Goal: Task Accomplishment & Management: Manage account settings

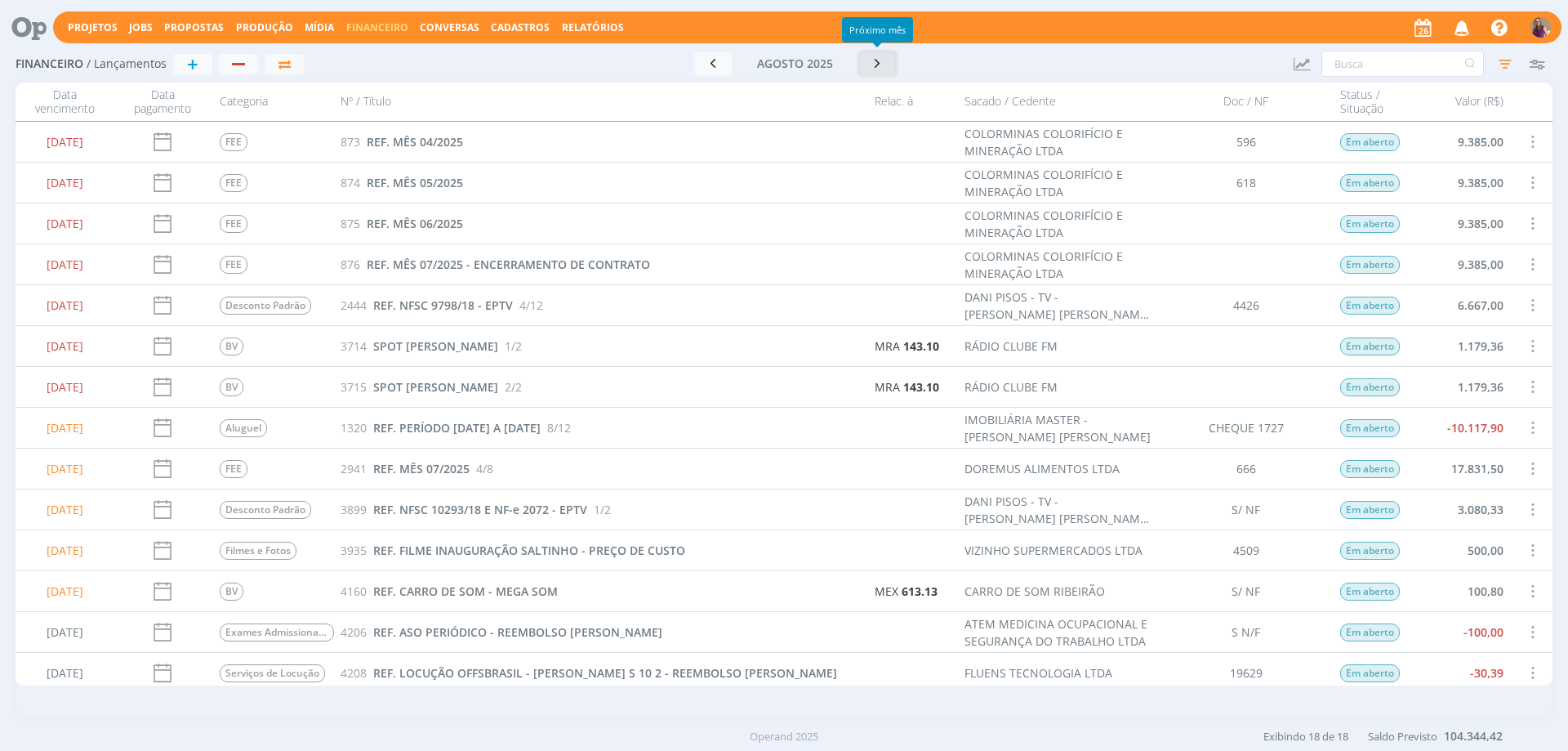
click at [877, 65] on icon "button" at bounding box center [878, 63] width 16 height 15
click at [1364, 62] on input "text" at bounding box center [1403, 63] width 163 height 26
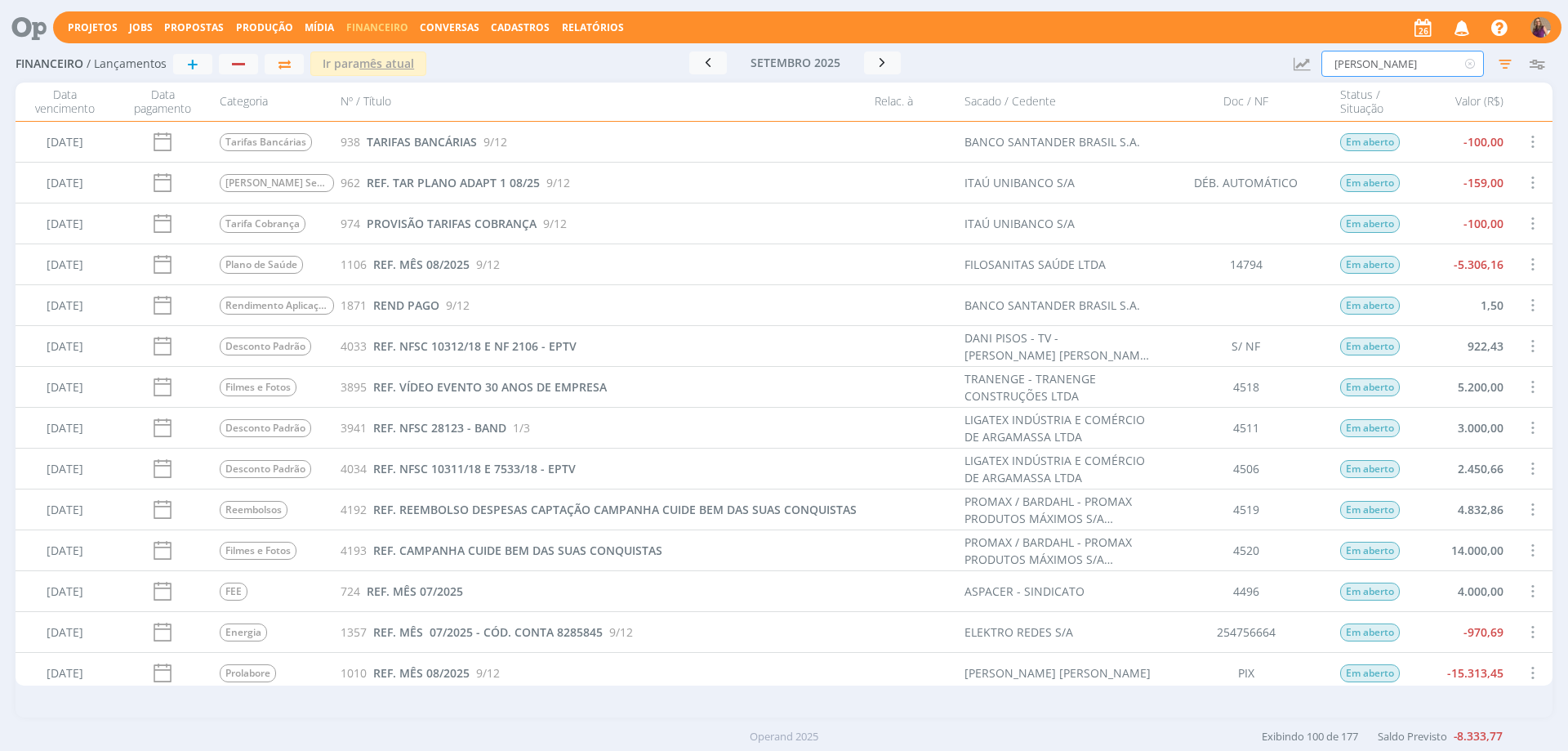
type input "[PERSON_NAME]"
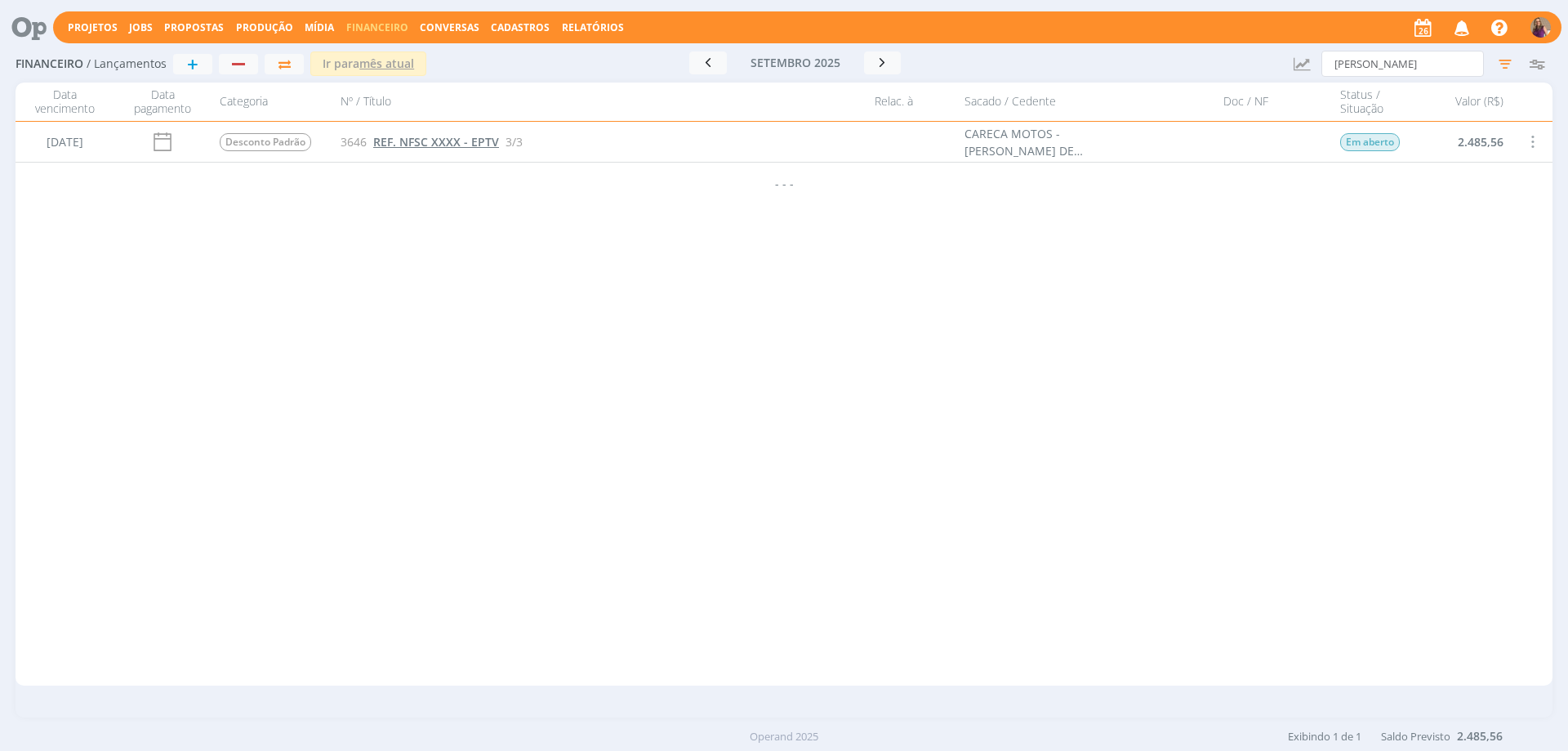
click at [429, 145] on span "REF. NFSC XXXX - EPTV" at bounding box center [436, 141] width 126 height 15
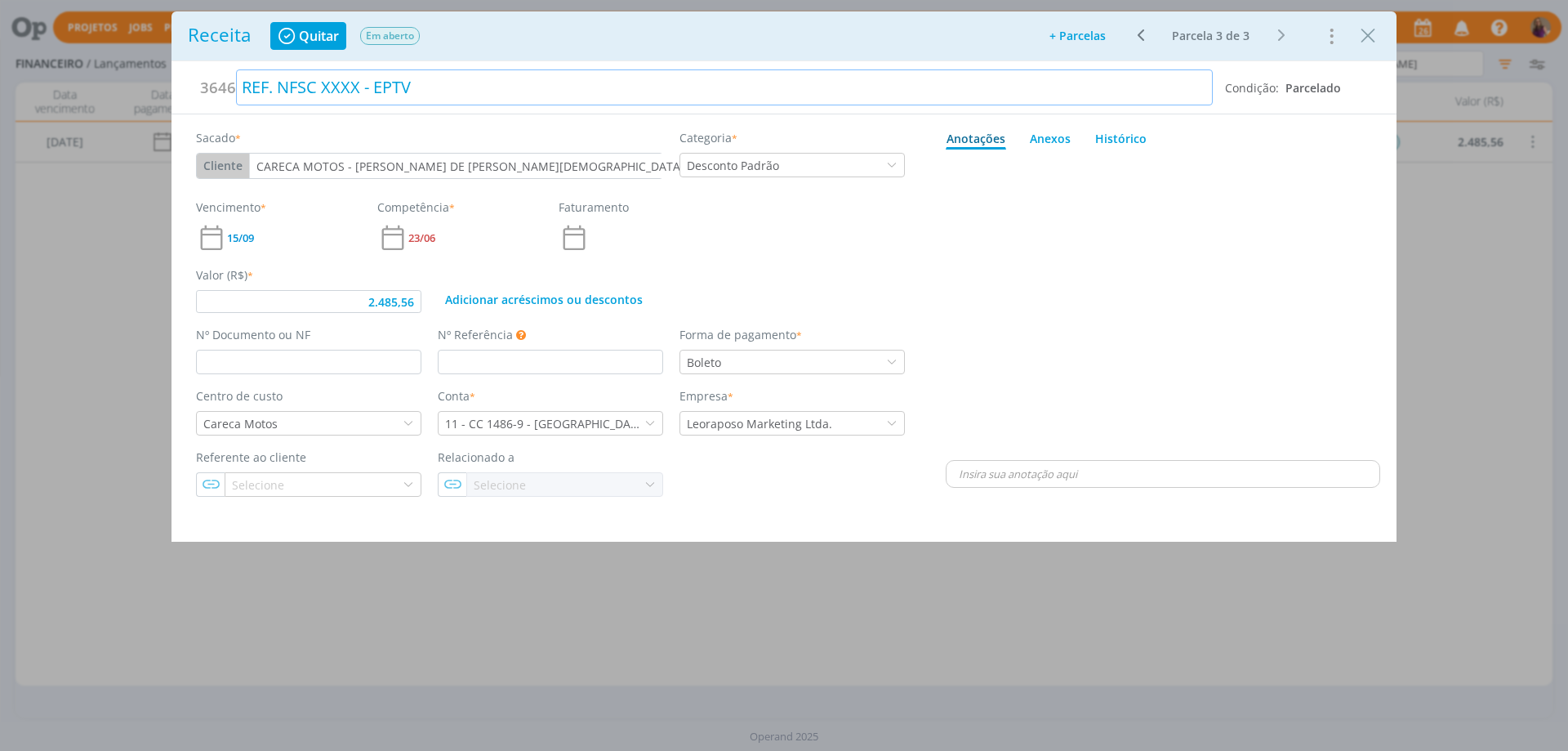
type input "2.485,56"
drag, startPoint x: 323, startPoint y: 83, endPoint x: 360, endPoint y: 89, distance: 37.5
click at [360, 89] on div "REF. NFSC XXXX - EPTV" at bounding box center [725, 87] width 977 height 36
click at [323, 86] on div "REF. NFSC 2137 E NF-e 2137 - EPTV" at bounding box center [725, 87] width 977 height 36
click at [1290, 332] on div "dialog" at bounding box center [1163, 307] width 434 height 300
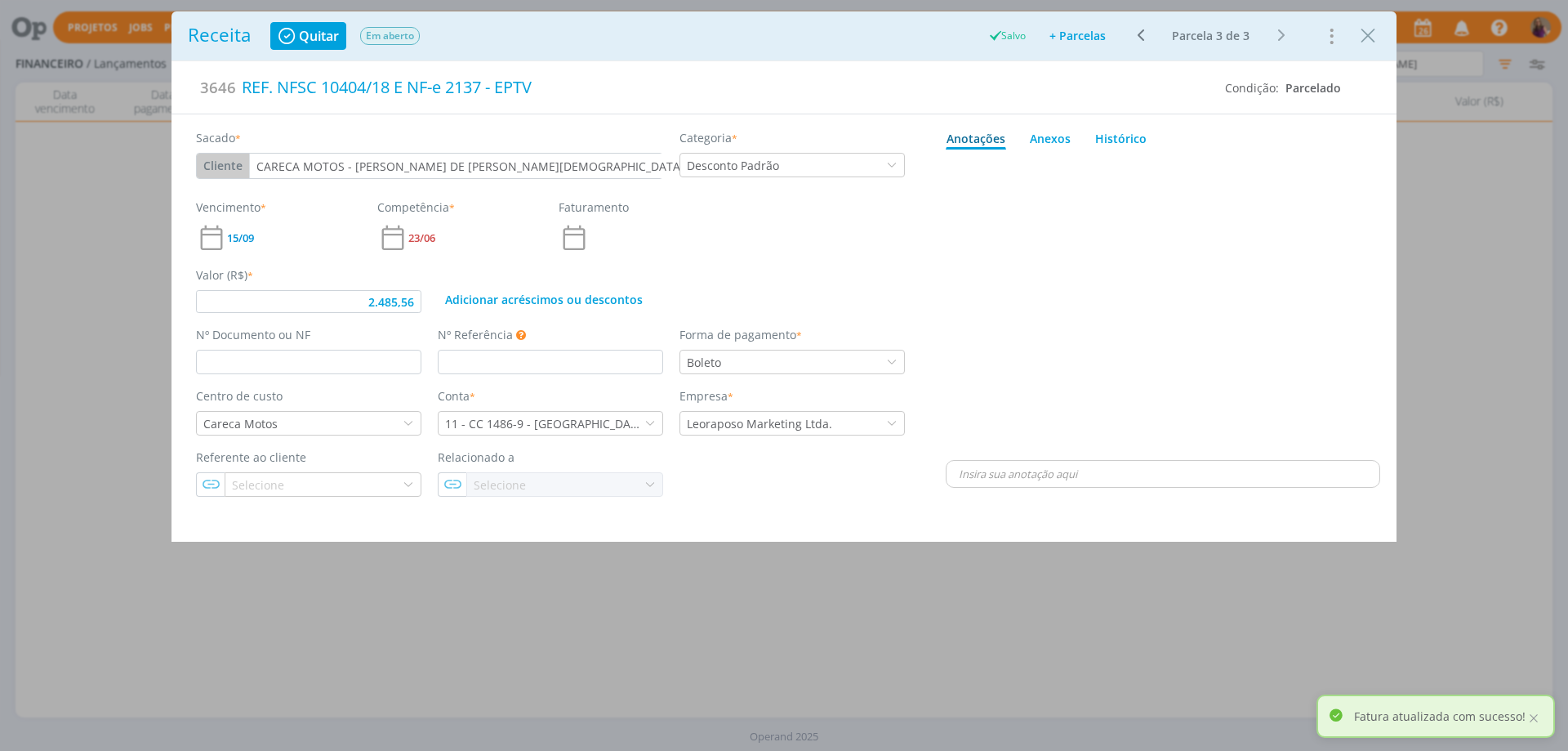
type input "2.485,56"
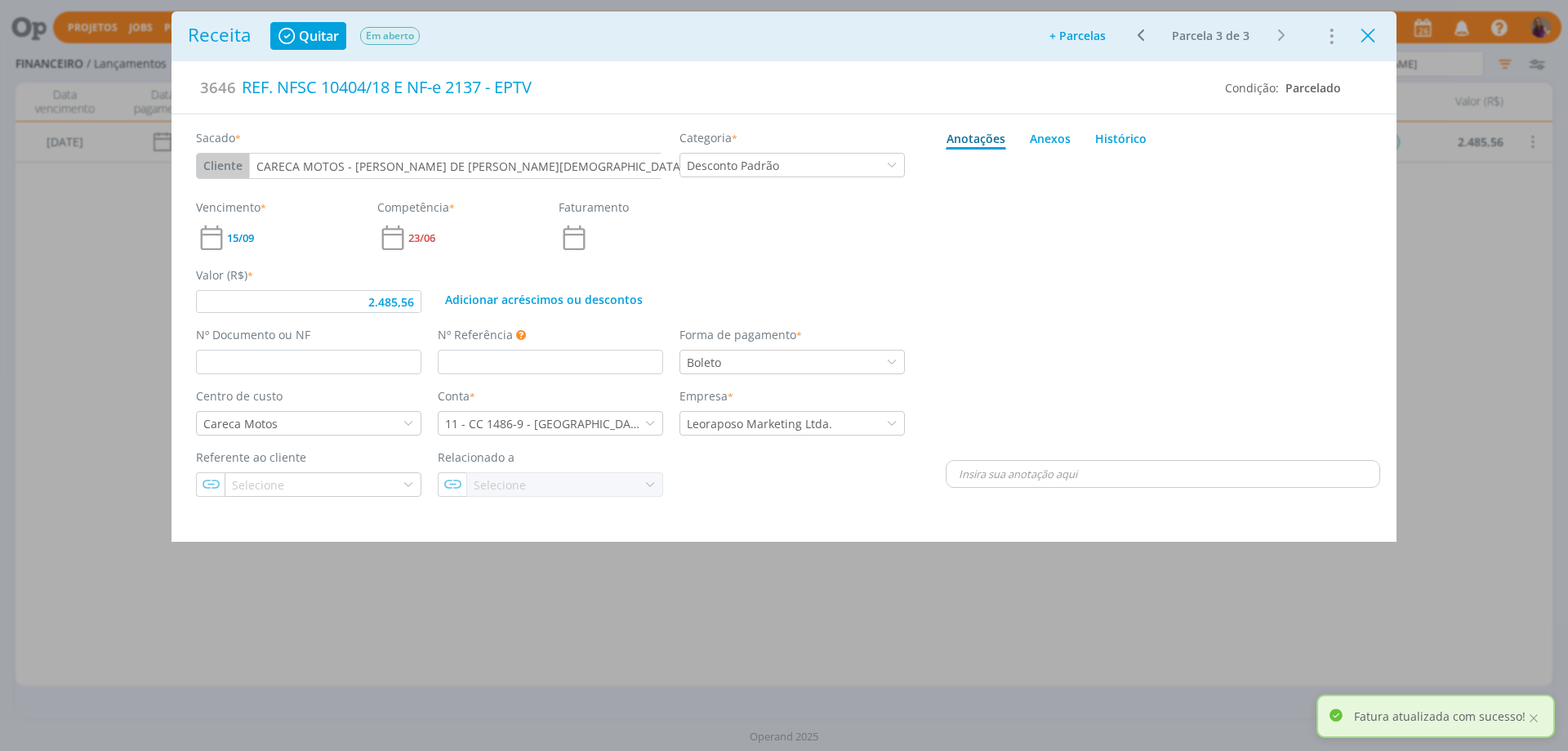
click at [1369, 37] on icon "Close" at bounding box center [1368, 36] width 25 height 25
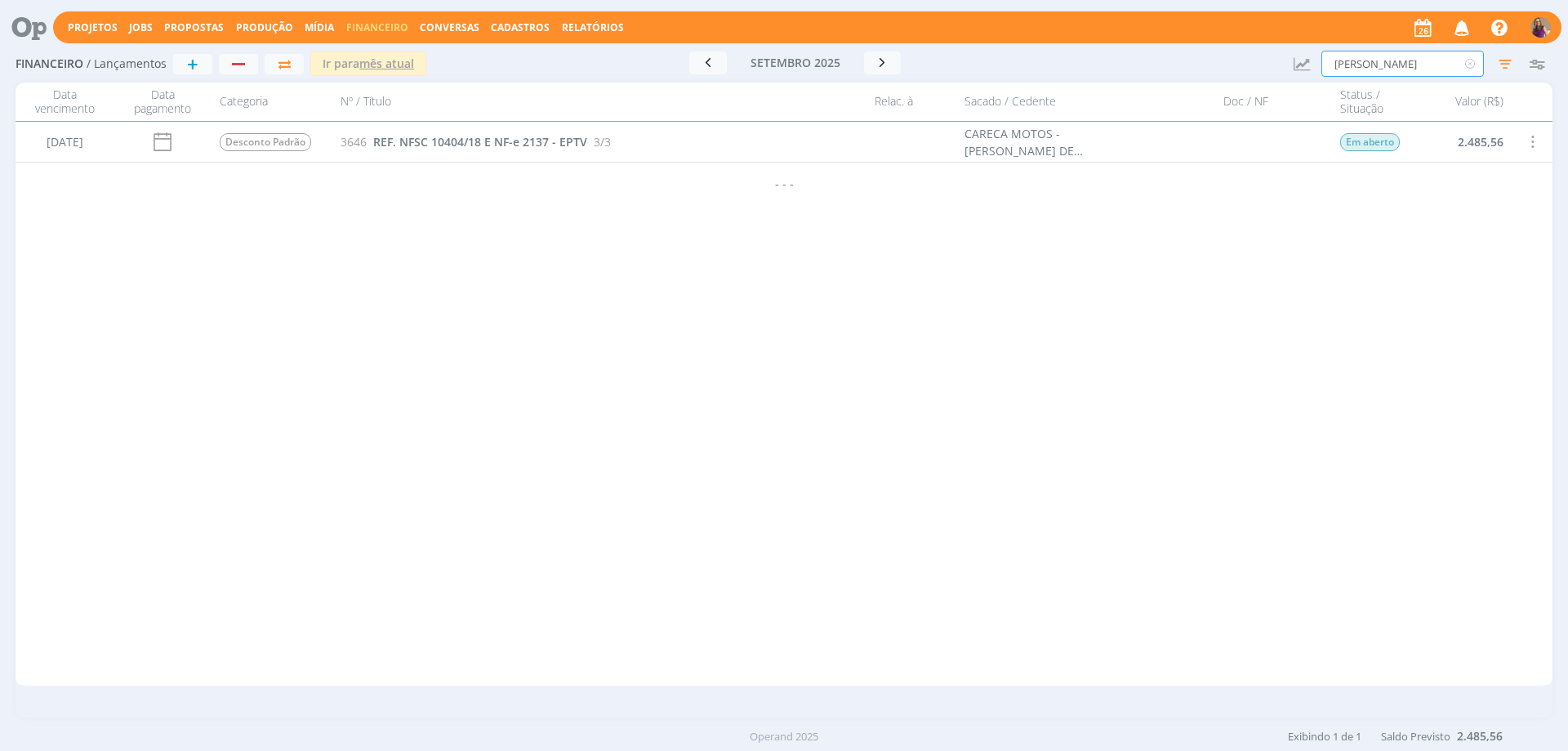
drag, startPoint x: 1366, startPoint y: 63, endPoint x: 1282, endPoint y: 48, distance: 85.3
click at [1282, 48] on div "Financeiro / Lançamentos + Ir para mês atual setembro 2025 < 2025 > Janeiro Fev…" at bounding box center [784, 64] width 1537 height 37
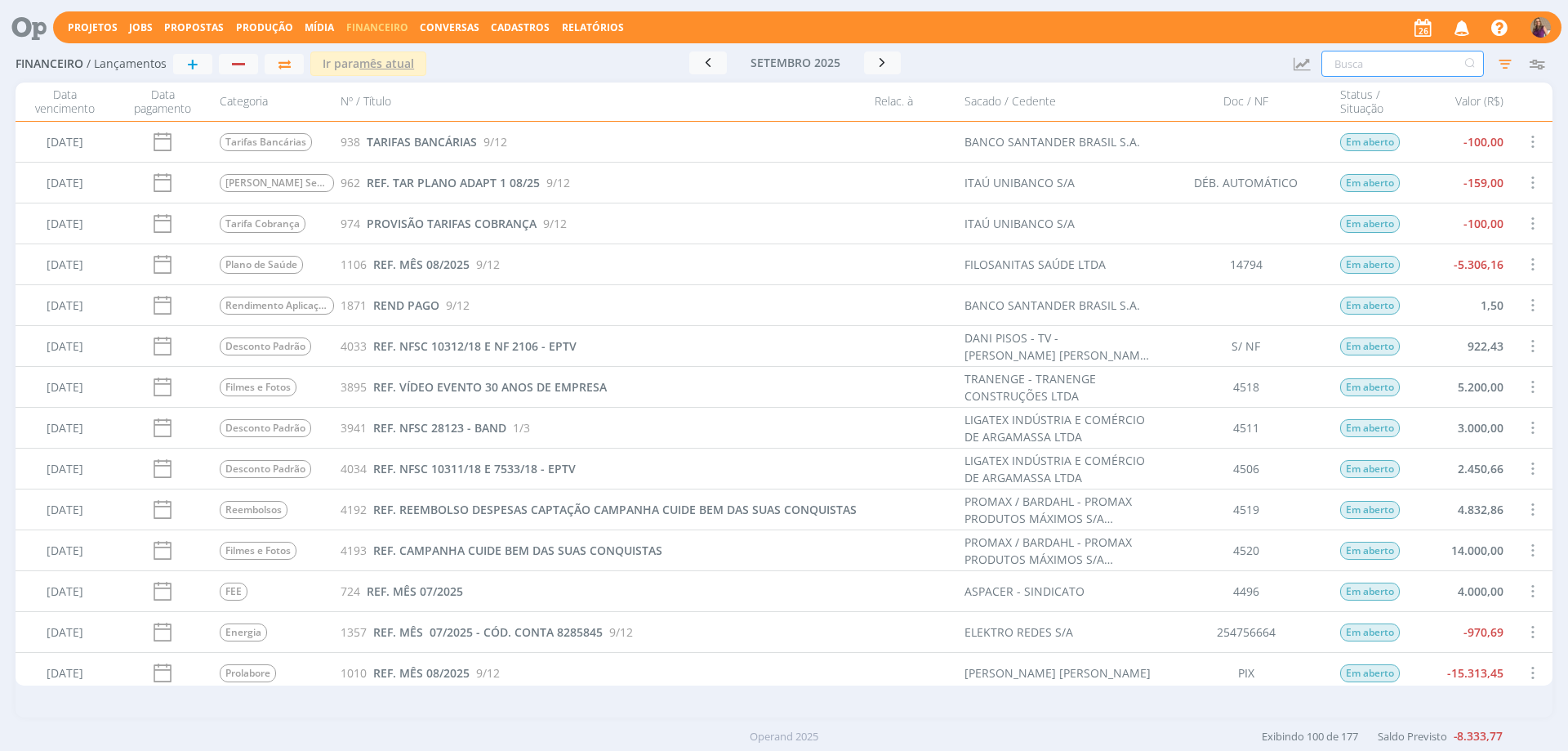
click at [1340, 63] on input "text" at bounding box center [1403, 63] width 163 height 26
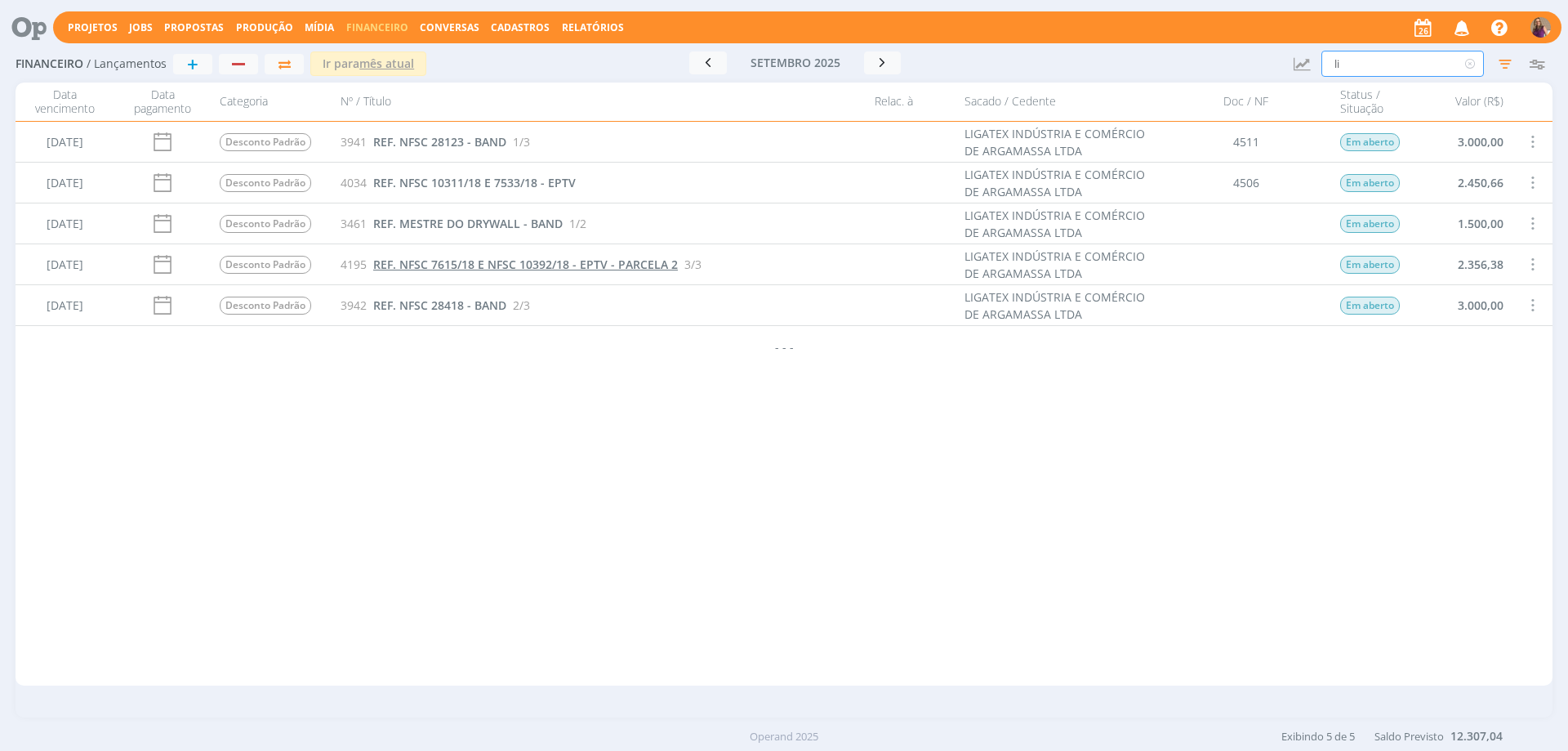
type input "l"
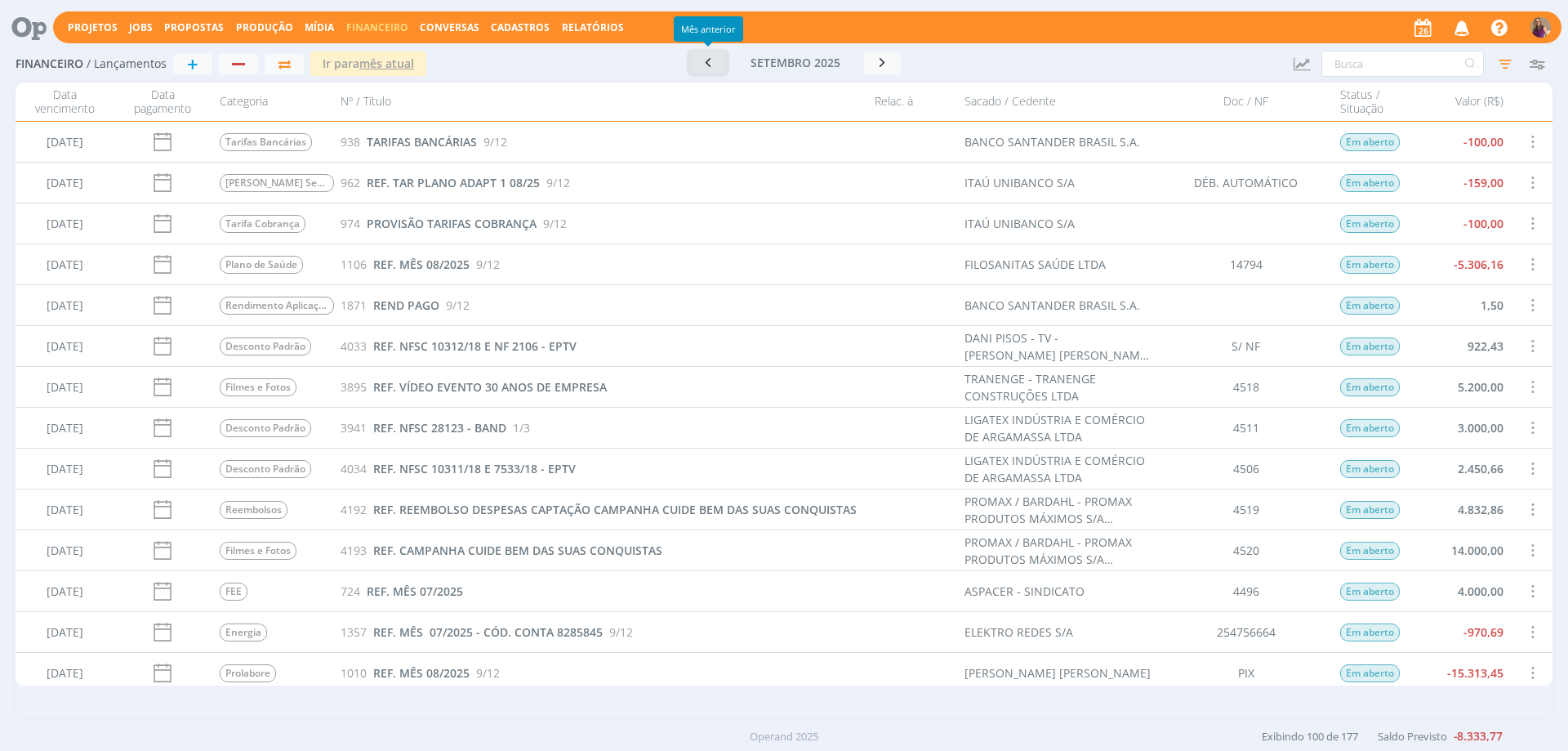
click at [709, 64] on icon "button" at bounding box center [708, 62] width 16 height 15
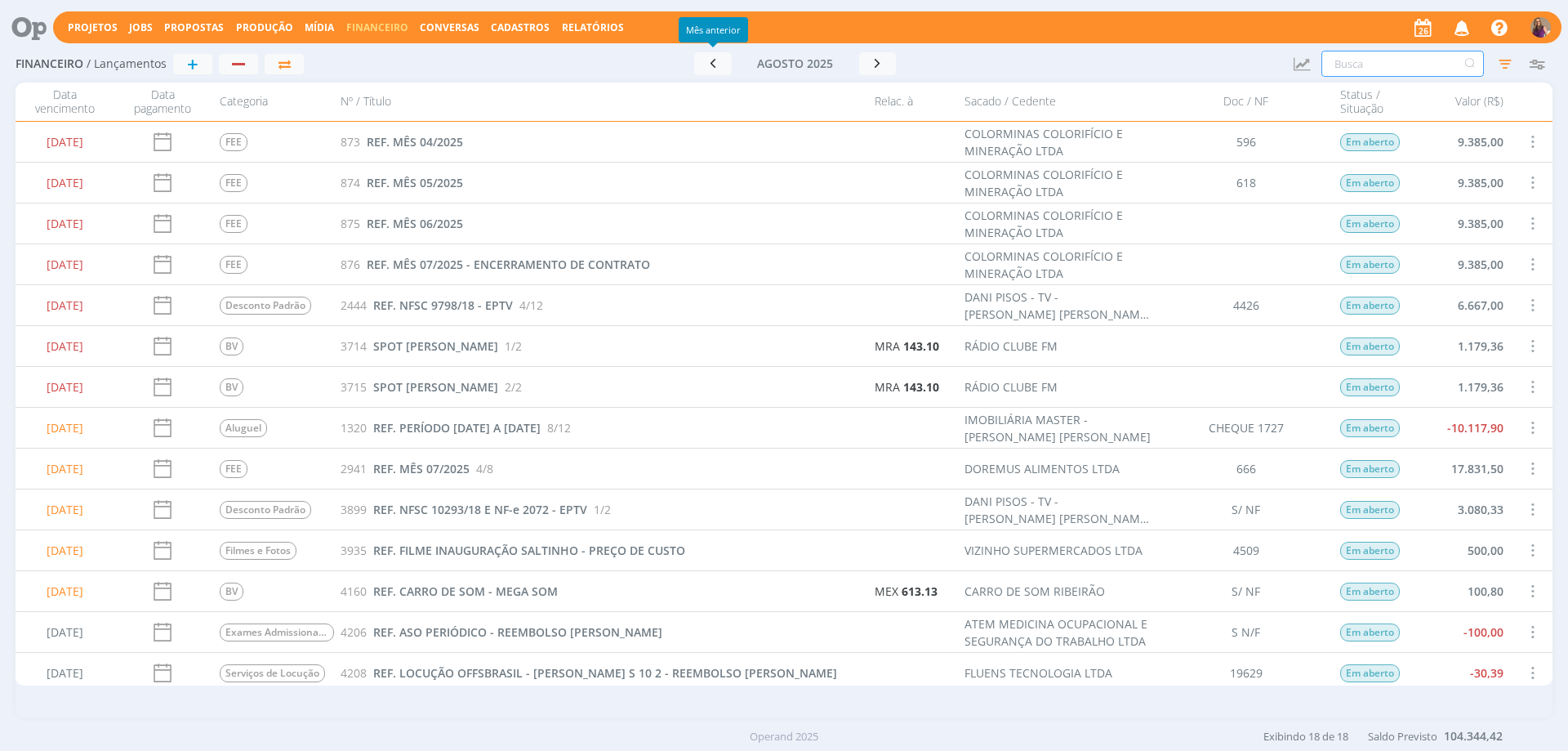
click at [1348, 57] on input "text" at bounding box center [1403, 63] width 163 height 26
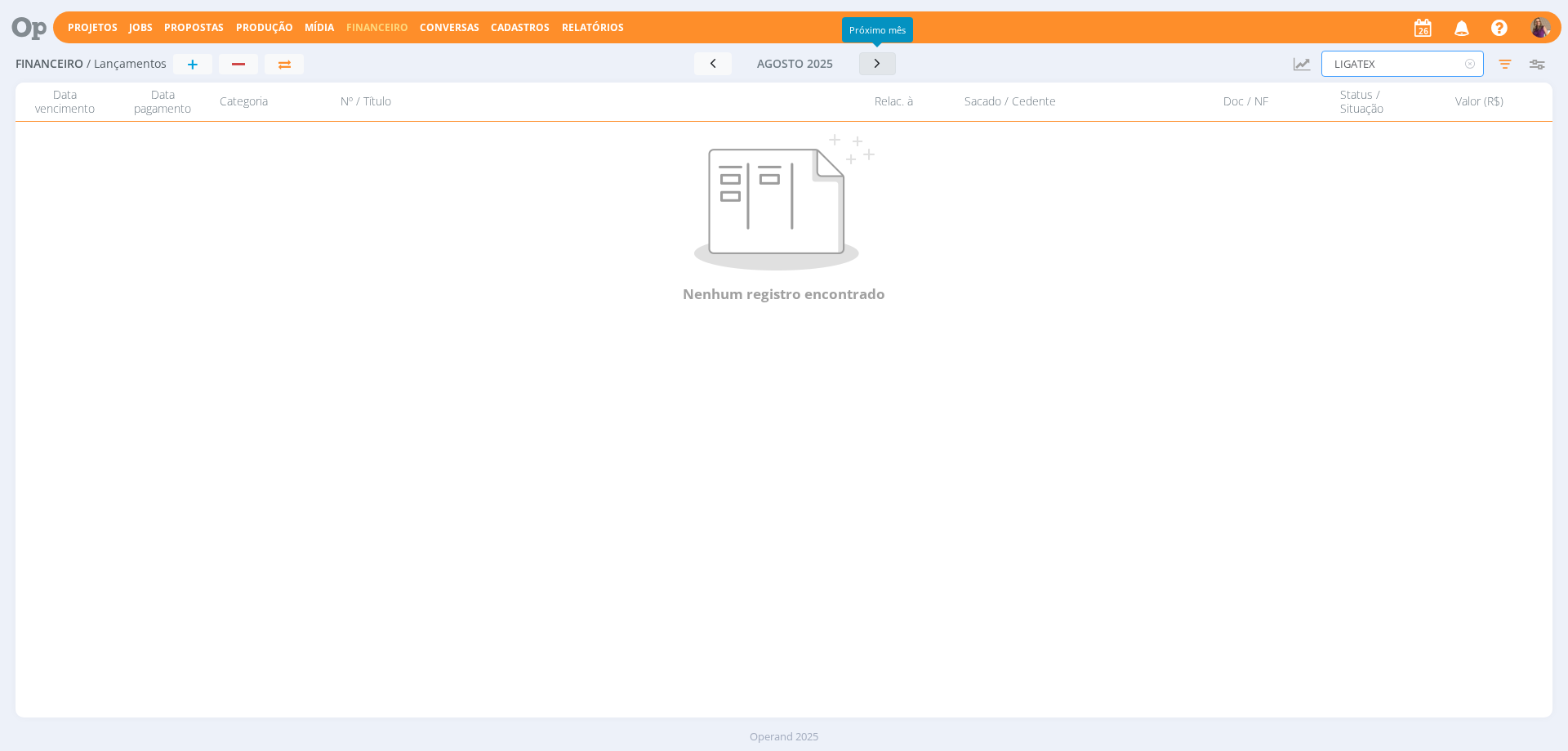
type input "LIGATEX"
click at [872, 59] on icon "button" at bounding box center [878, 63] width 16 height 15
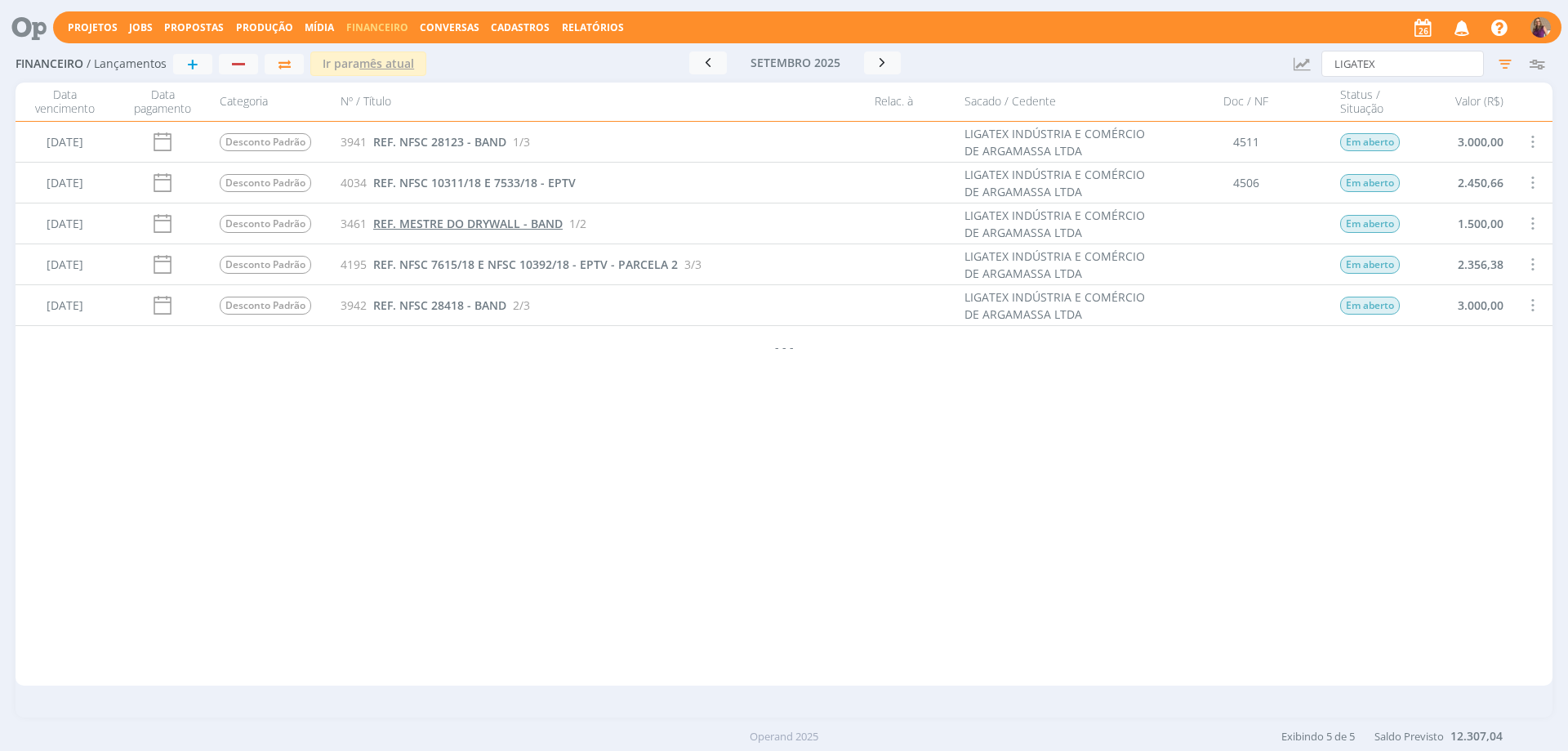
click at [467, 220] on span "REF. MESTRE DO DRYWALL - BAND" at bounding box center [467, 223] width 189 height 15
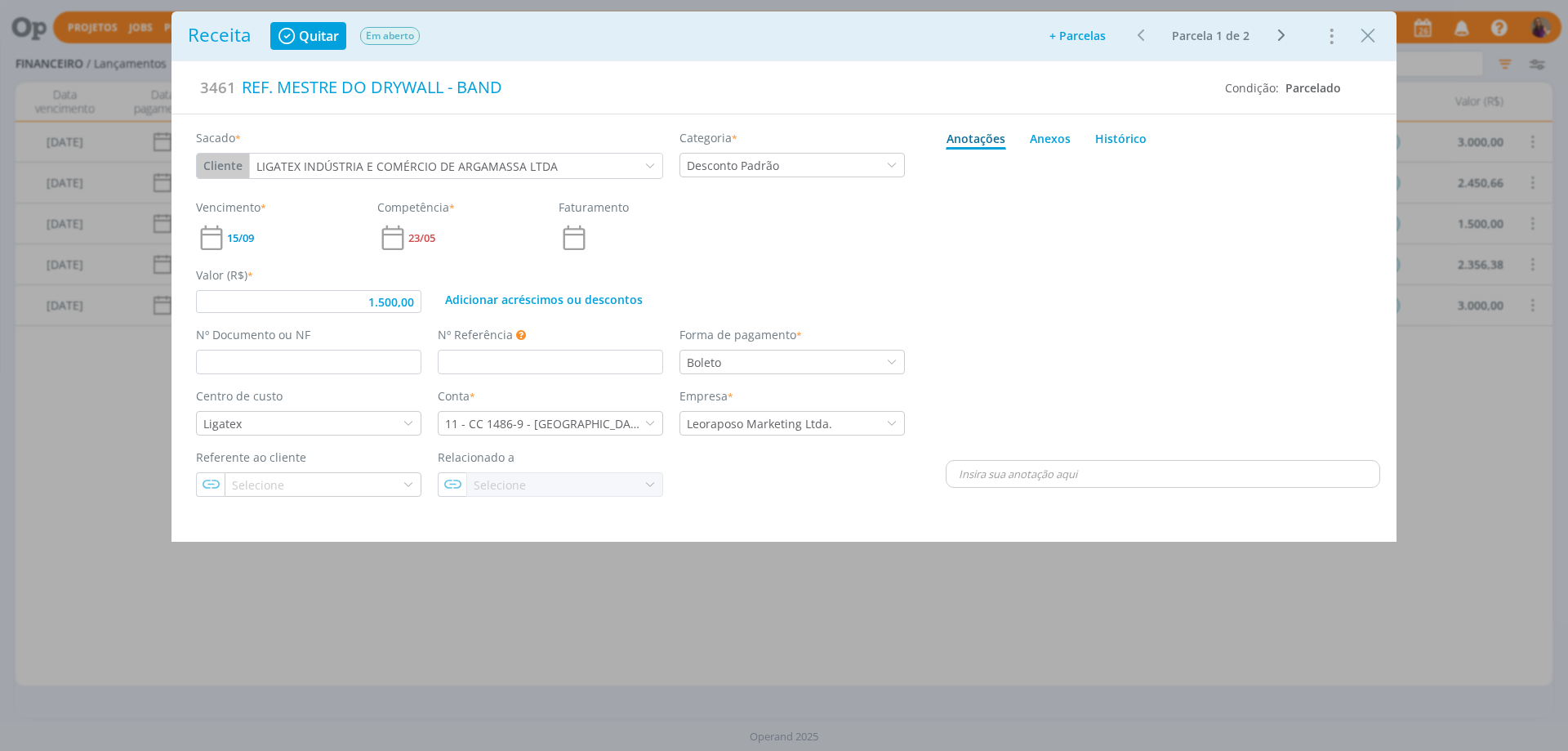
type input "1.500,00"
click at [277, 78] on div "REF. MESTRE DO DRYWALL - BAND" at bounding box center [725, 87] width 977 height 36
drag, startPoint x: 604, startPoint y: 91, endPoint x: 683, endPoint y: 101, distance: 79.6
click at [683, 101] on div "REF. NF-e 28335 - BAND - MESTRE DO DRYWALL - BAND" at bounding box center [725, 87] width 977 height 36
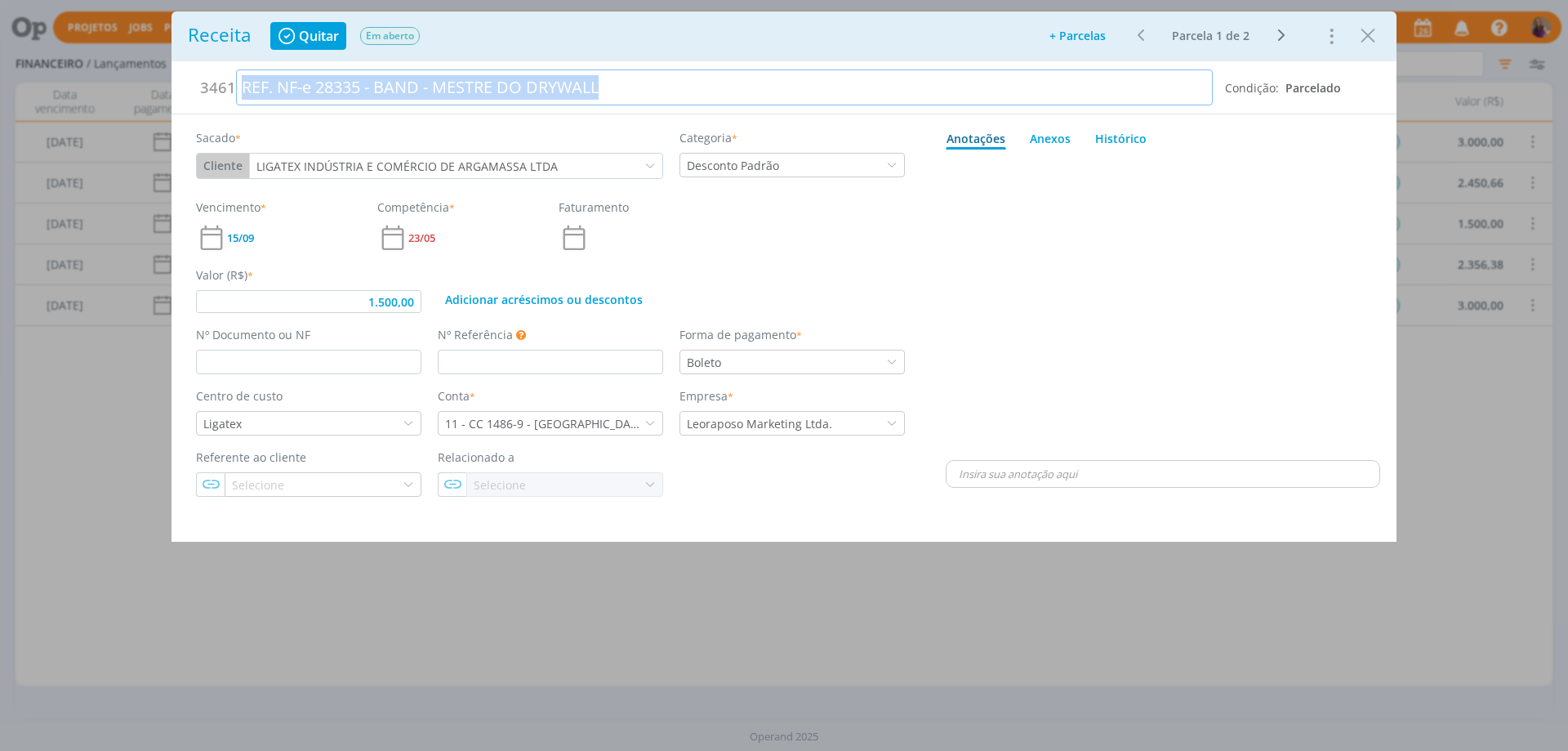
drag, startPoint x: 241, startPoint y: 92, endPoint x: 626, endPoint y: 74, distance: 385.4
click at [626, 74] on div "REF. NF-e 28335 - BAND - MESTRE DO DRYWALL" at bounding box center [725, 87] width 977 height 36
copy div "REF. NF-e 28335 - BAND - MESTRE DO DRYWALL"
click at [1280, 33] on icon "dialog" at bounding box center [1281, 36] width 20 height 20
drag, startPoint x: 240, startPoint y: 82, endPoint x: 505, endPoint y: 84, distance: 265.0
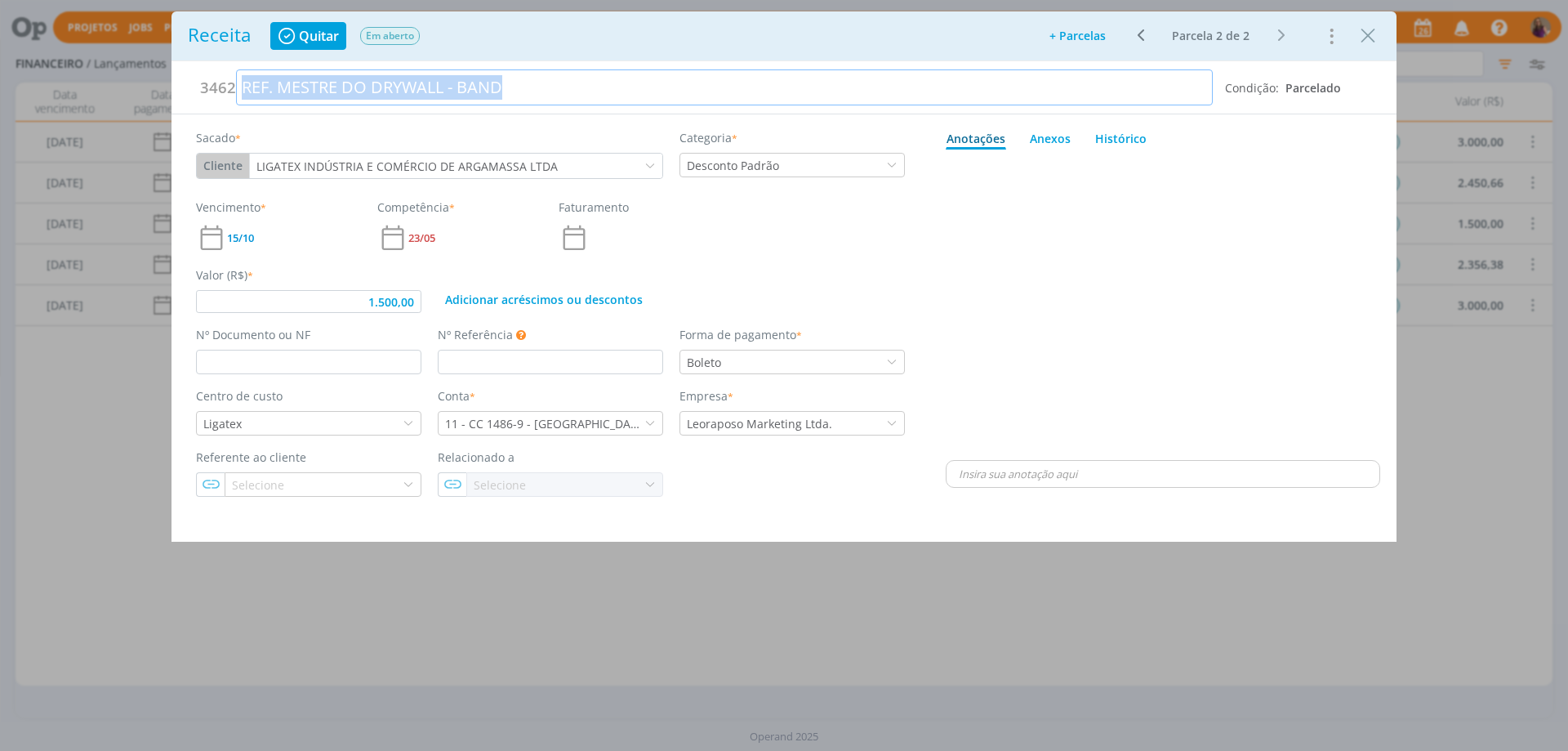
click at [505, 84] on div "REF. MESTRE DO DRYWALL - BAND" at bounding box center [725, 87] width 977 height 36
click at [319, 87] on div "REF. NF-e 28335 - BAND - MESTRE DO DRYWALL" at bounding box center [725, 87] width 977 height 36
click at [1027, 276] on div "dialog" at bounding box center [1163, 307] width 434 height 300
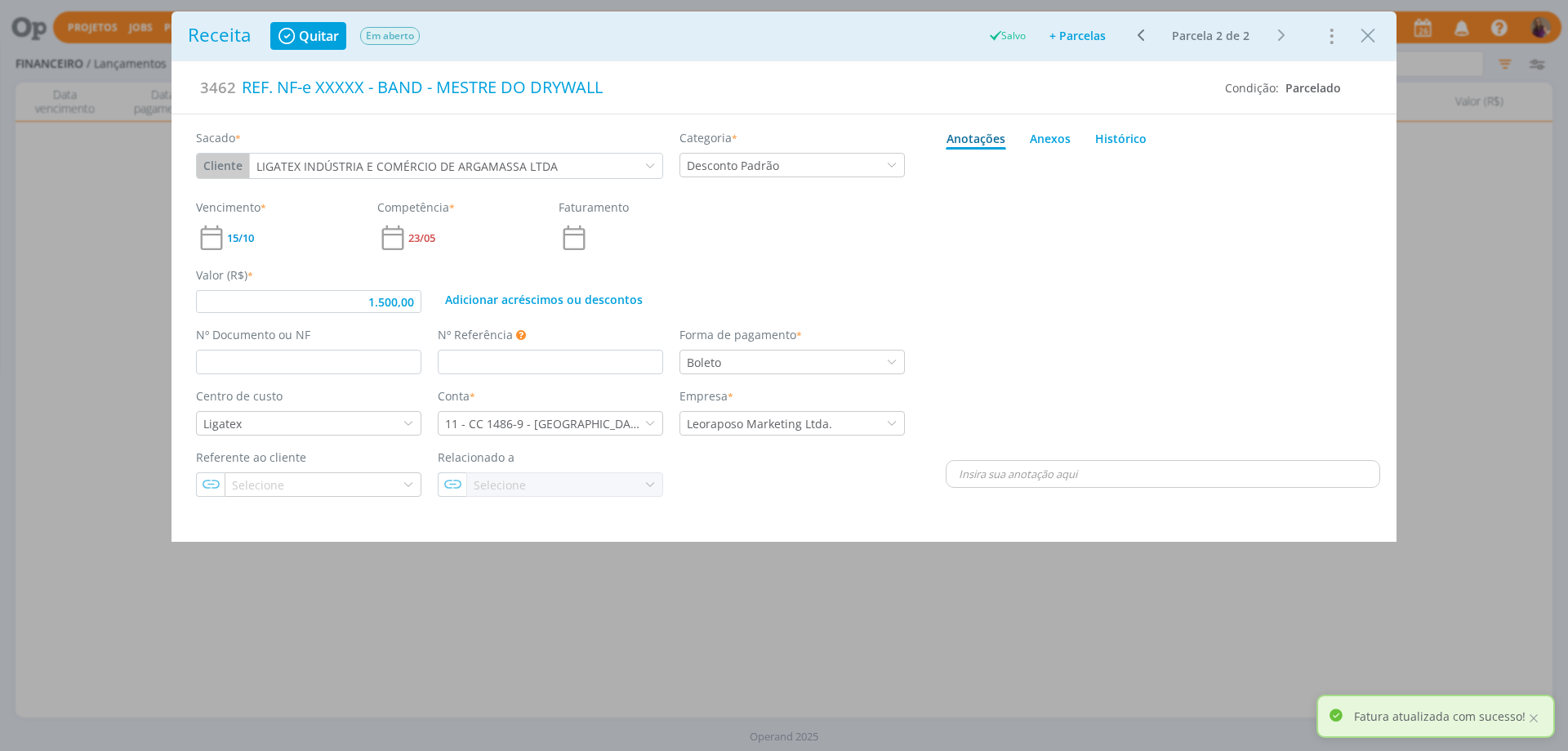
type input "1.500,00"
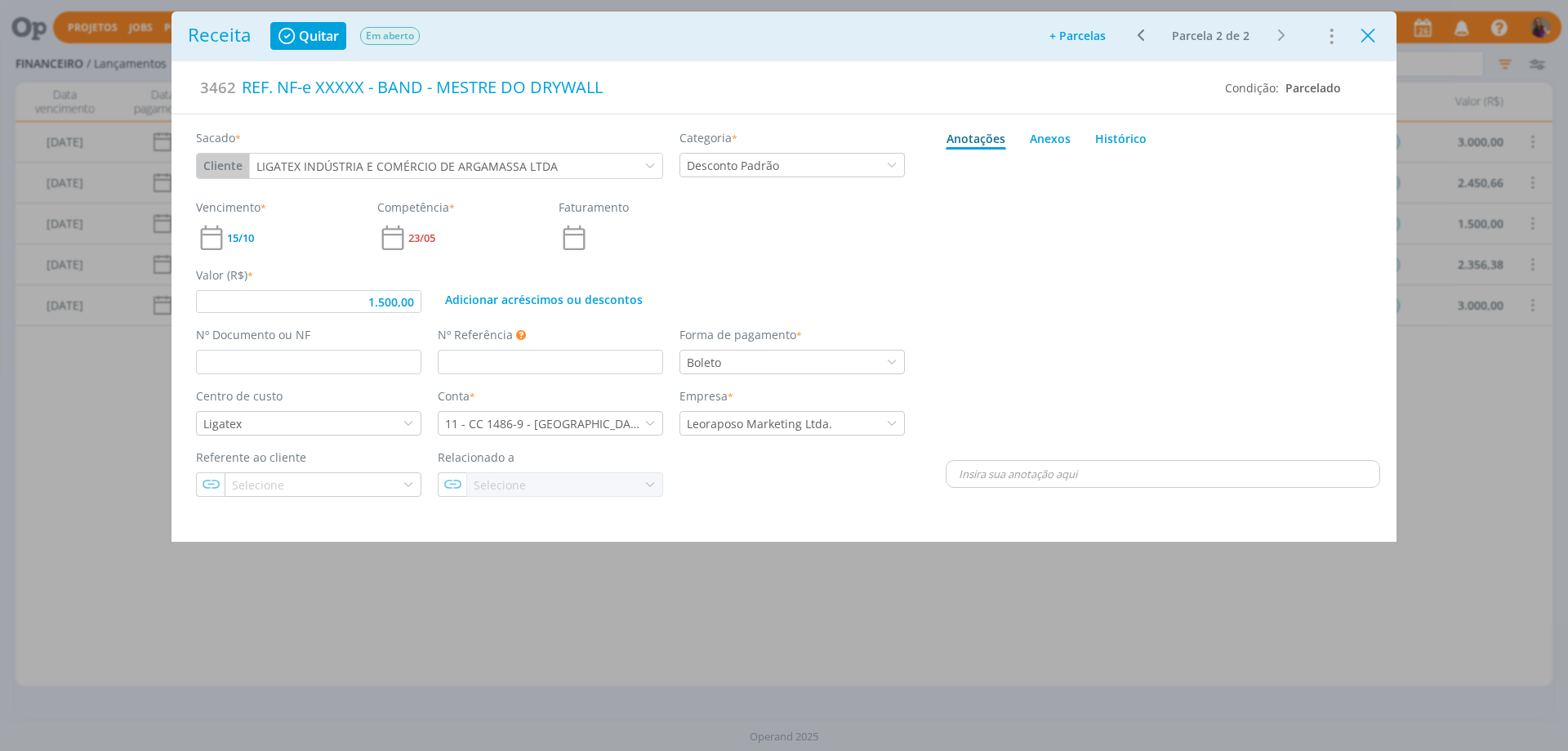
click at [1371, 36] on icon "Close" at bounding box center [1368, 36] width 25 height 25
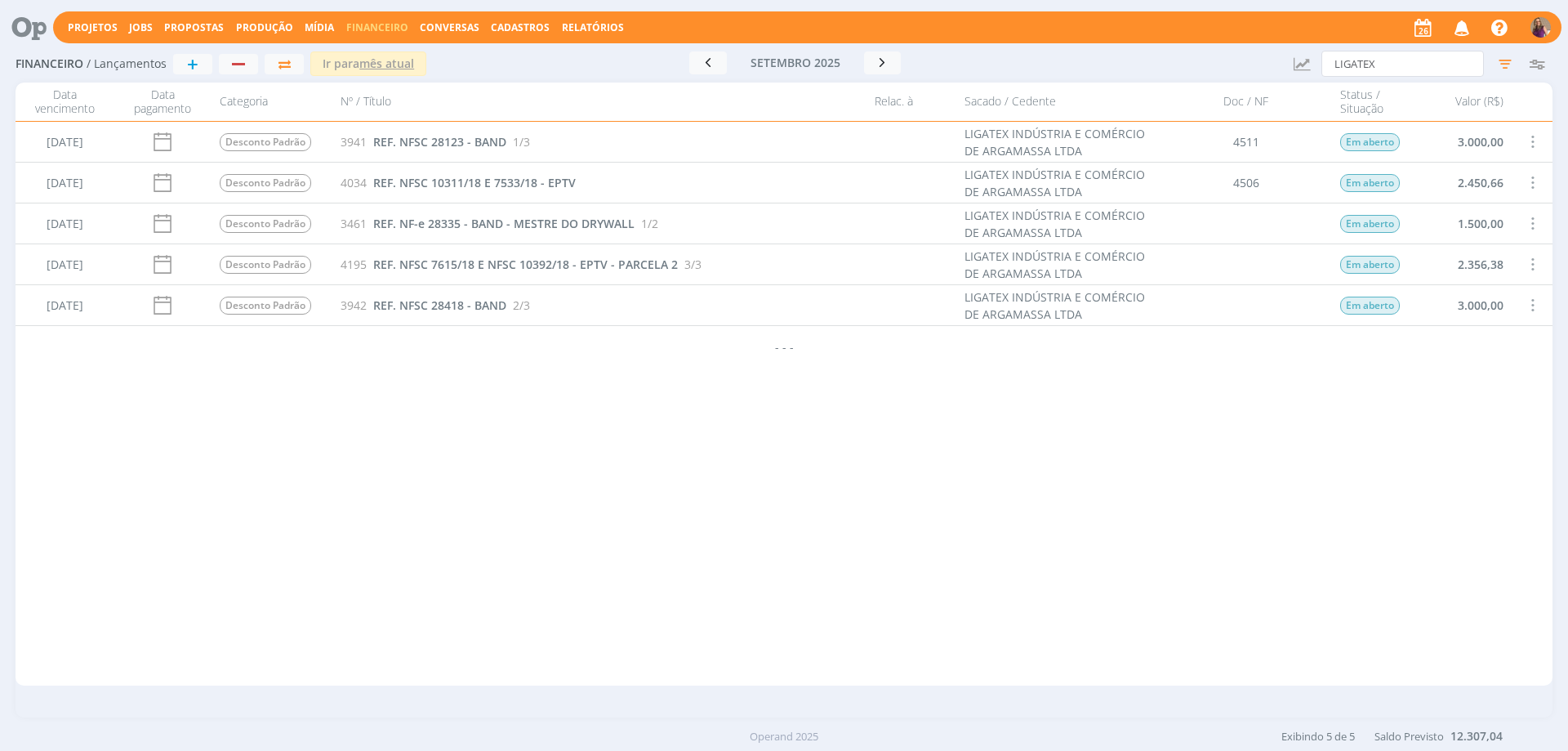
click at [427, 372] on div "[DATE] Tarifas Bancárias 938 TARIFAS BANCÁRIAS 9/12 BANCO SANTANDER BRASIL S.A.…" at bounding box center [784, 403] width 1537 height 563
drag, startPoint x: 1397, startPoint y: 59, endPoint x: 1226, endPoint y: 32, distance: 173.1
click at [1226, 32] on div "Projetos Jobs Propostas Produção [GEOGRAPHIC_DATA] Financeiro Conversas Cadastr…" at bounding box center [784, 375] width 1568 height 751
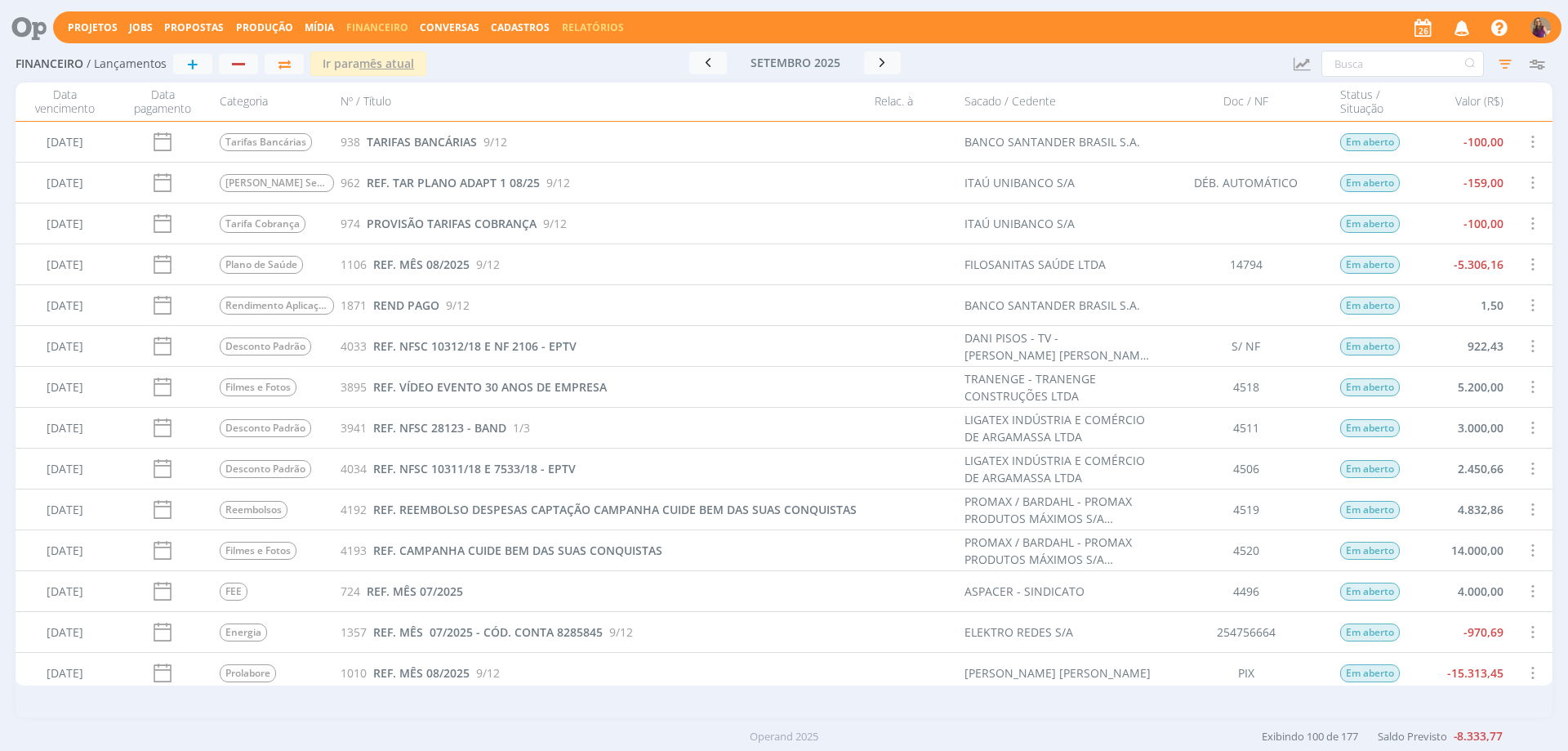
click at [609, 22] on link "Relatórios" at bounding box center [593, 28] width 62 height 14
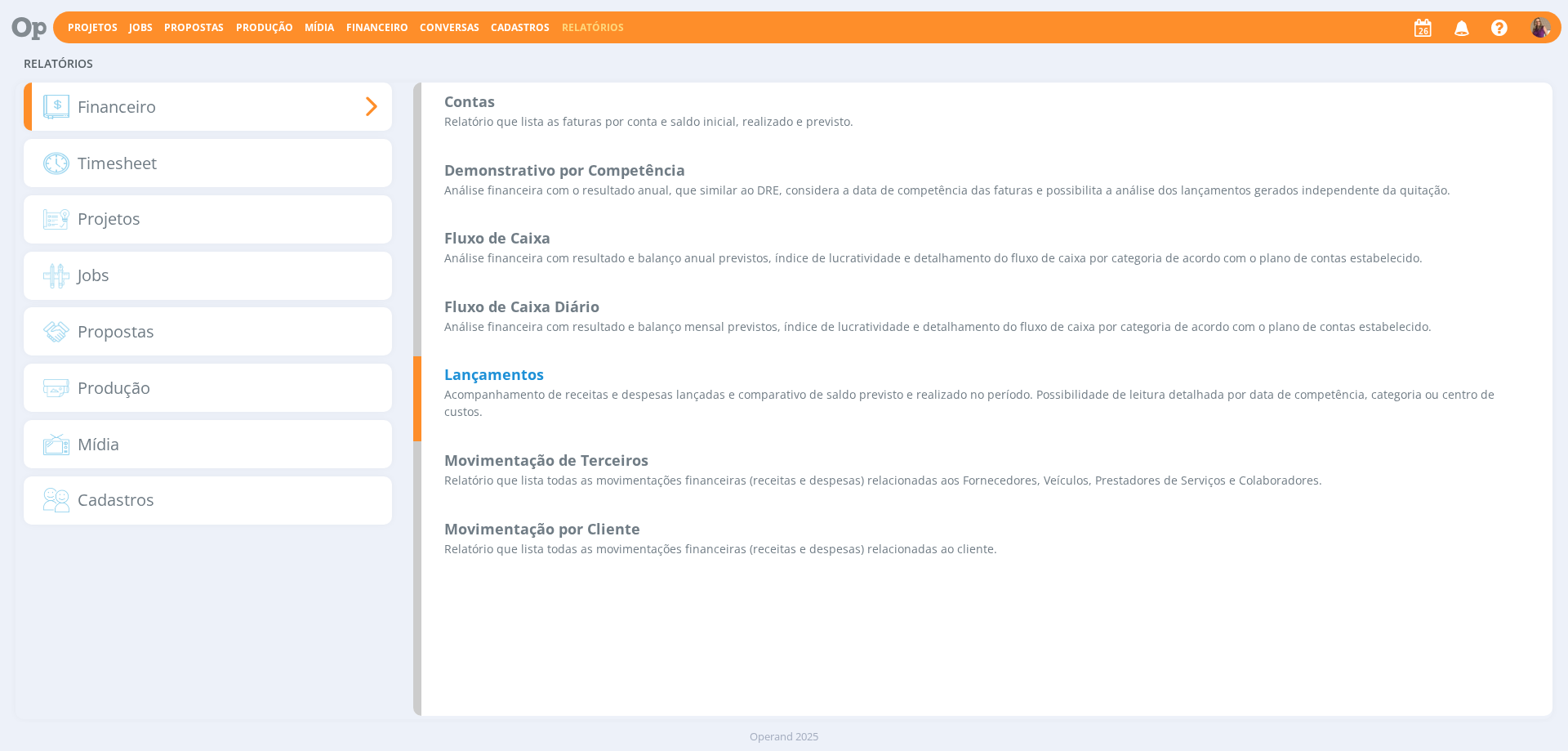
click at [509, 378] on b "Lançamentos" at bounding box center [494, 374] width 99 height 20
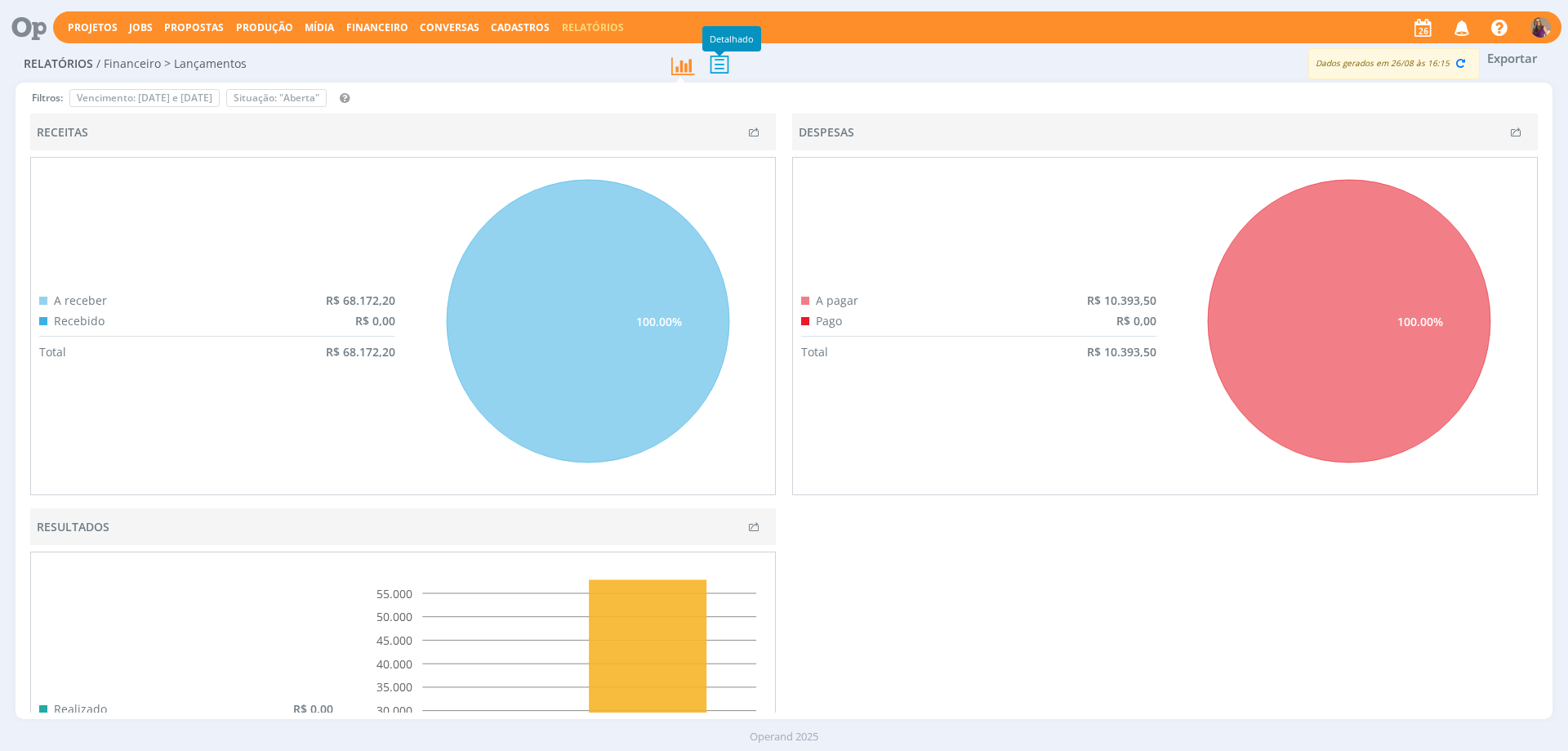
click at [720, 59] on icon at bounding box center [720, 64] width 35 height 34
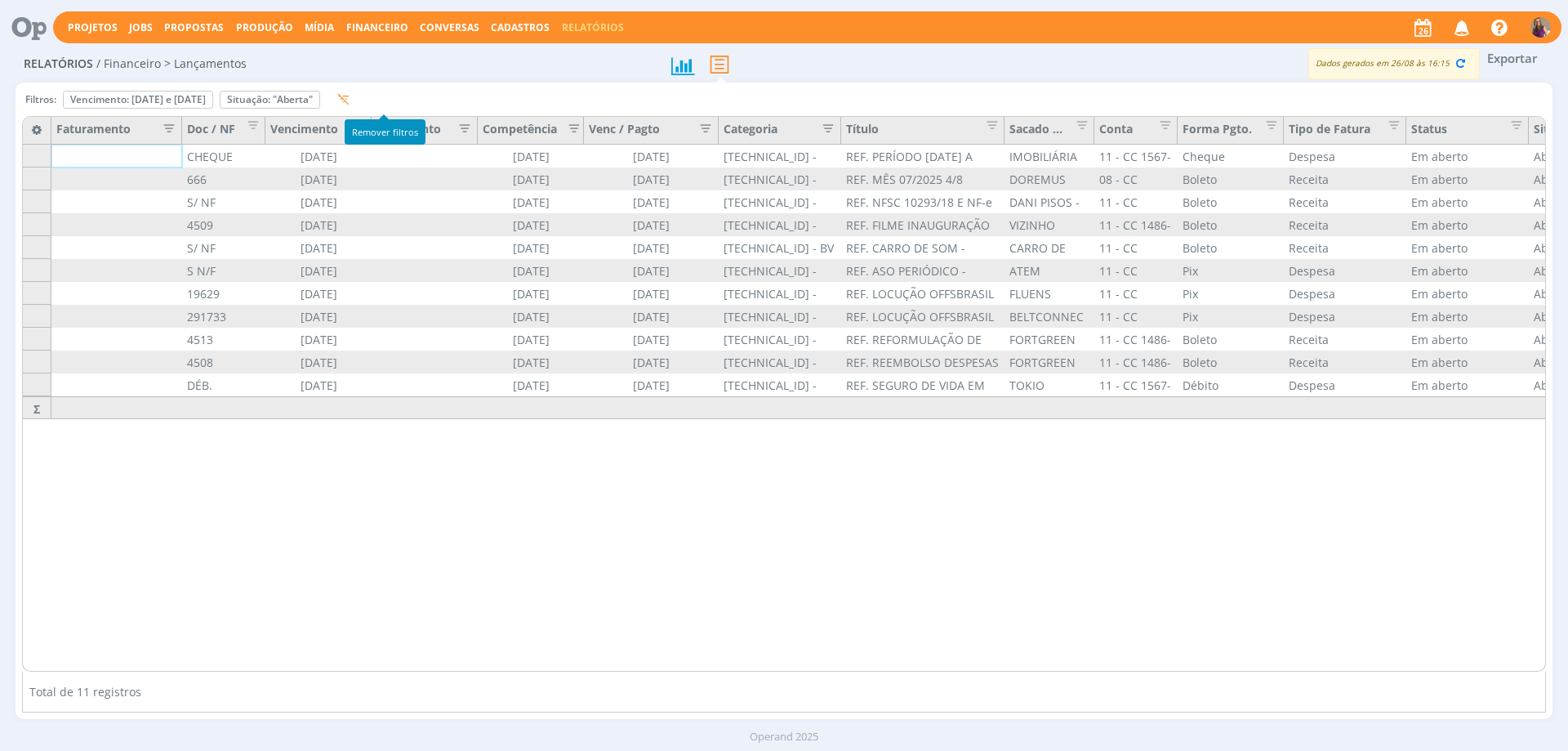
click at [349, 96] on icon "button" at bounding box center [344, 100] width 12 height 12
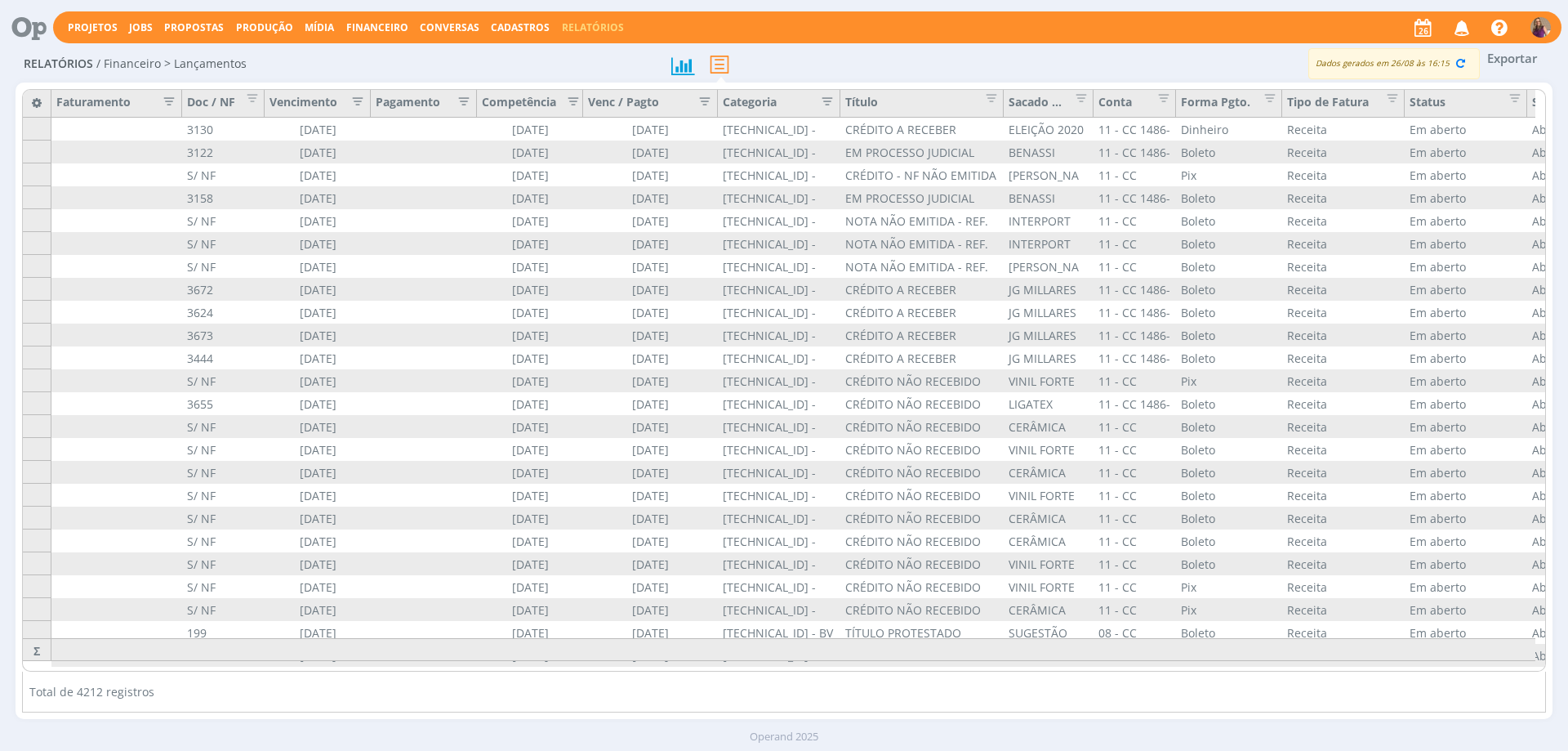
click at [358, 100] on icon "button" at bounding box center [353, 100] width 16 height 16
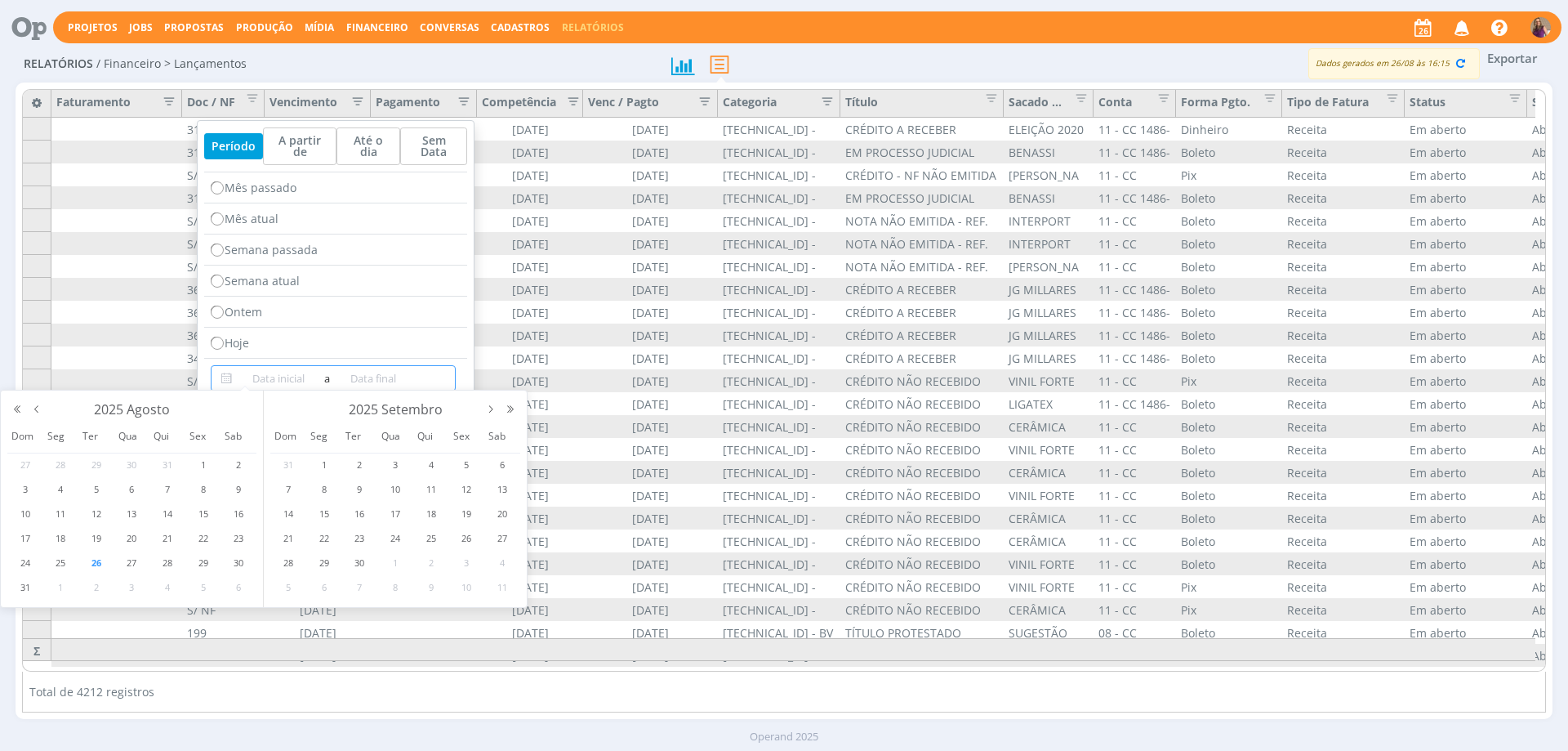
click at [289, 376] on input at bounding box center [278, 379] width 84 height 20
click at [61, 582] on span "1" at bounding box center [60, 587] width 20 height 20
click at [471, 466] on span "5" at bounding box center [466, 465] width 20 height 20
type input "[DATE]"
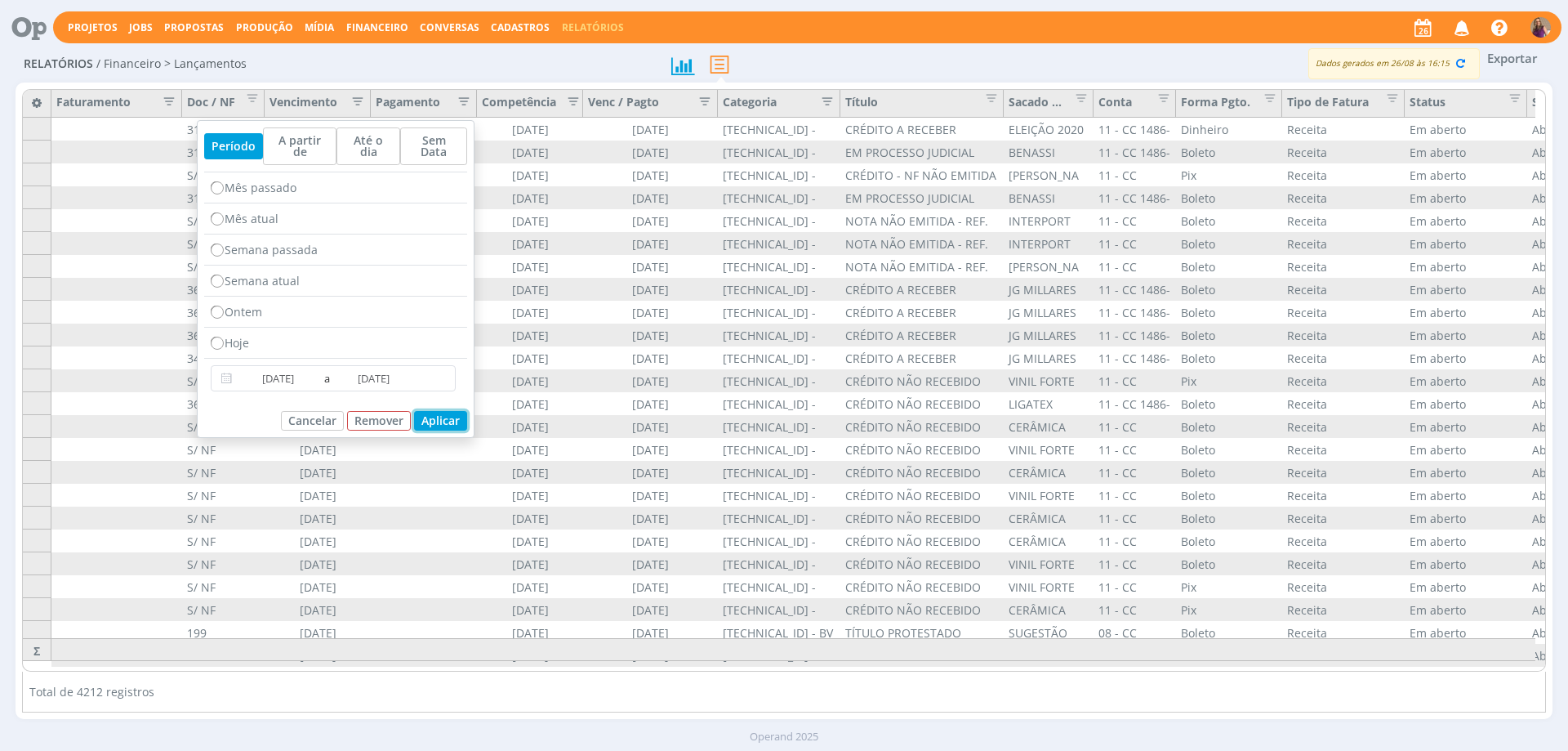
click at [456, 411] on button "Aplicar" at bounding box center [441, 420] width 53 height 20
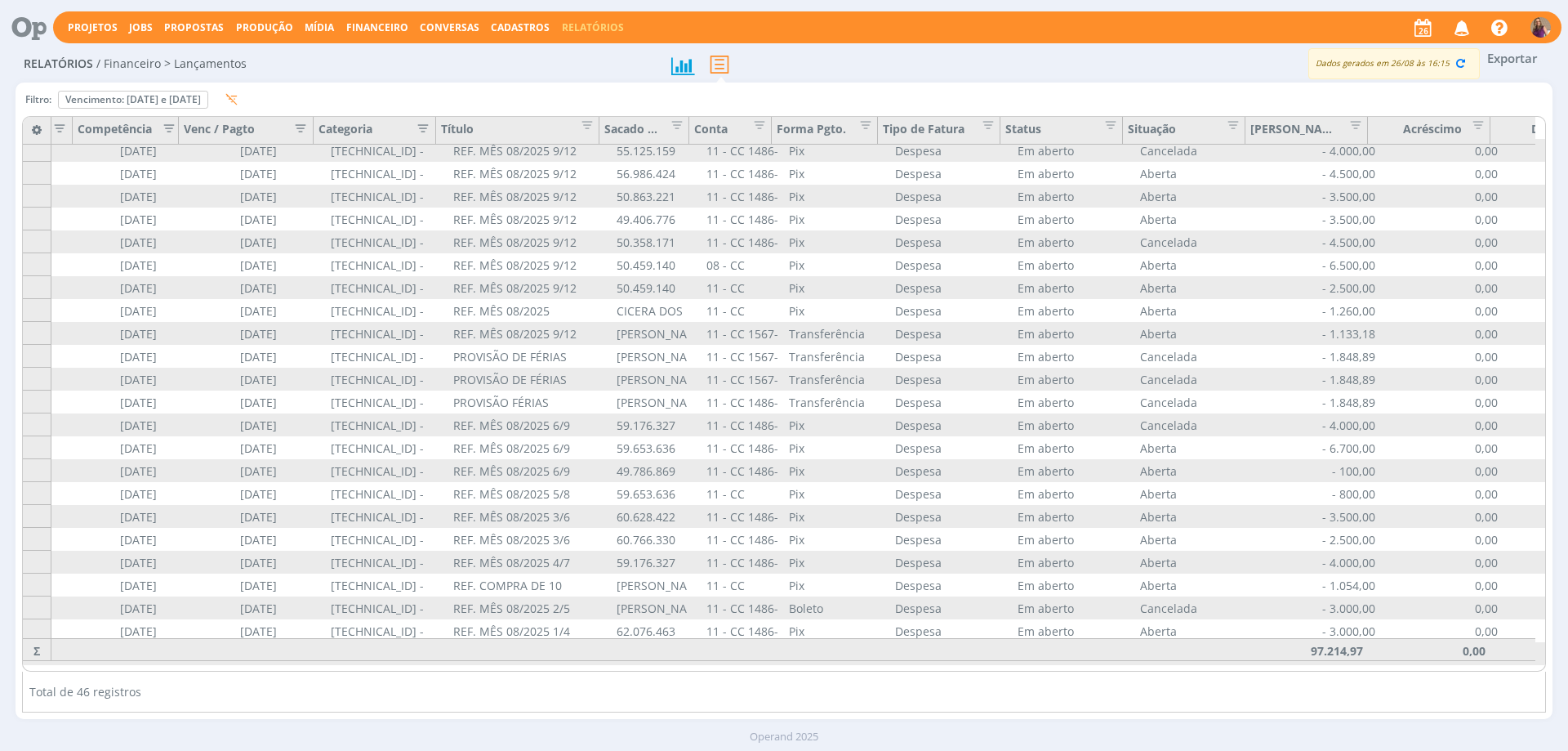
scroll to position [532, 404]
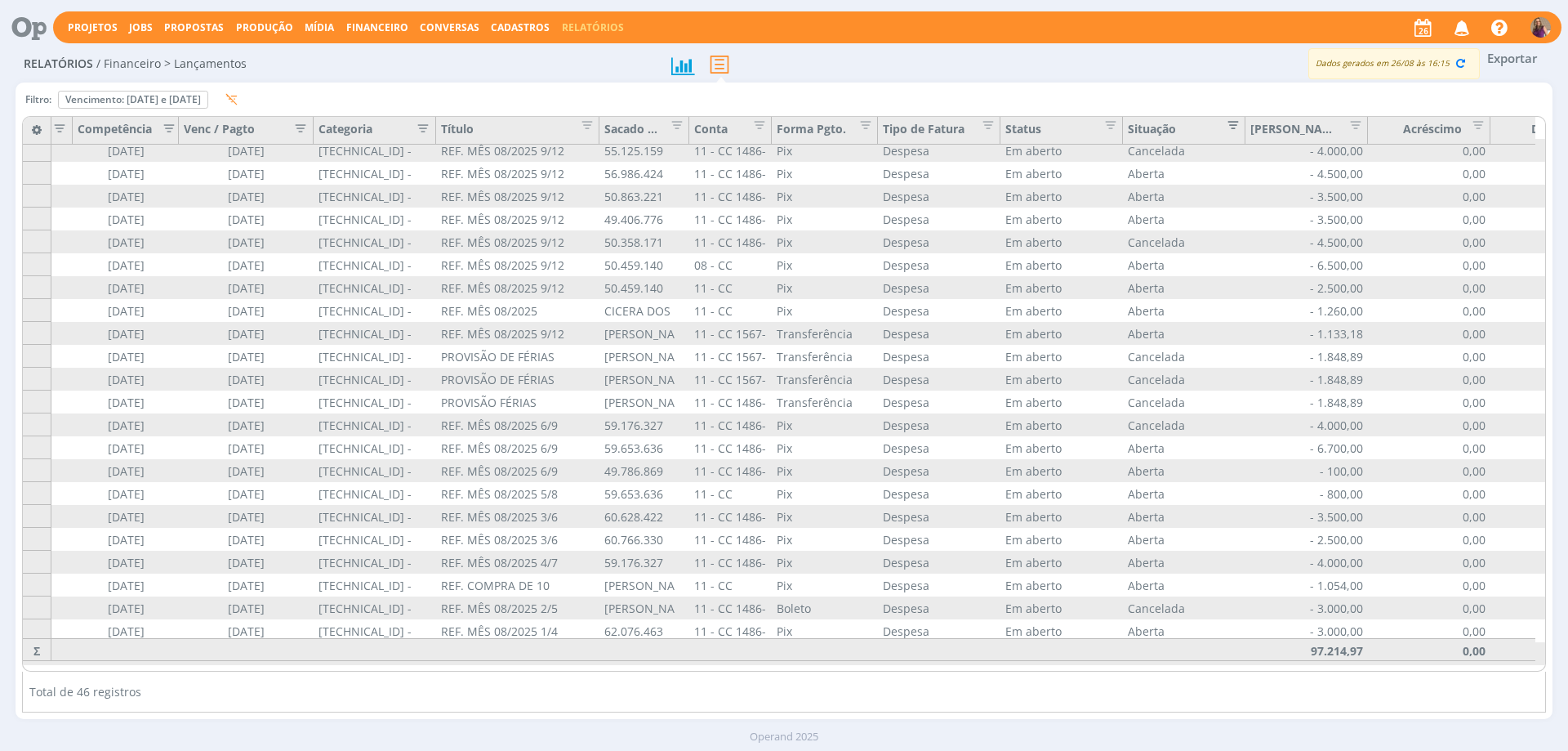
click at [1235, 126] on span "Editar filtro para Coluna Situação" at bounding box center [1229, 123] width 16 height 16
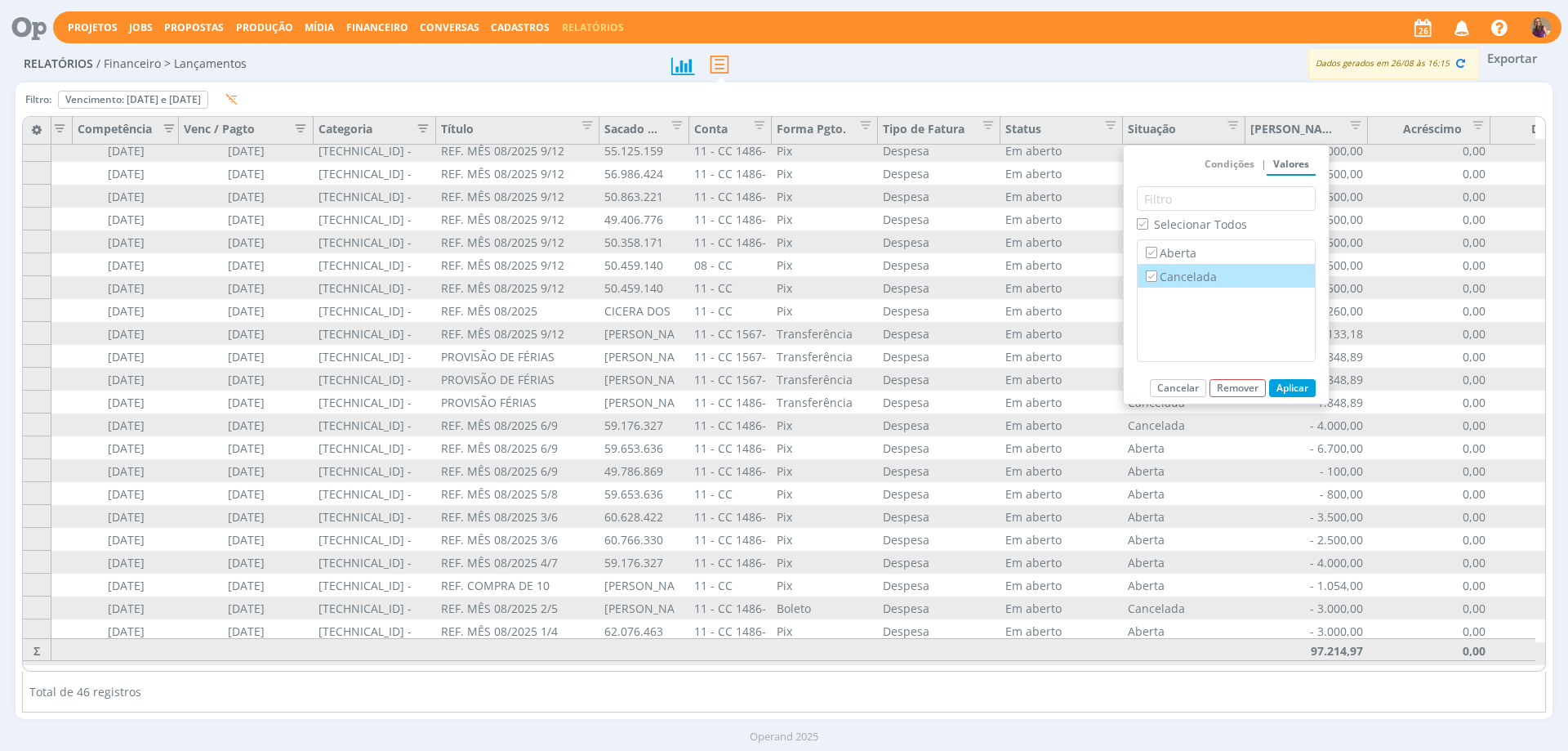
click at [1198, 276] on label "Cancelada" at bounding box center [1226, 276] width 167 height 18
click at [1157, 276] on input "Cancelada" at bounding box center [1151, 276] width 11 height 11
checkbox input "false"
click at [1300, 390] on button "Aplicar" at bounding box center [1293, 388] width 46 height 18
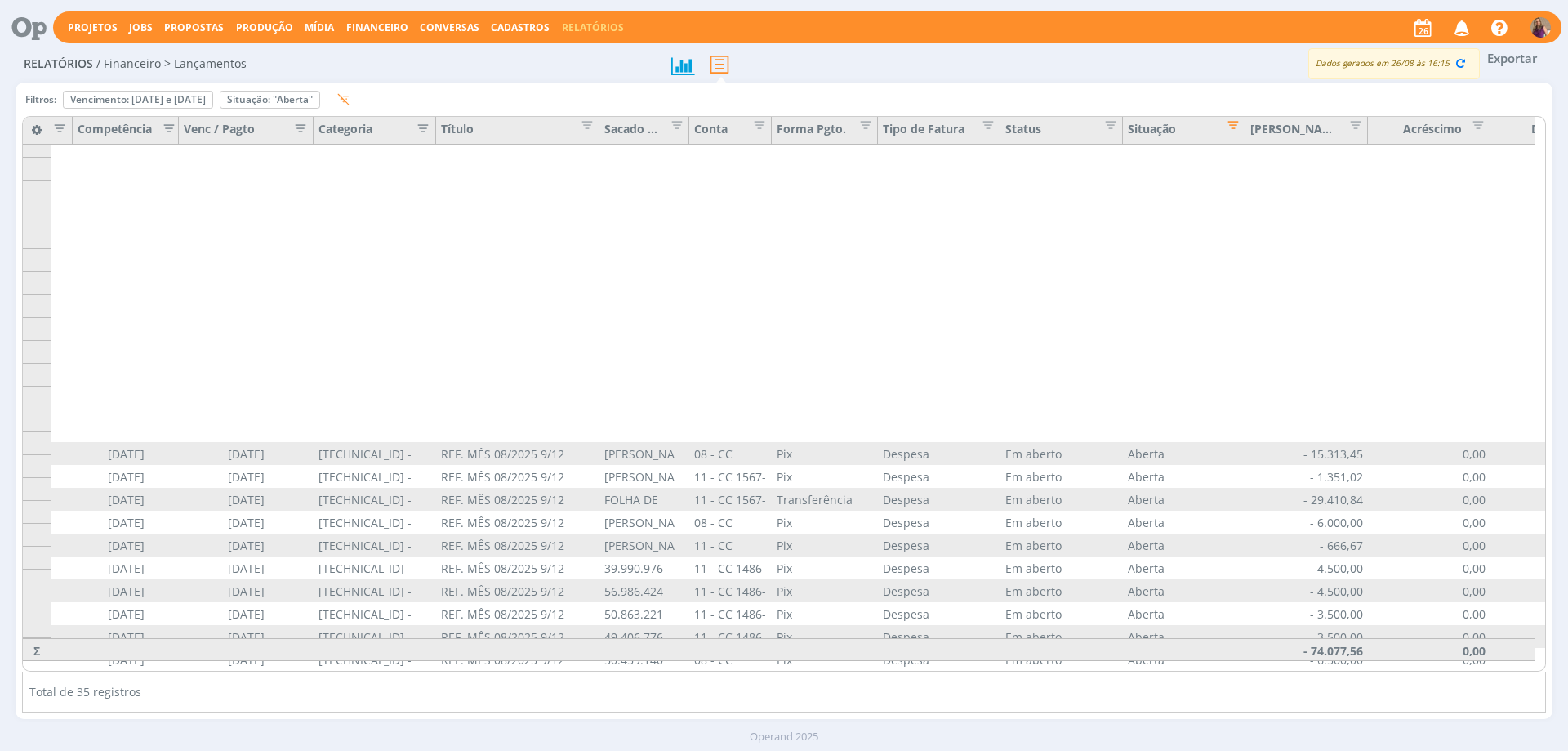
scroll to position [308, 404]
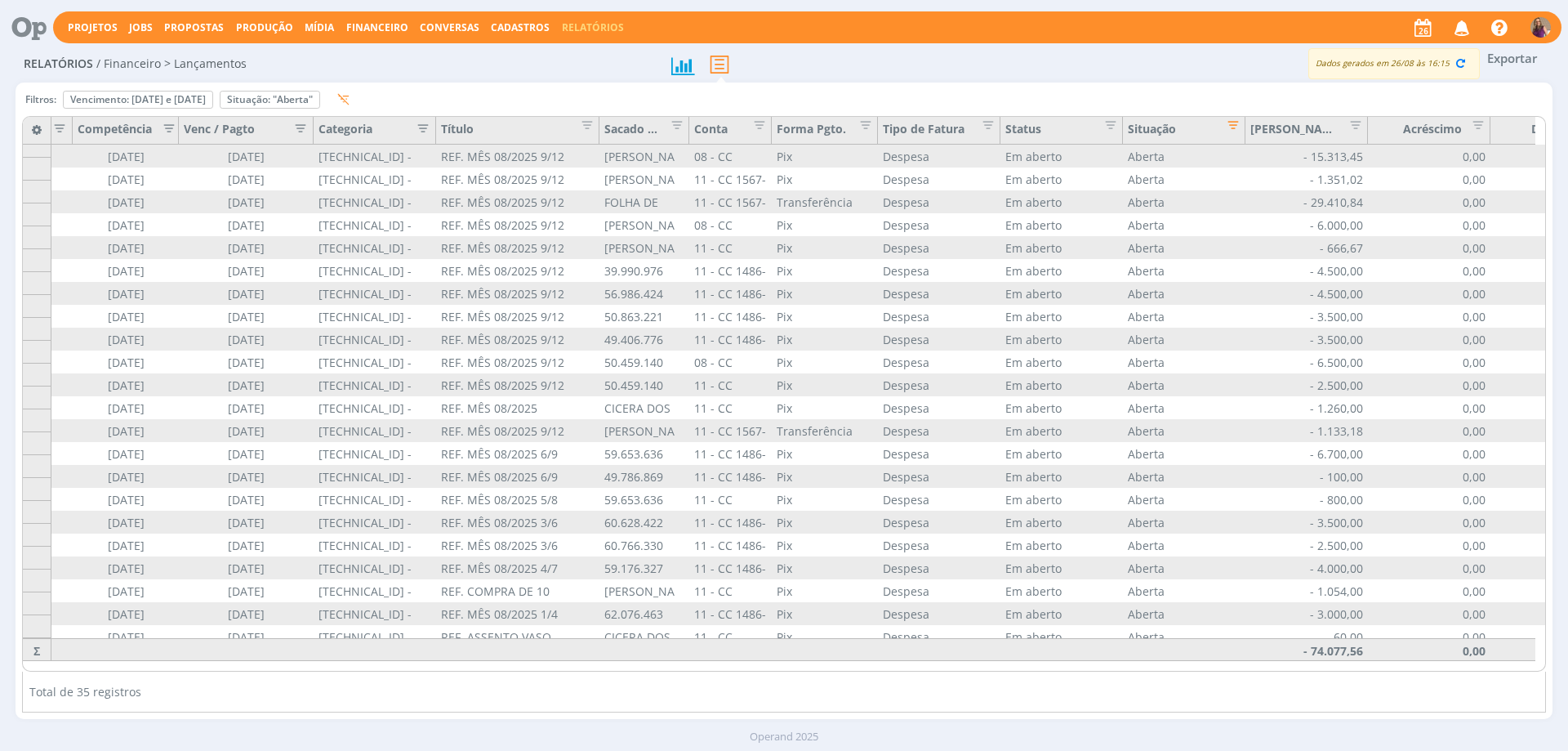
click at [1519, 59] on button "Exportar" at bounding box center [1512, 58] width 65 height 20
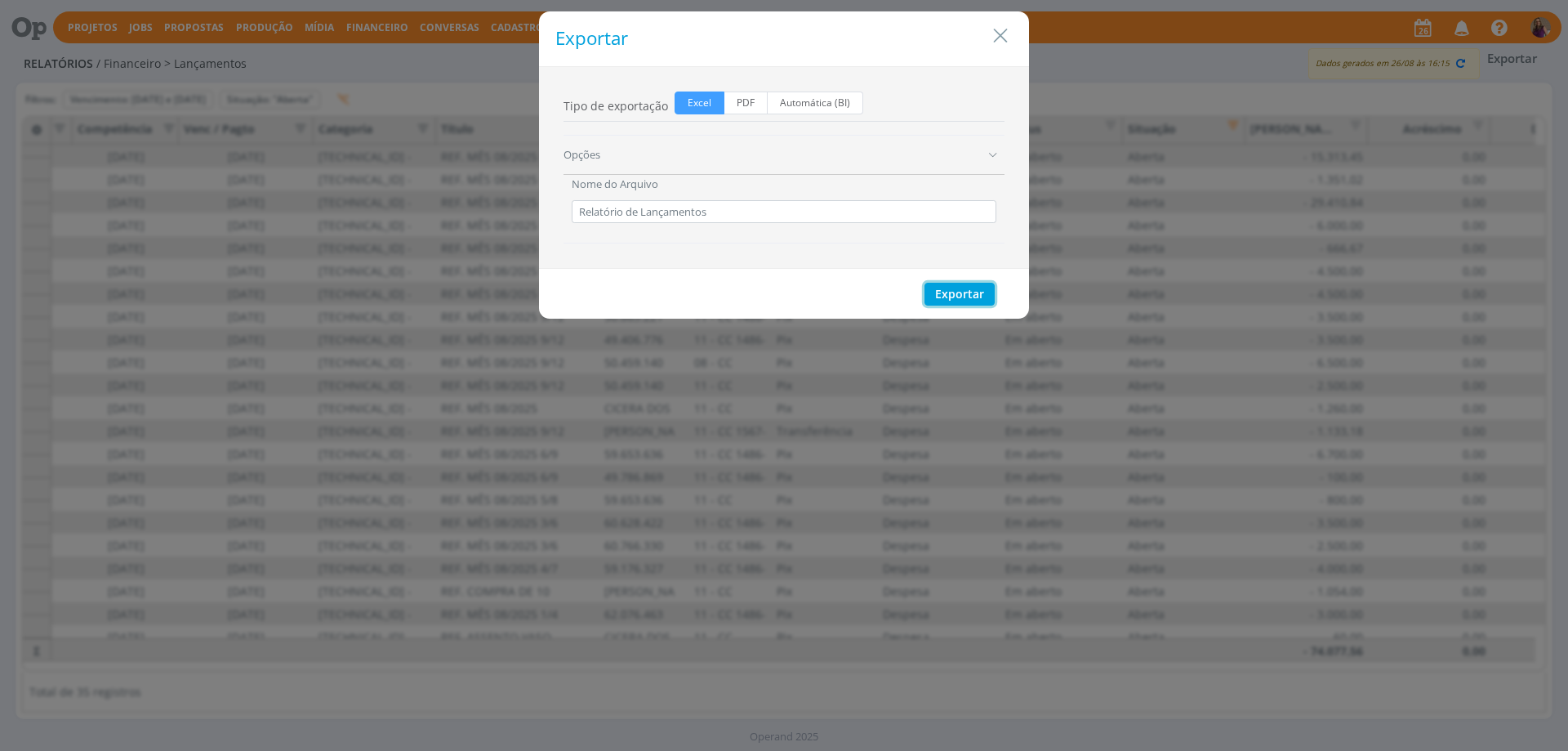
click at [954, 291] on button "Exportar" at bounding box center [959, 294] width 70 height 23
click at [999, 40] on icon "Close" at bounding box center [1000, 36] width 25 height 25
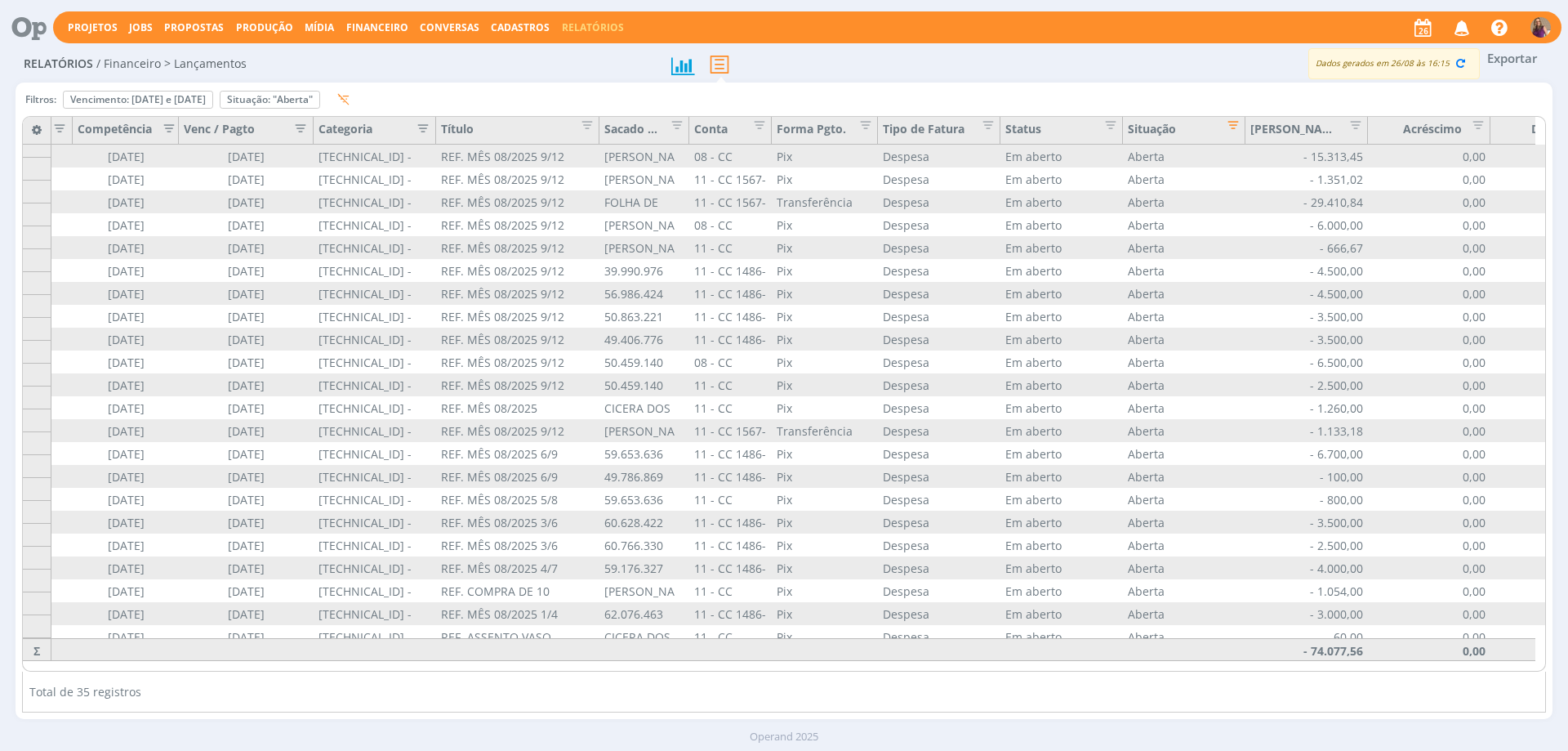
click at [353, 28] on span "Financeiro" at bounding box center [378, 28] width 62 height 14
click at [359, 55] on link "Lançamentos" at bounding box center [378, 55] width 137 height 26
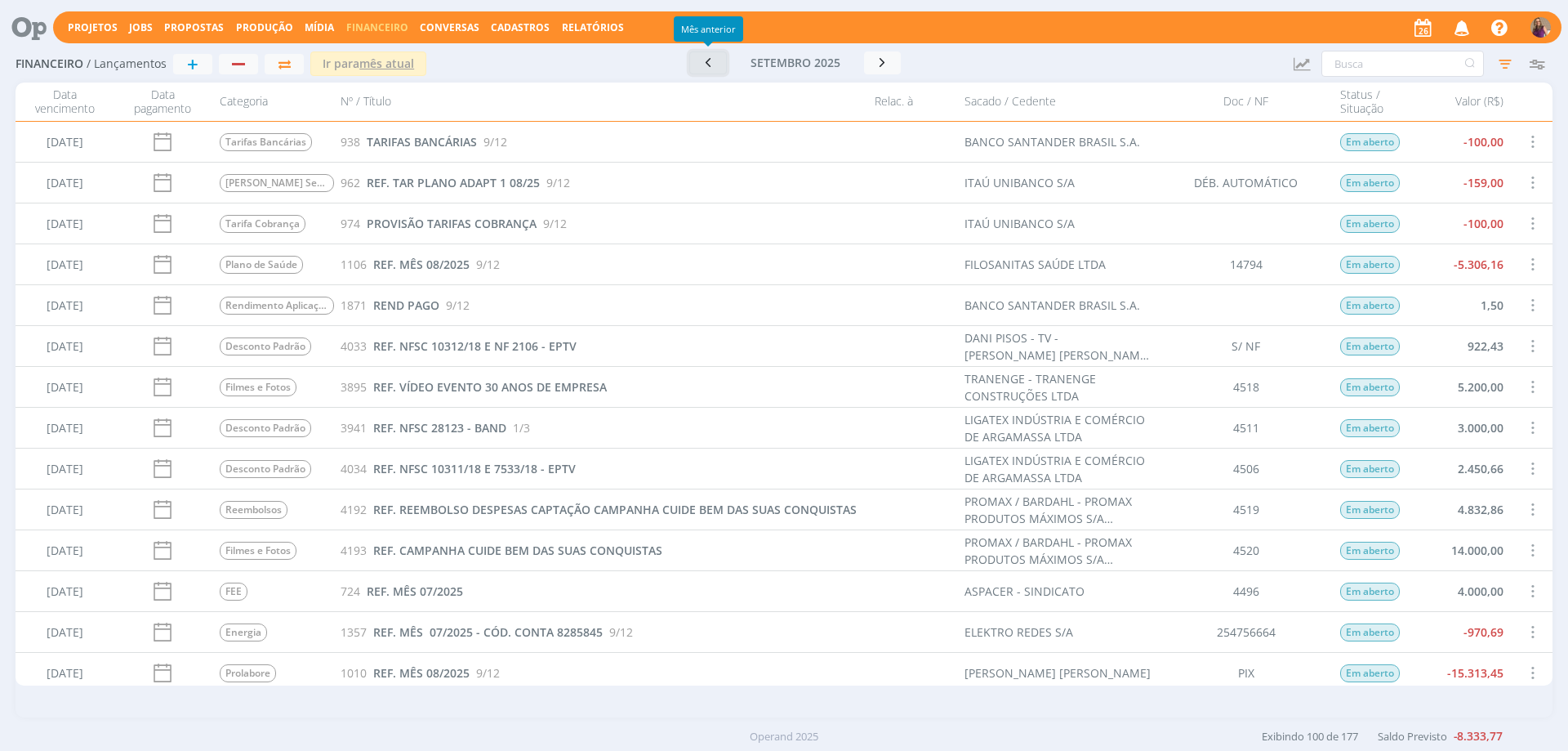
click at [708, 70] on button "button" at bounding box center [708, 63] width 37 height 23
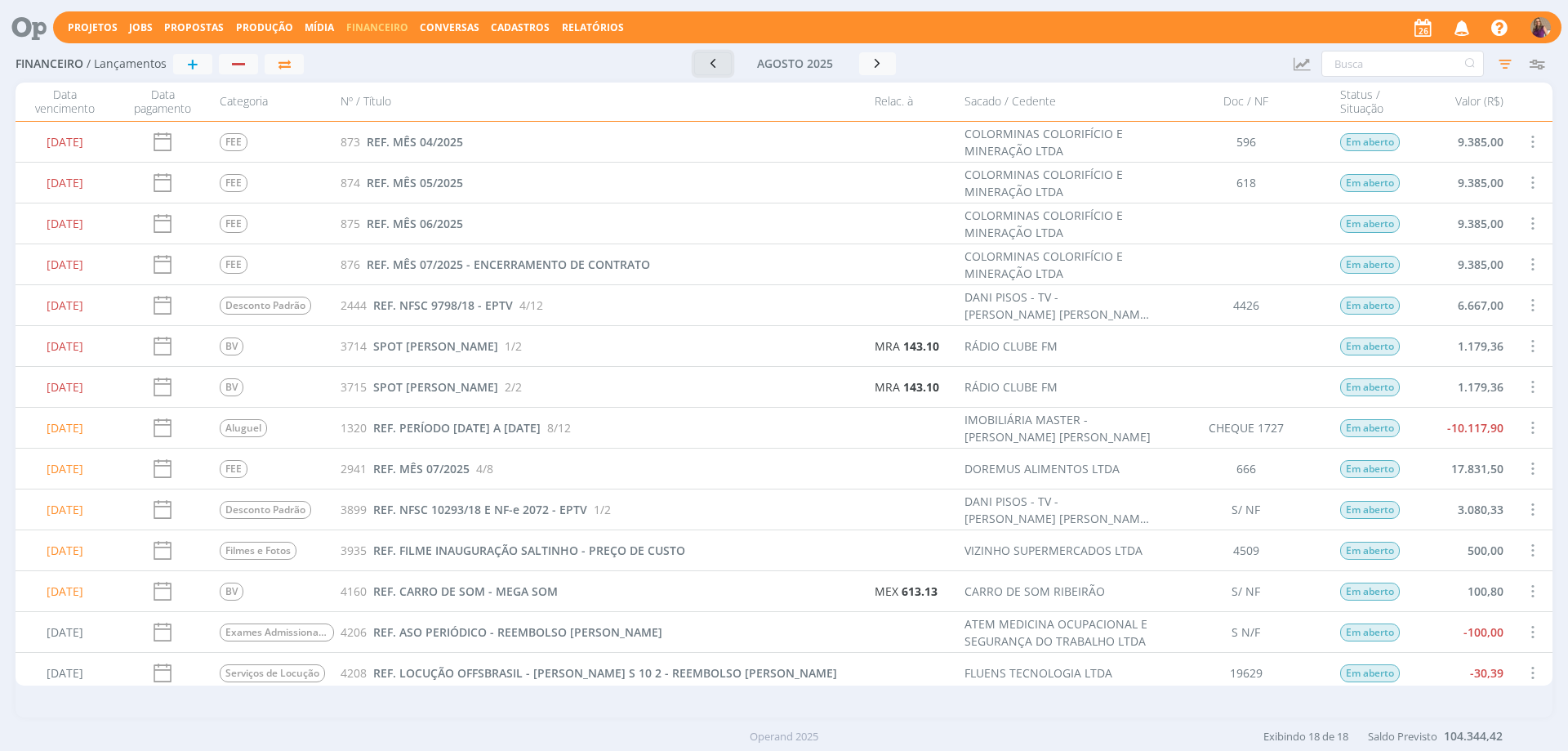
scroll to position [212, 0]
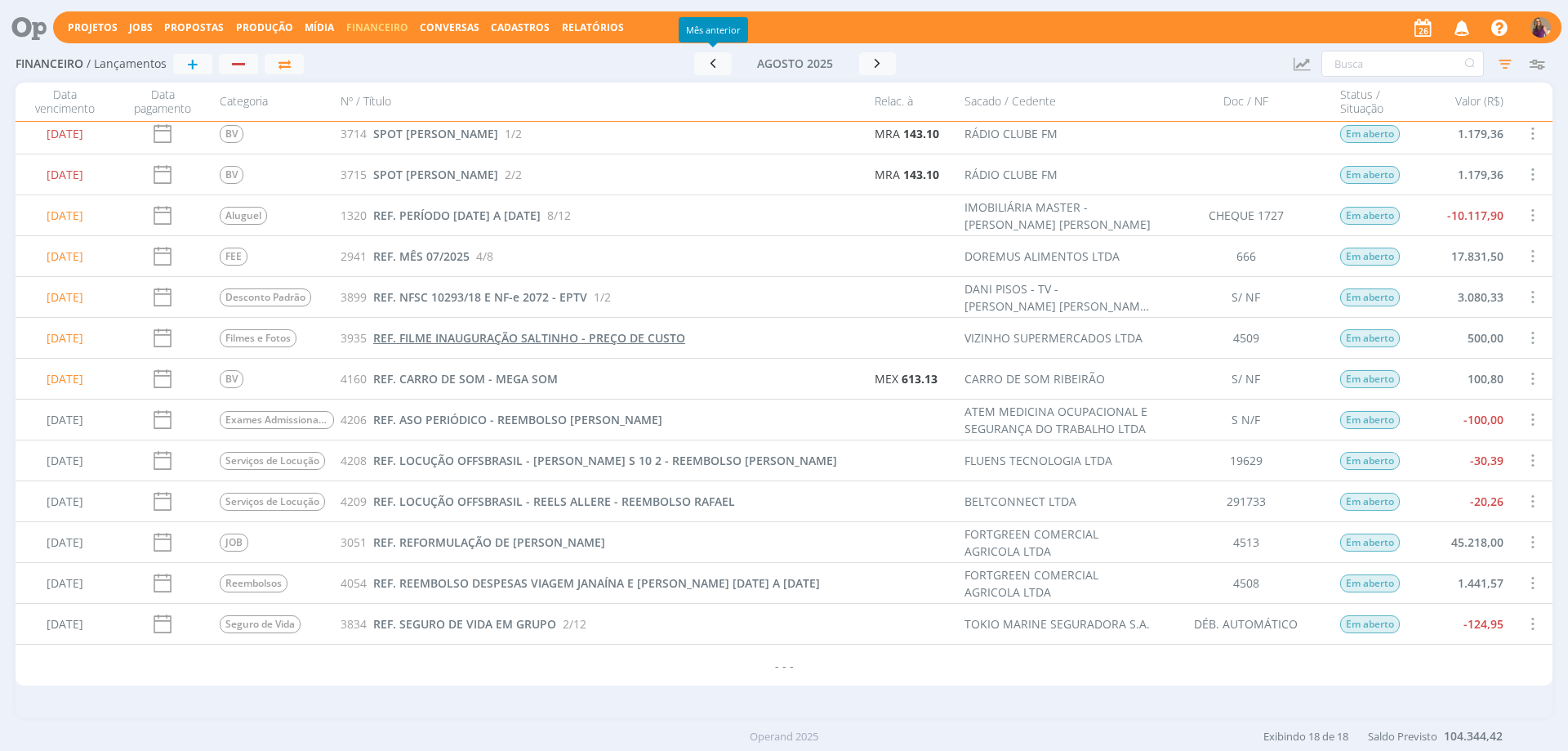
click at [542, 335] on span "REF. FILME INAUGURAÇÃO SALTINHO - PREÇO DE CUSTO" at bounding box center [529, 337] width 312 height 15
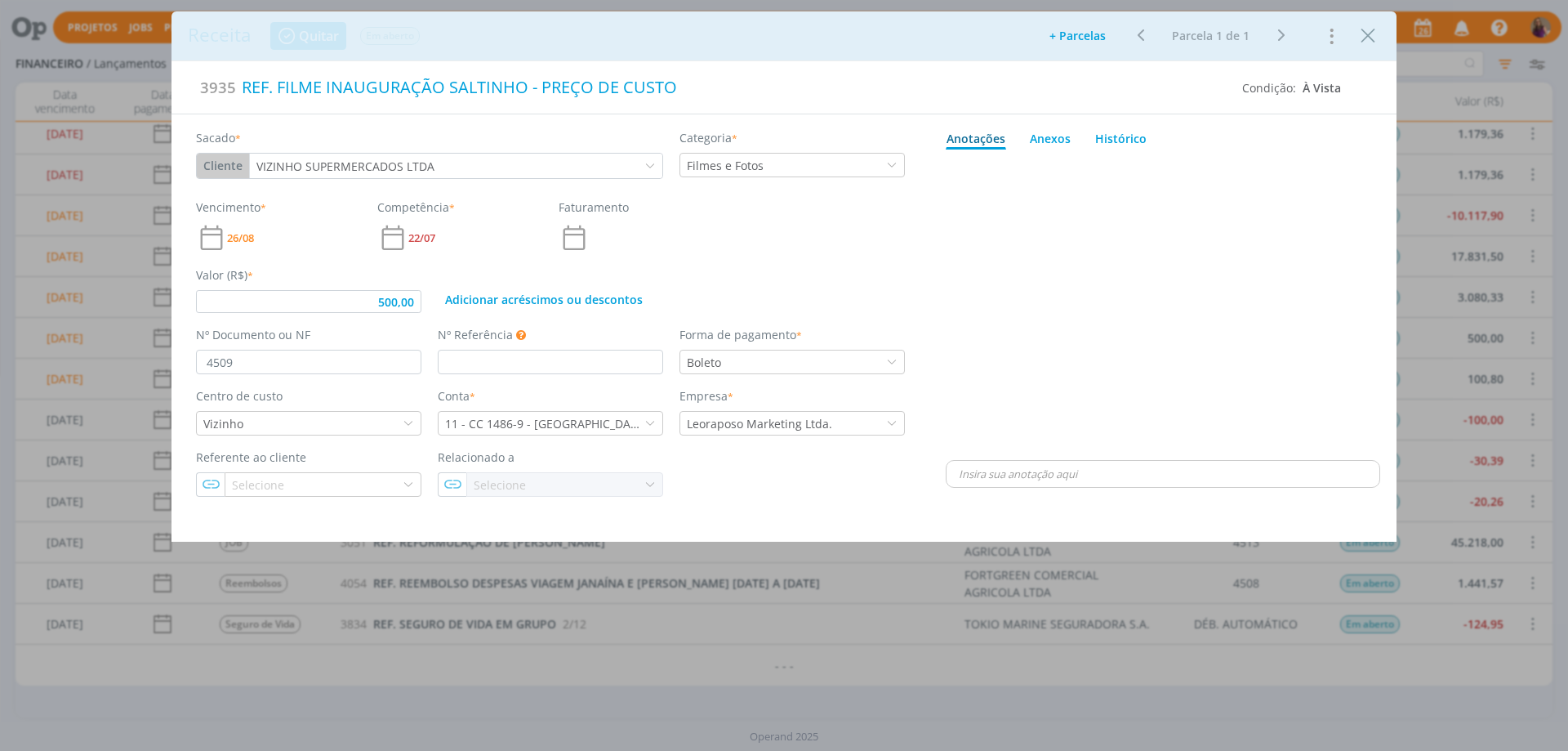
type input "500,00"
click at [1364, 36] on icon "Close" at bounding box center [1368, 36] width 25 height 25
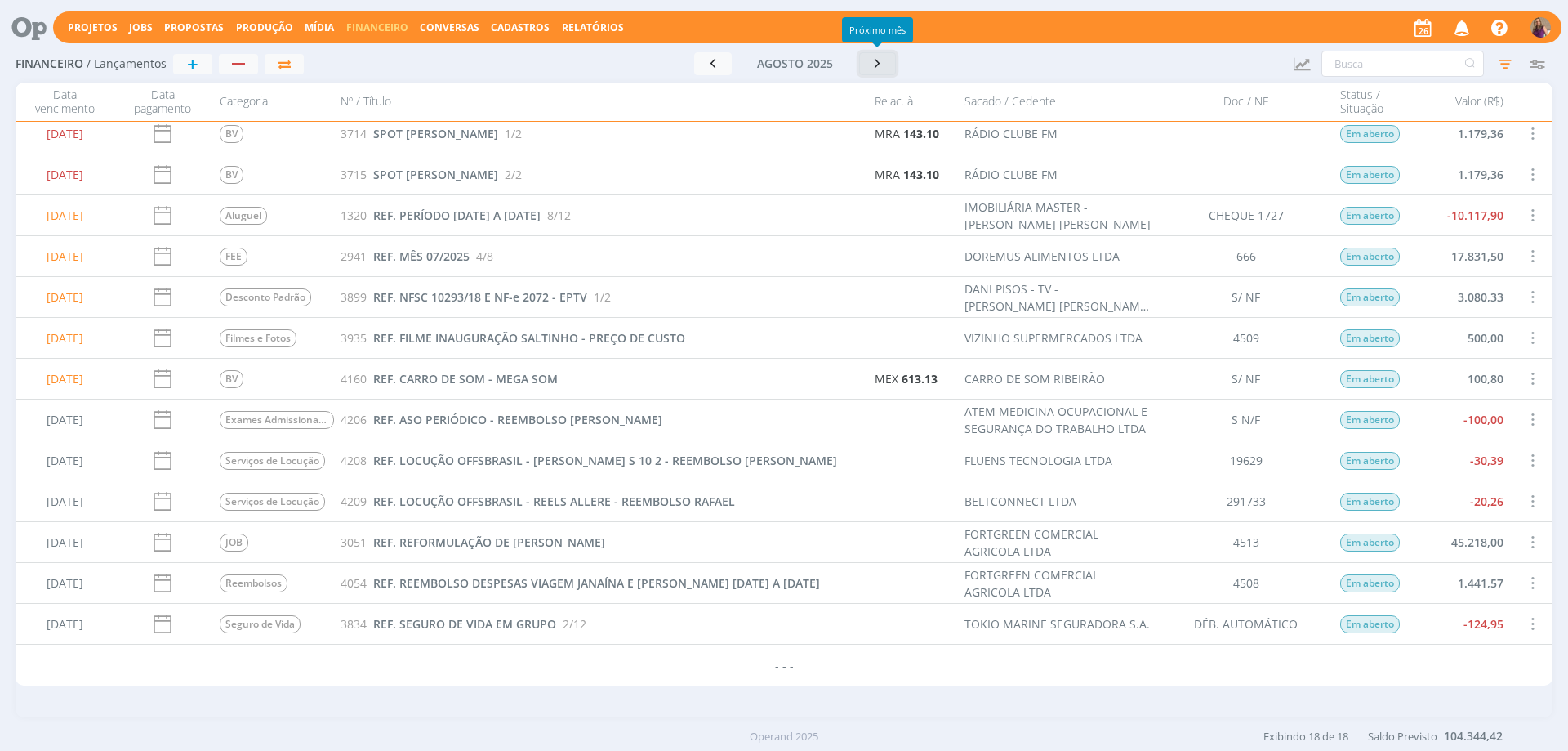
click at [876, 60] on icon "button" at bounding box center [878, 63] width 16 height 15
click at [876, 60] on icon "button" at bounding box center [883, 62] width 16 height 15
click at [876, 60] on icon "button" at bounding box center [880, 62] width 16 height 15
click at [876, 60] on button "button" at bounding box center [885, 63] width 37 height 23
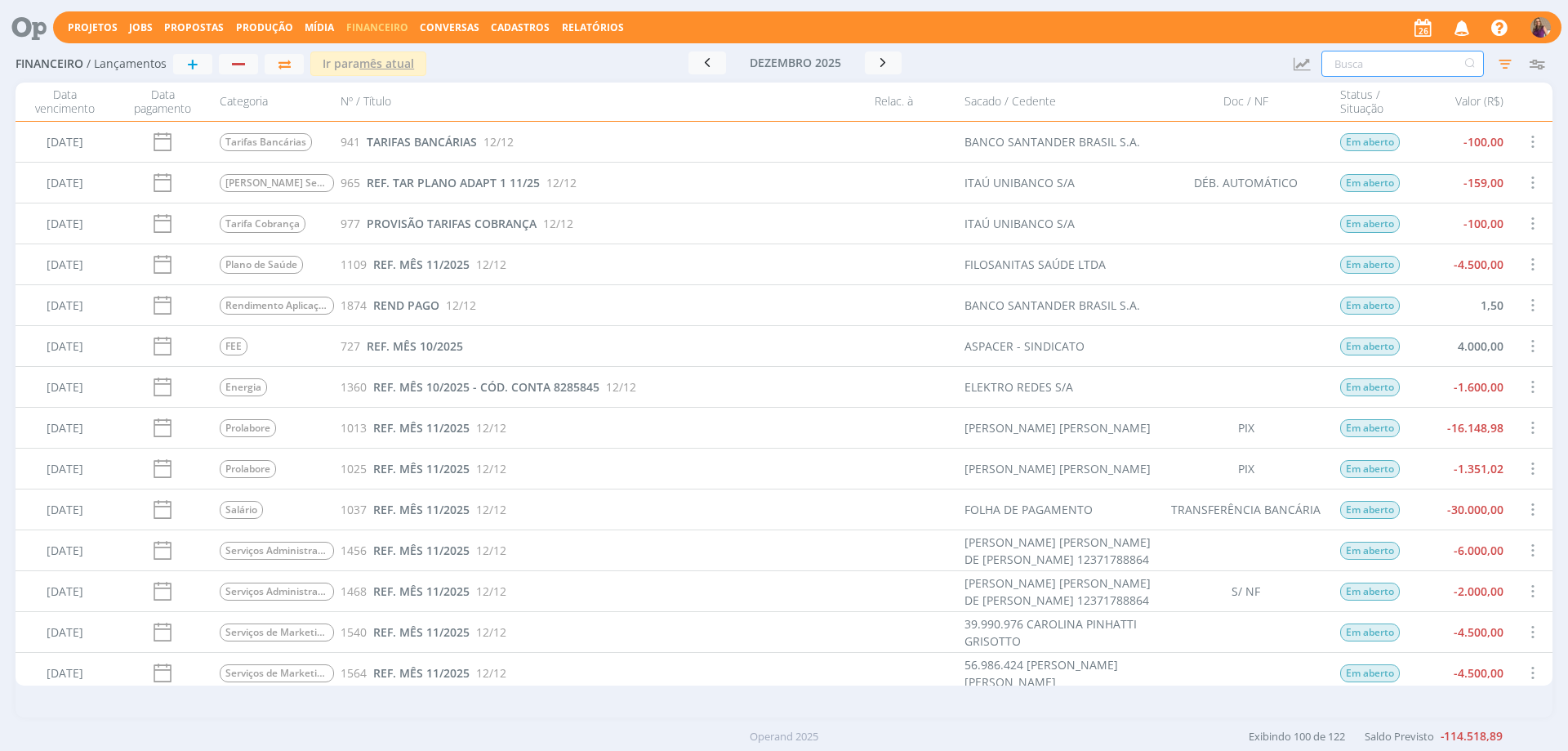
click at [1393, 66] on input "text" at bounding box center [1403, 63] width 163 height 26
type input "FOLHA"
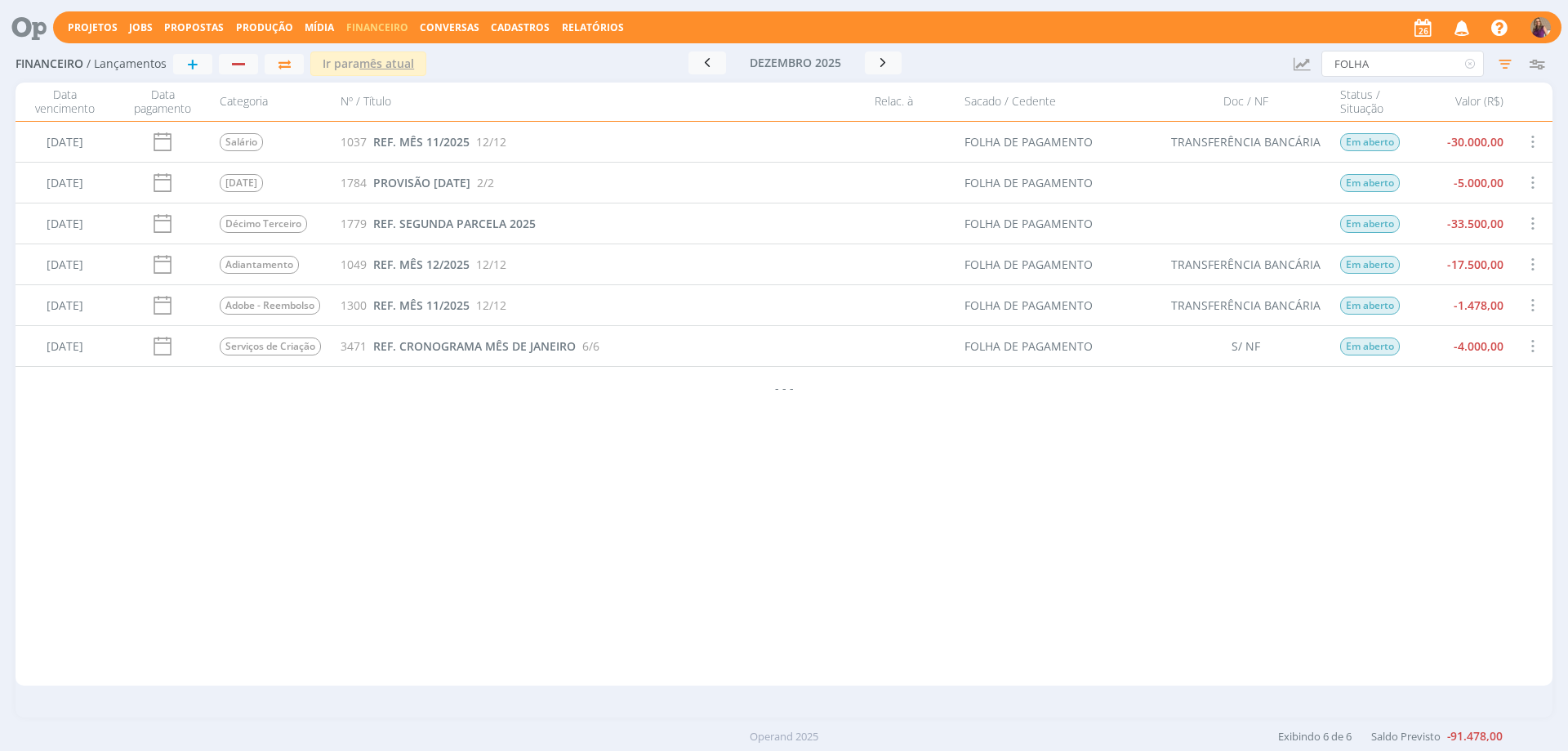
click at [815, 324] on div "1300 REF. MÊS 11/2025 12/12" at bounding box center [600, 305] width 532 height 40
click at [1532, 264] on span at bounding box center [1532, 264] width 18 height 22
click at [1437, 260] on div "Selecionar" at bounding box center [1483, 254] width 162 height 24
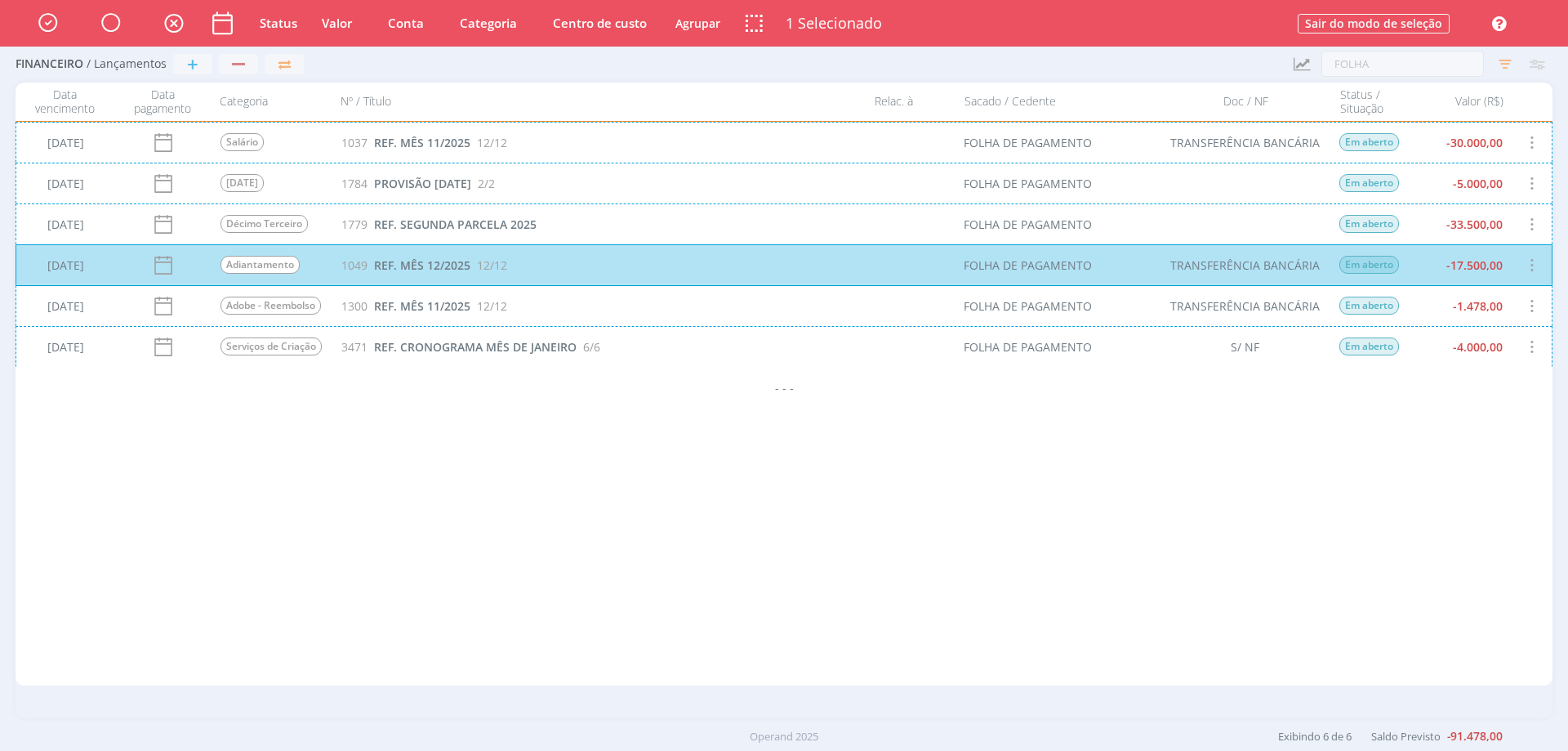
click at [1532, 303] on div "[DATE] Adobe - Reembolso 1300 REF. MÊS 11/2025 12/12 FOLHA DE PAGAMENTO TRANSFE…" at bounding box center [784, 306] width 1537 height 41
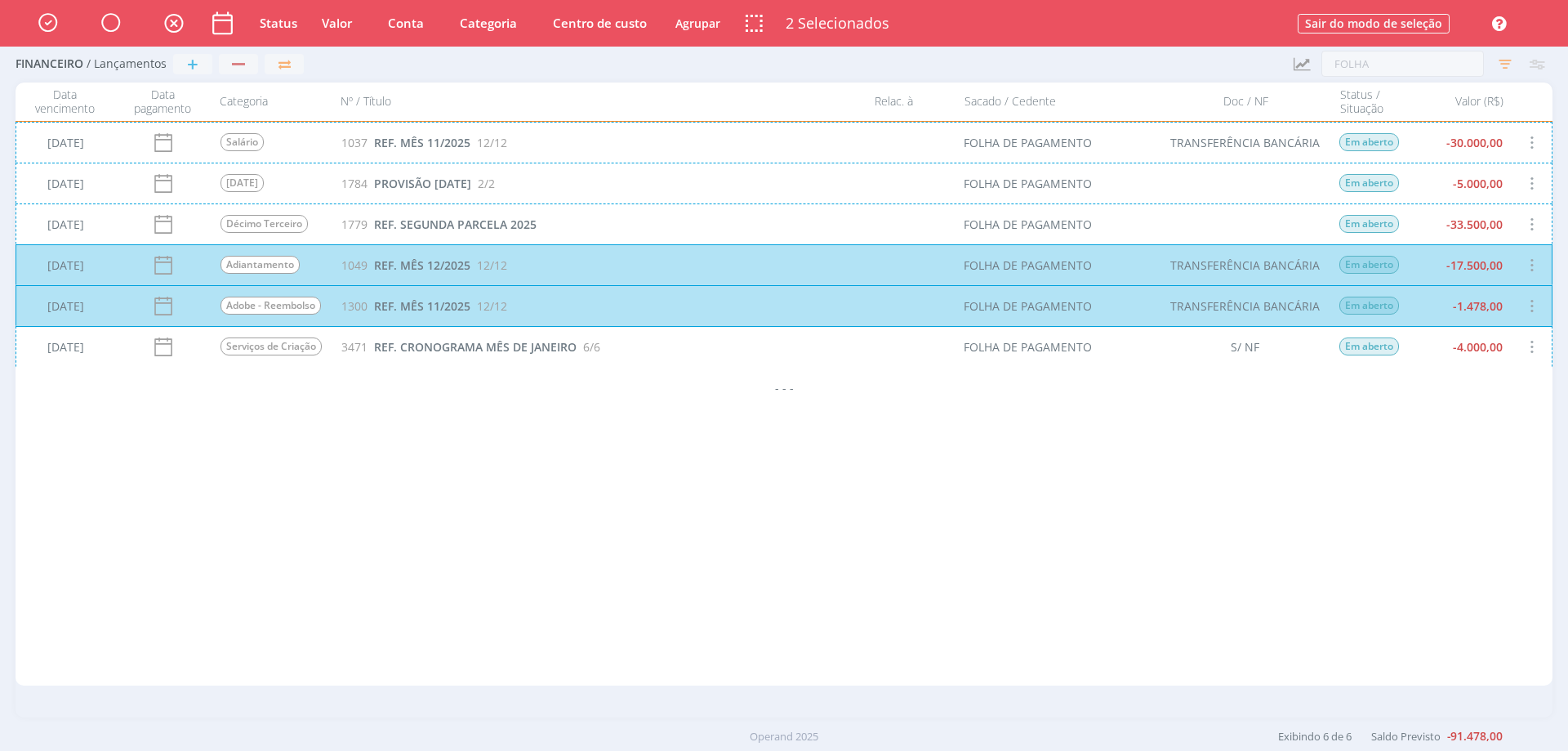
click at [1535, 341] on div "[DATE] Serviços de Criação 3471 REF. CRONOGRAMA MÊS DE JANEIRO 6/6 FOLHA DE PAG…" at bounding box center [784, 347] width 1537 height 41
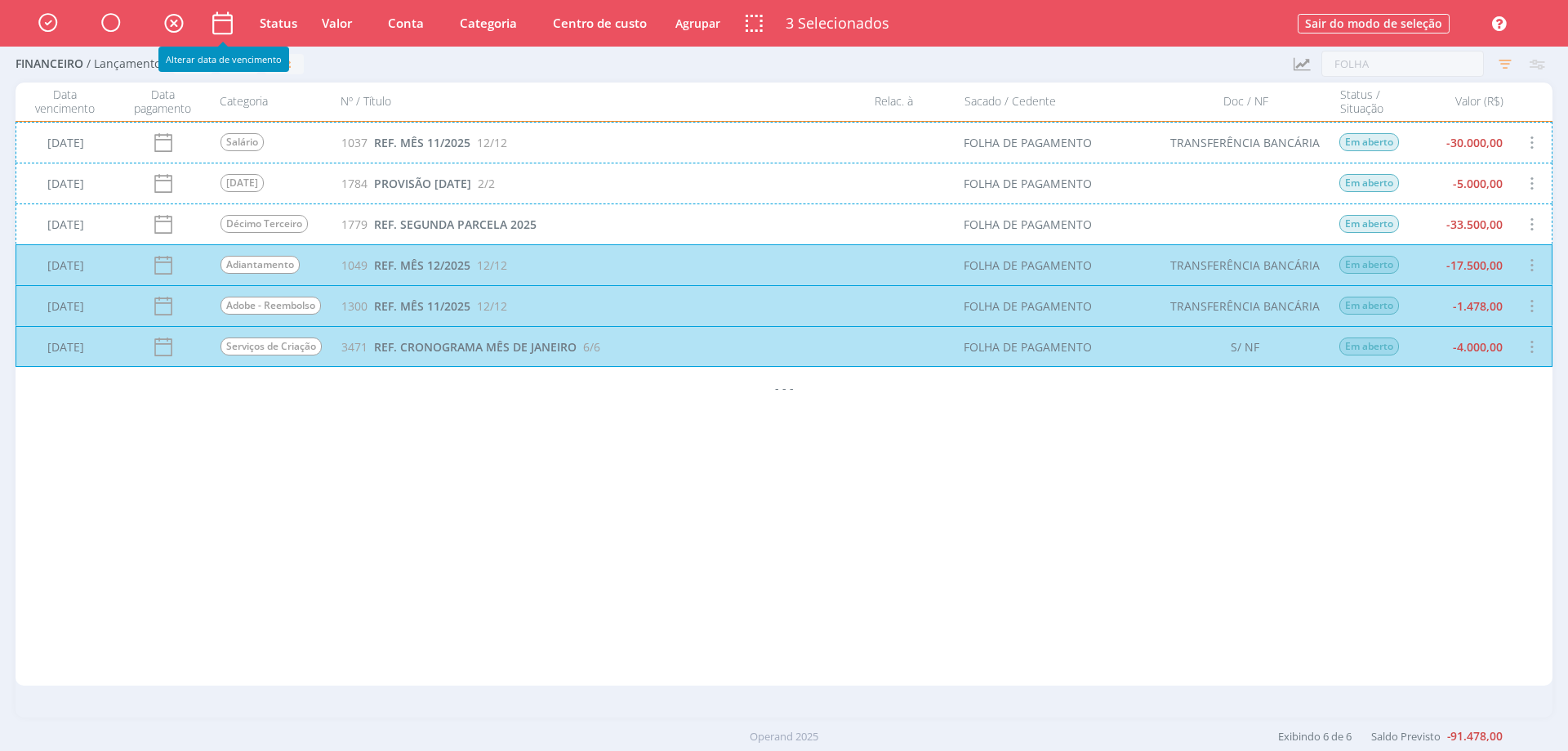
click at [224, 25] on icon at bounding box center [222, 23] width 28 height 28
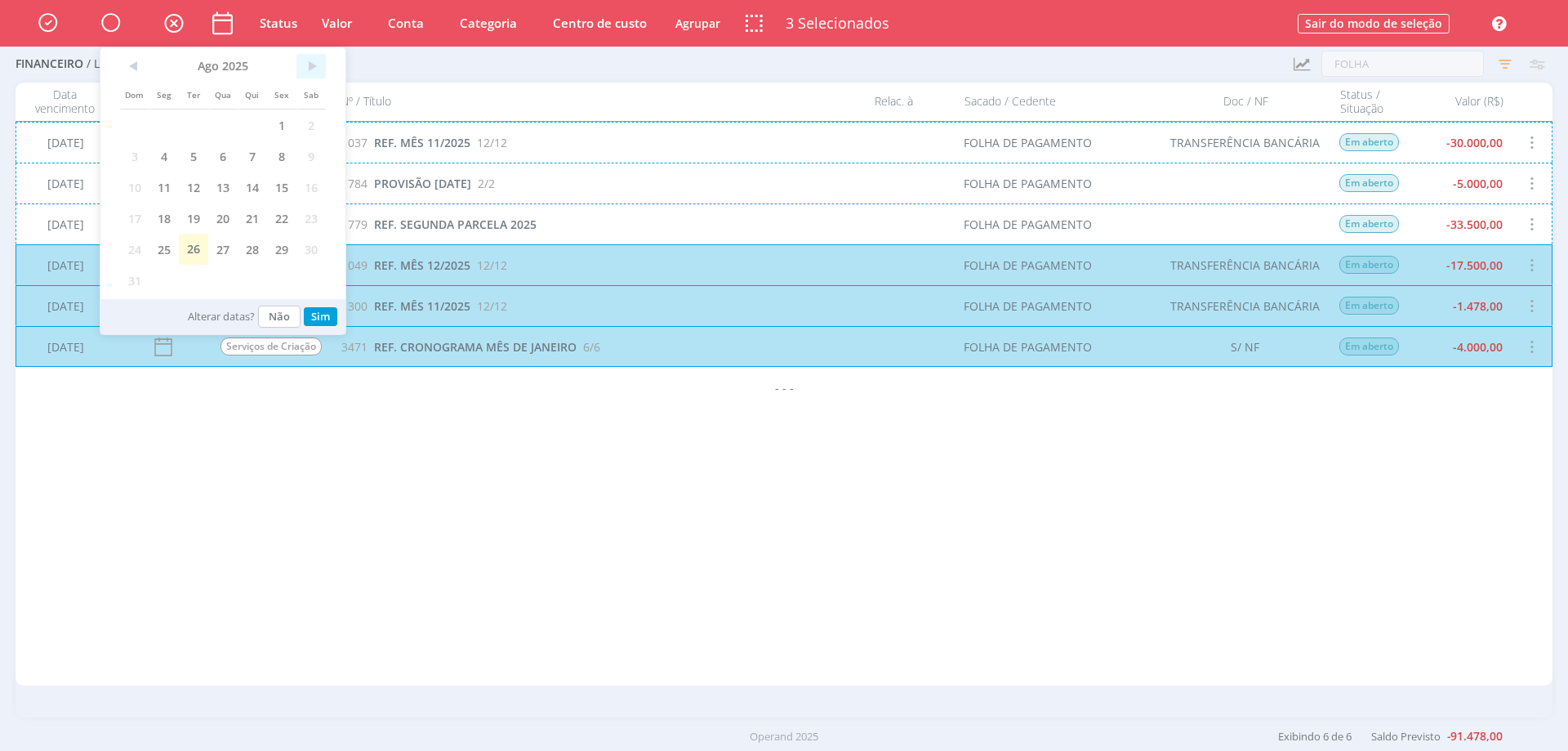
click at [312, 64] on span ">" at bounding box center [311, 67] width 29 height 25
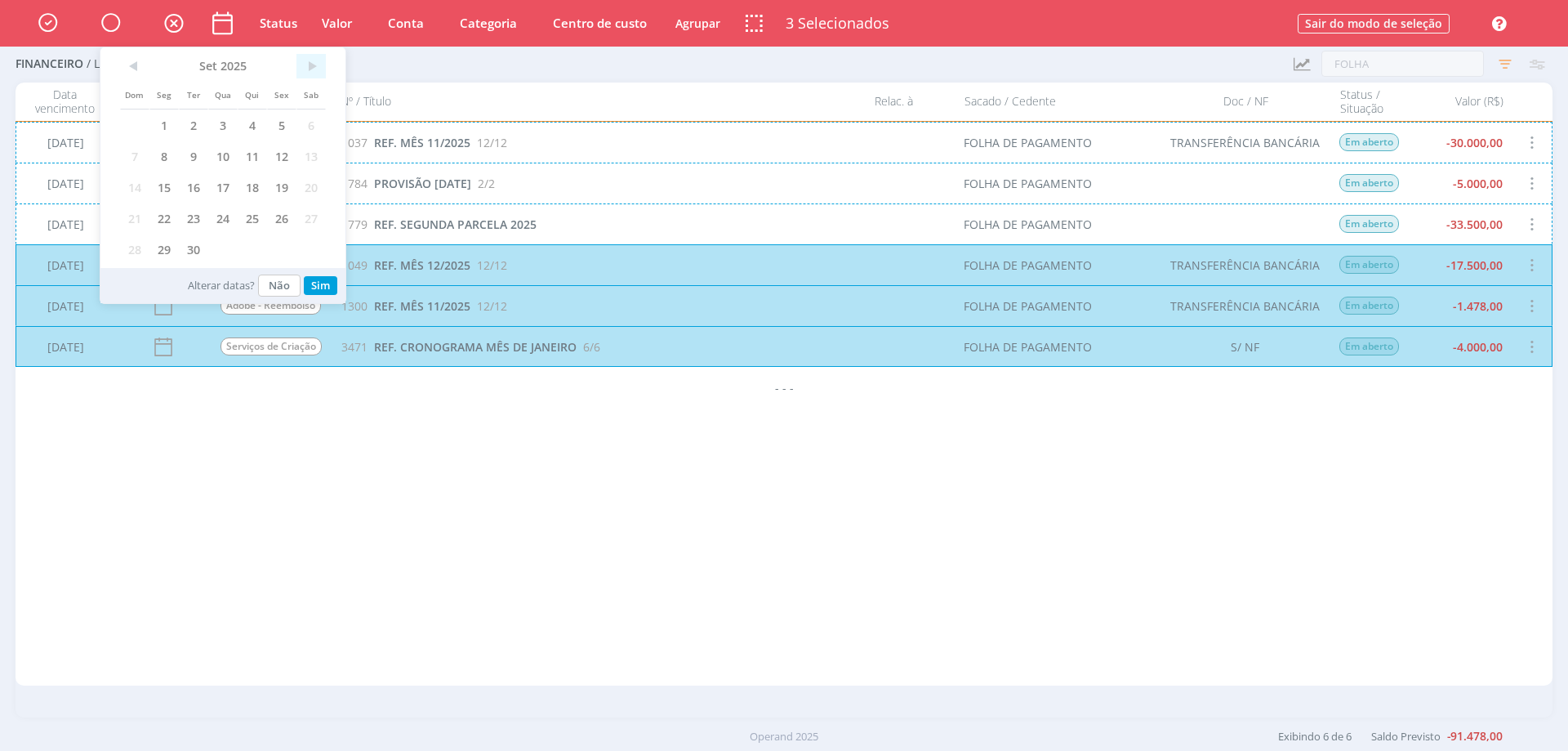
click at [313, 64] on span ">" at bounding box center [311, 67] width 29 height 25
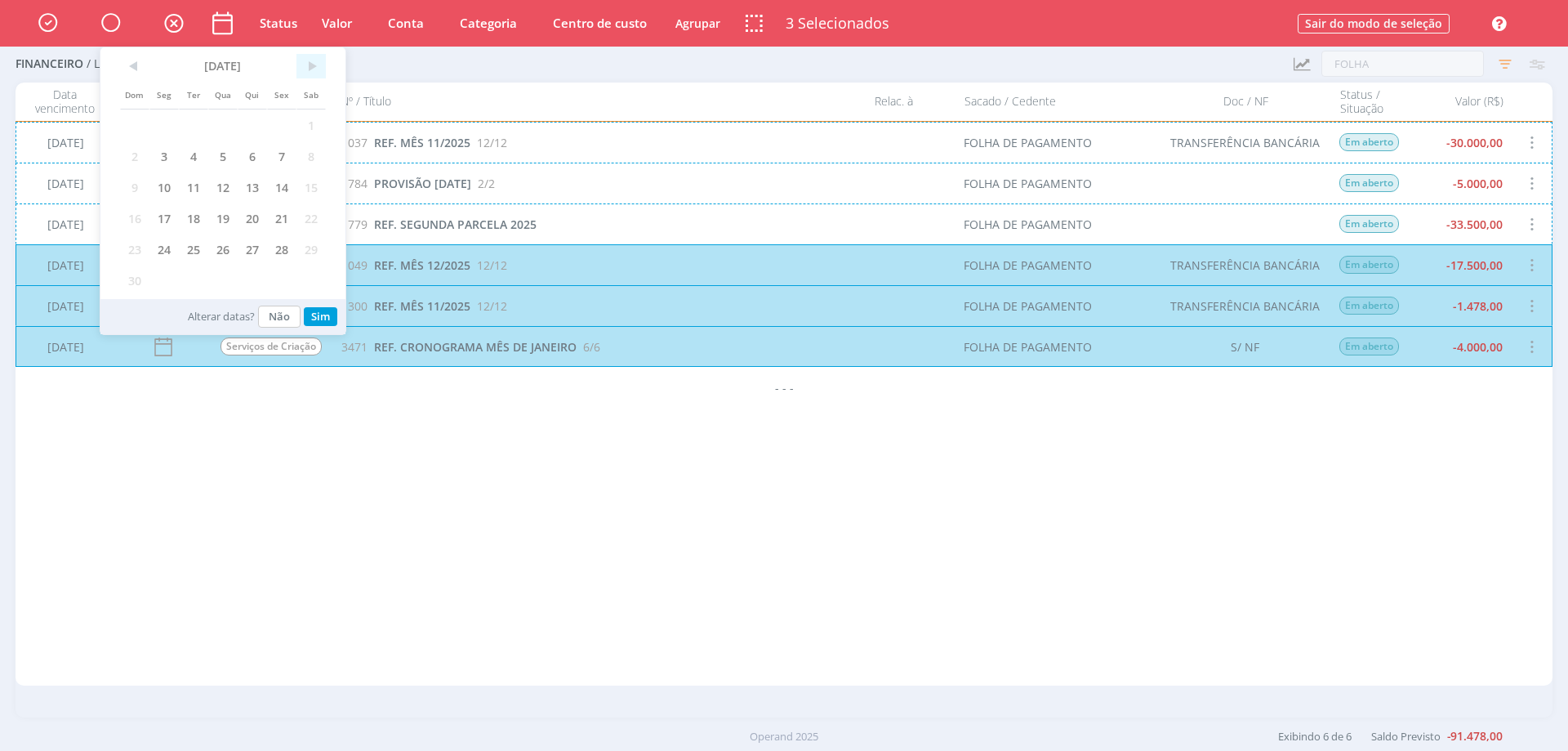
click at [313, 64] on span ">" at bounding box center [311, 67] width 29 height 25
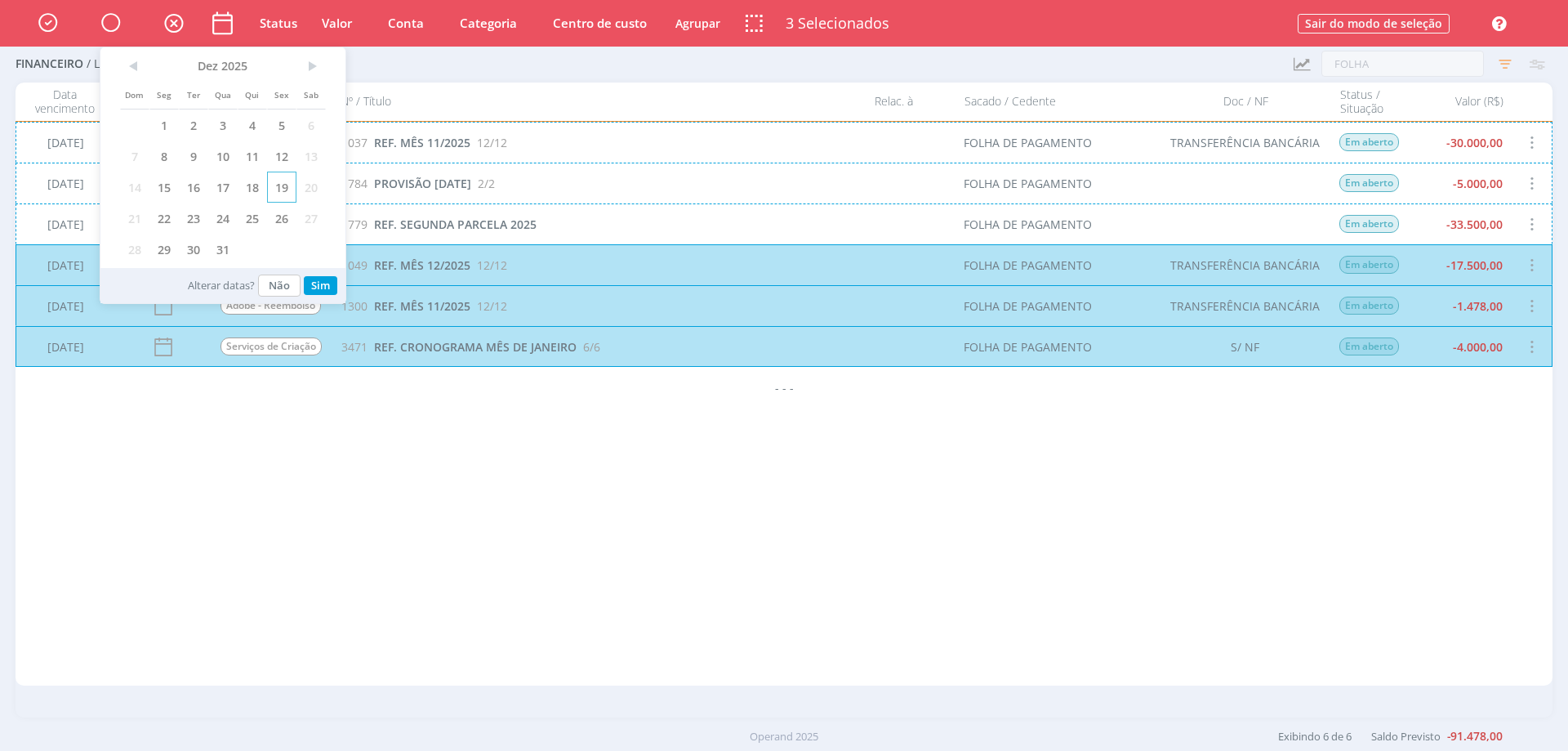
click at [283, 190] on span "19" at bounding box center [282, 187] width 29 height 31
click at [329, 284] on button "Sim" at bounding box center [321, 285] width 34 height 19
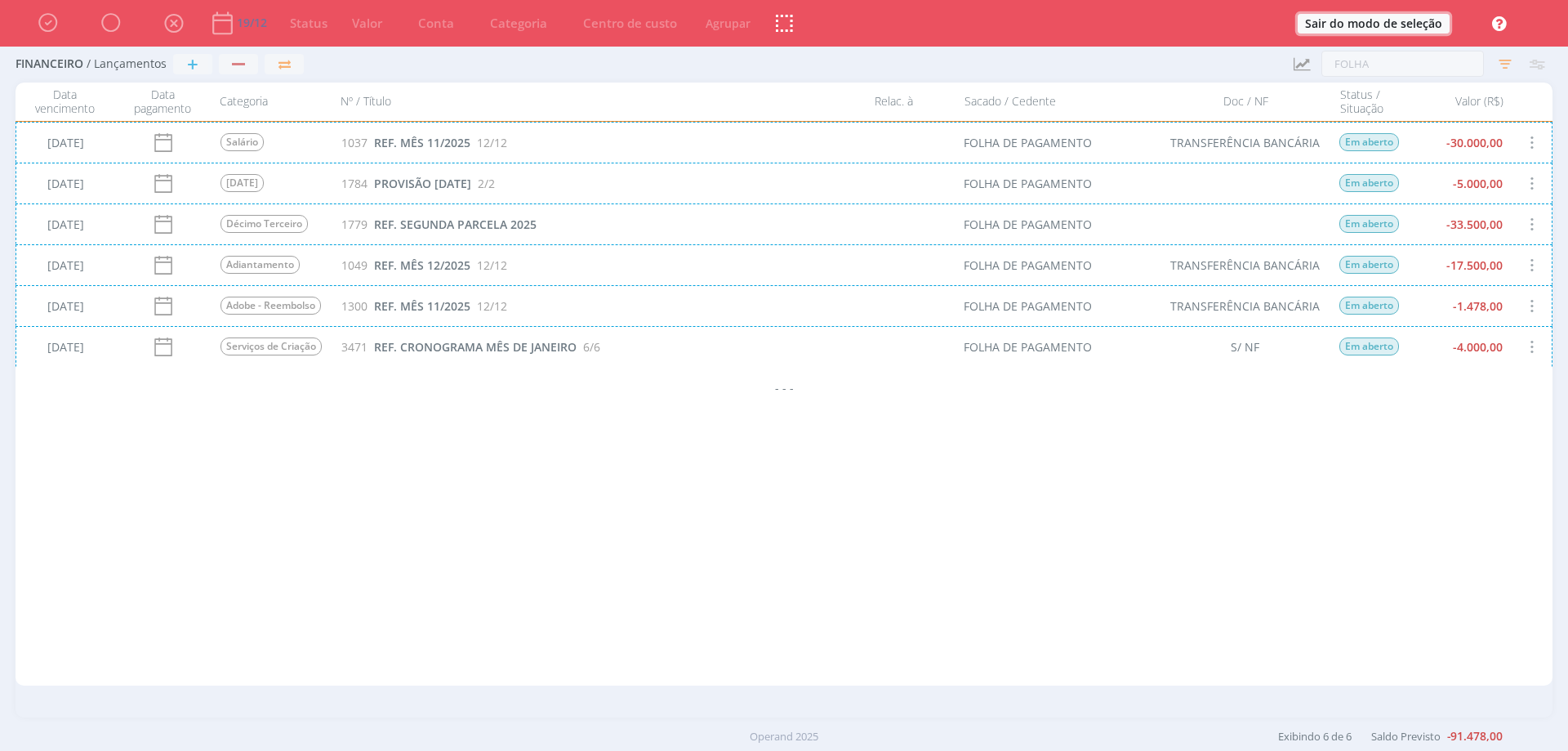
click at [1355, 30] on button "Sair do modo de seleção" at bounding box center [1373, 24] width 152 height 20
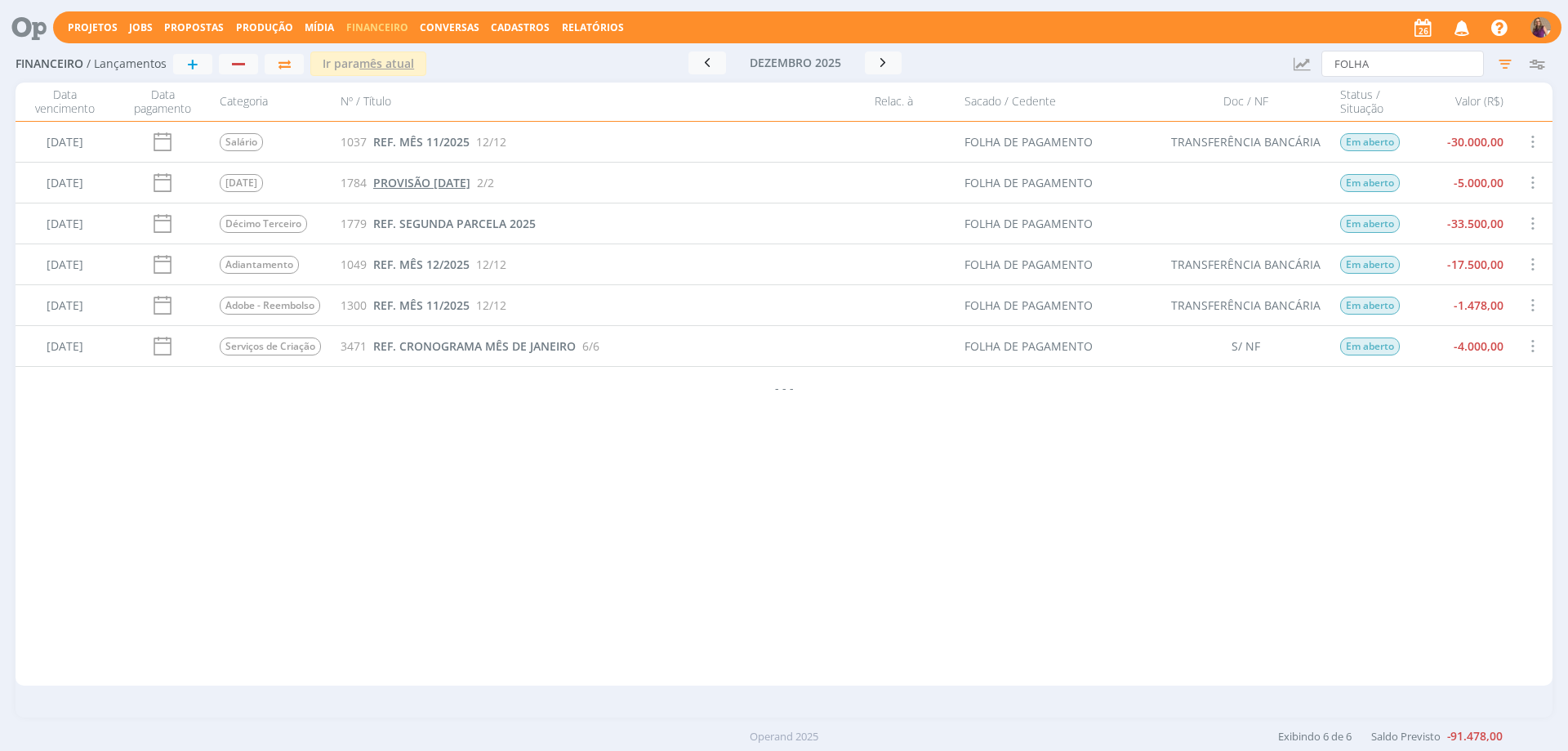
click at [453, 179] on span "PROVISÃO [DATE]" at bounding box center [421, 182] width 97 height 15
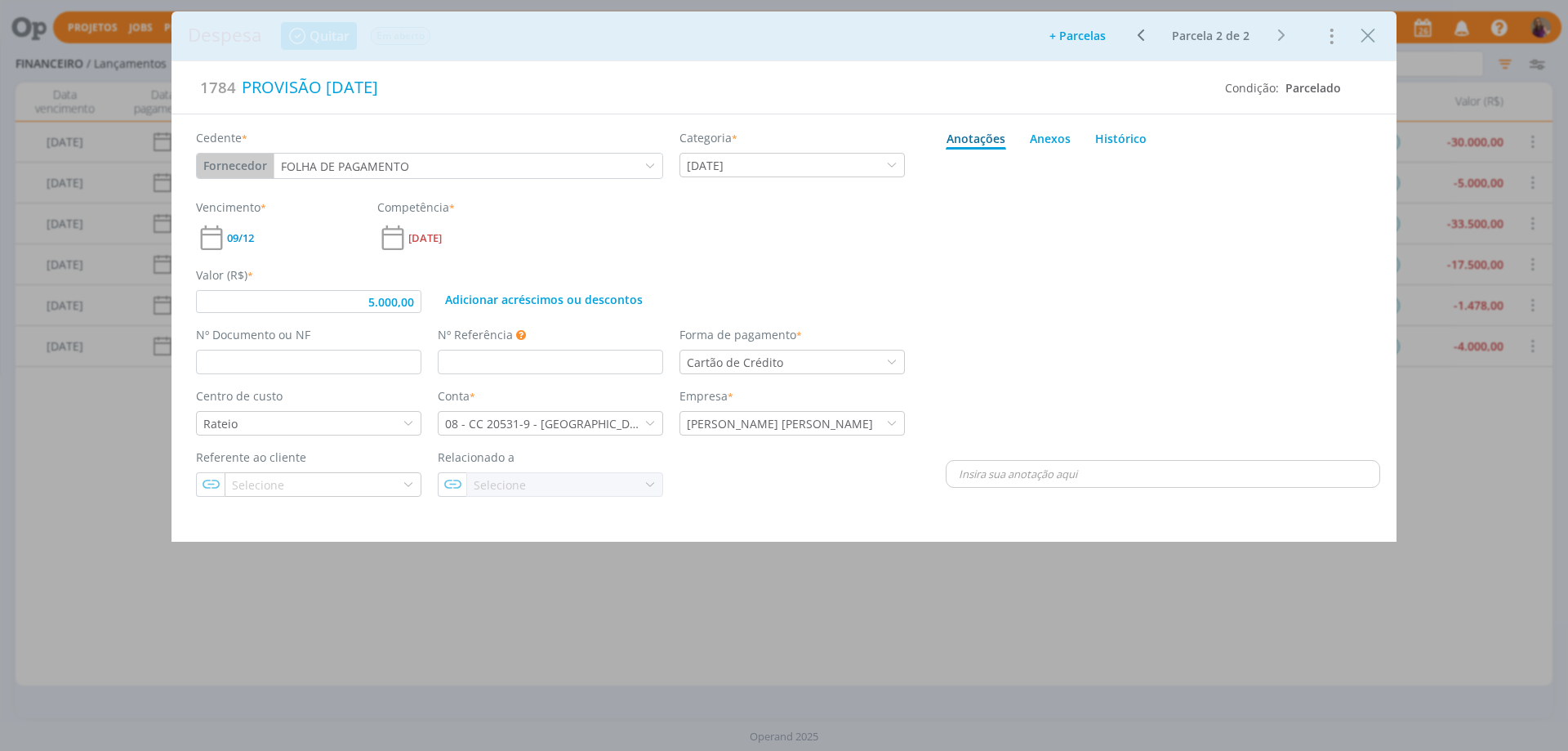
type input "5.000,00"
click at [344, 354] on input "dialog" at bounding box center [309, 362] width 226 height 25
type input "S/ NF"
type input "5.000,00"
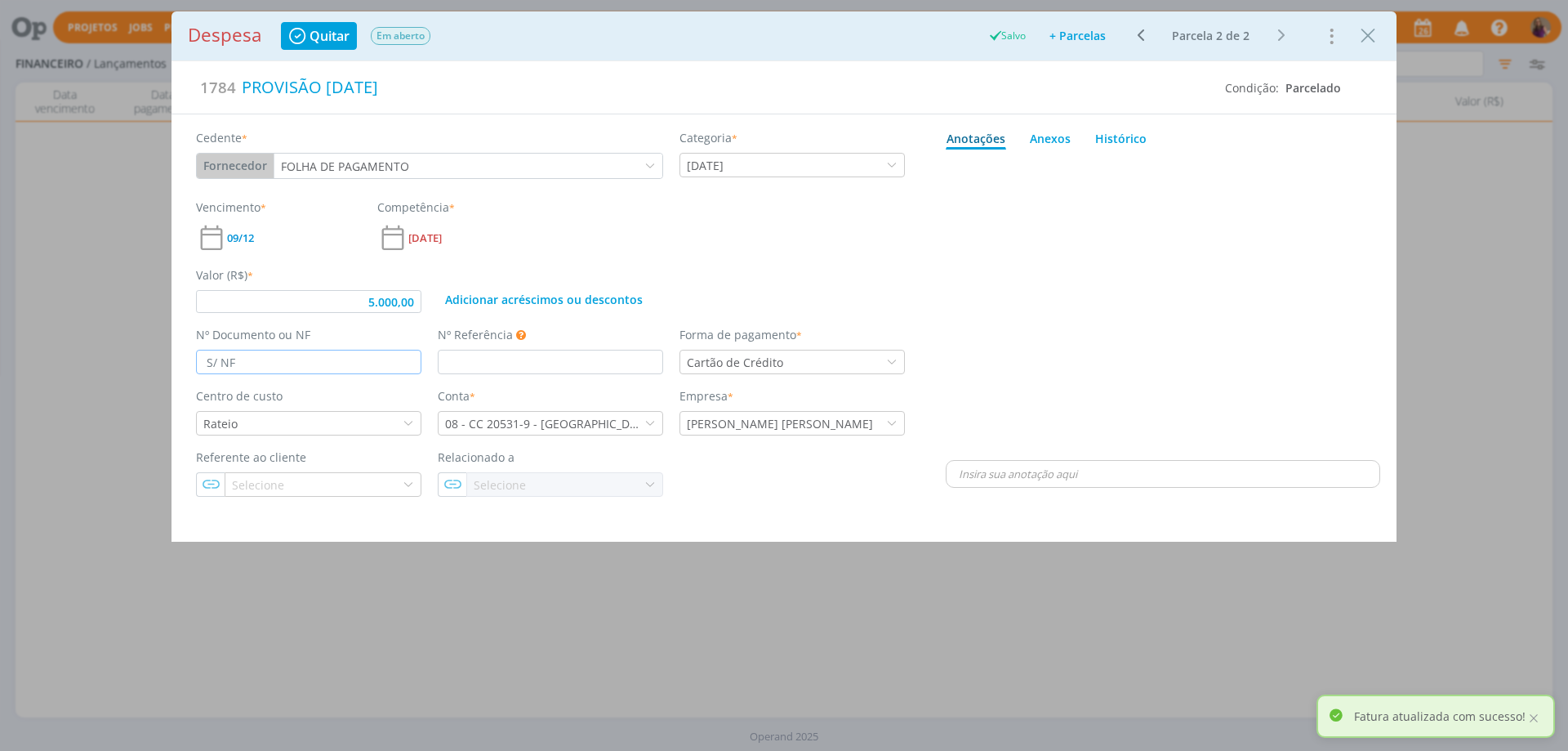
type input "S/ NF"
click at [1139, 31] on icon "dialog" at bounding box center [1140, 36] width 20 height 20
type input "2.842,70"
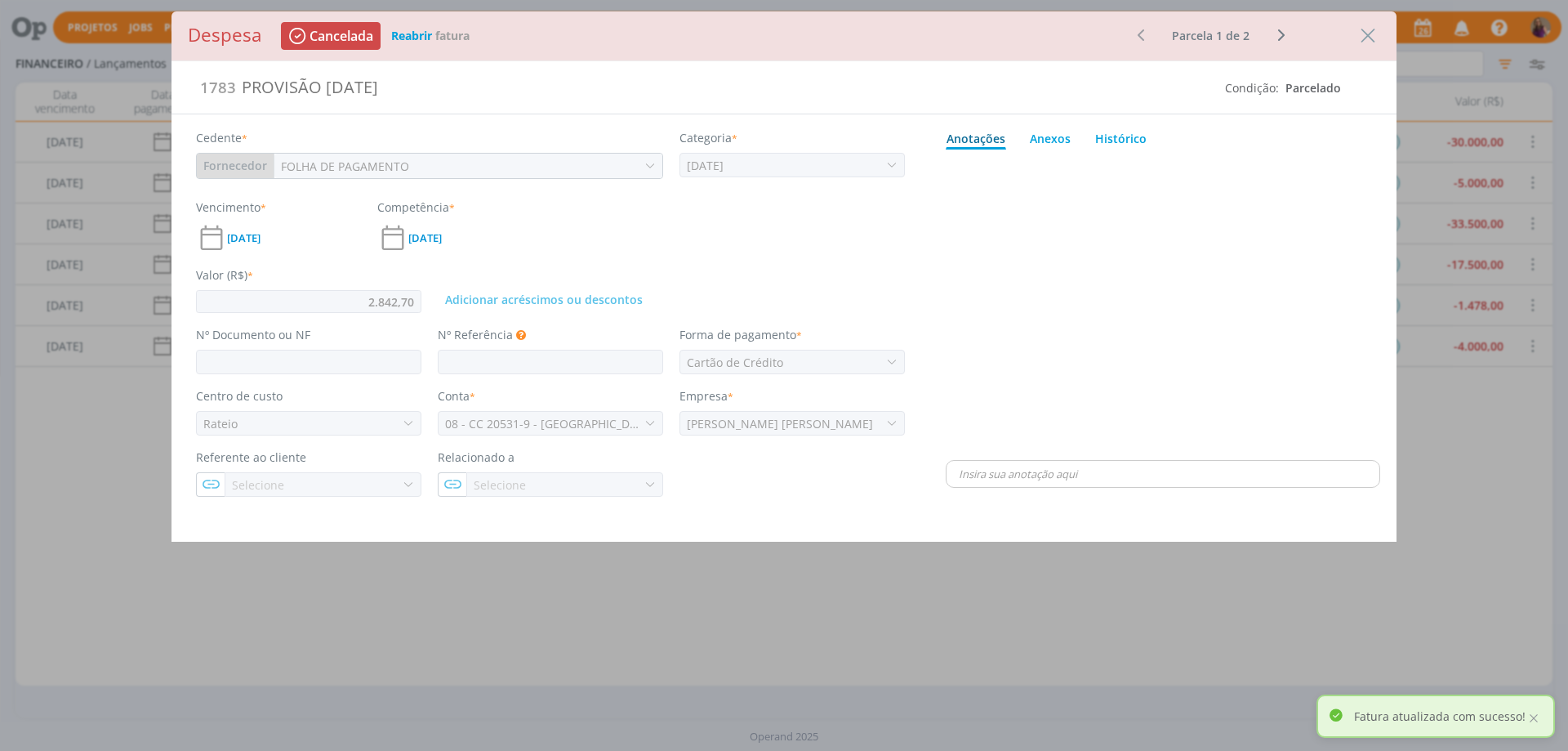
type input "2.842,70"
click at [1370, 37] on icon "Close" at bounding box center [1368, 36] width 25 height 25
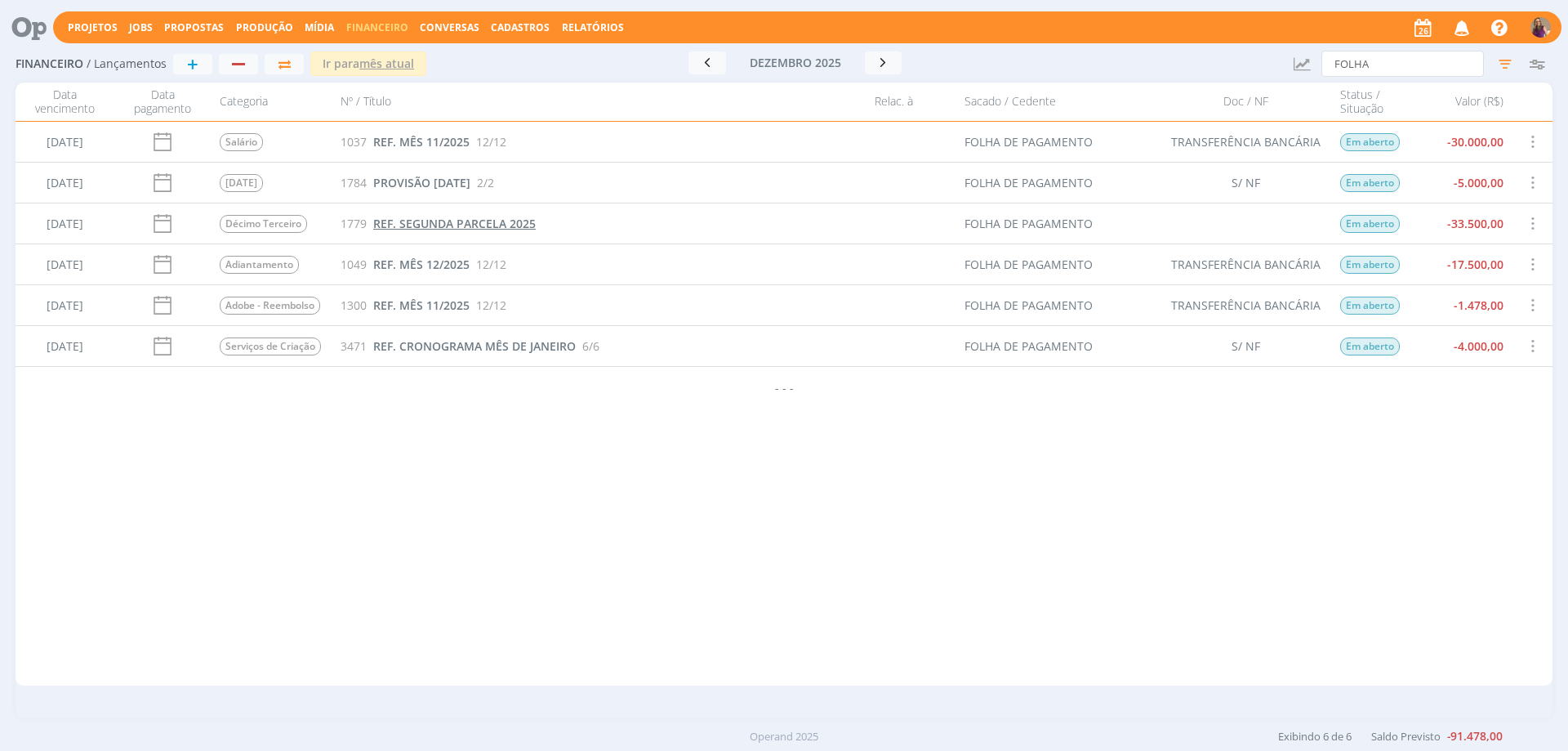
click at [434, 227] on span "REF. SEGUNDA PARCELA 2025" at bounding box center [454, 223] width 163 height 15
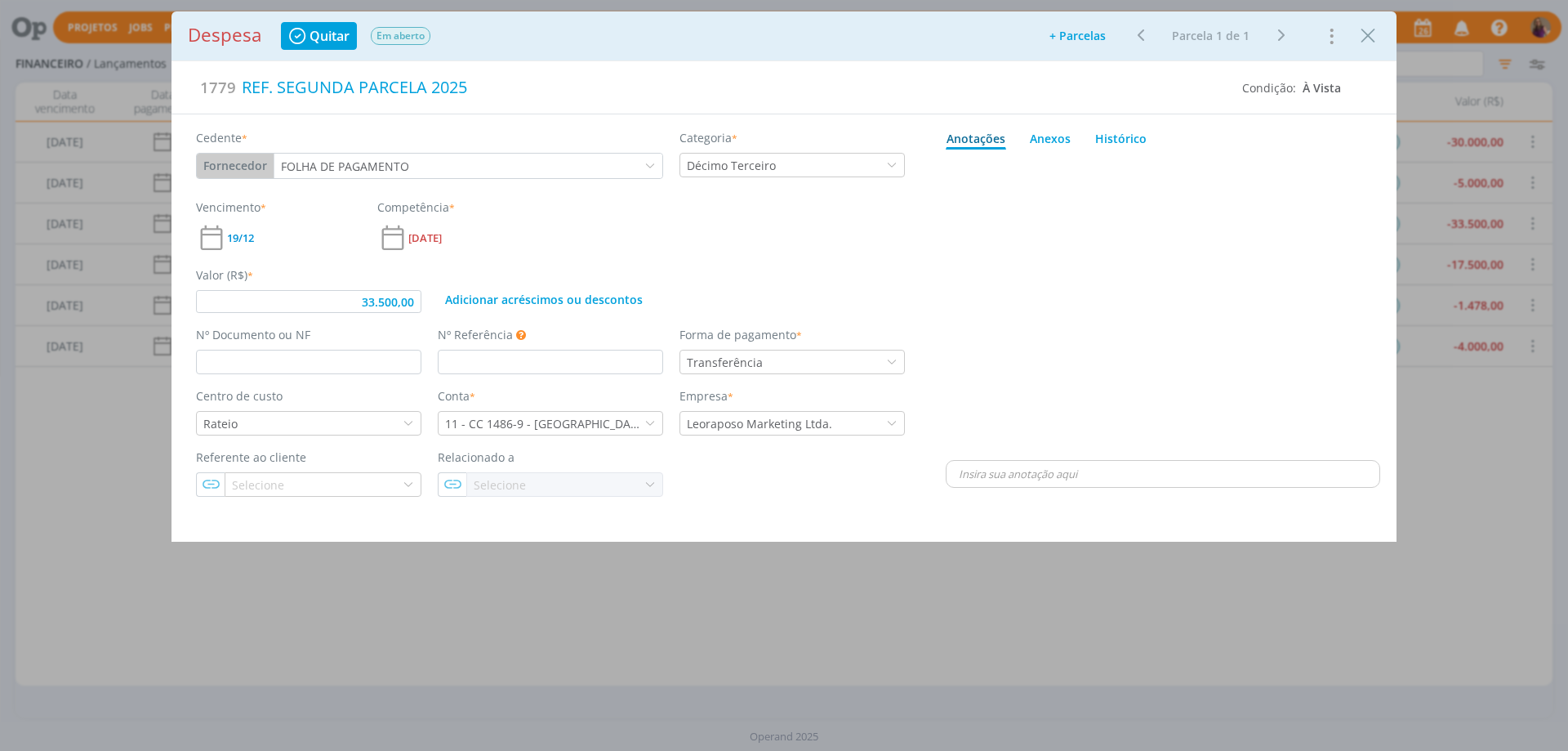
type input "33.500,00"
click at [343, 350] on input "dialog" at bounding box center [309, 362] width 226 height 25
type input "TRANSFERÊNCIA BANCÁRIA"
type input "33.500,00"
type input "TRANSFERÊNCIA BANCÁRIA"
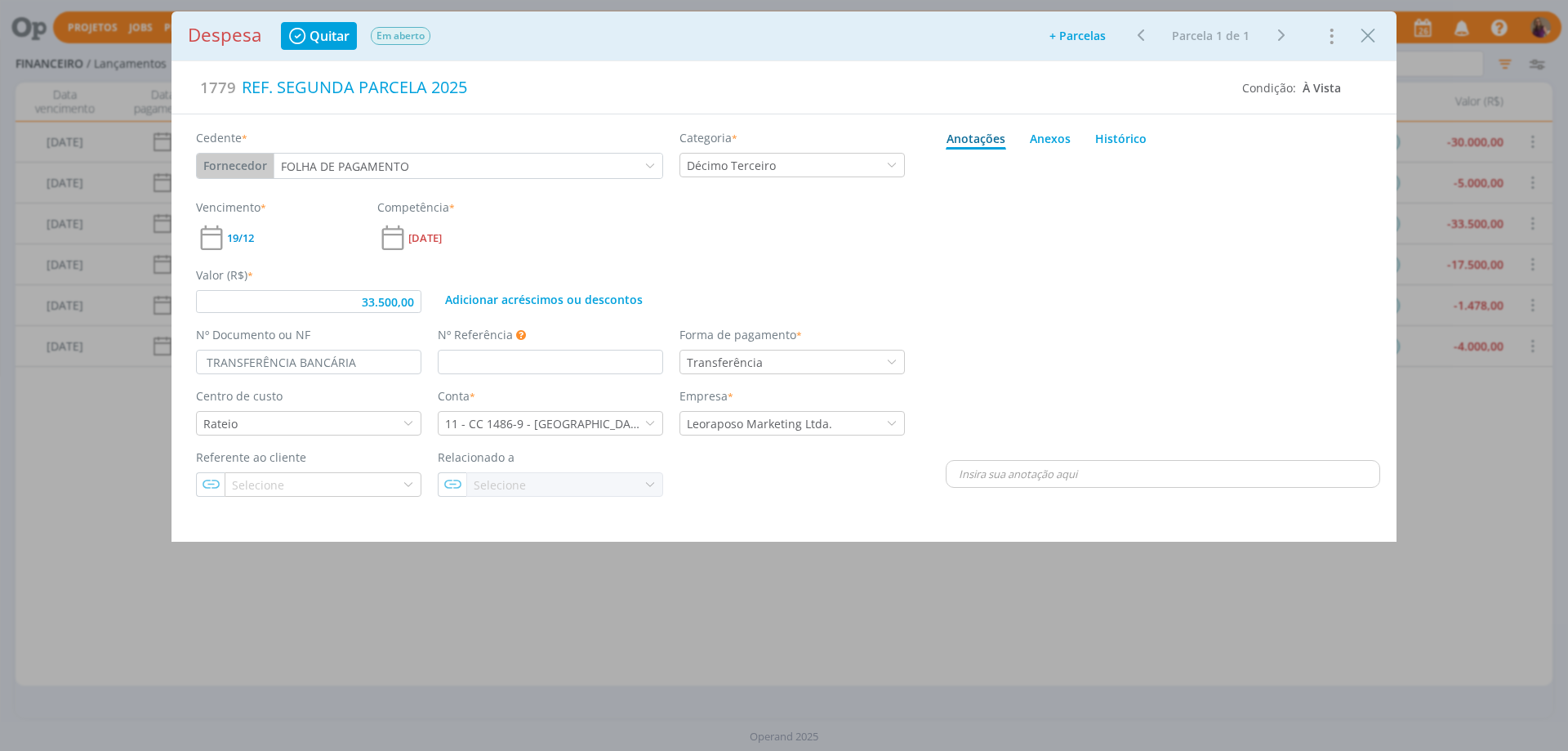
click at [1567, 458] on div "Despesa Quitar Em aberto Adicionar parcelas: As parcelas serão geradas com base…" at bounding box center [784, 375] width 1568 height 751
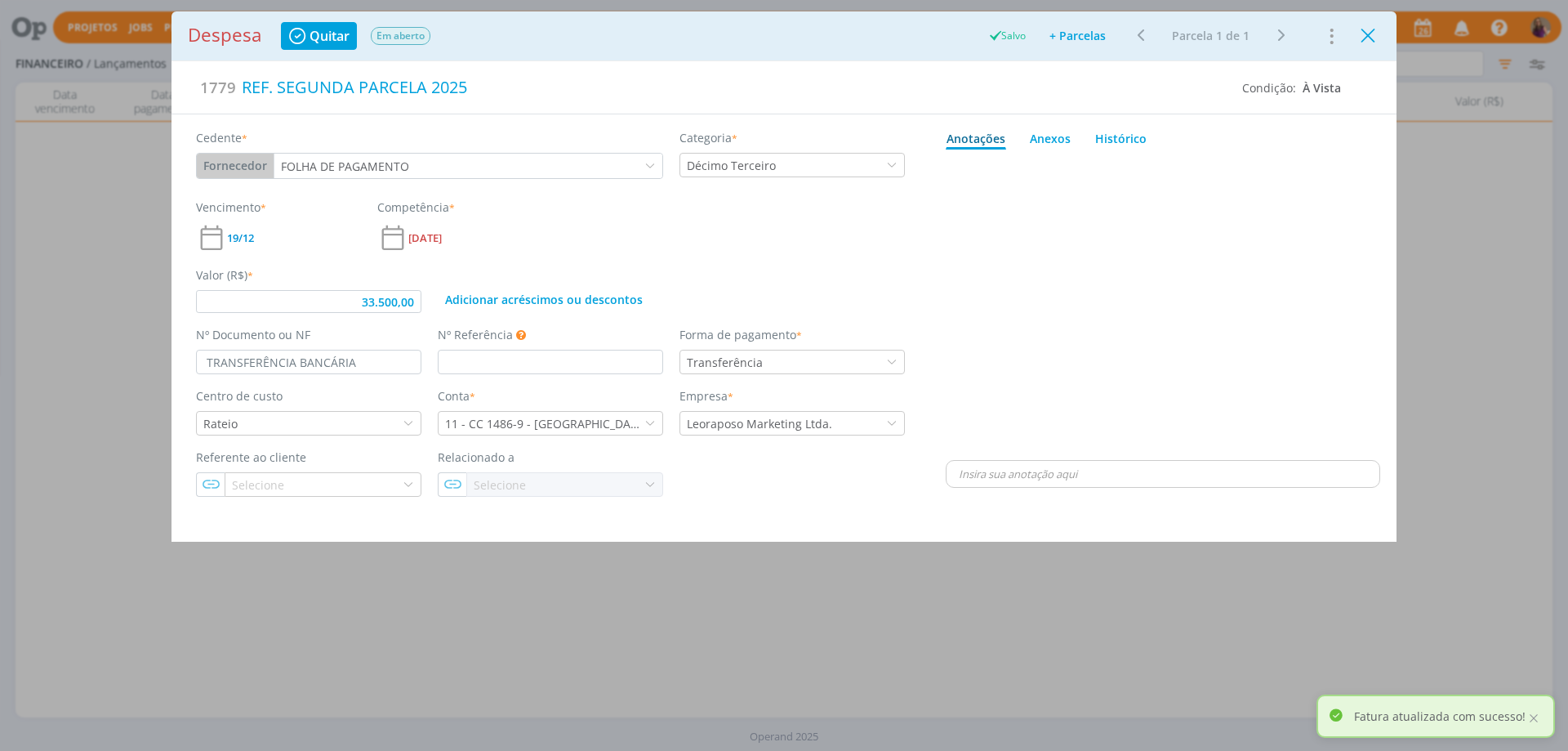
type input "33.500,00"
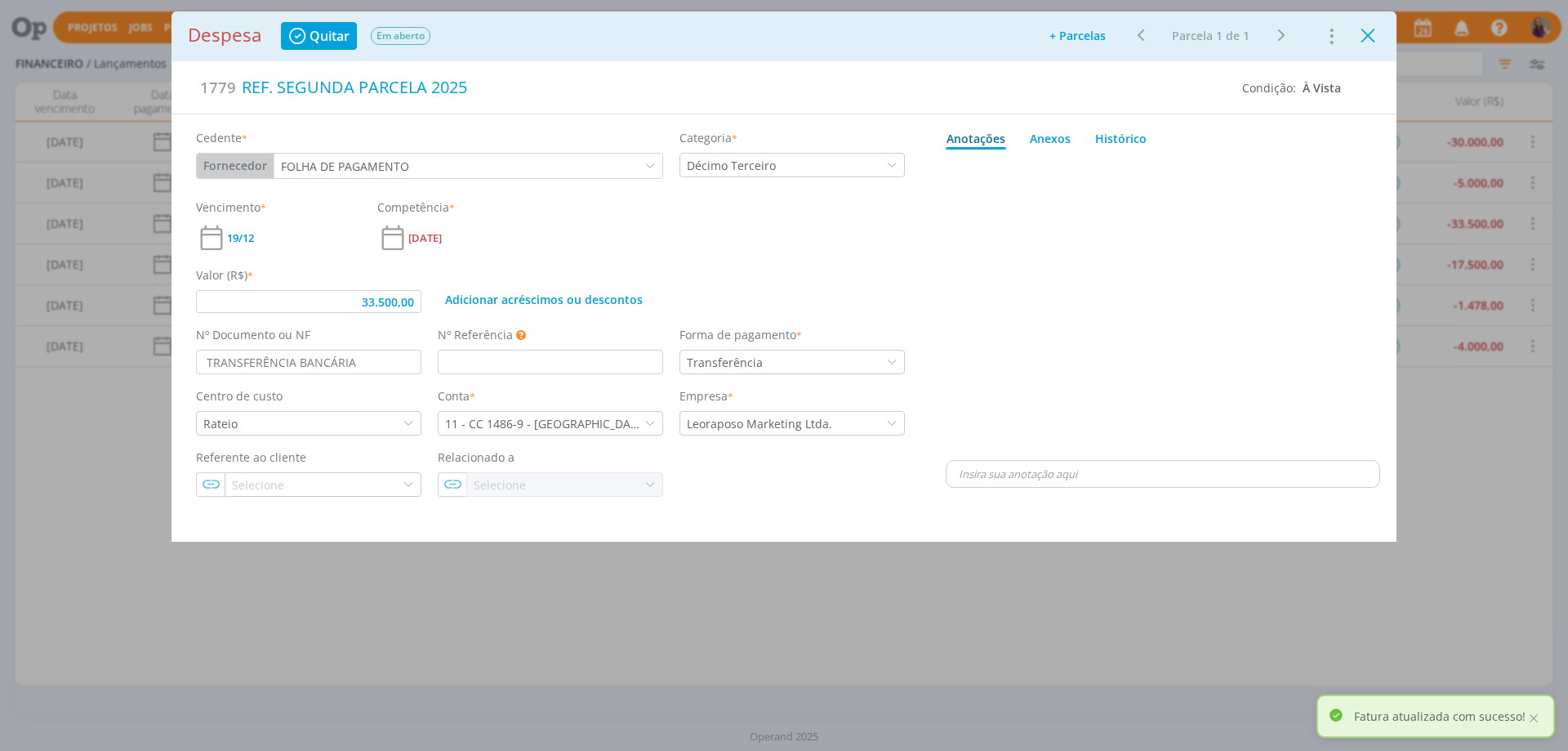
click at [1368, 35] on icon "Close" at bounding box center [1368, 36] width 25 height 25
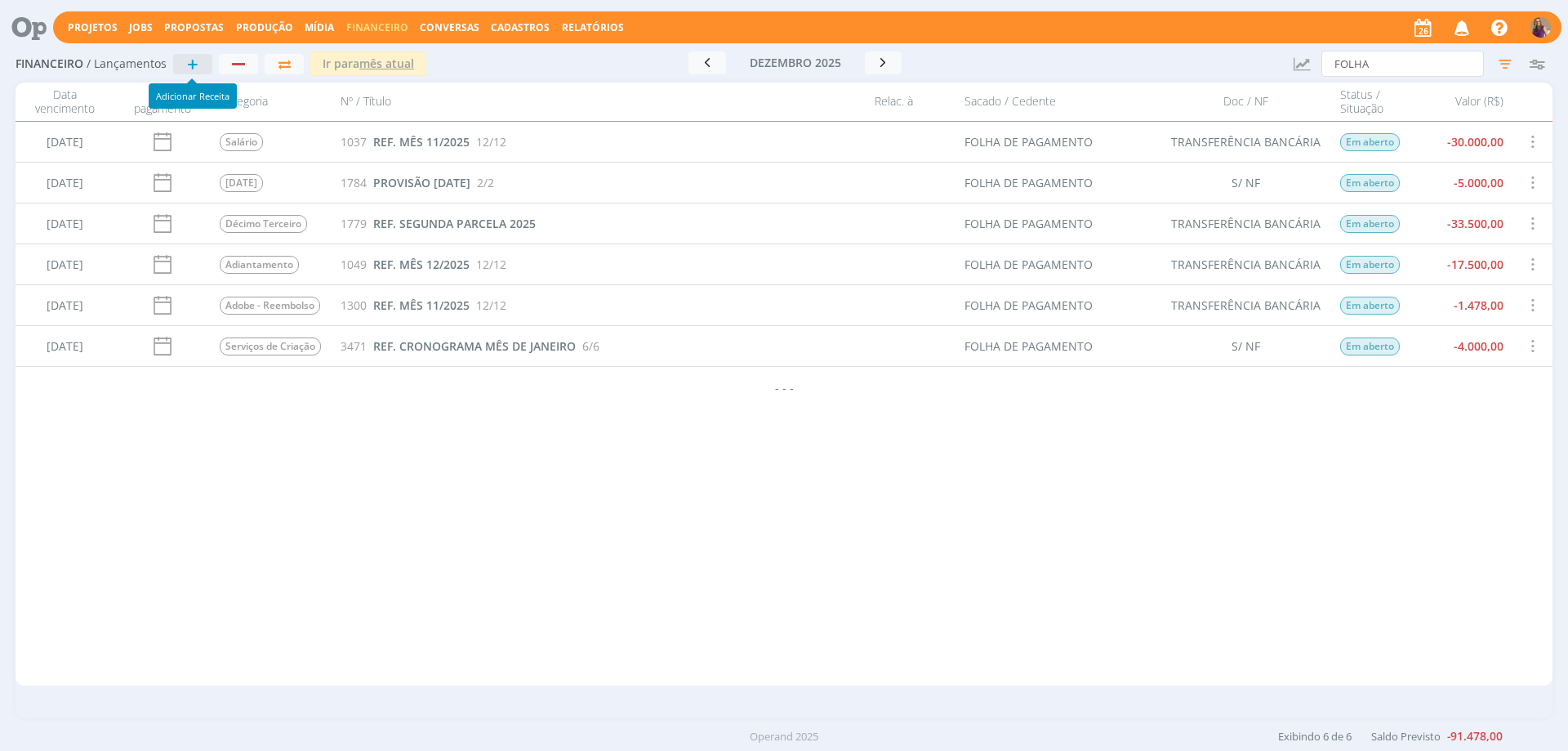
click at [193, 66] on span "+" at bounding box center [193, 64] width 12 height 20
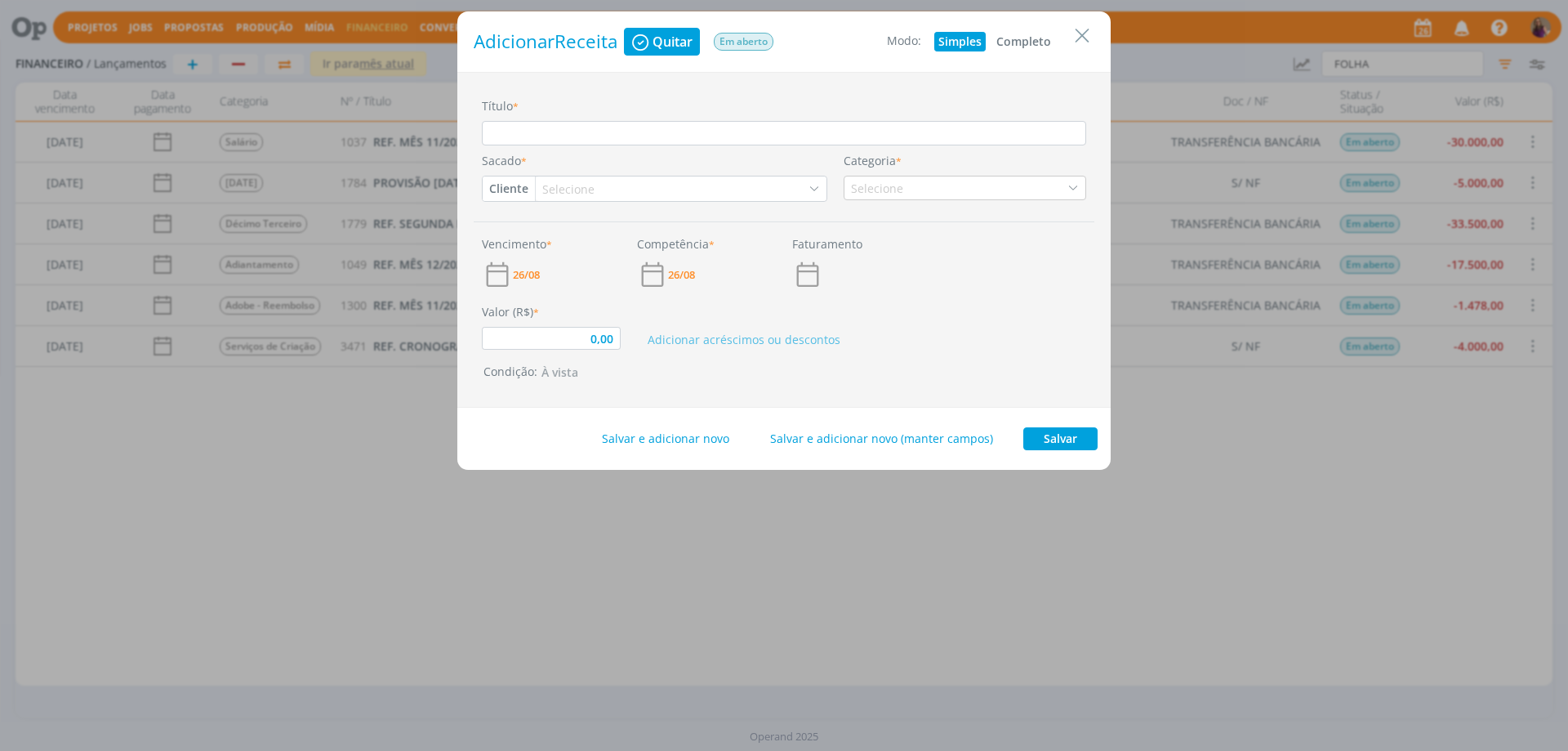
click at [1047, 38] on button "Completo" at bounding box center [1023, 42] width 63 height 20
type input "0,00"
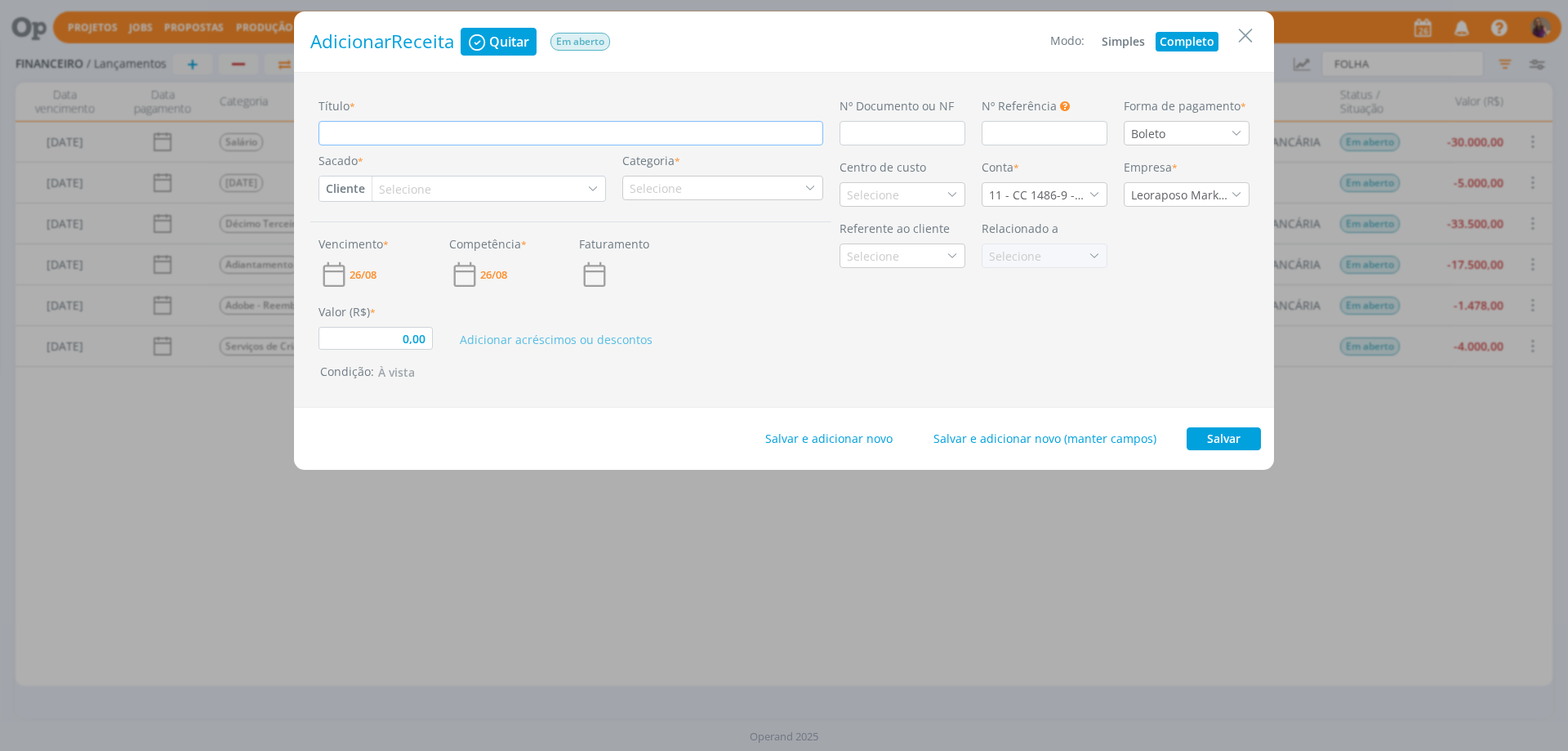
click at [482, 132] on input "Título *" at bounding box center [571, 133] width 505 height 25
type input "P"
type input "0,00"
type input "PR"
type input "0,00"
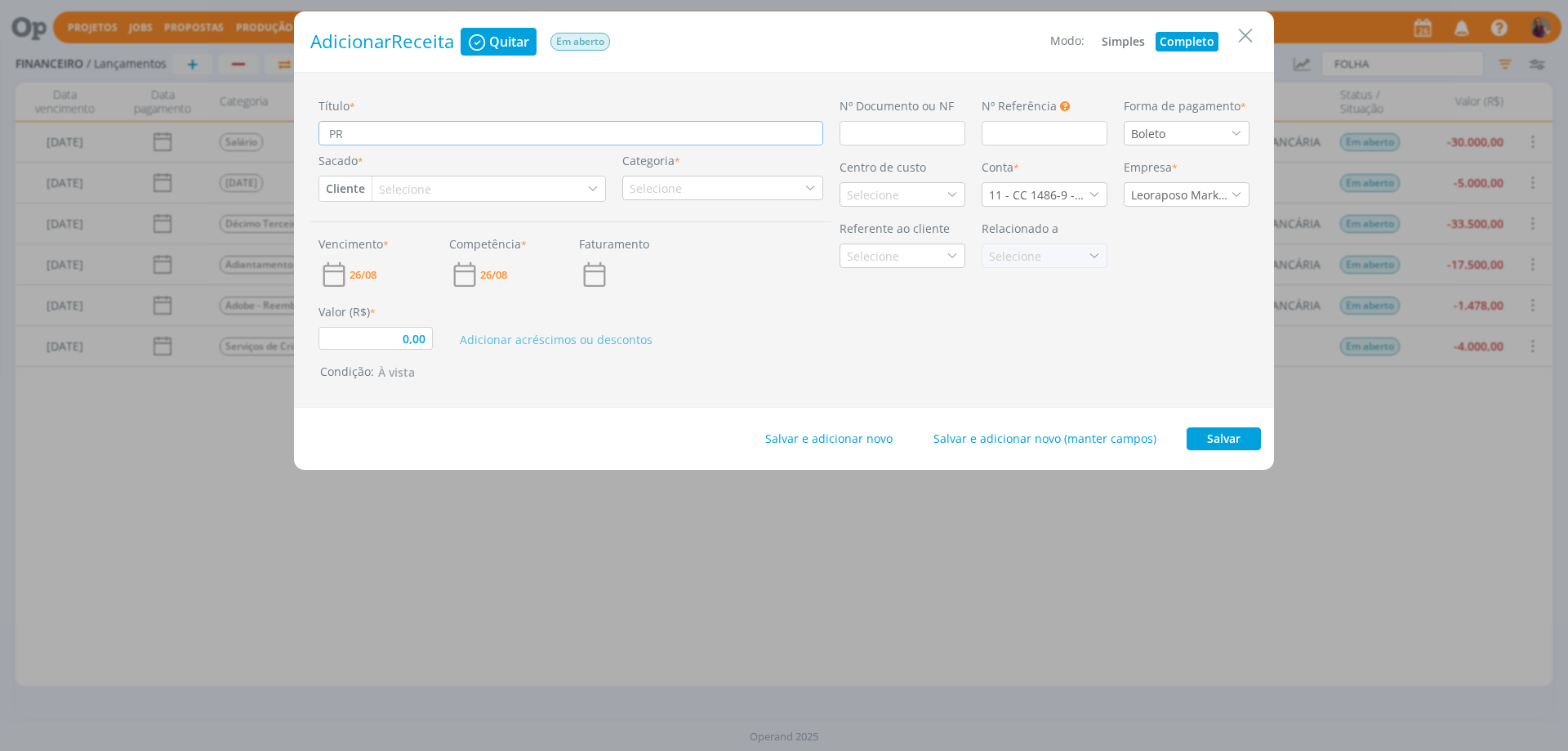
type input "PRO"
type input "0,00"
type input "PROV"
type input "0,00"
type input "PROVI"
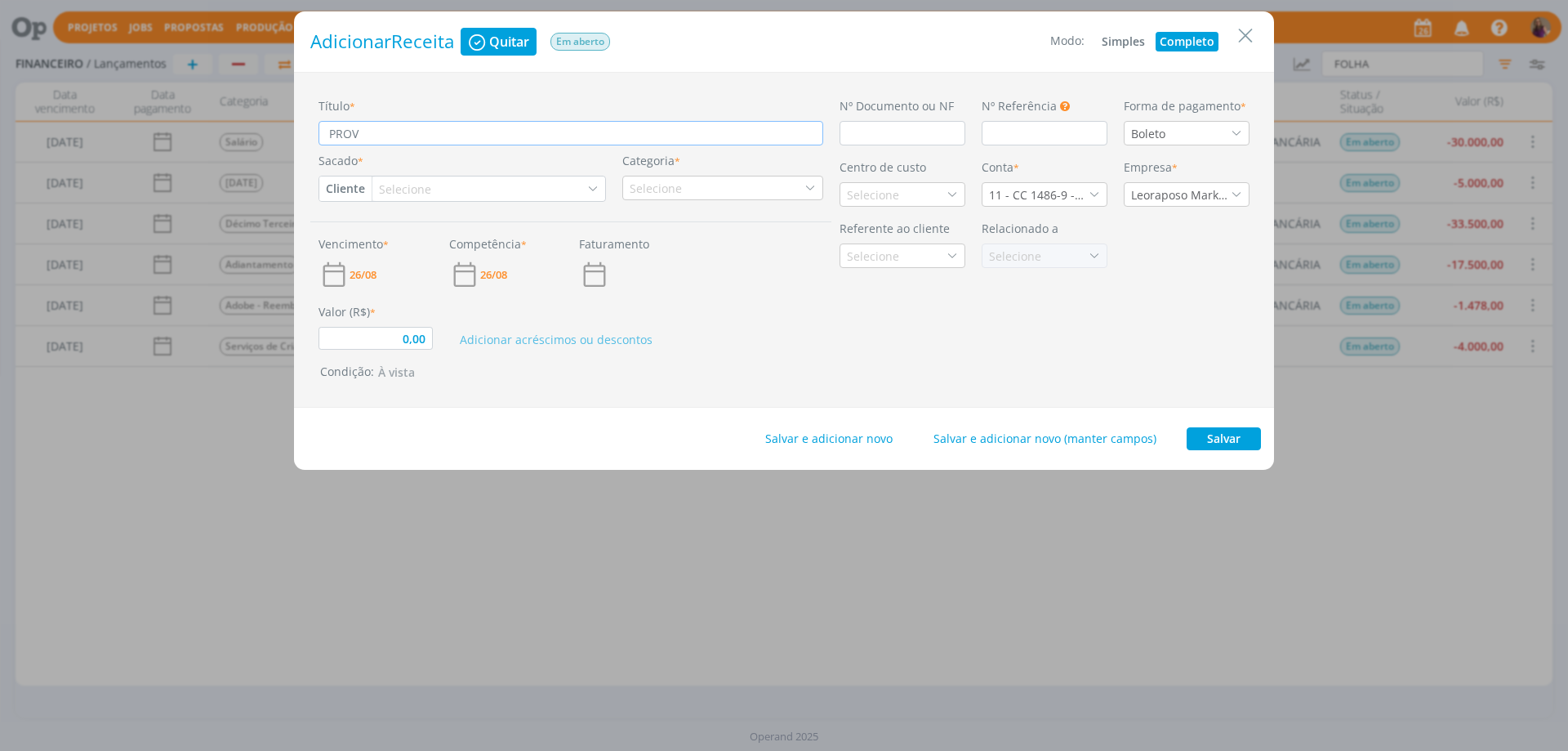
type input "0,00"
type input "PROVIS"
type input "0,00"
type input "PROVISÃ"
type input "0,00"
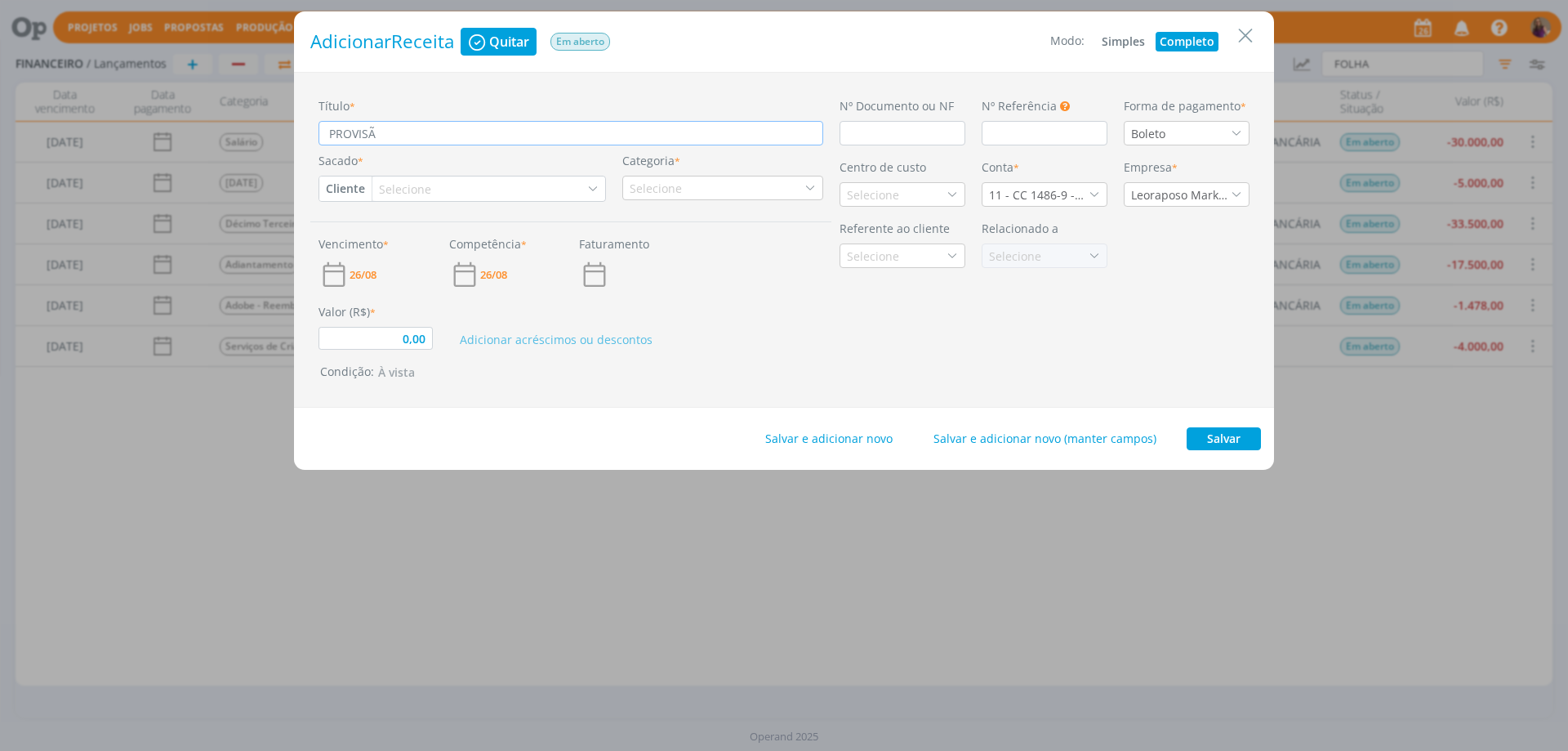
type input "PROVISÃO"
type input "0,00"
type input "PROVISÃO"
type input "0,00"
type input "PROVISÃO F"
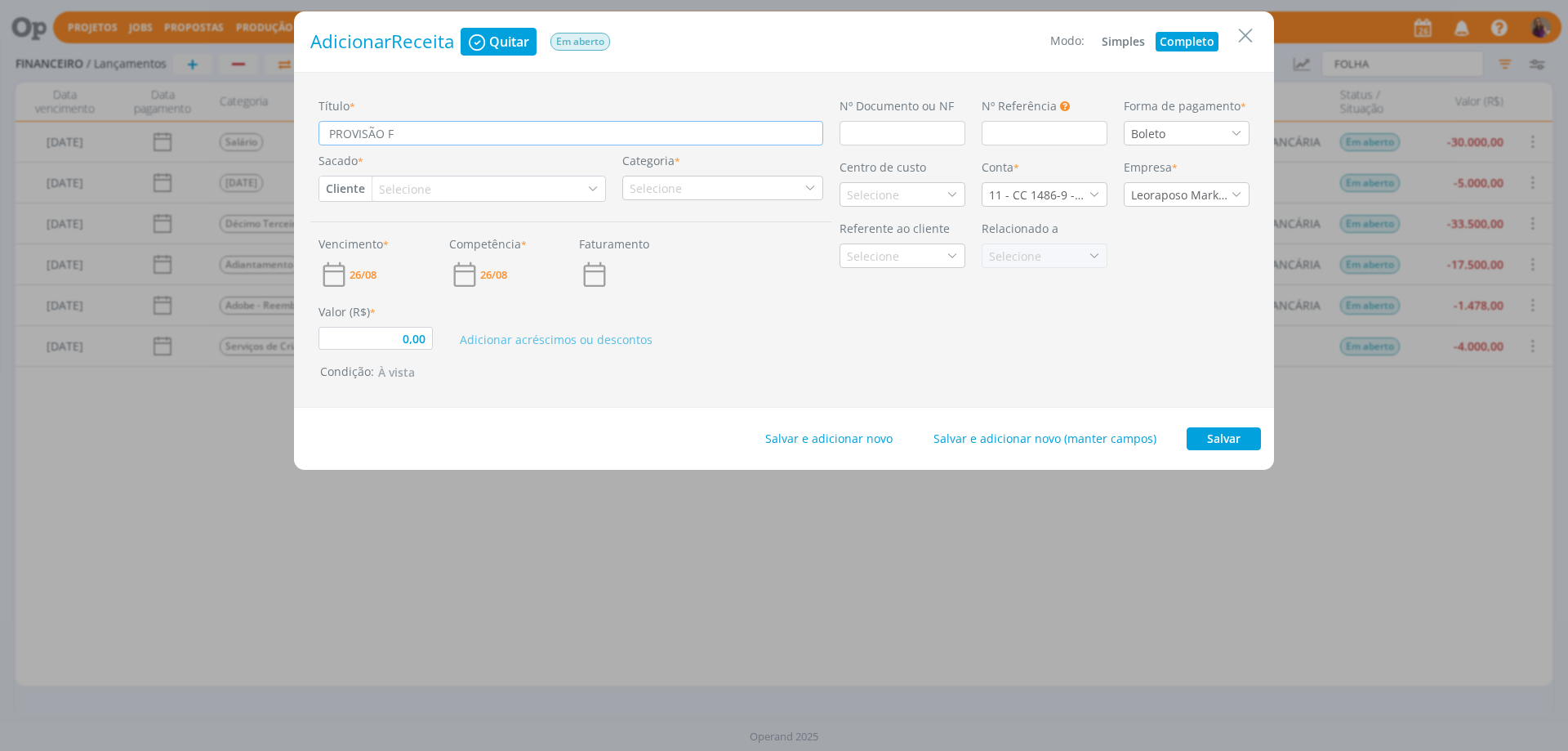
type input "0,00"
type input "PROVISÃO FÉ"
type input "0,00"
type input "PROVISÃO FÉR"
type input "0,00"
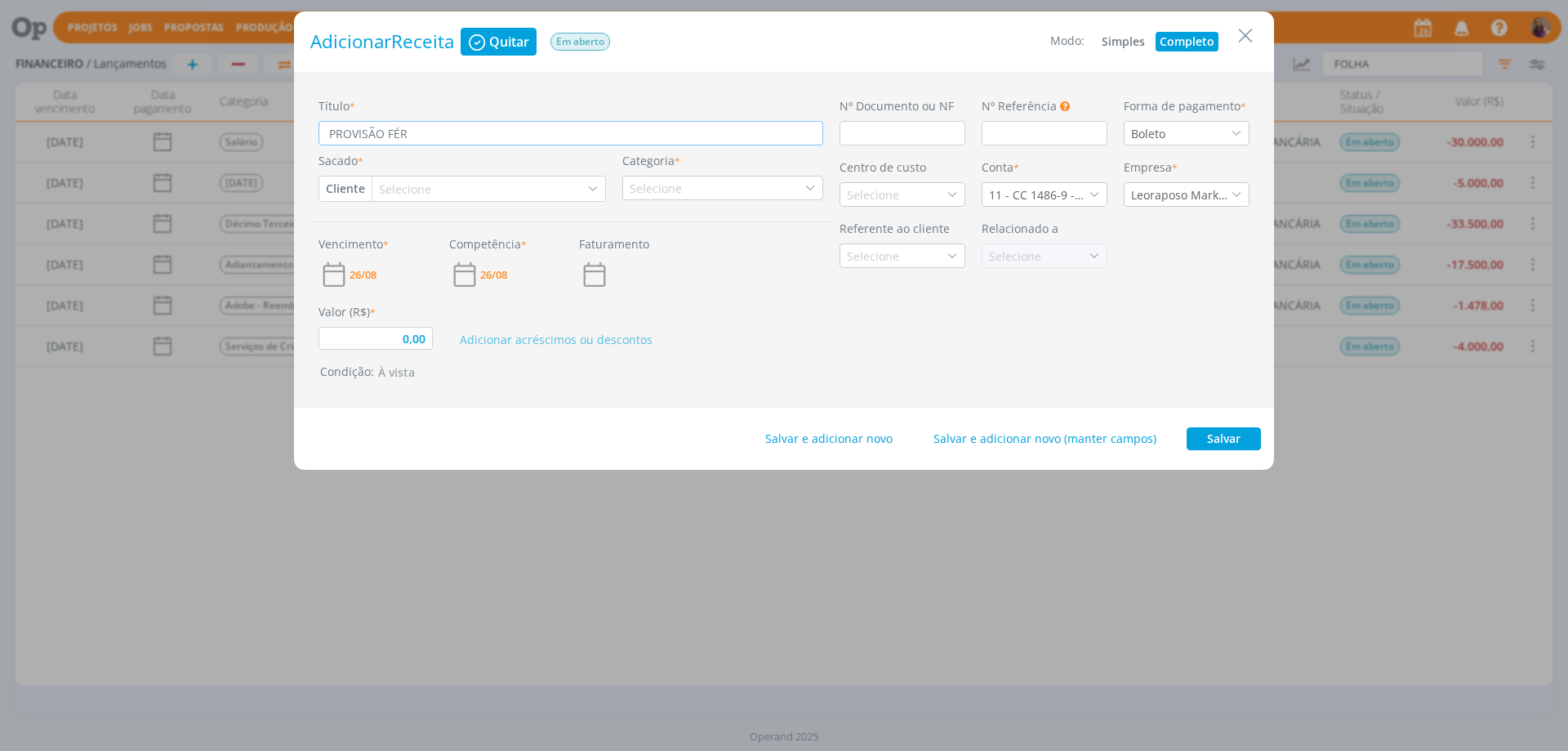
type input "PROVISÃO FÉRI"
type input "0,00"
type input "PROVISÃO [DEMOGRAPHIC_DATA]"
type input "0,00"
type input "PROVISÃO FÉRIAS"
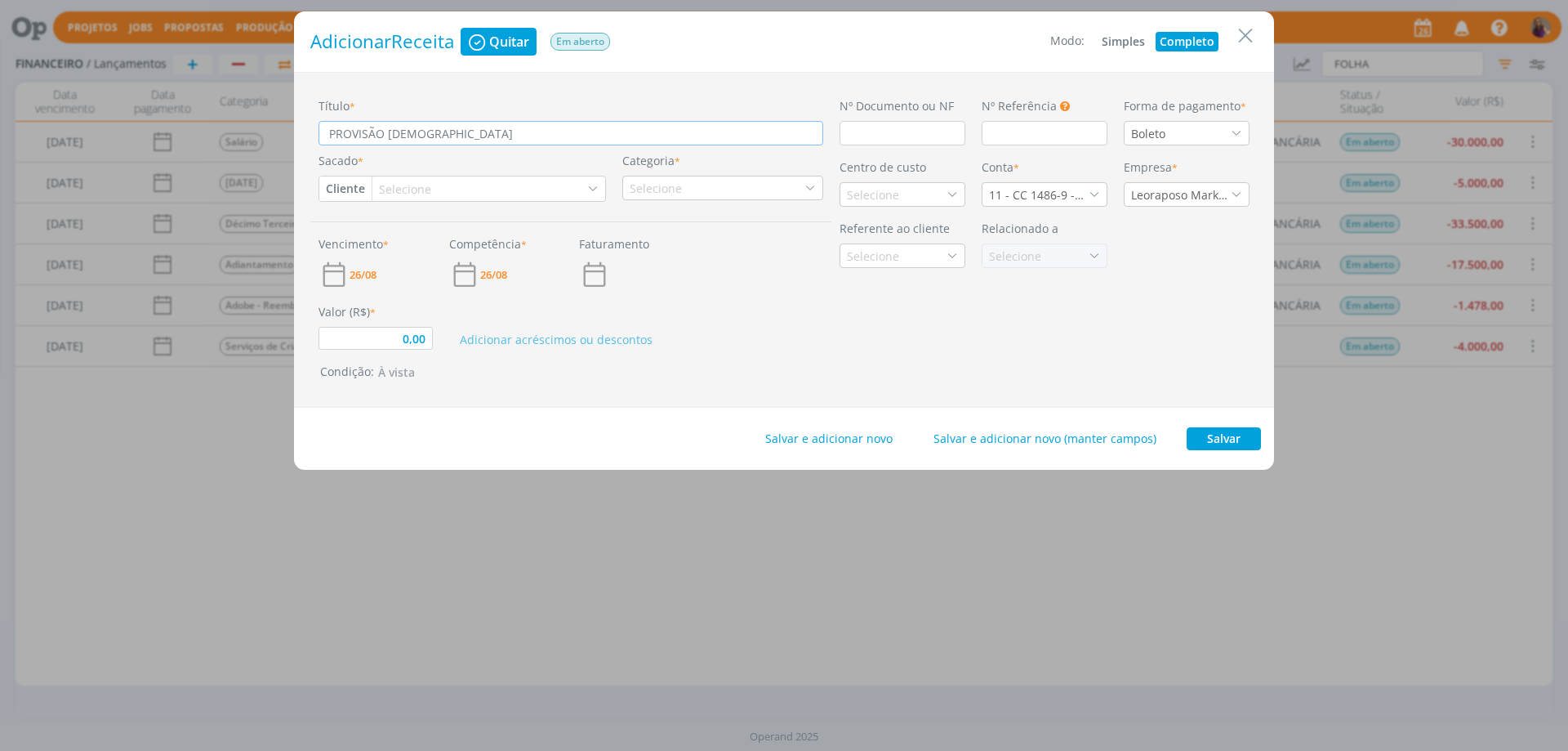
type input "0,00"
type input "PROVISÃO FÉRIAS"
click at [951, 136] on input "dialog" at bounding box center [903, 133] width 126 height 25
type input "0,00"
type input "RE"
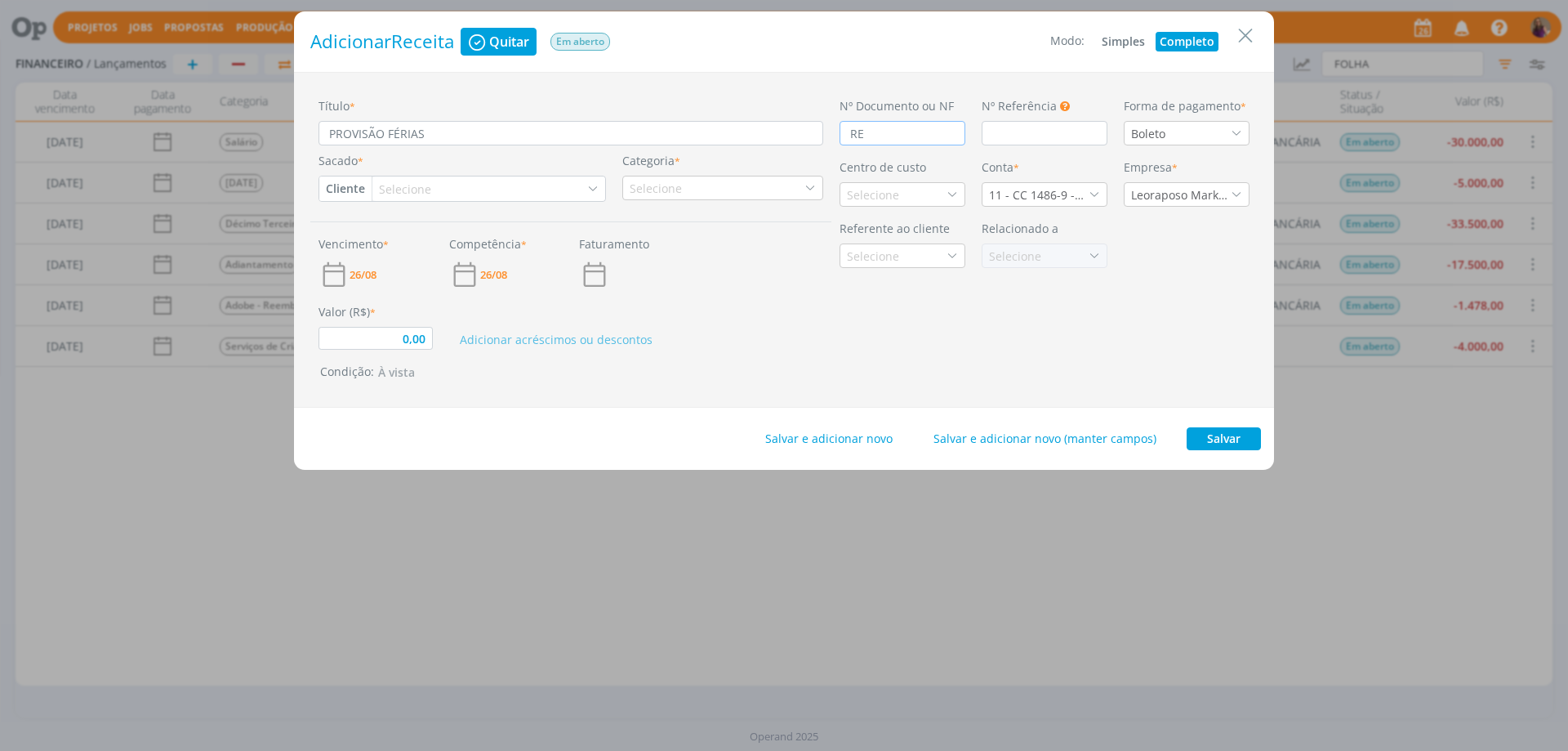
type input "0,00"
type input "REC"
type input "0,00"
type input "RECI"
type input "0,00"
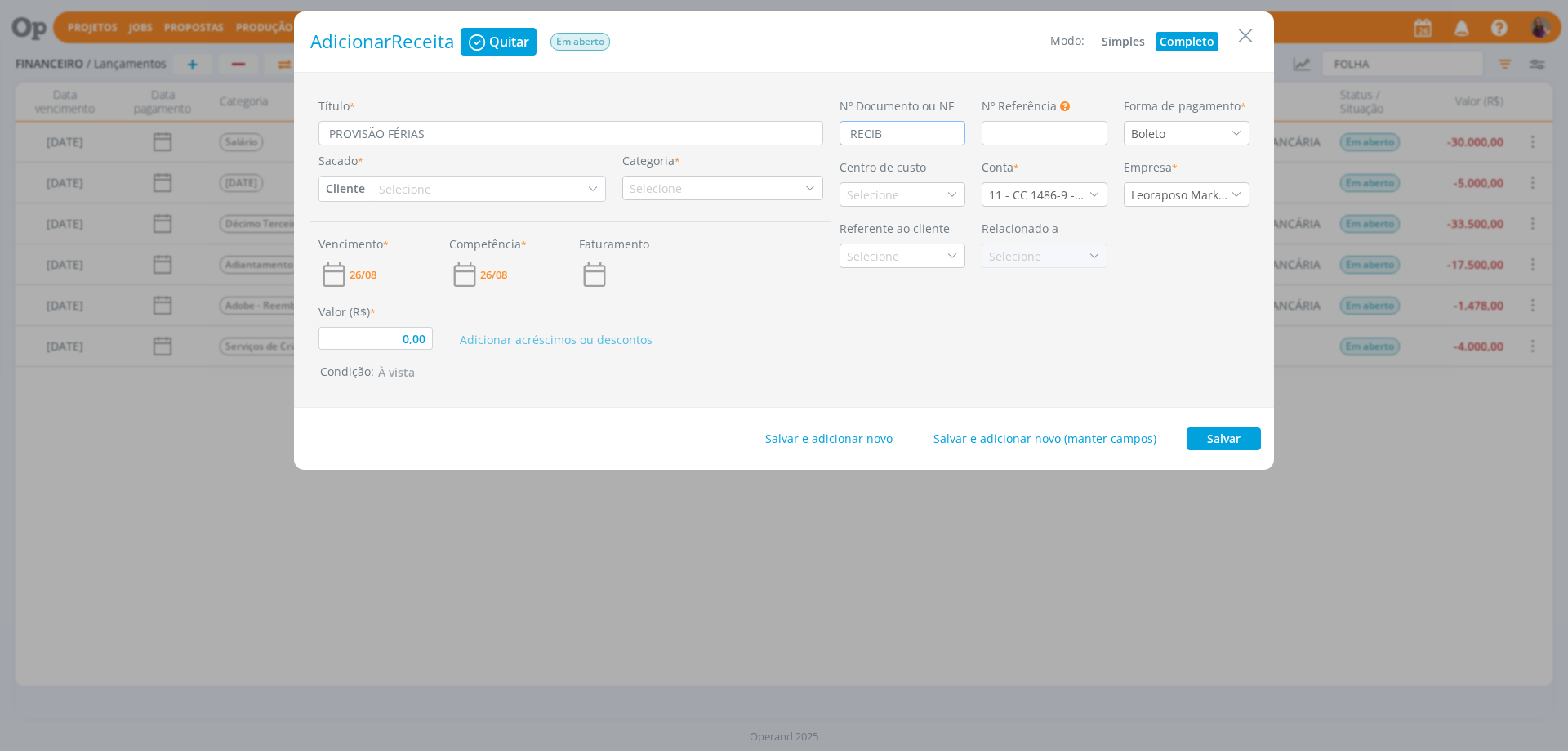
type input "RECIBO"
type input "0,00"
type input "RECIBO"
click at [1174, 140] on div "Boleto" at bounding box center [1187, 133] width 126 height 25
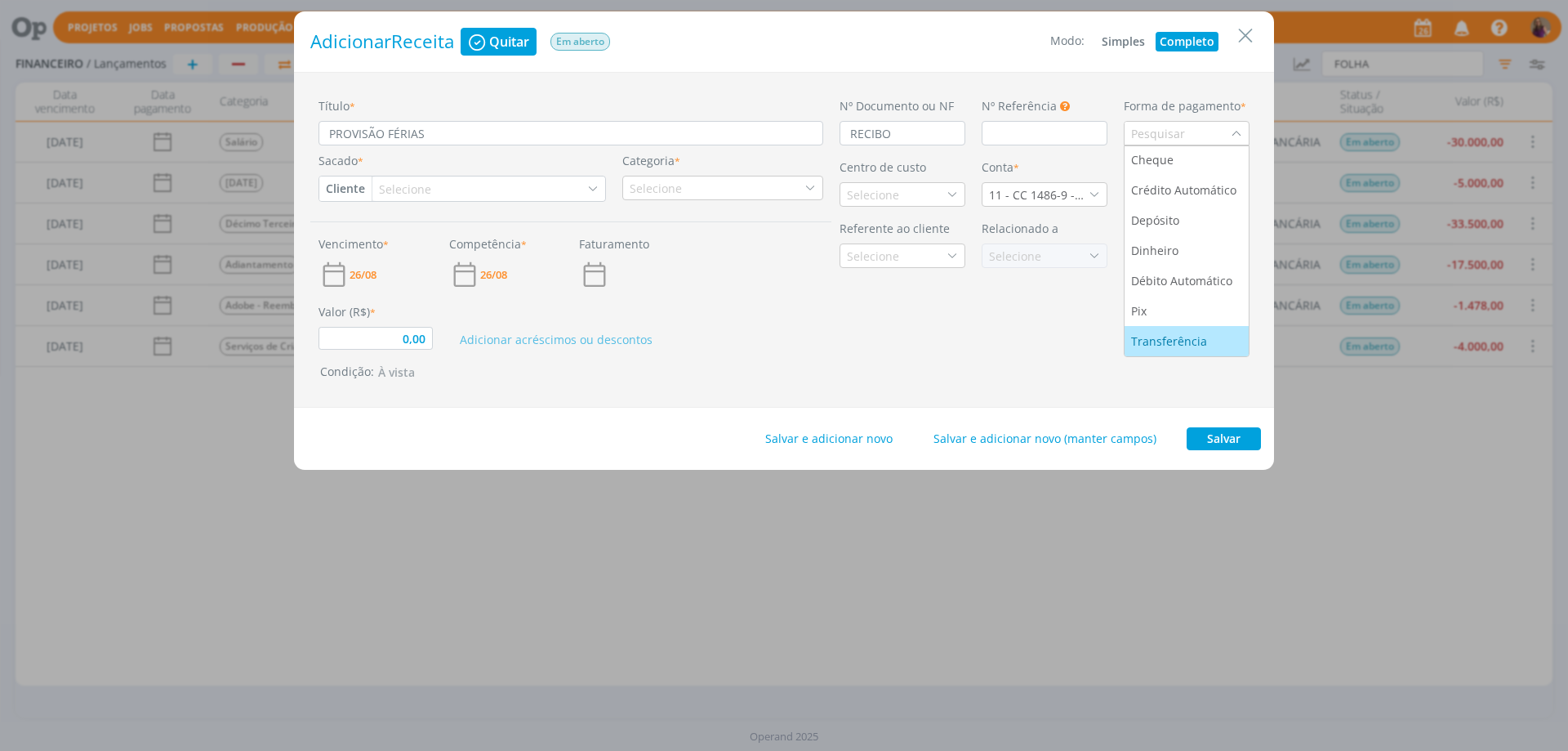
click at [1185, 334] on div "Transferência" at bounding box center [1170, 340] width 79 height 17
type input "0,00"
click at [360, 185] on button "Cliente" at bounding box center [345, 189] width 52 height 25
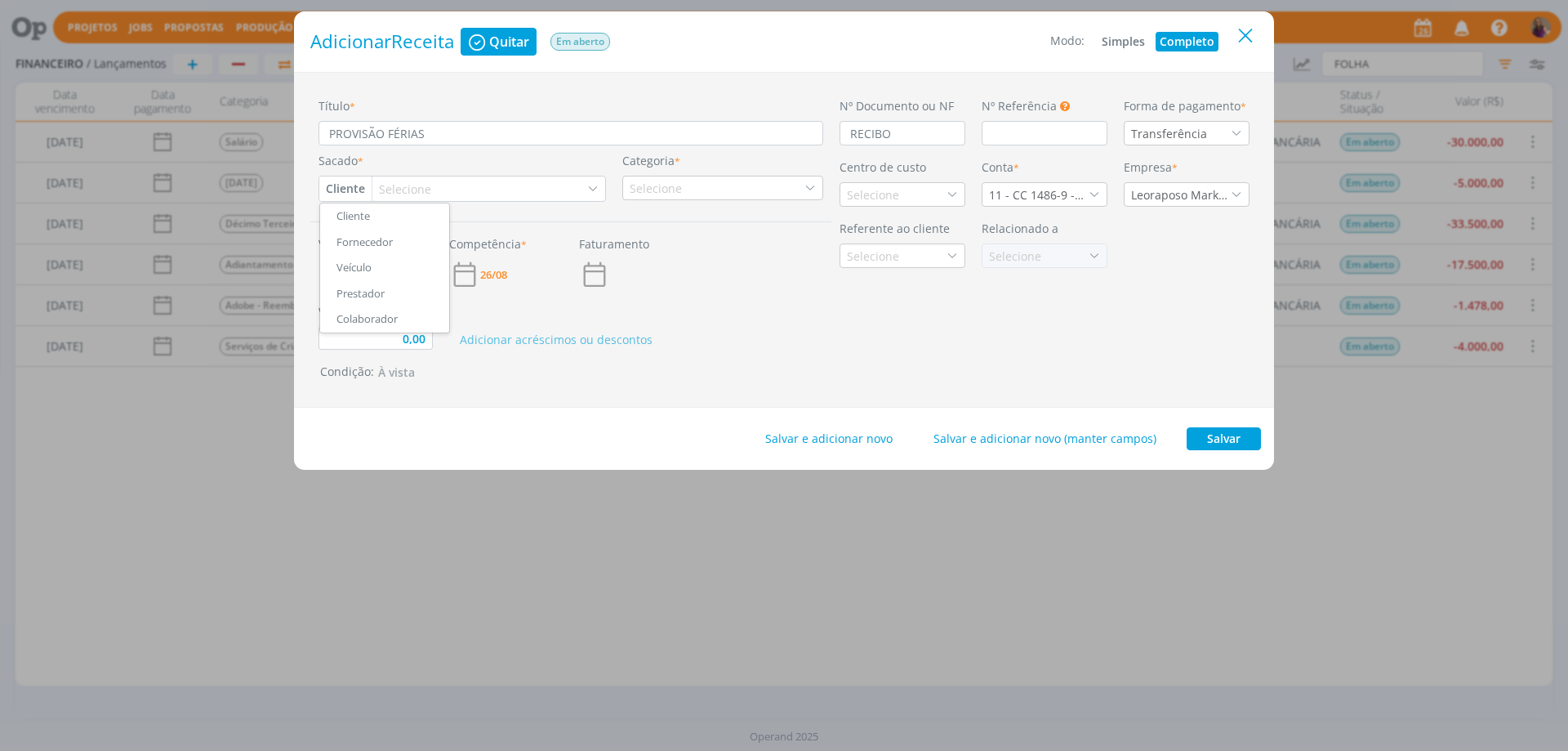
click at [1245, 42] on icon "Close" at bounding box center [1246, 36] width 25 height 25
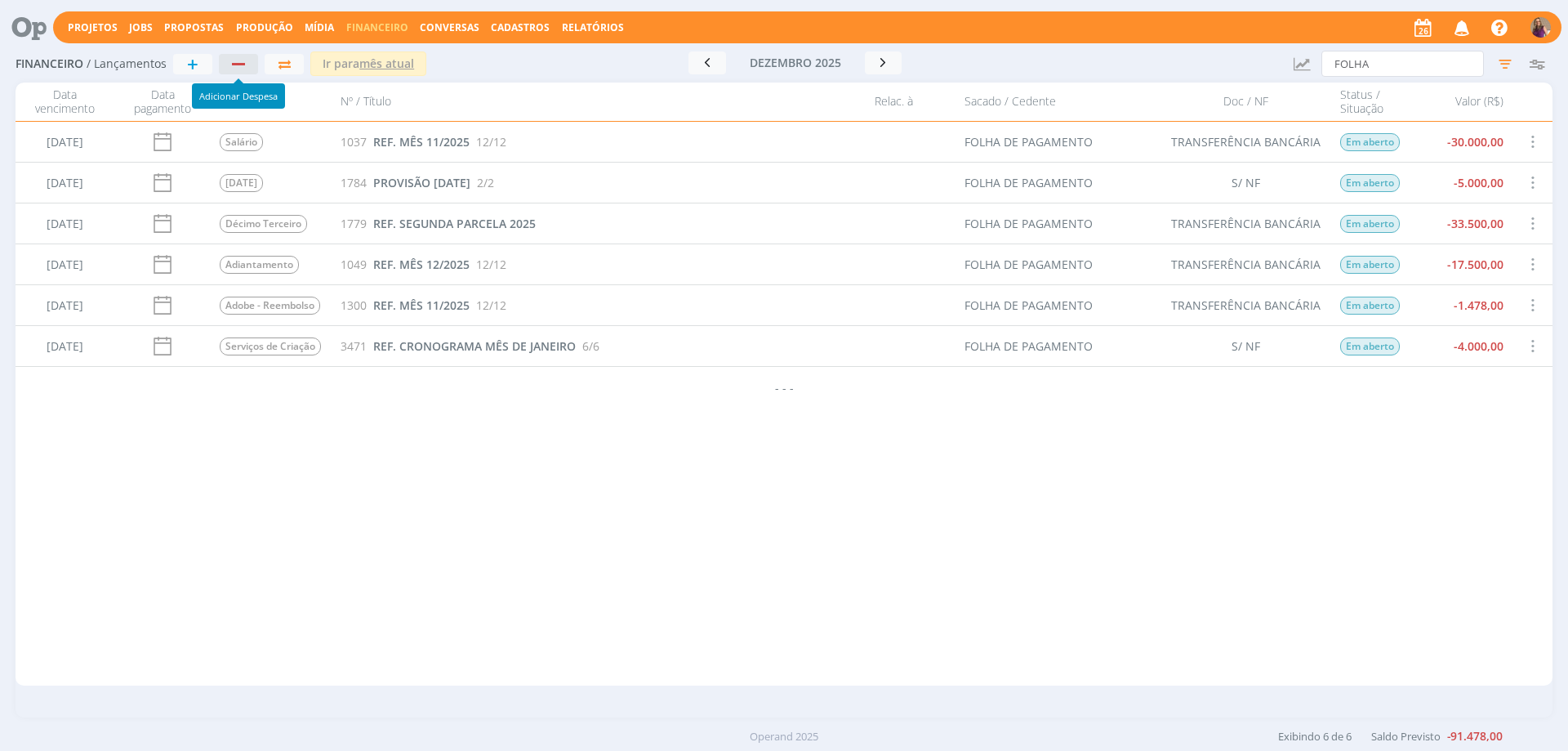
click at [238, 69] on button "button" at bounding box center [238, 64] width 39 height 20
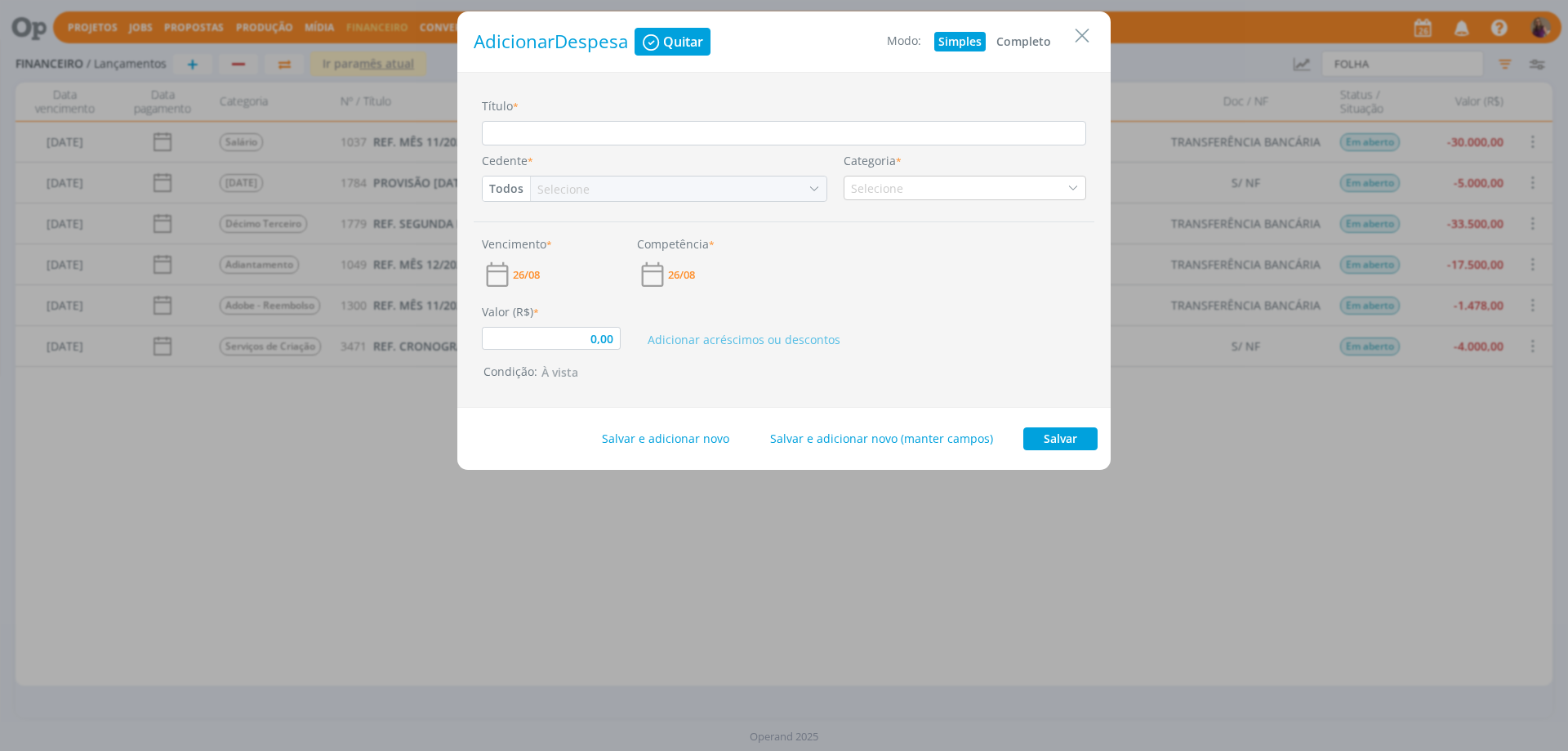
click at [1035, 38] on button "Completo" at bounding box center [1023, 42] width 63 height 20
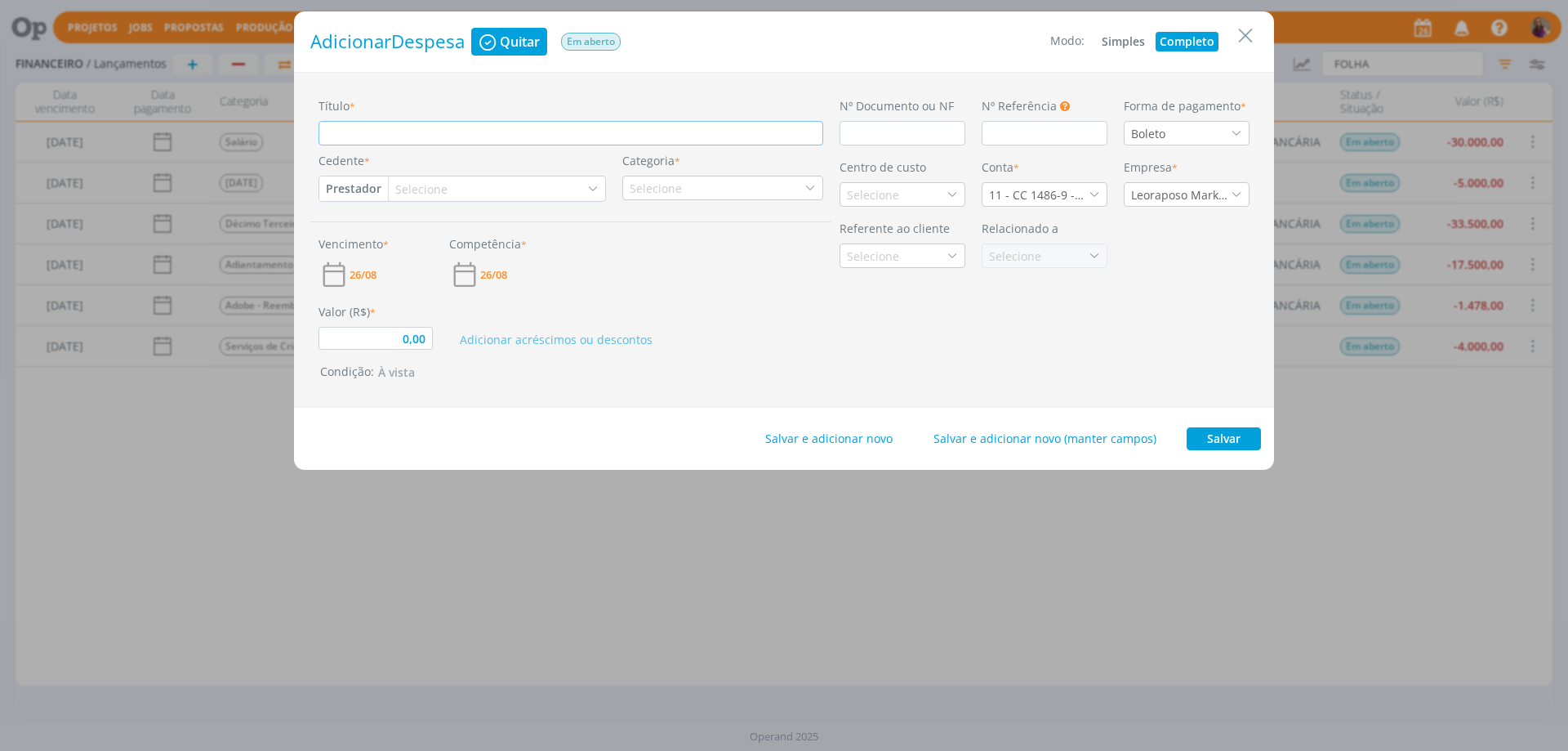
click at [360, 128] on input "Título *" at bounding box center [571, 133] width 505 height 25
type input "0,00"
type input "P"
type input "0,00"
type input "PR"
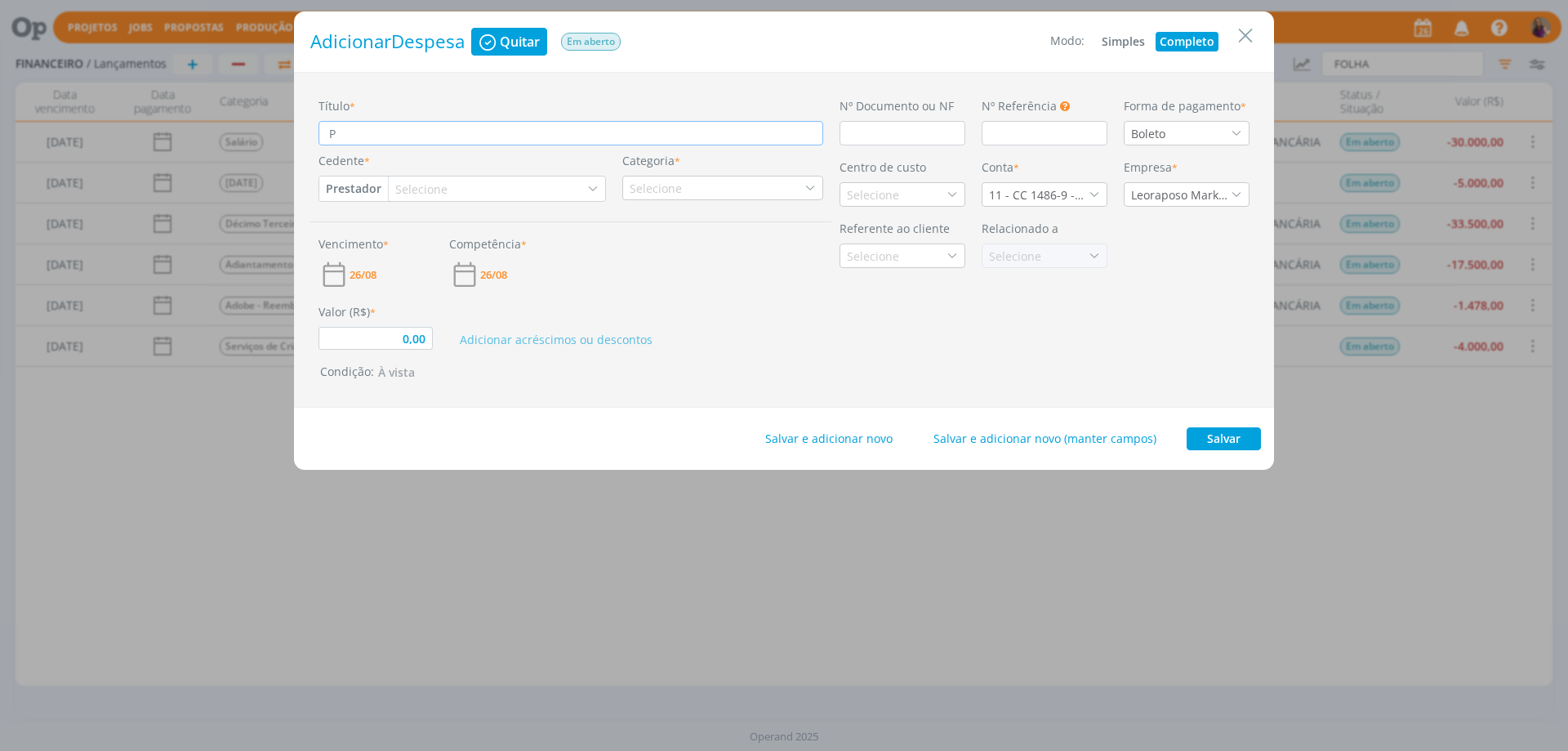
type input "0,00"
type input "PRV"
type input "0,00"
type input "PR"
type input "0,00"
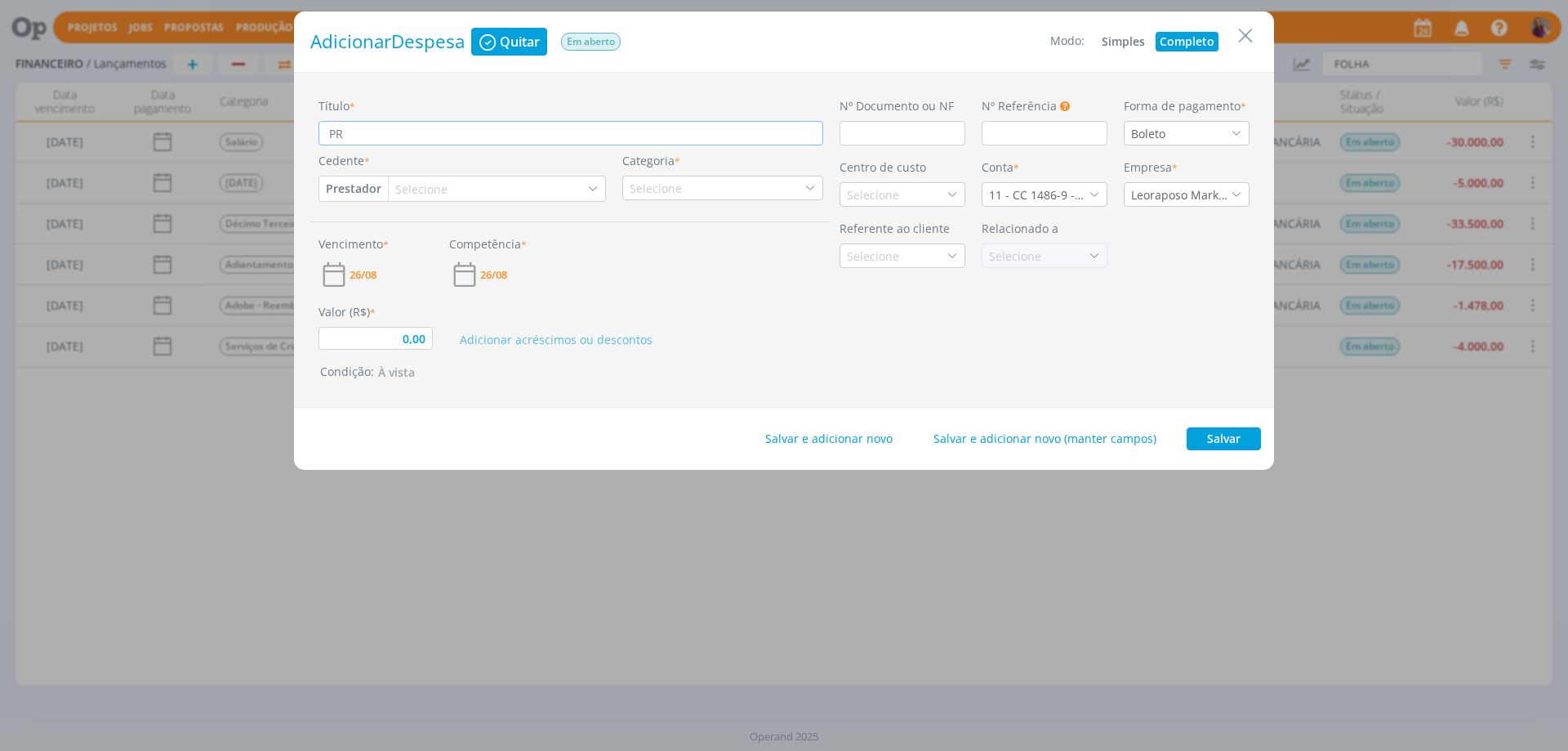
type input "PRO"
type input "0,00"
type input "PROV"
type input "0,00"
type input "PROVI"
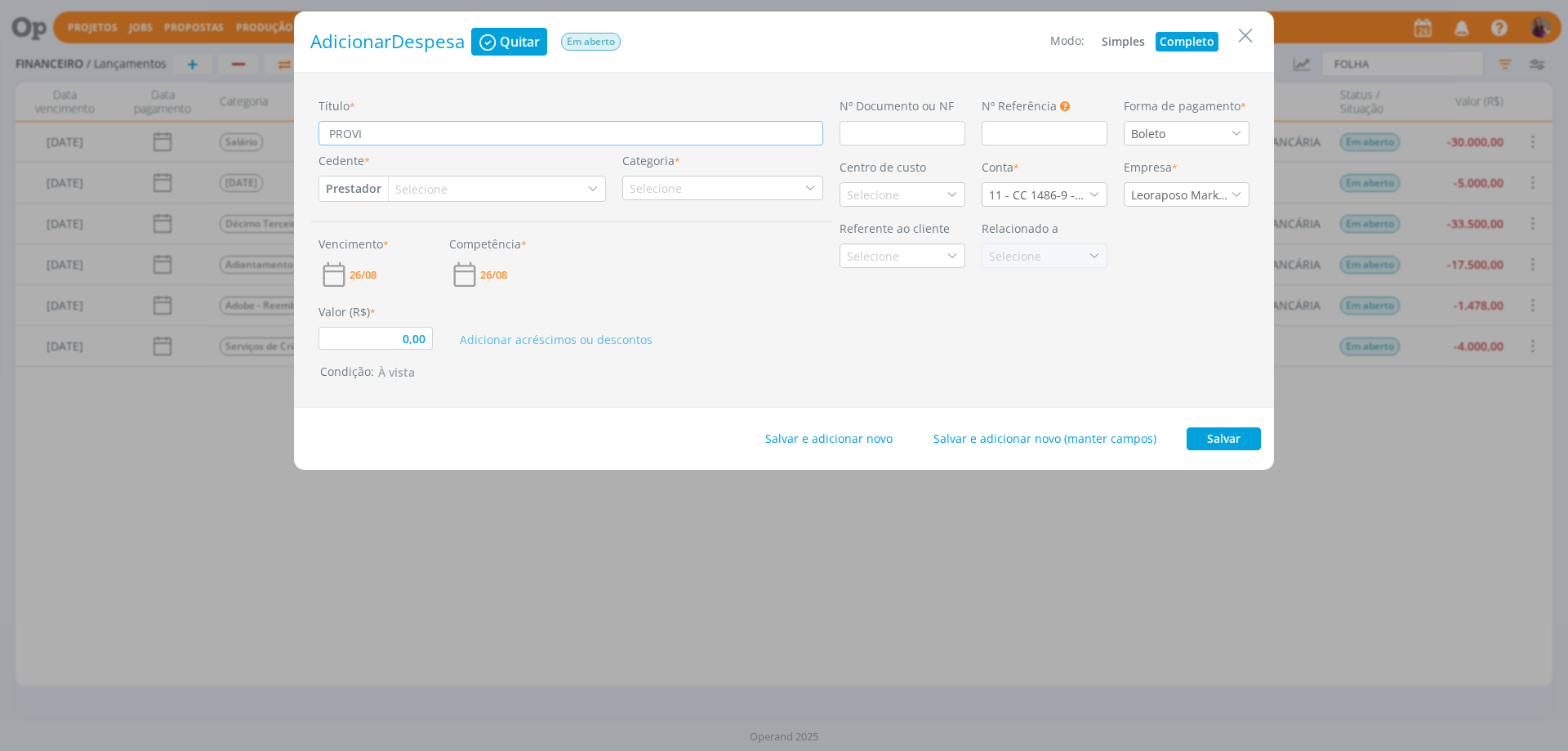
type input "0,00"
type input "PROVIS"
type input "0,00"
type input "PROVISÃ"
type input "0,00"
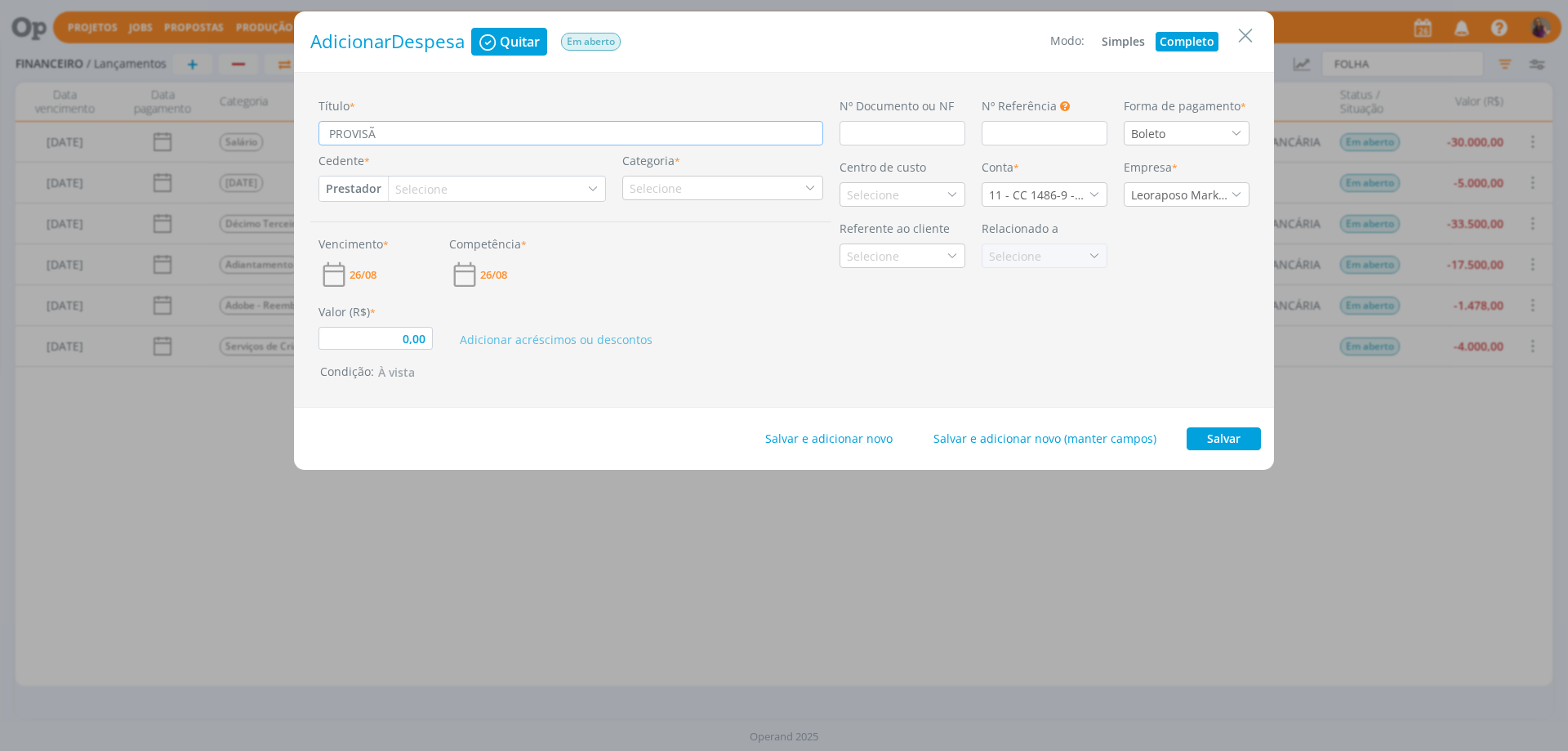
type input "PROVISÃO"
type input "0,00"
type input "PROVISÃO"
type input "0,00"
type input "PROVISÃO F"
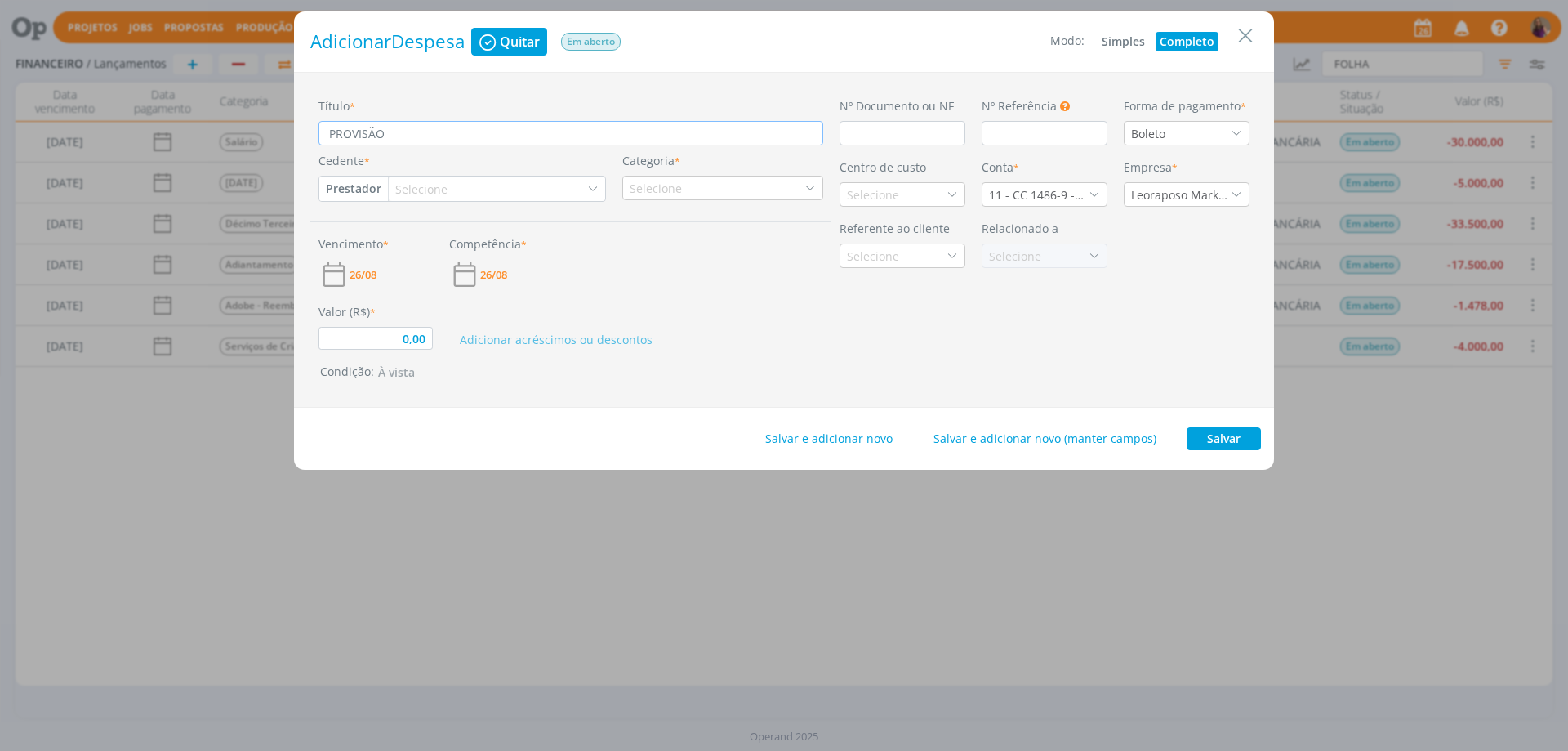
type input "0,00"
type input "PROVISÃO FÉ"
type input "0,00"
type input "PROVISÃO FÉR"
type input "0,00"
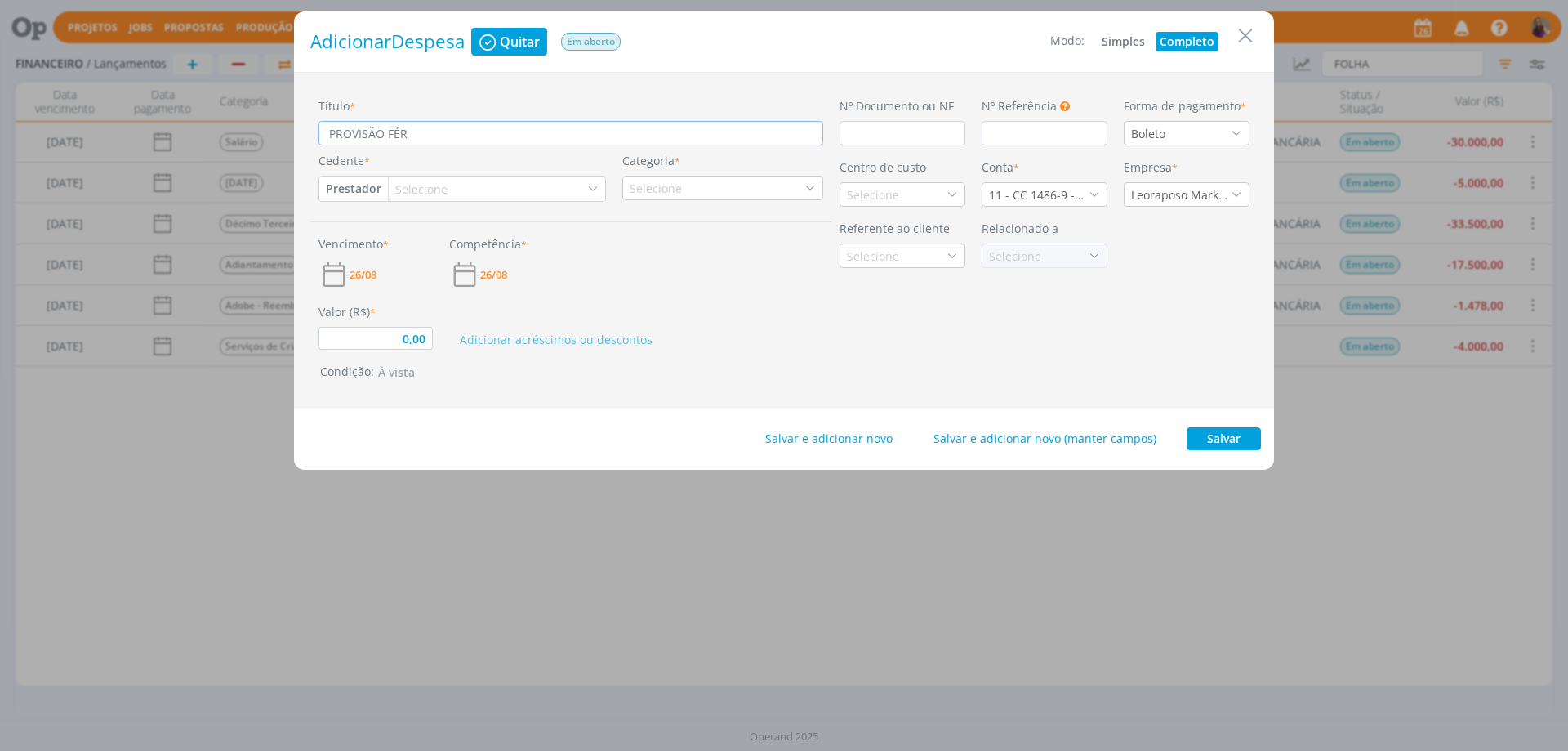
type input "PROVISÃO FÉRI"
type input "0,00"
type input "PROVISÃO [DEMOGRAPHIC_DATA]"
type input "0,00"
type input "PROVISÃO FÉRIAS"
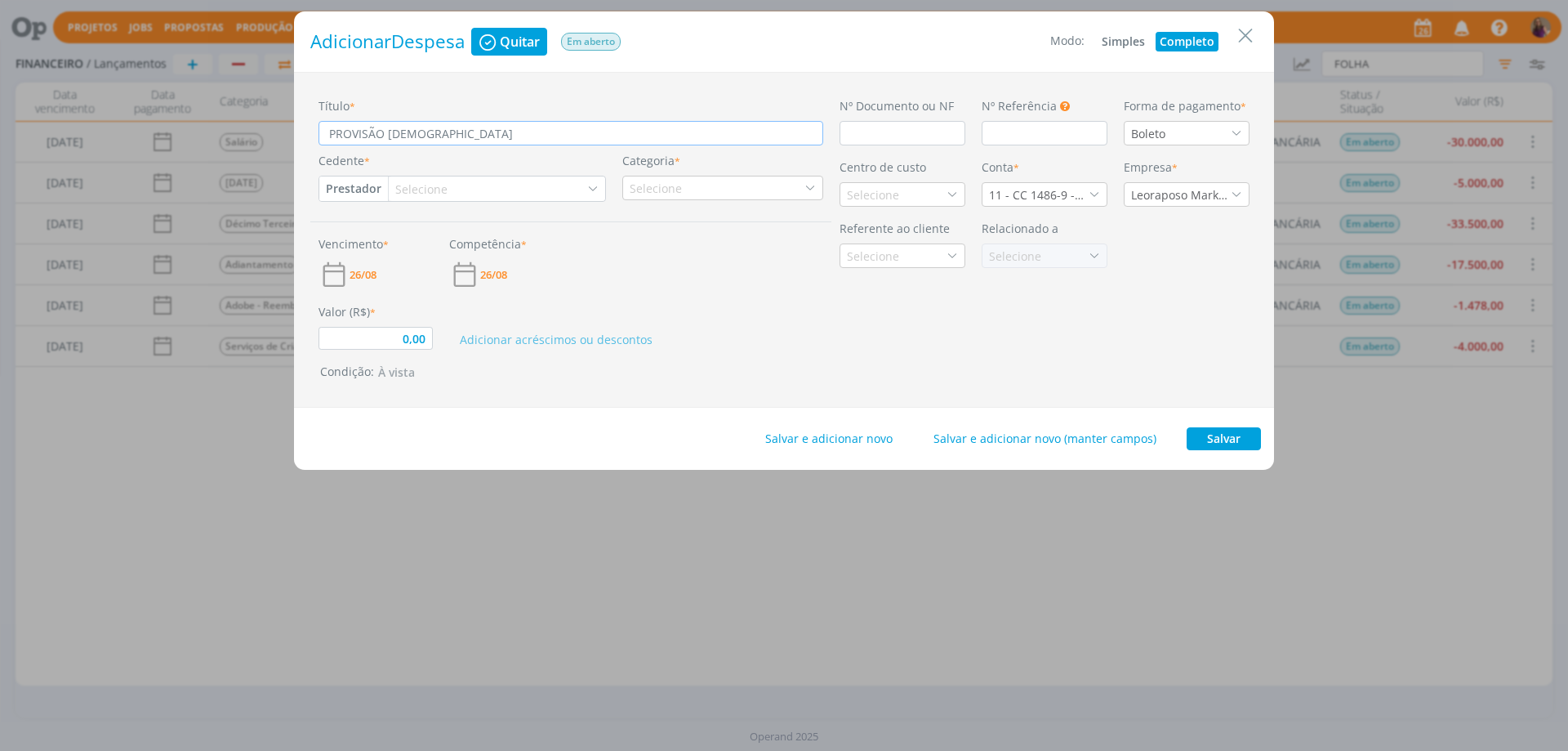
type input "0,00"
type input "PROVISÃO FÉRIAS"
type input "0,00"
type input "PROVISÃO FÉRIAS C"
type input "0,00"
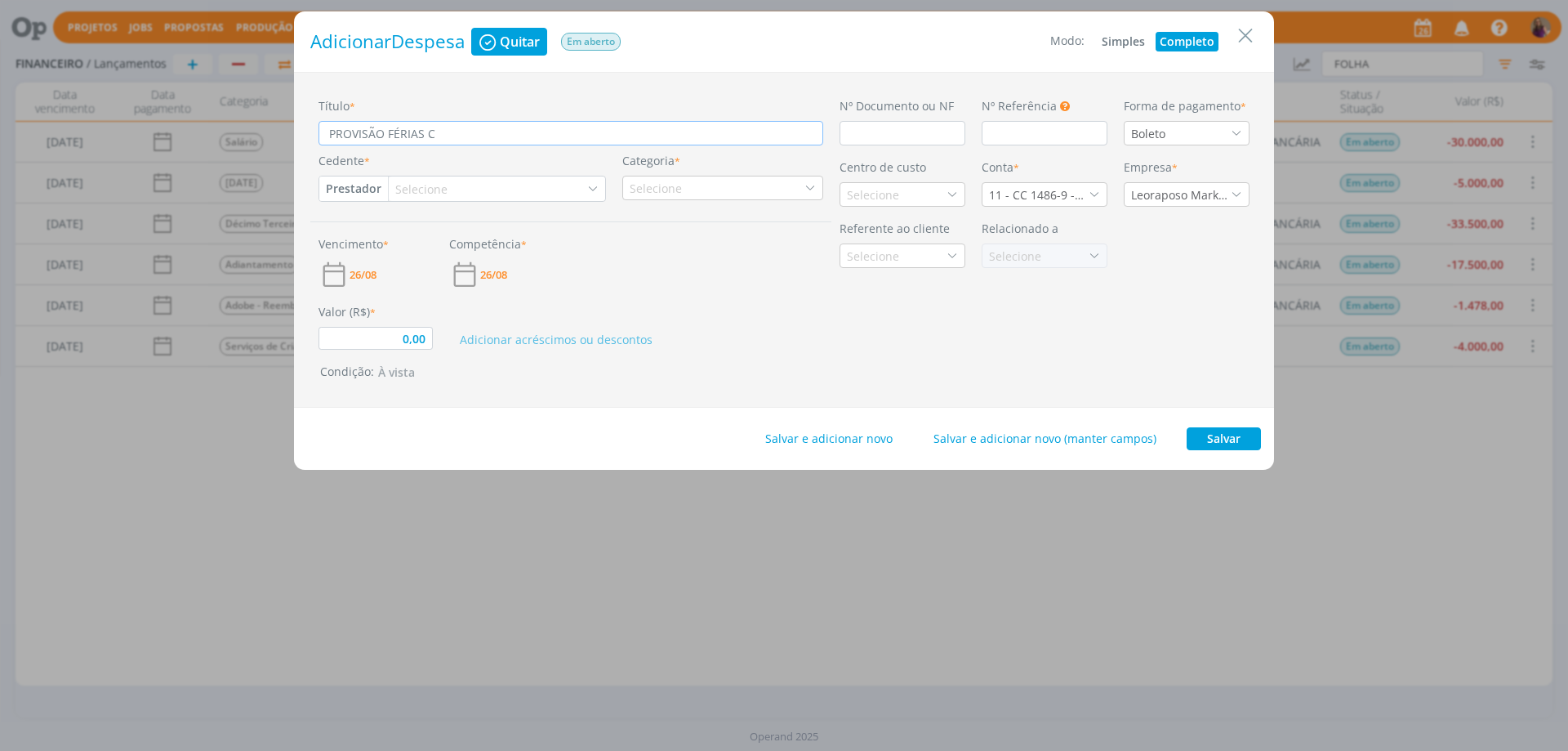
type input "PROVISÃO FÉRIAS CO"
type input "0,00"
type input "PROVISÃO FÉRIAS COL"
type input "0,00"
type input "PROVISÃO FÉRIAS [PERSON_NAME]"
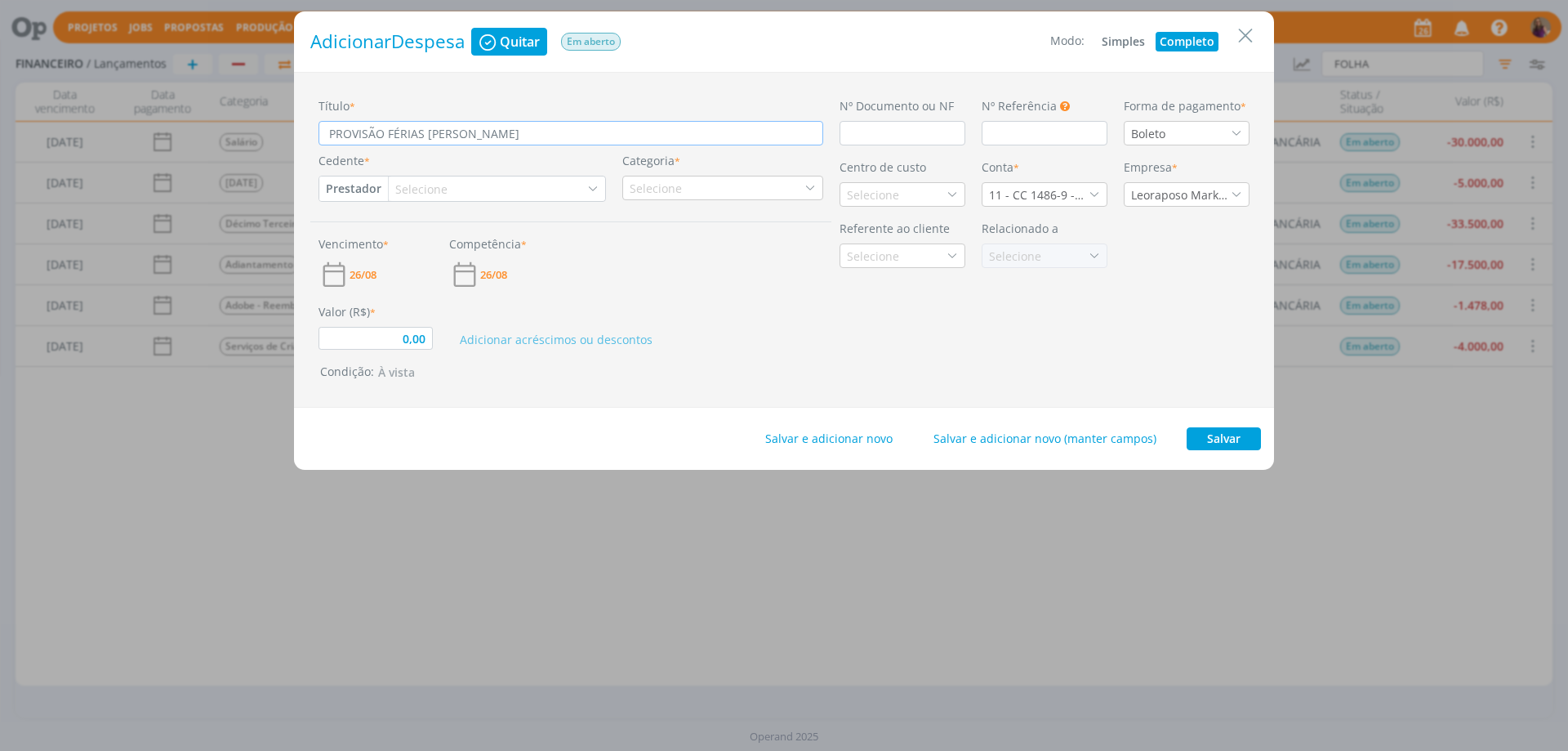
type input "0,00"
type input "PROVISÃO FÉRIAS COLET"
type input "0,00"
type input "PROVISÃO FÉRIAS COLETI"
type input "0,00"
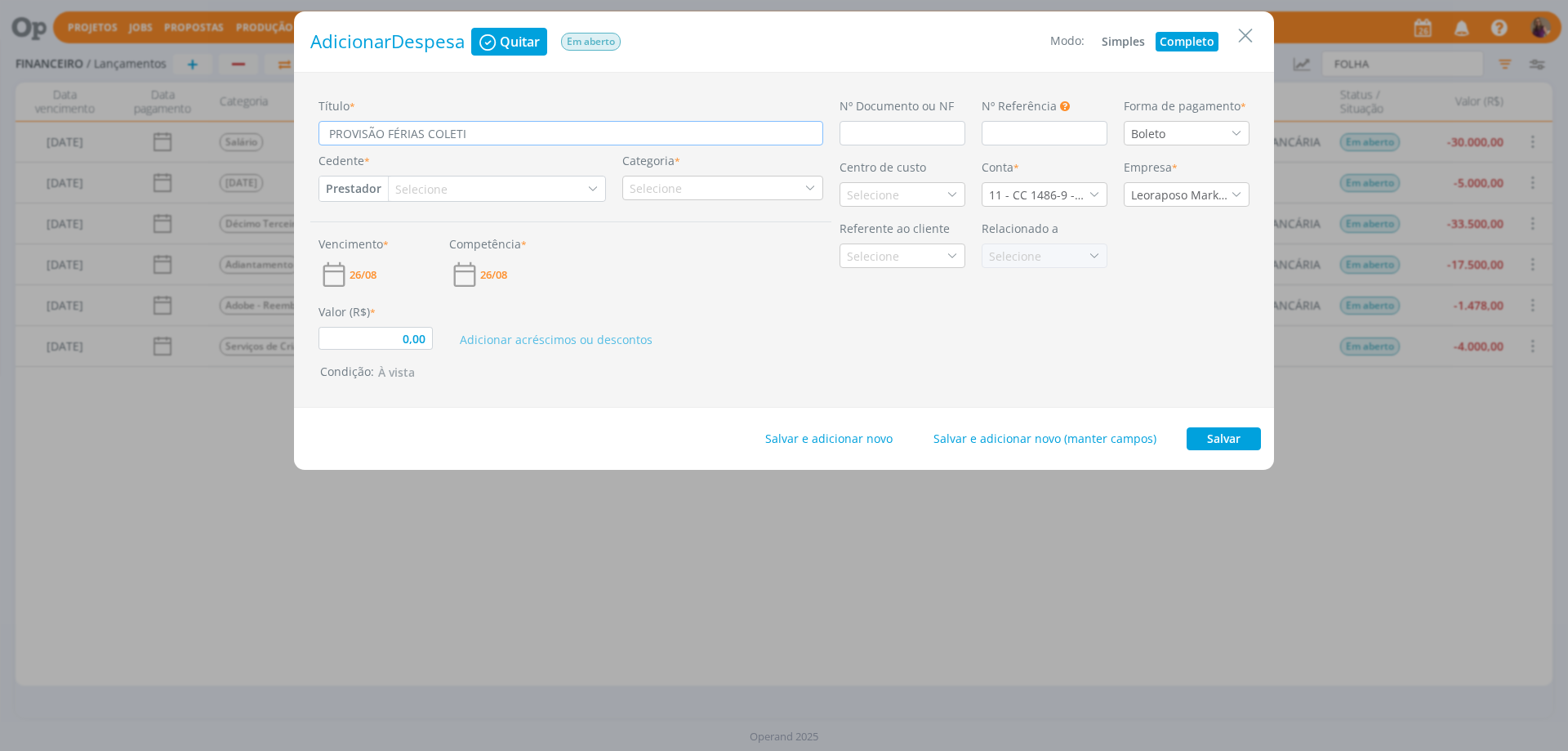
type input "PROVISÃO FÉRIAS COLETIA"
type input "0,00"
type input "PROVISÃO FÉRIAS COLETI"
type input "0,00"
type input "PROVISÃO FÉRIAS COLETIV"
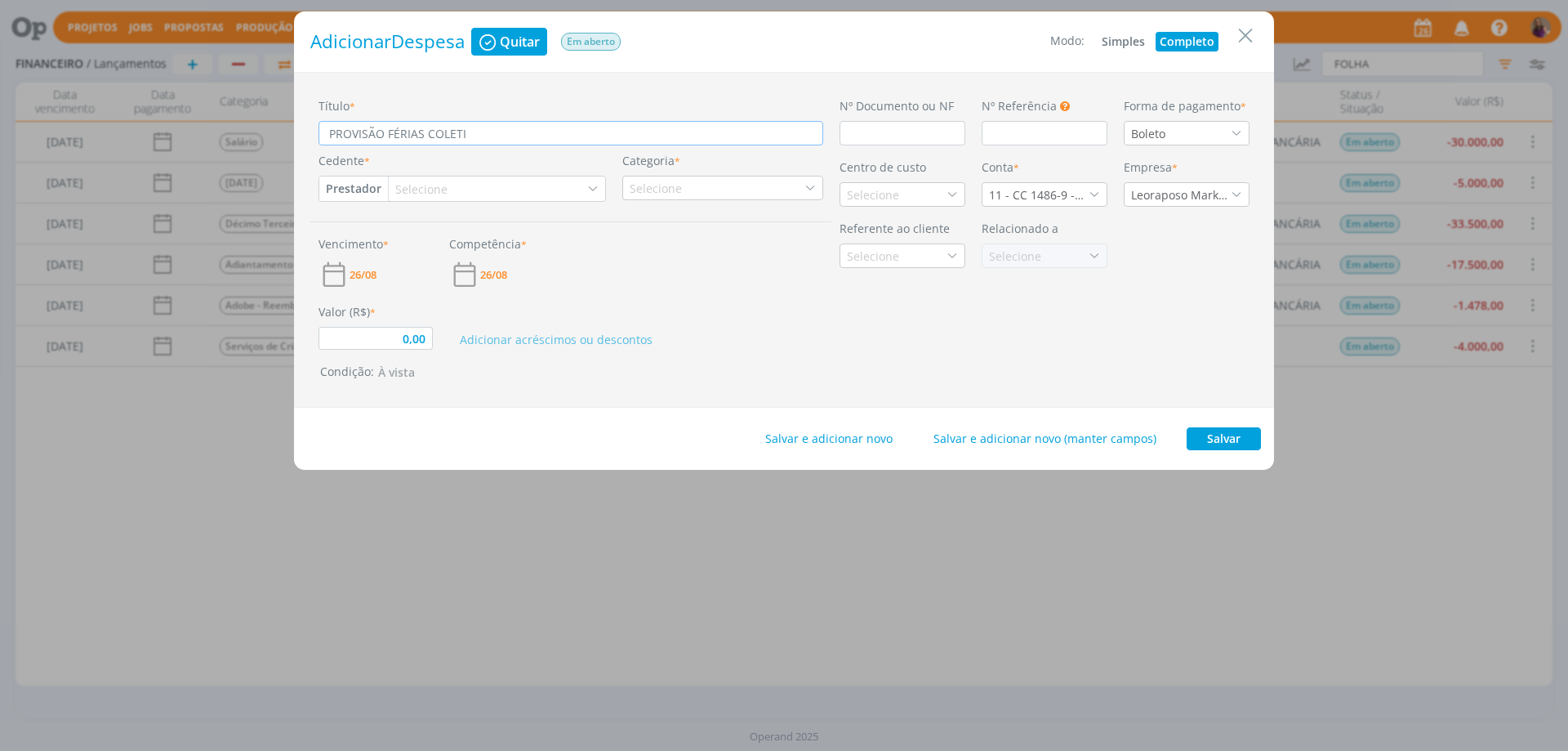
type input "0,00"
type input "PROVISÃO FÉRIAS COLETIVA"
type input "0,00"
type input "PROVISÃO FÉRIAS COLETIVAS"
type input "0,00"
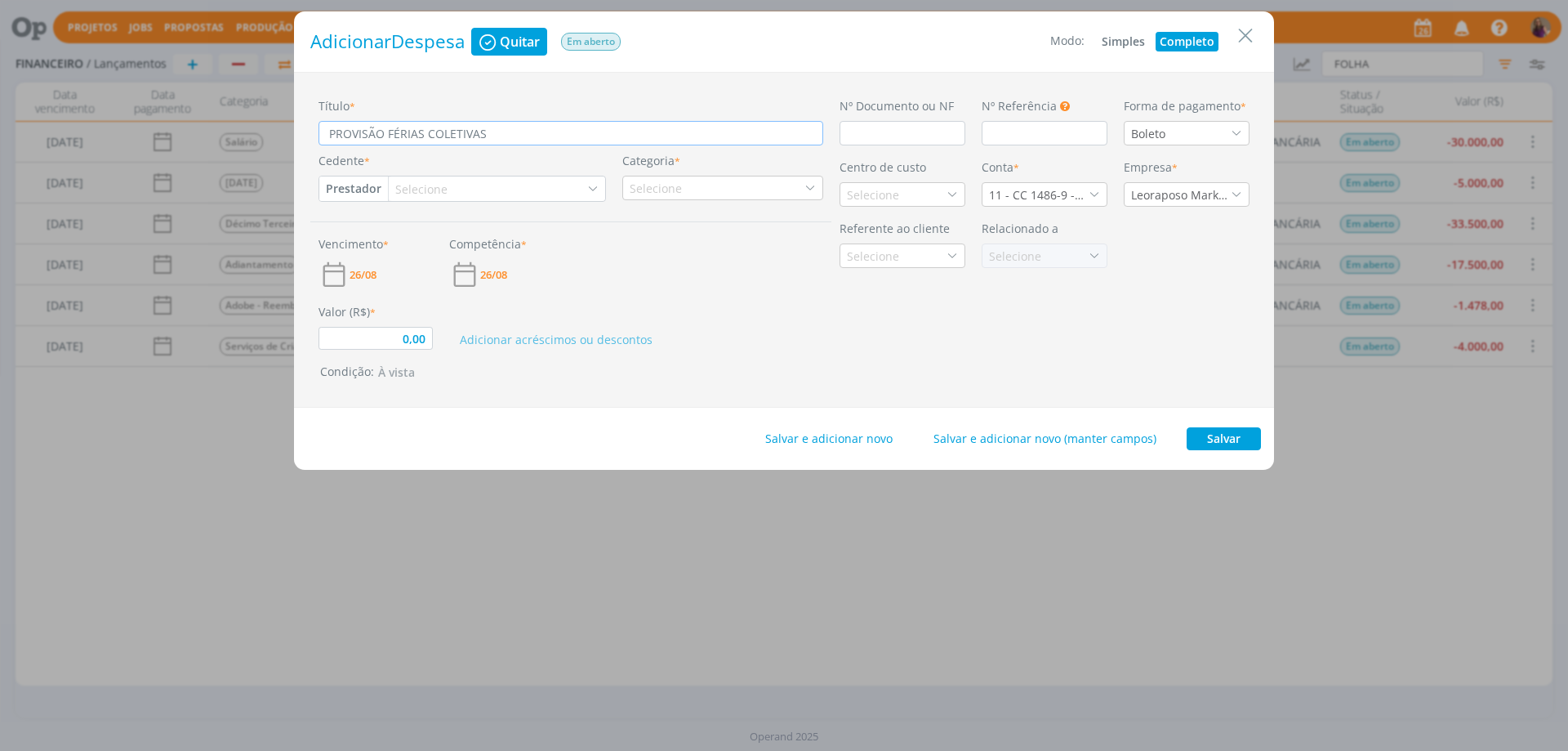
type input "PROVISÃO FÉRIAS COLETIVAS"
click at [911, 132] on input "dialog" at bounding box center [903, 133] width 126 height 25
type input "0,00"
type input "R"
type input "0,00"
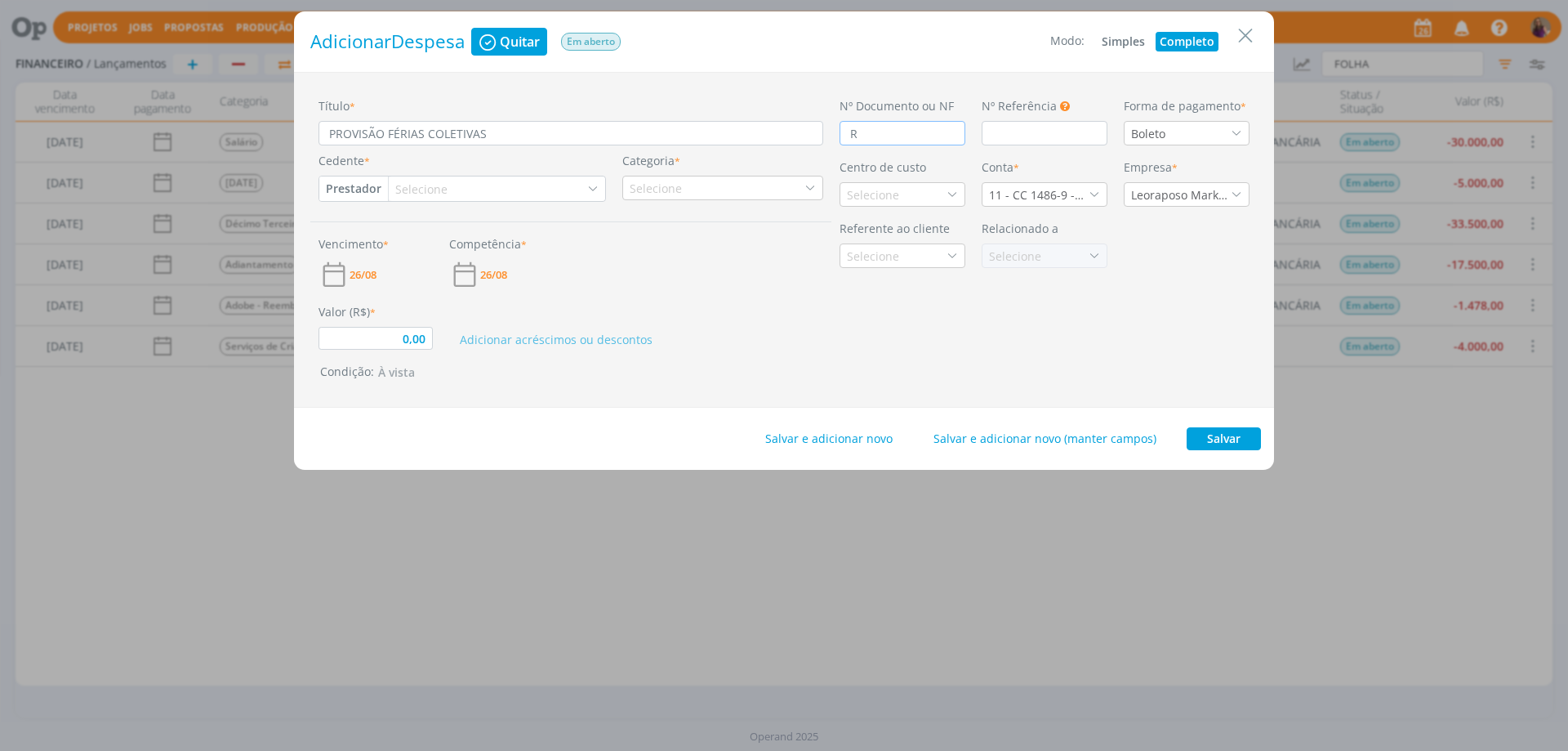
type input "RE"
type input "0,00"
type input "REC"
type input "0,00"
type input "RECIB"
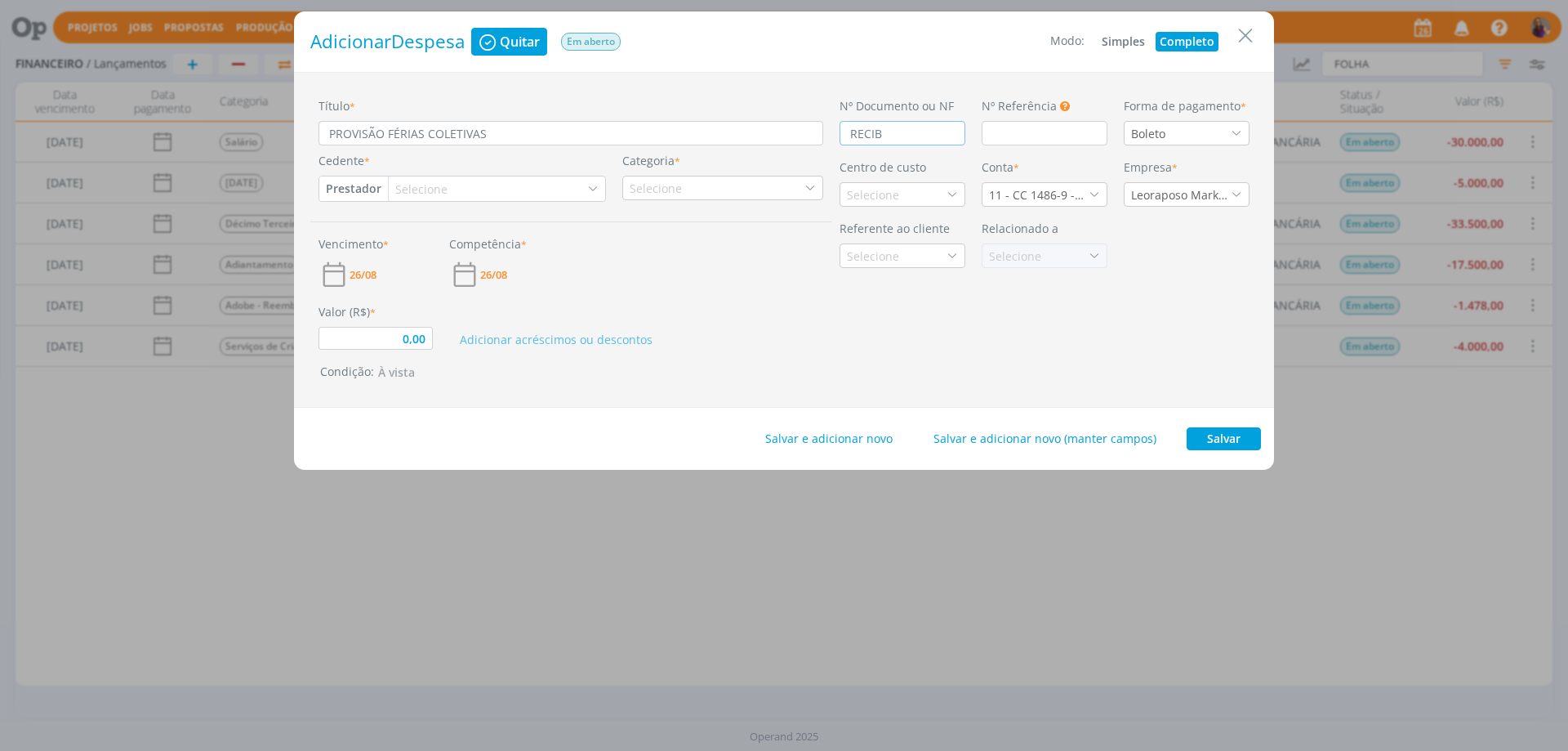
type input "0,00"
type input "RECIBO"
click at [1188, 142] on div "Boleto" at bounding box center [1187, 133] width 126 height 25
click at [1172, 347] on div "Transferência" at bounding box center [1170, 340] width 79 height 17
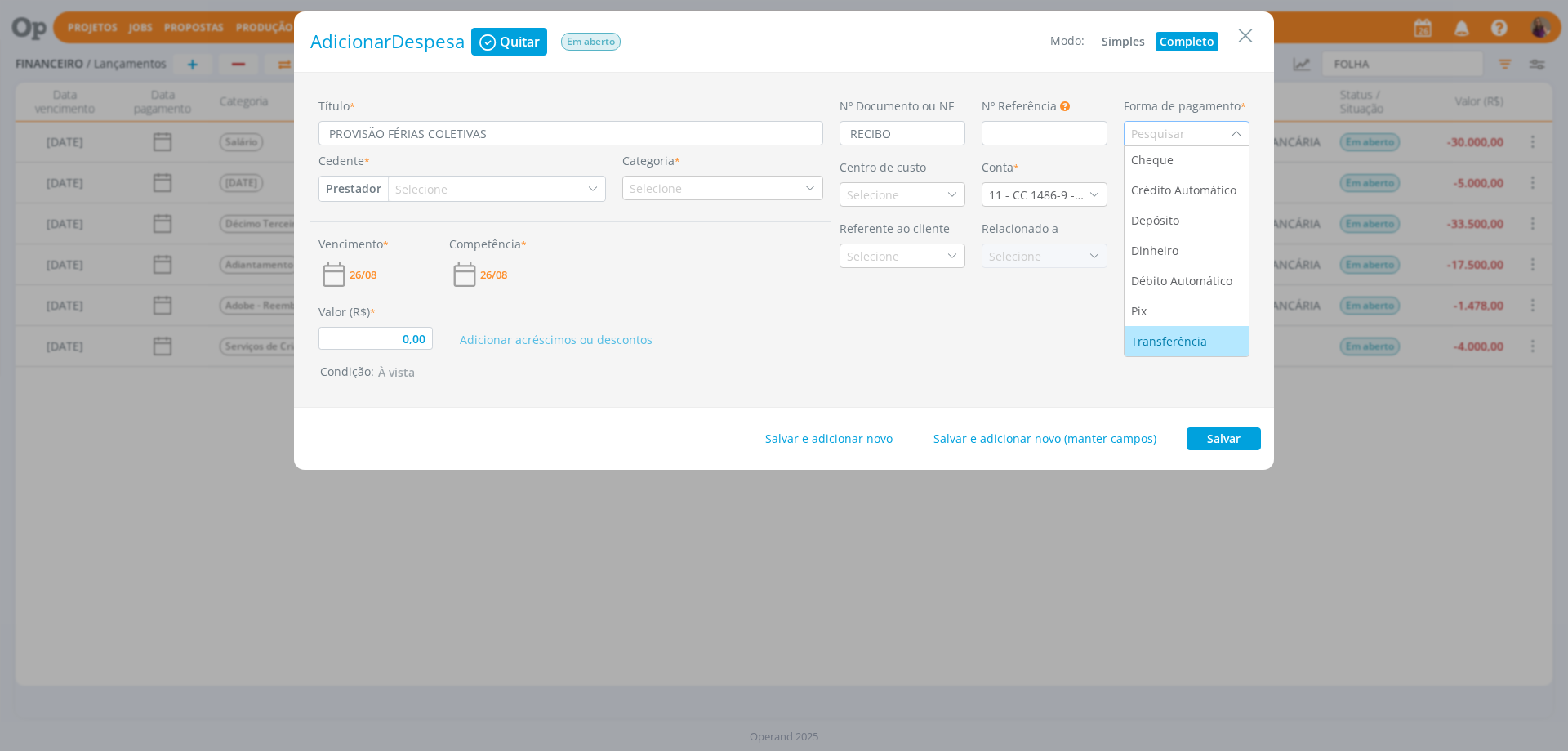
type input "0,00"
click at [410, 188] on div "Selecione" at bounding box center [423, 188] width 56 height 17
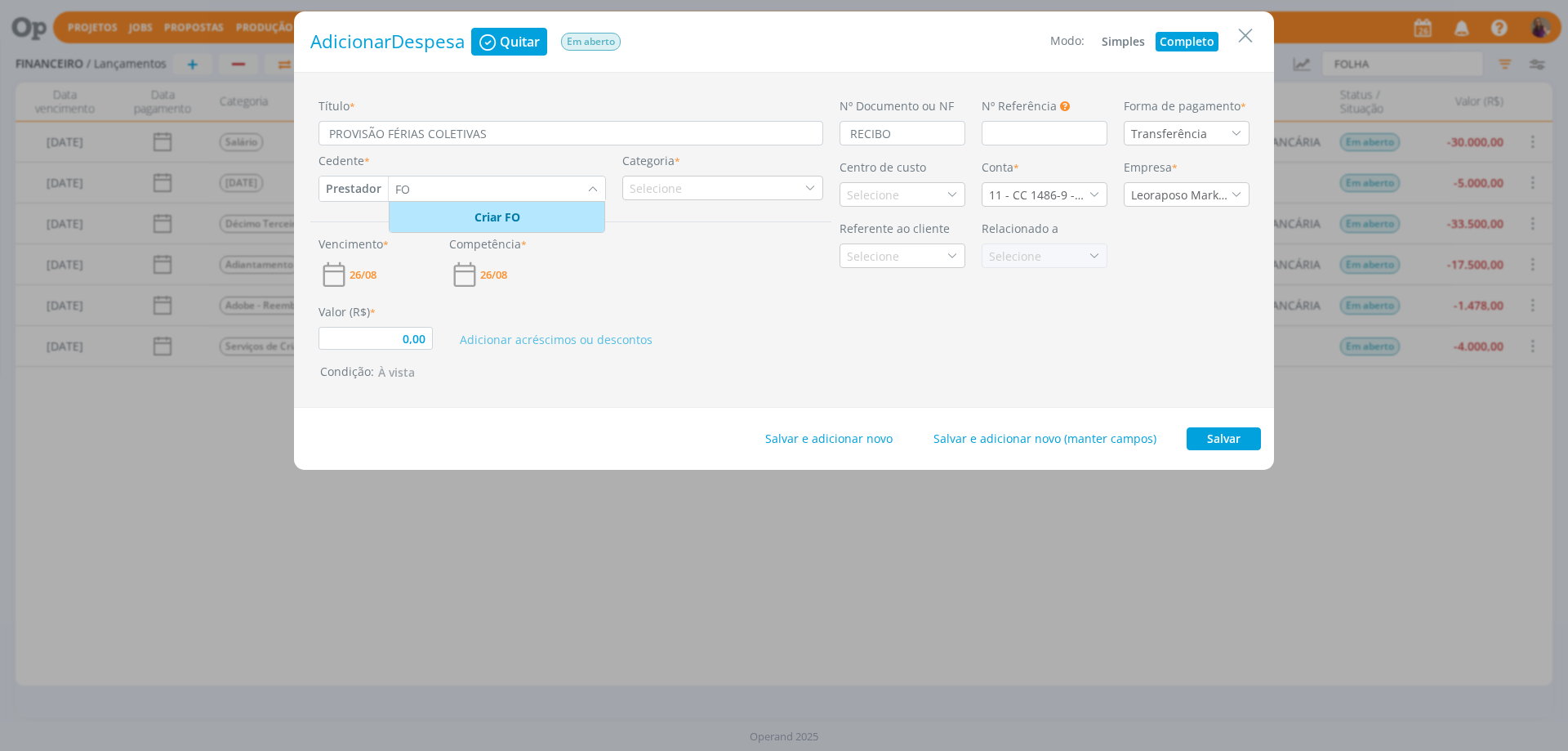
type input "F"
click at [358, 189] on button "Prestador" at bounding box center [353, 189] width 68 height 25
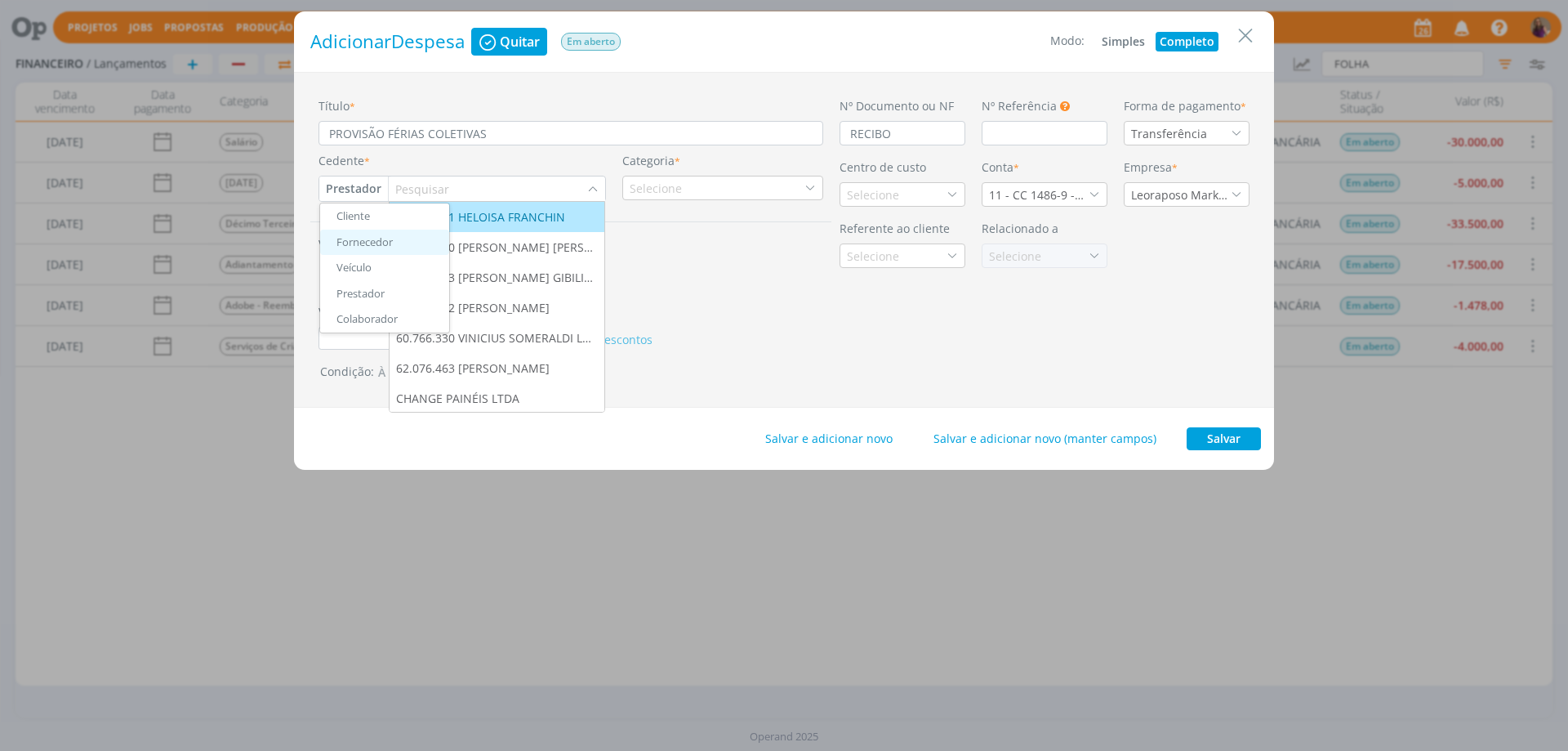
click at [370, 251] on link "Fornecedor" at bounding box center [384, 242] width 129 height 26
type input "0,00"
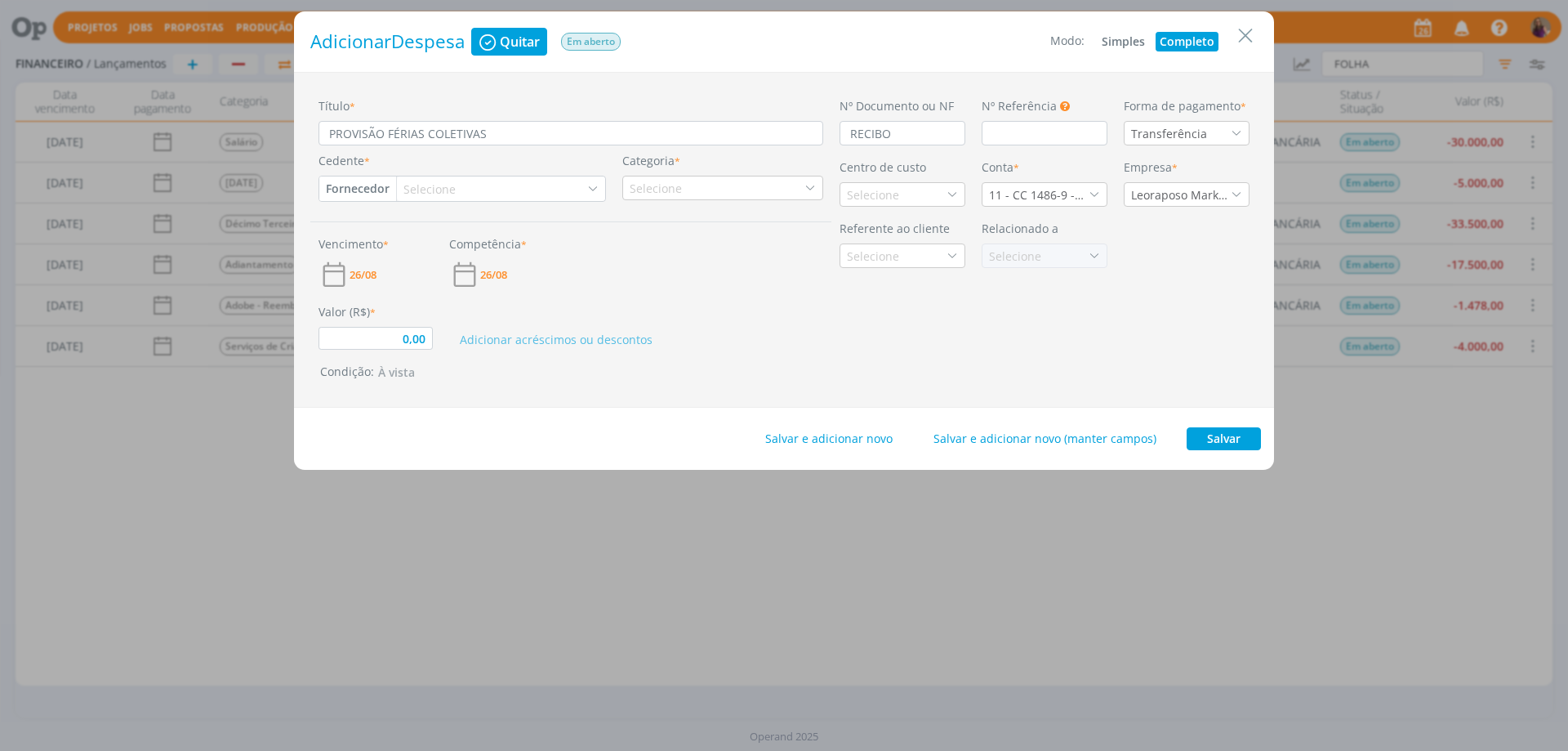
click at [419, 186] on div "Selecione" at bounding box center [431, 188] width 56 height 17
type input "FOLH"
click at [447, 250] on div "FOLHA DE PAGAMENTO" at bounding box center [470, 246] width 131 height 17
type input "0,00"
click at [710, 188] on div "Selecione" at bounding box center [723, 188] width 201 height 25
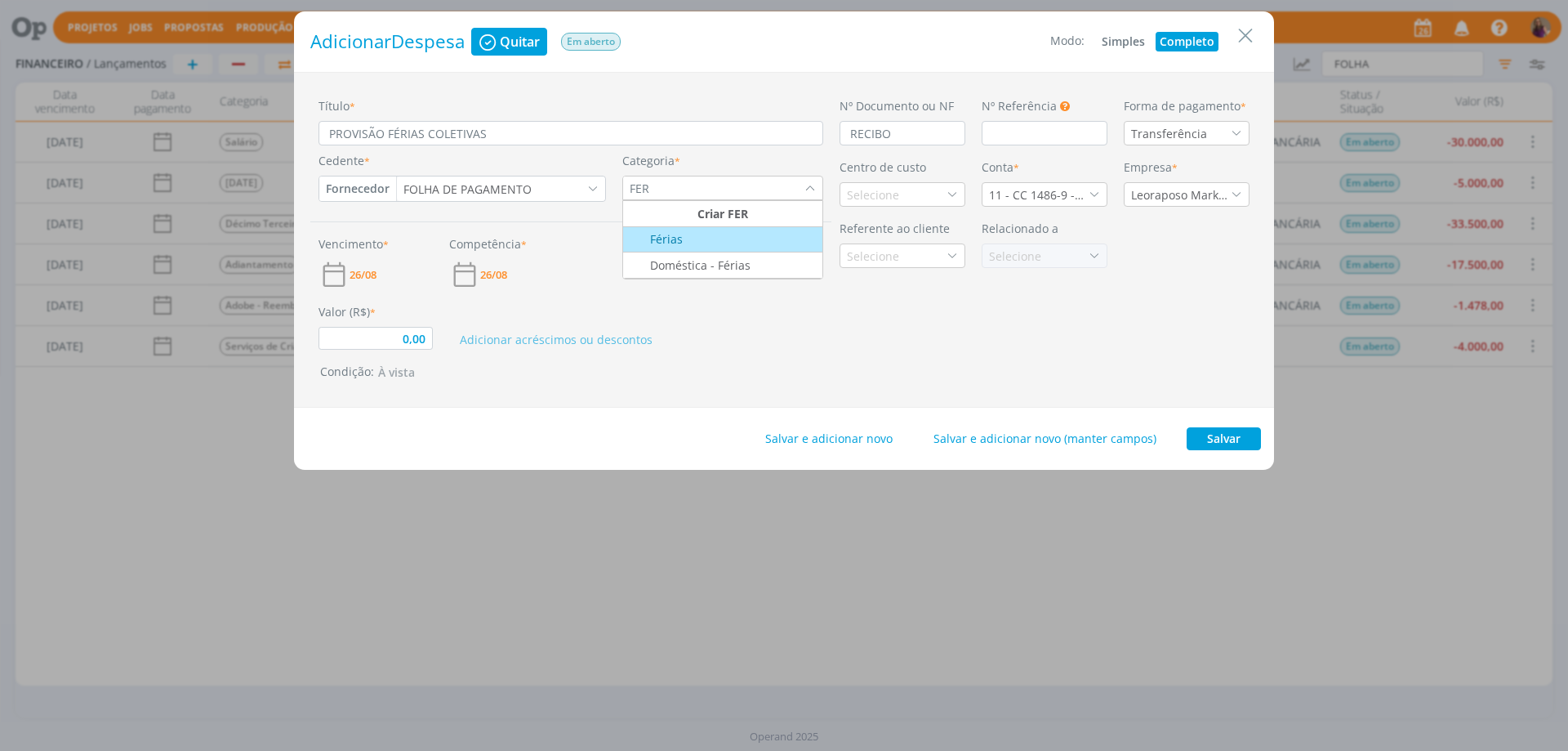
type input "FER"
click at [713, 234] on div "Férias" at bounding box center [723, 238] width 195 height 17
type input "0,00"
click at [887, 197] on div "Selecione" at bounding box center [874, 195] width 56 height 17
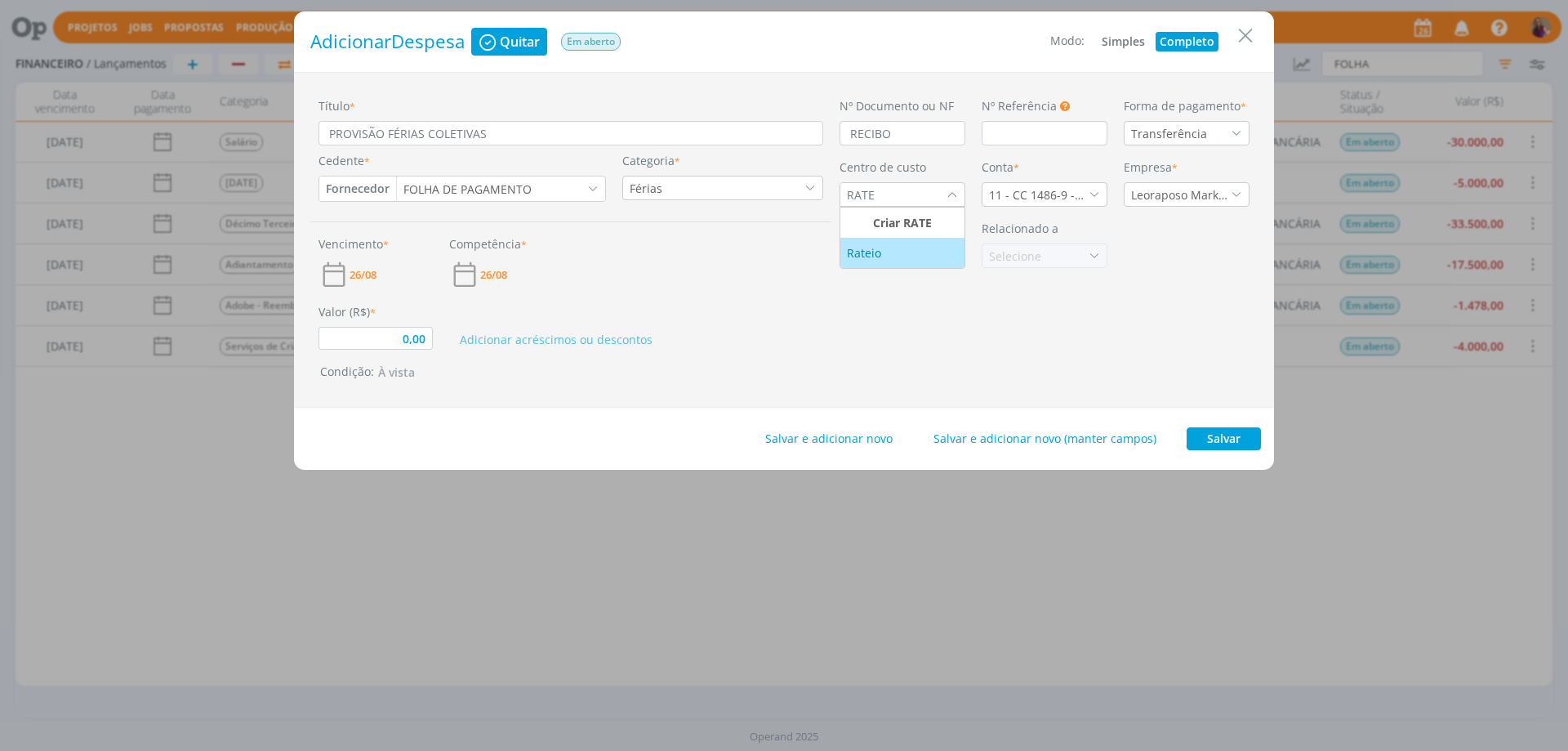
type input "RATE"
click at [882, 255] on div "Rateio" at bounding box center [865, 252] width 37 height 17
click at [1092, 197] on icon "dialog" at bounding box center [1094, 194] width 12 height 12
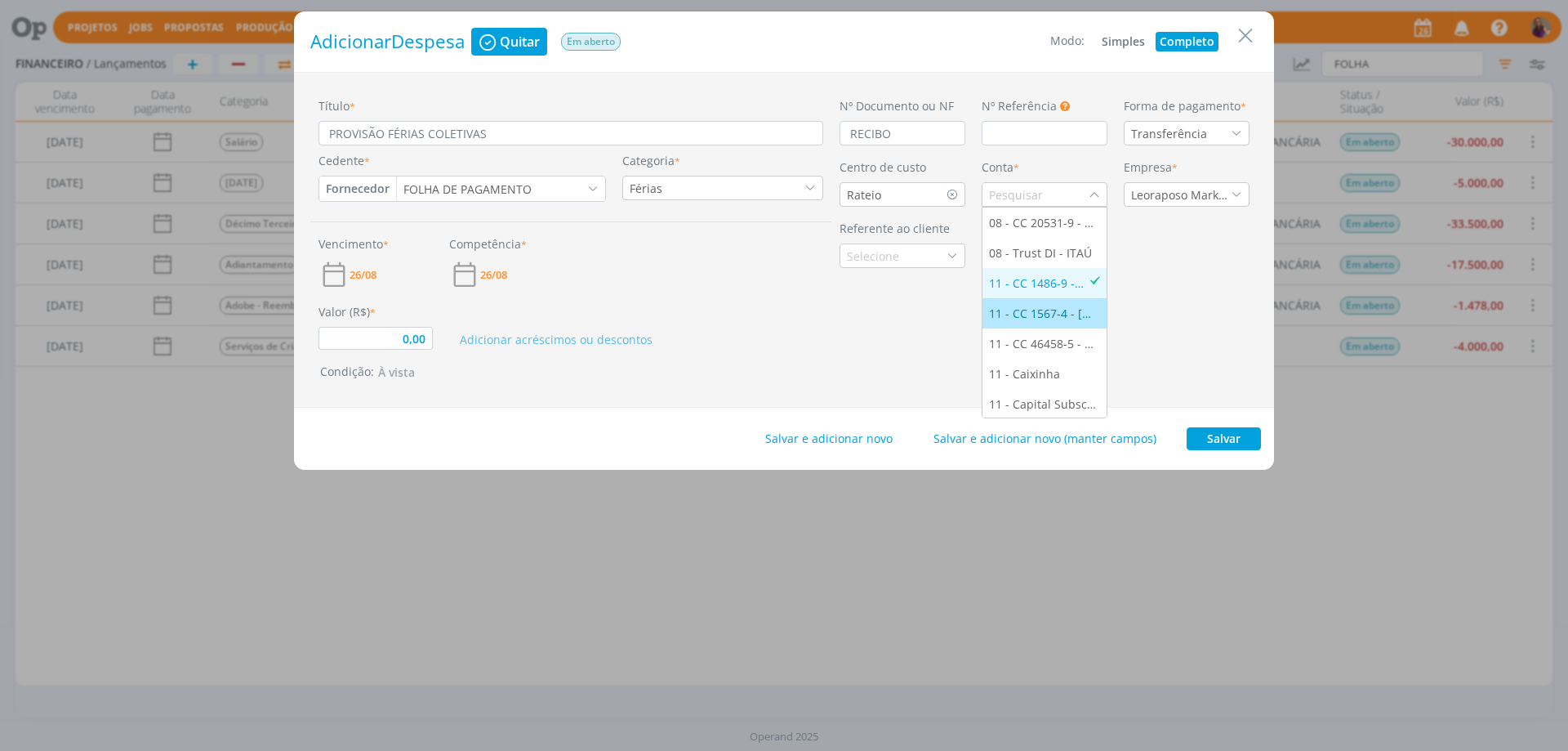
click at [1028, 313] on div "11 - CC 1567-4 - [GEOGRAPHIC_DATA]" at bounding box center [1044, 313] width 111 height 17
click at [361, 277] on span "26/08" at bounding box center [362, 275] width 27 height 11
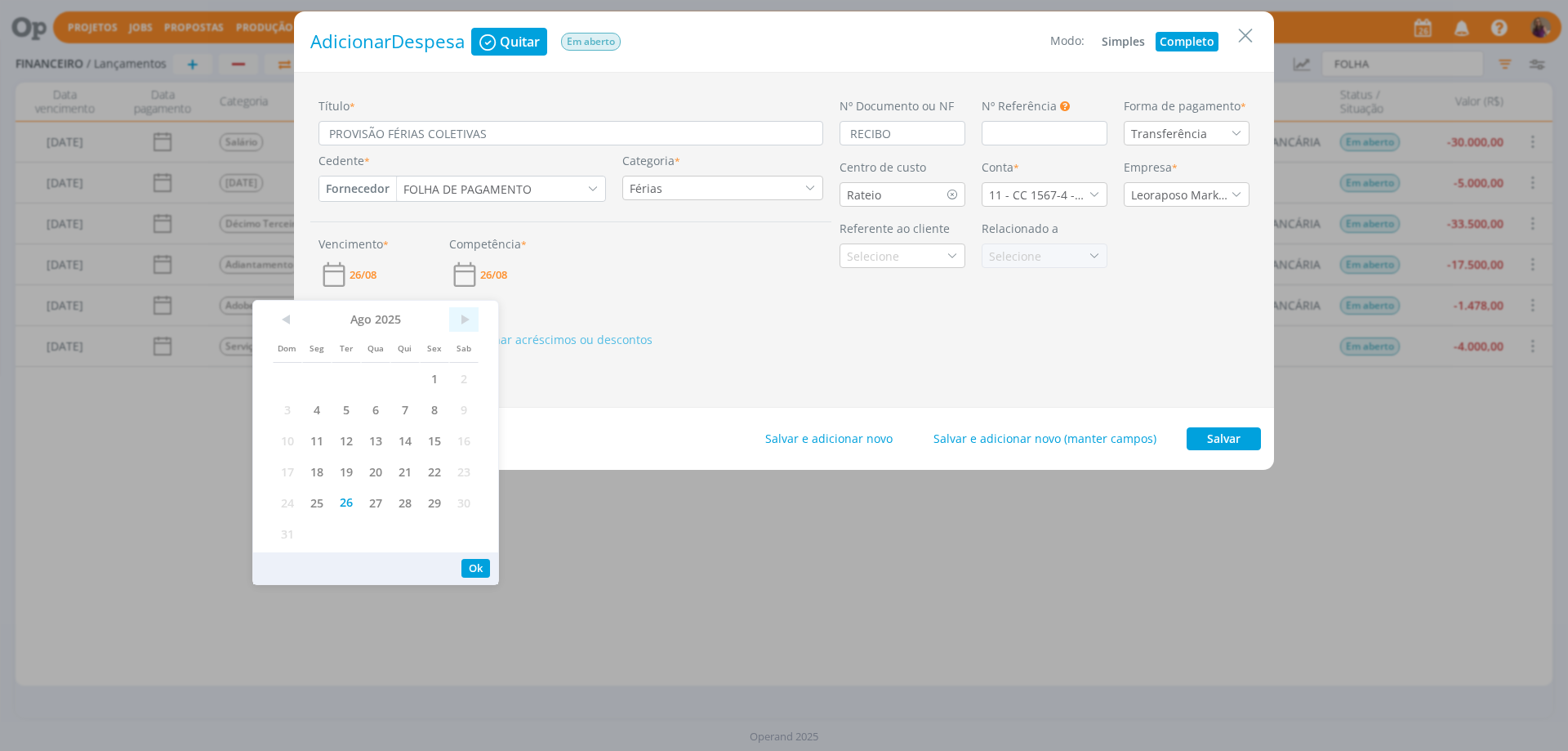
click at [463, 316] on span ">" at bounding box center [464, 320] width 29 height 25
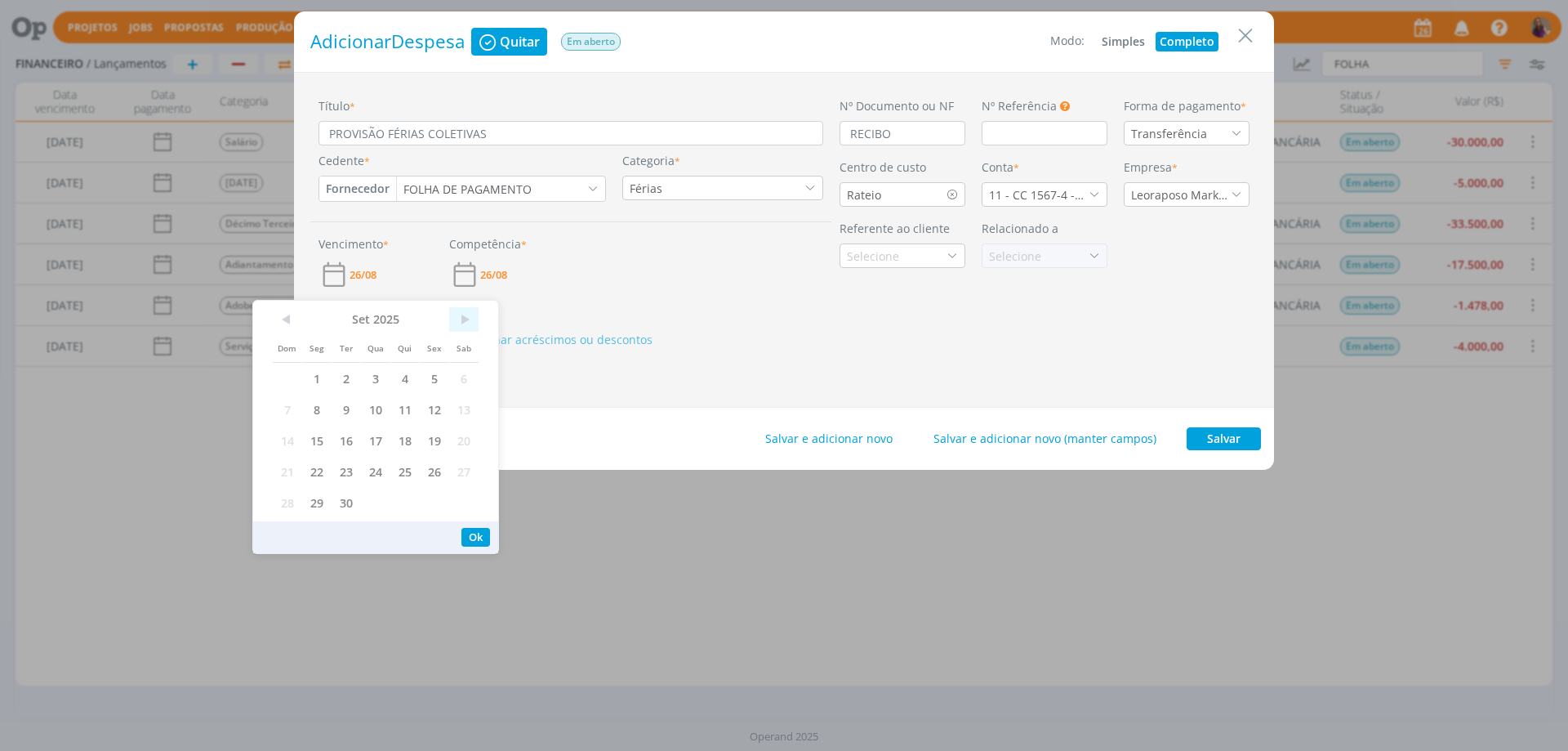
click at [464, 317] on span ">" at bounding box center [464, 320] width 29 height 25
click at [435, 442] on span "19" at bounding box center [434, 440] width 29 height 31
click at [476, 545] on button "Ok" at bounding box center [475, 537] width 28 height 19
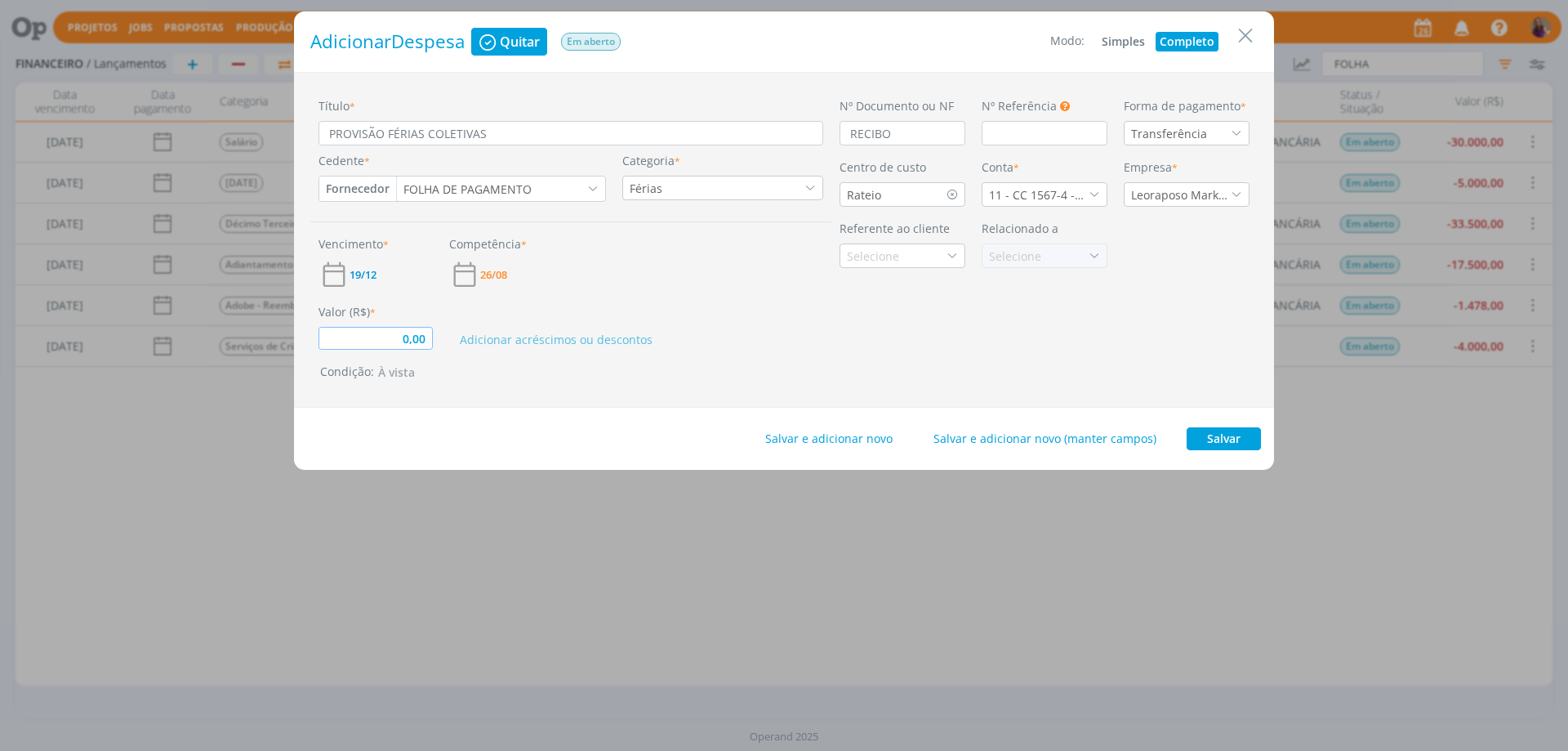
click at [423, 341] on input "0,00" at bounding box center [376, 339] width 115 height 23
click at [862, 439] on button "Salvar e adicionar novo" at bounding box center [829, 439] width 148 height 23
type input "0,00"
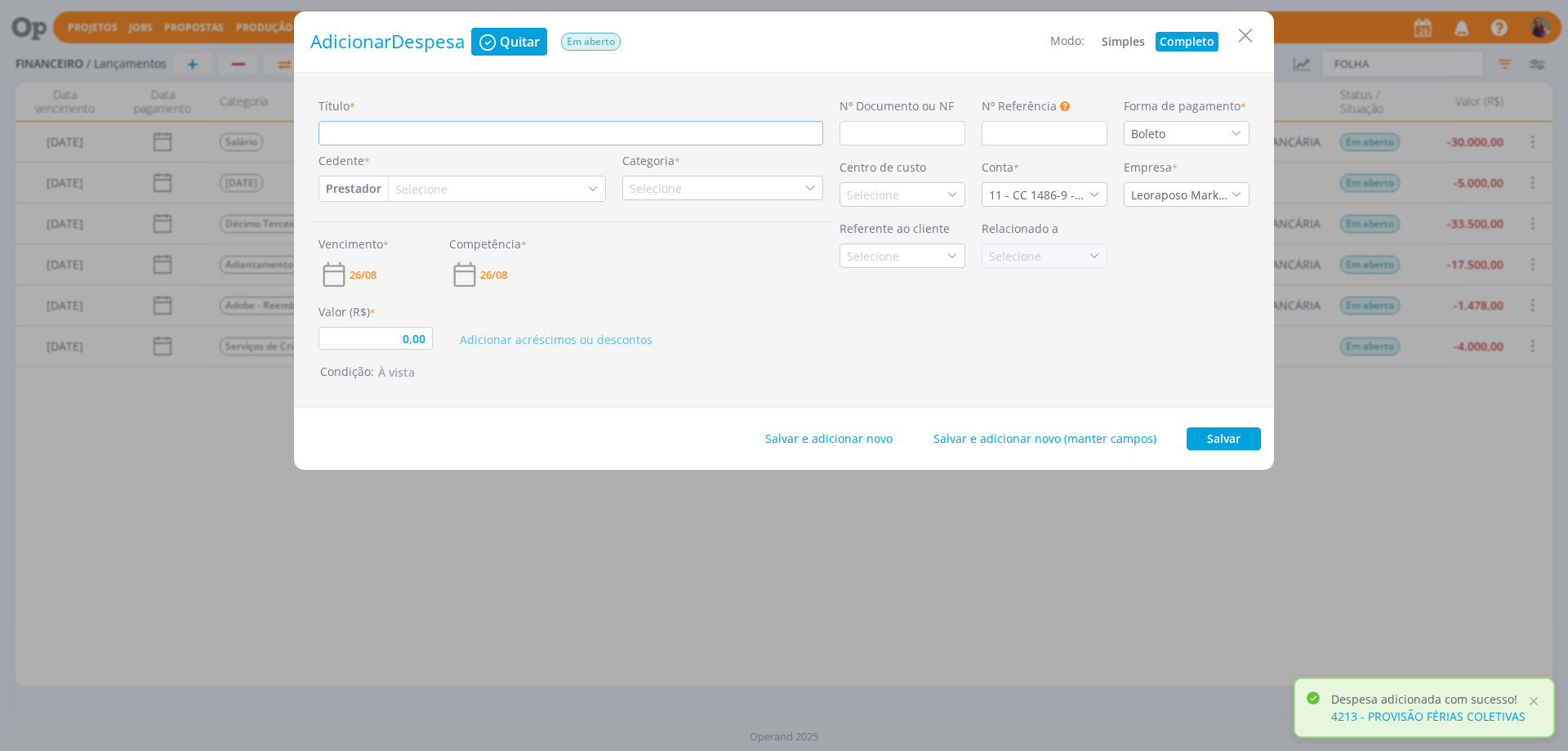
type input "P"
type input "0,00"
type input "PR"
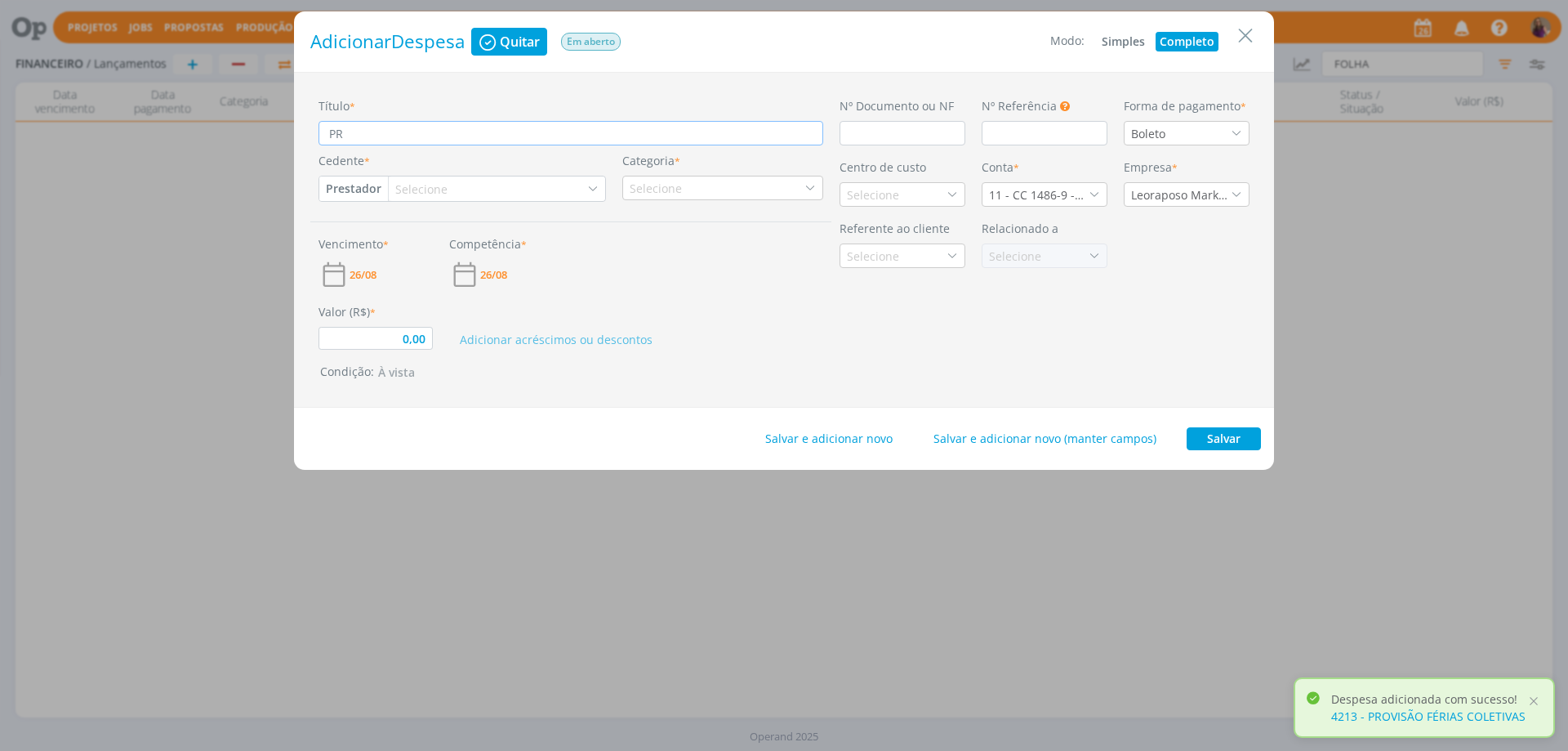
type input "0,00"
type input "PRO"
type input "0,00"
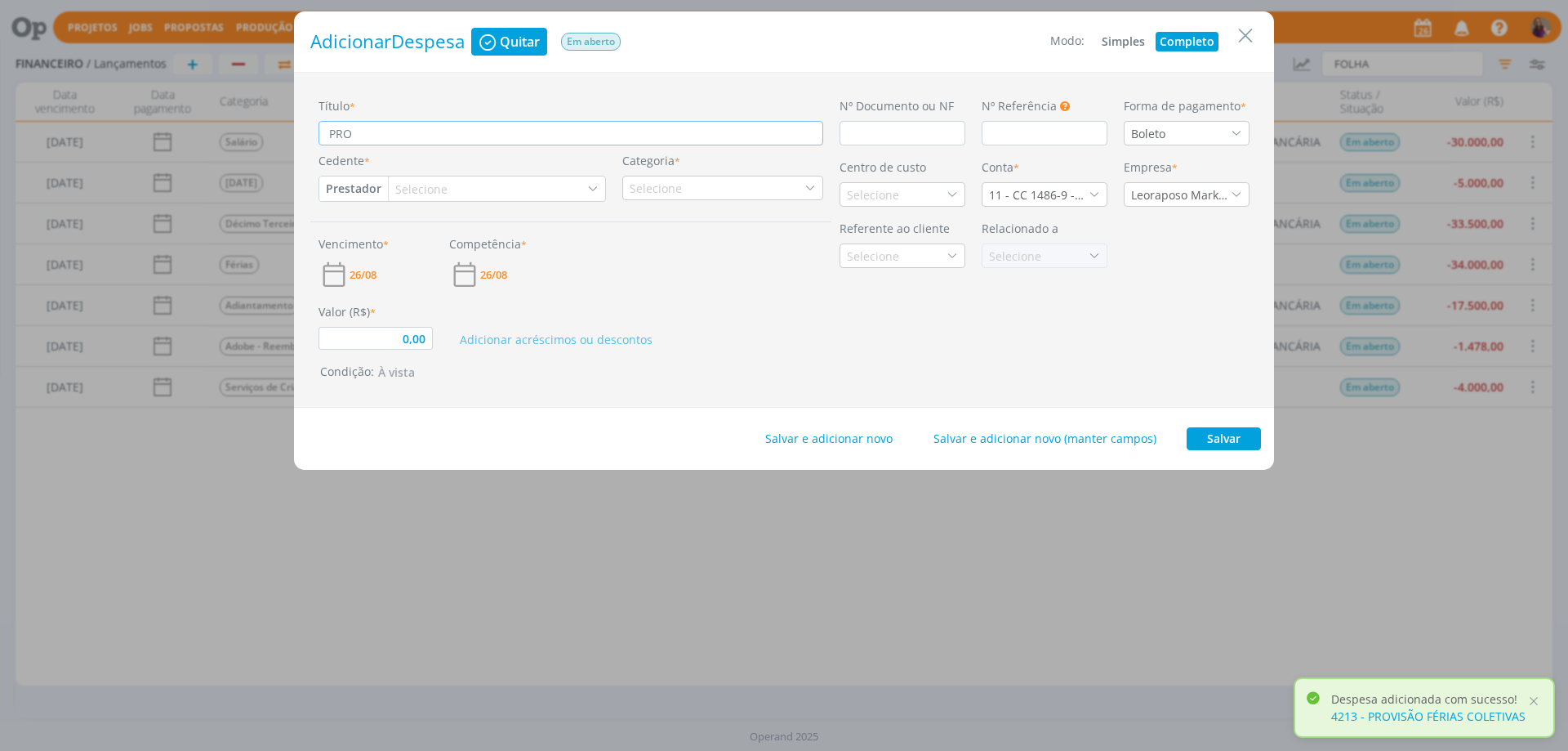
type input "PROV"
type input "0,00"
type input "PROVI"
type input "0,00"
type input "PROVIS"
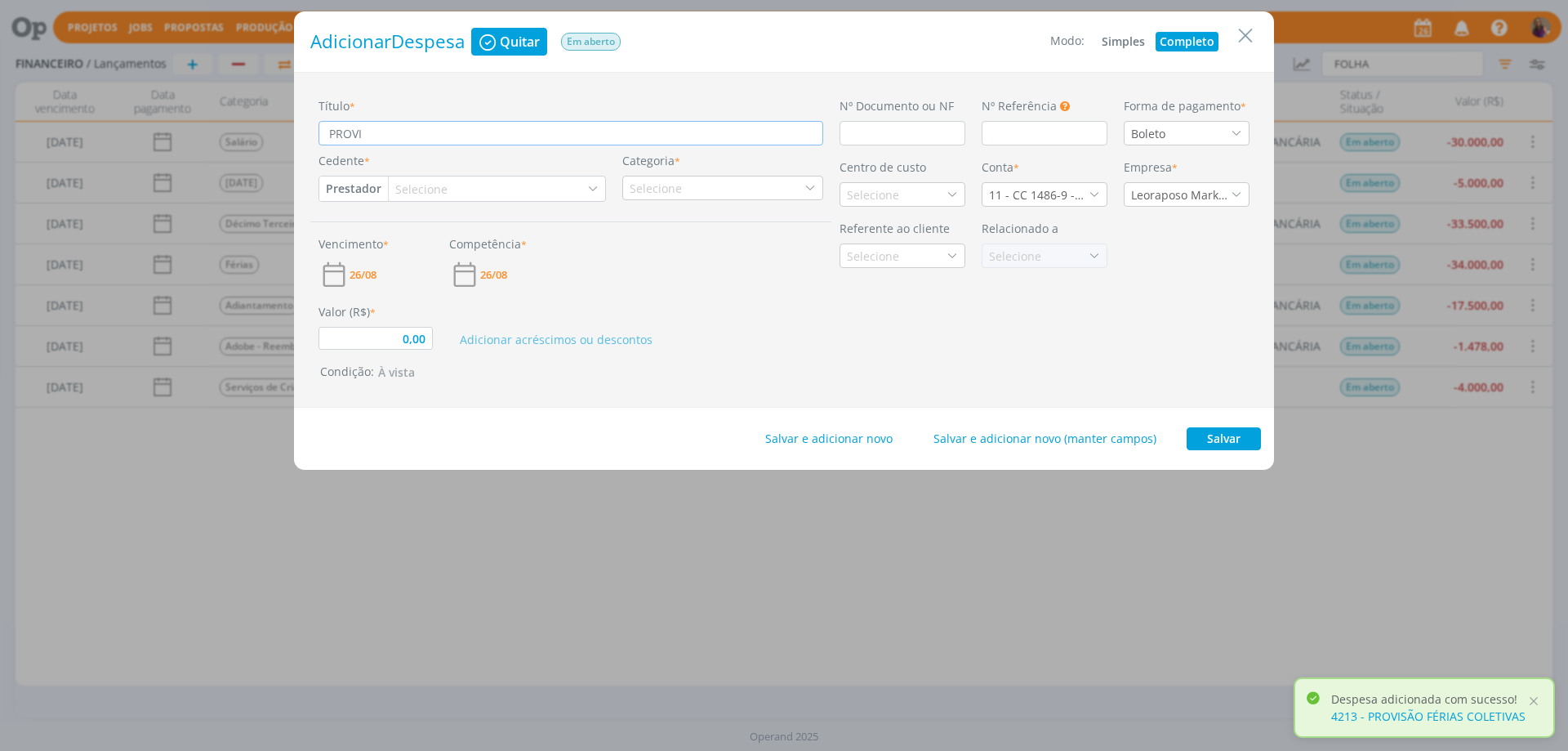
type input "0,00"
type input "PROVISÃ"
type input "0,00"
type input "PROVISÃO"
type input "0,00"
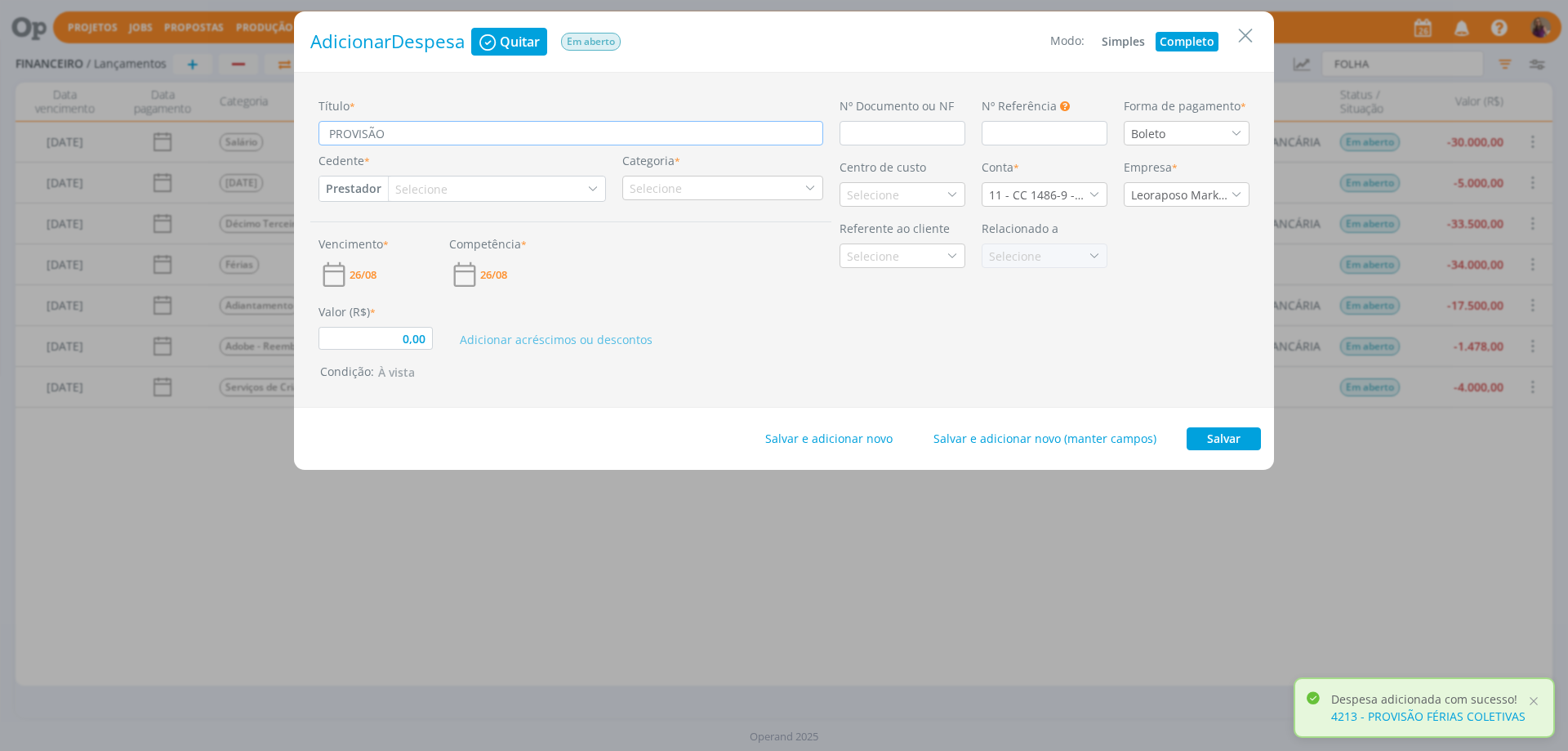
type input "PROVISÃO"
type input "0,00"
type input "PROVISÃO F"
type input "0,00"
type input "PROVISÃO FÉ"
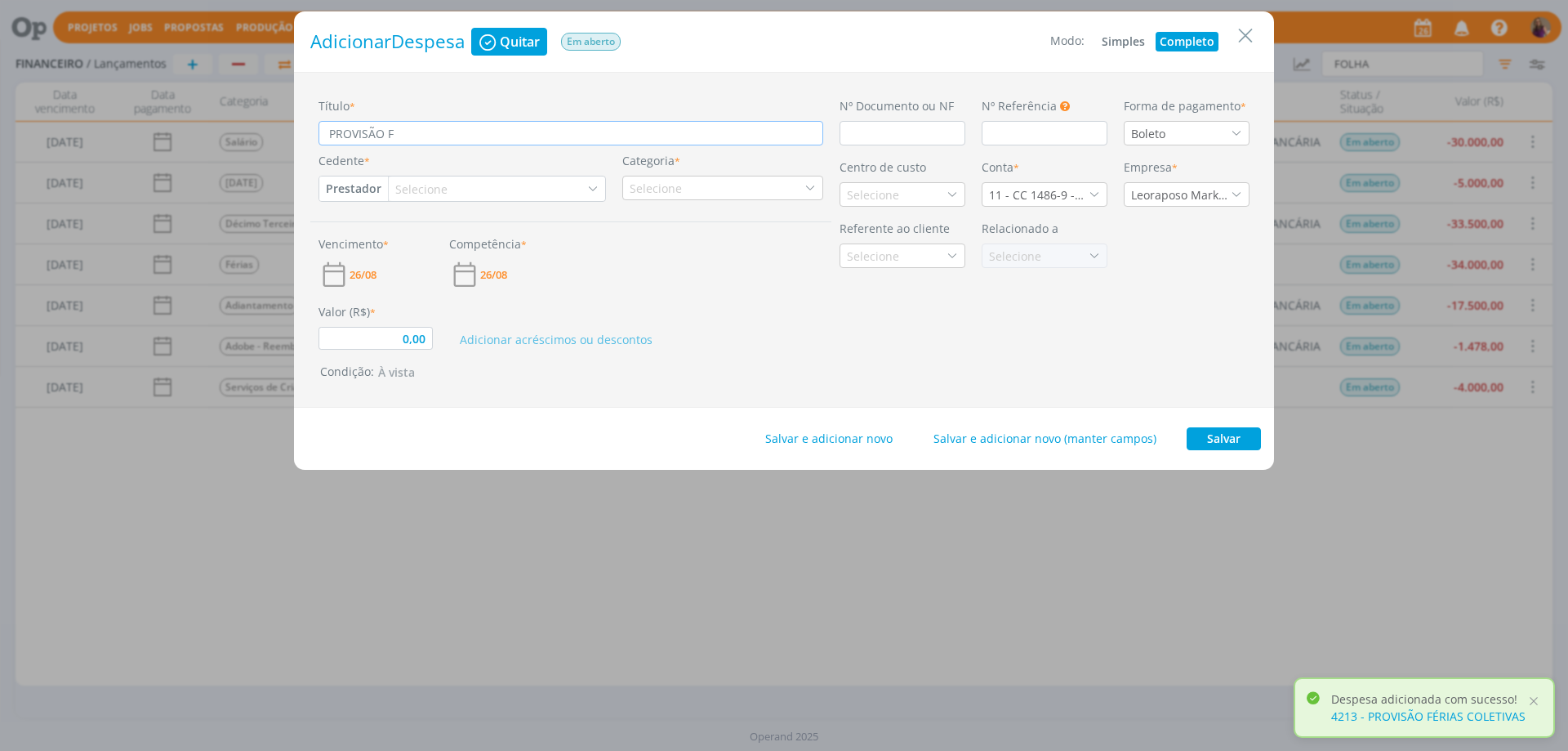
type input "0,00"
type input "PROVISÃO FÉR"
type input "0,00"
type input "PROVISÃO FÉRI"
type input "0,00"
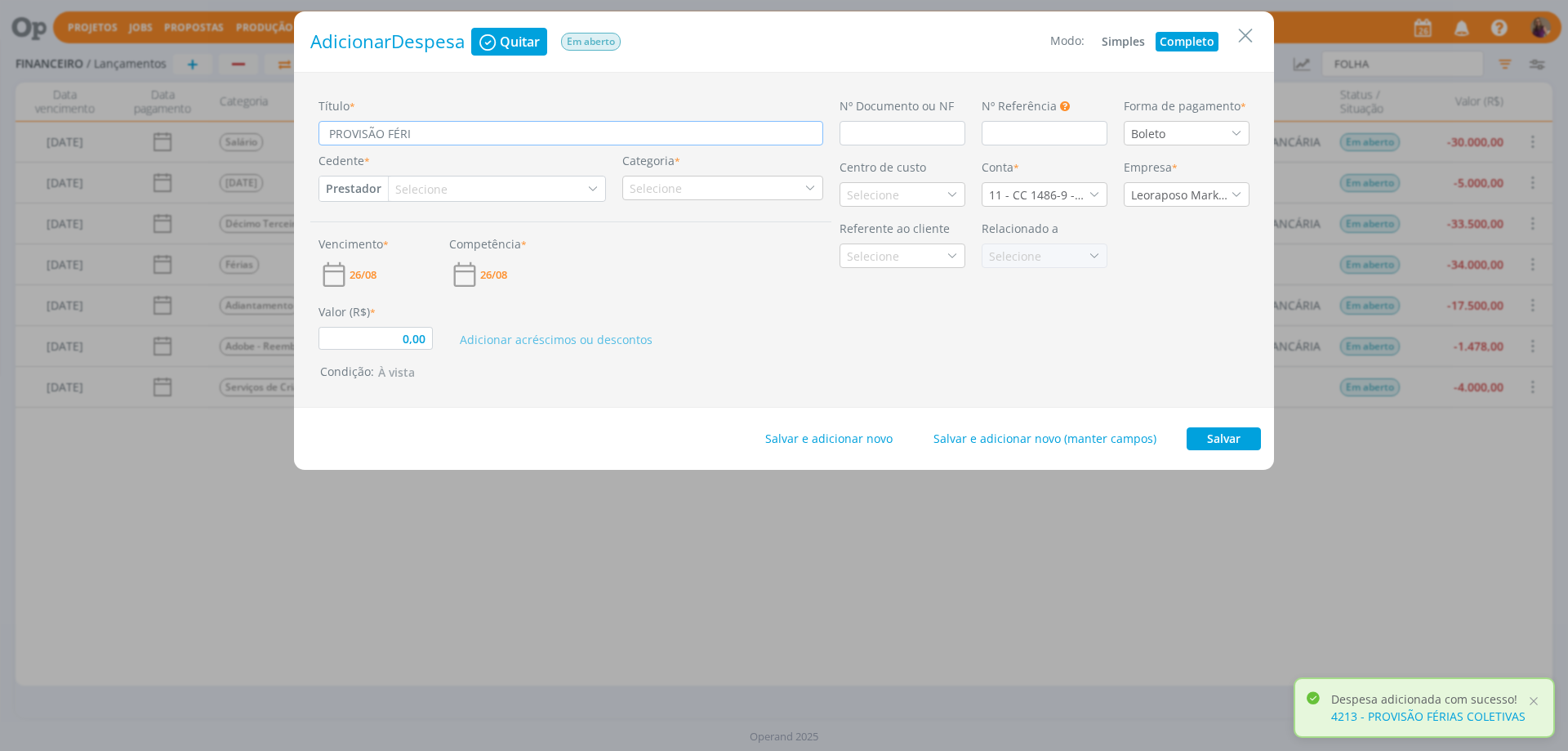
type input "PROVISÃO FÉRIR"
type input "0,00"
type input "PROVISÃO FÉRI"
type input "0,00"
type input "PROVISÃO [DEMOGRAPHIC_DATA]"
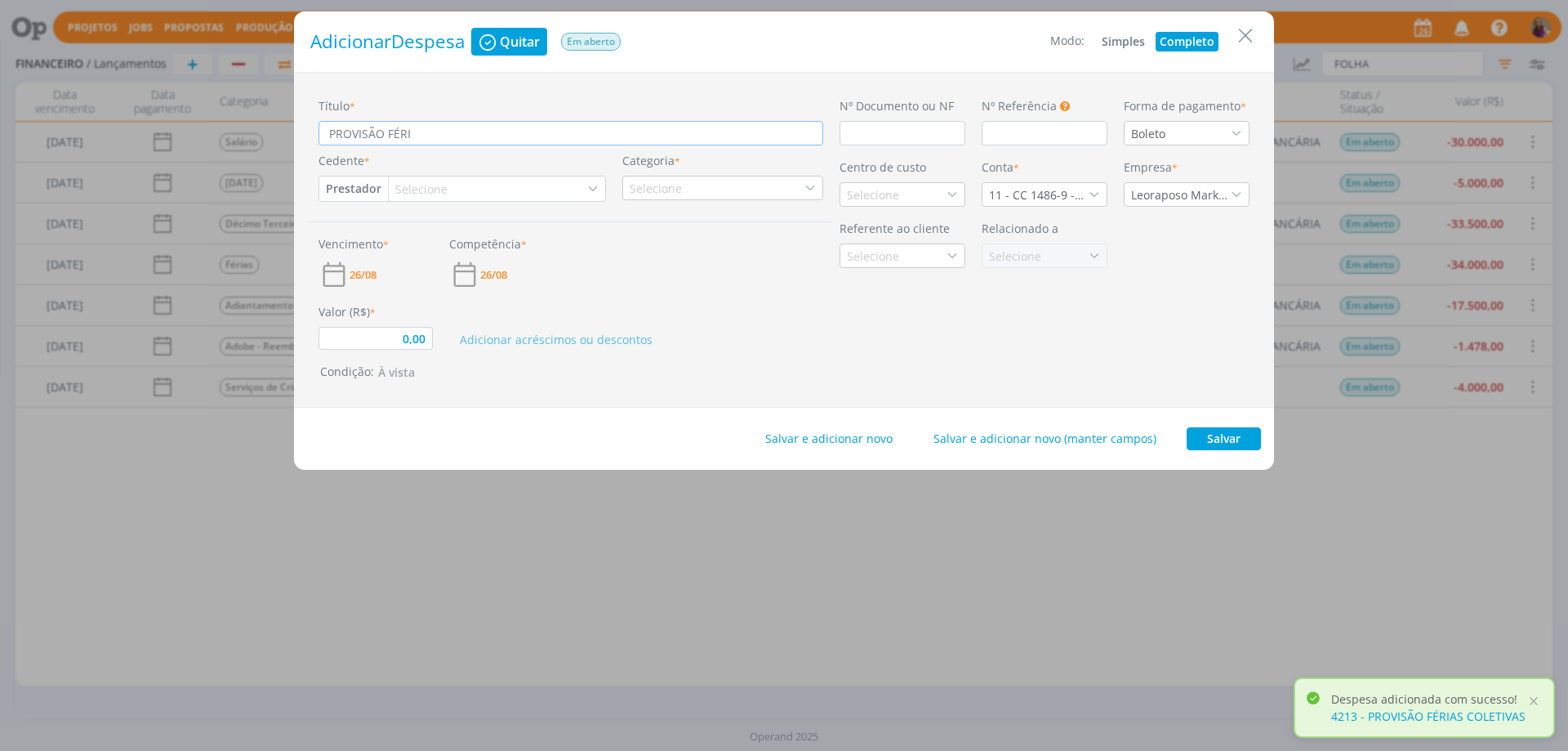
type input "0,00"
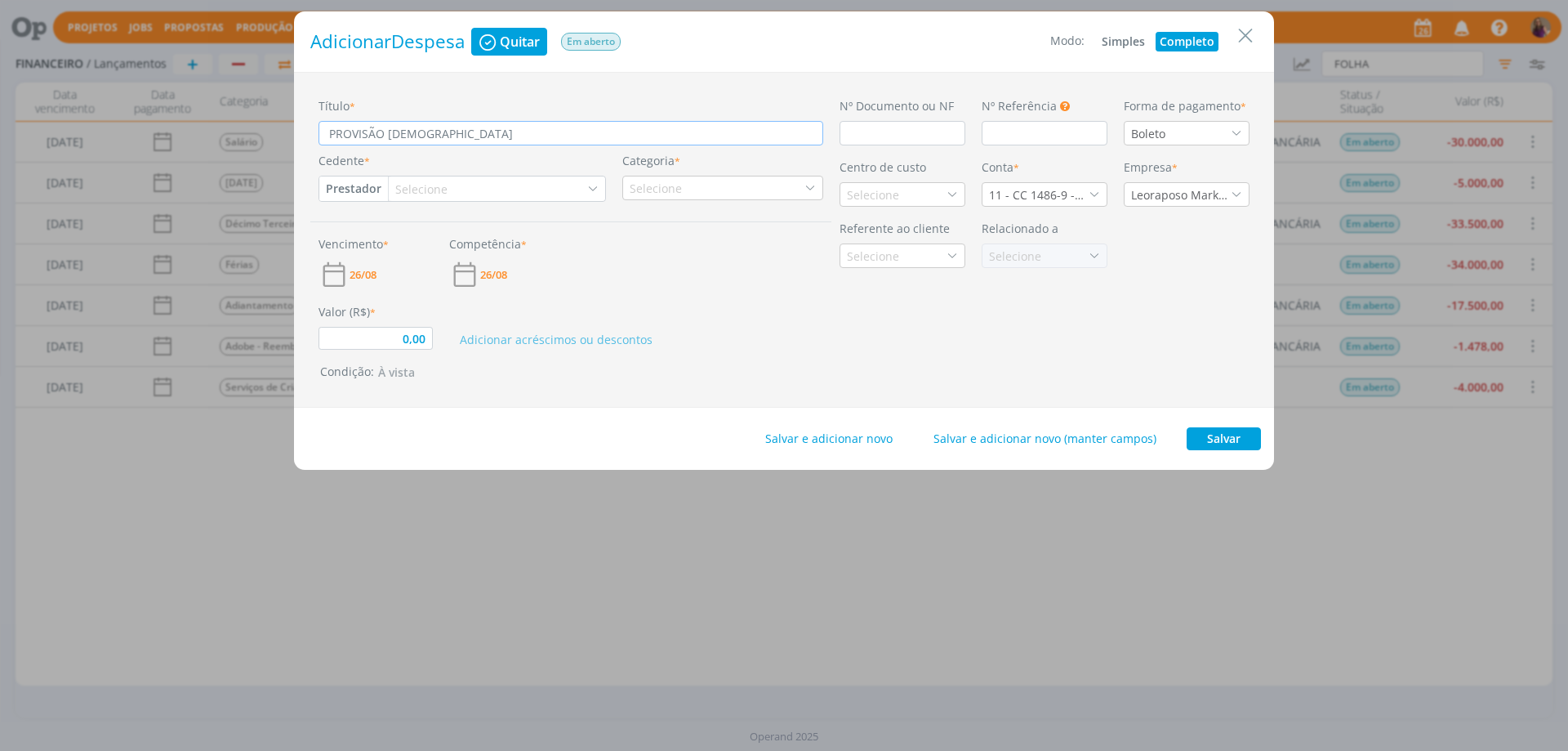
type input "PROVISÃO FÉRIAS"
type input "0,00"
type input "PROVISÃO FÉRIAS"
type input "0,00"
type input "PROVISÃO FÉRIAS CO"
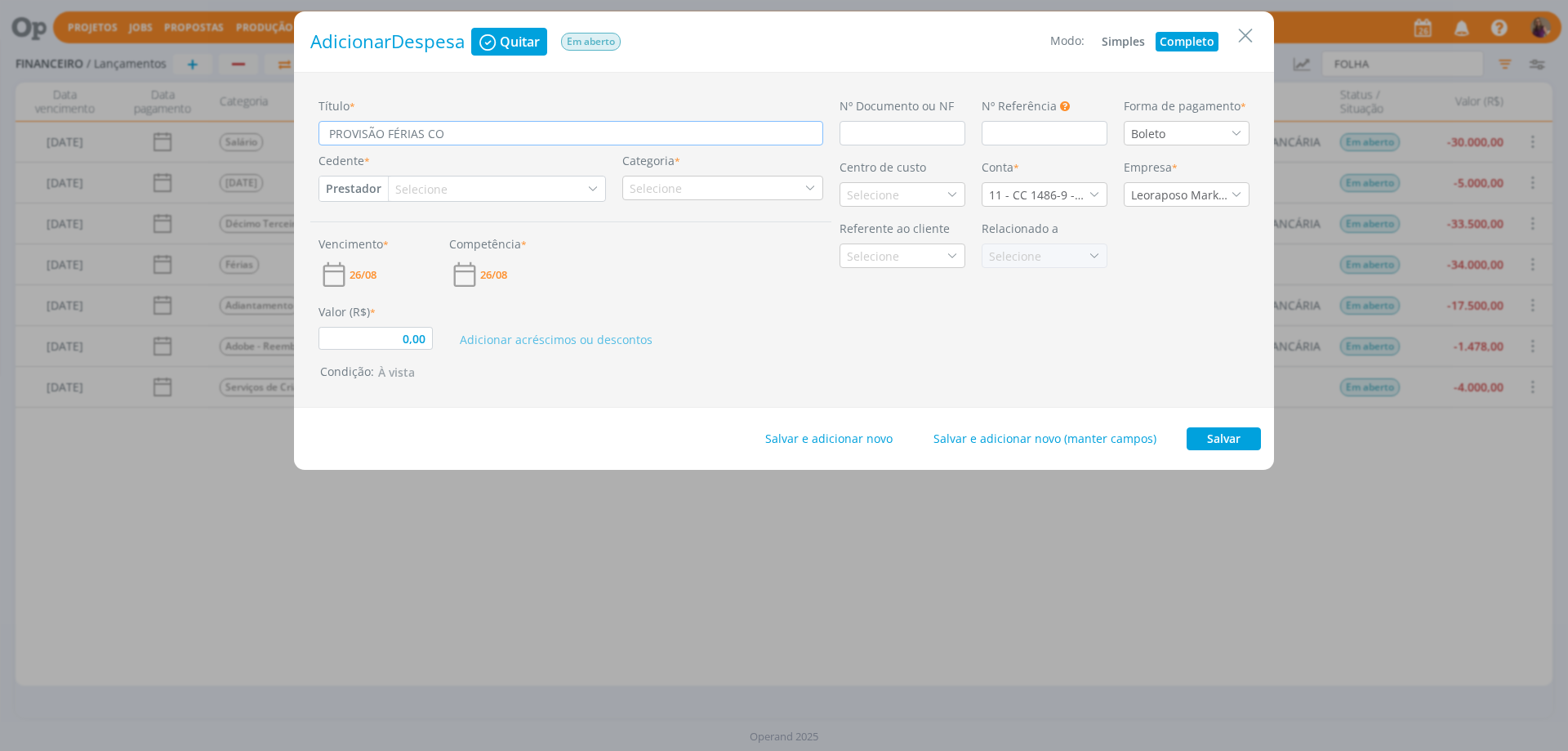
type input "0,00"
type input "PROVISÃO FÉRIAS [PERSON_NAME]"
type input "0,00"
type input "PROVISÃO FÉRIAS COLET"
type input "0,00"
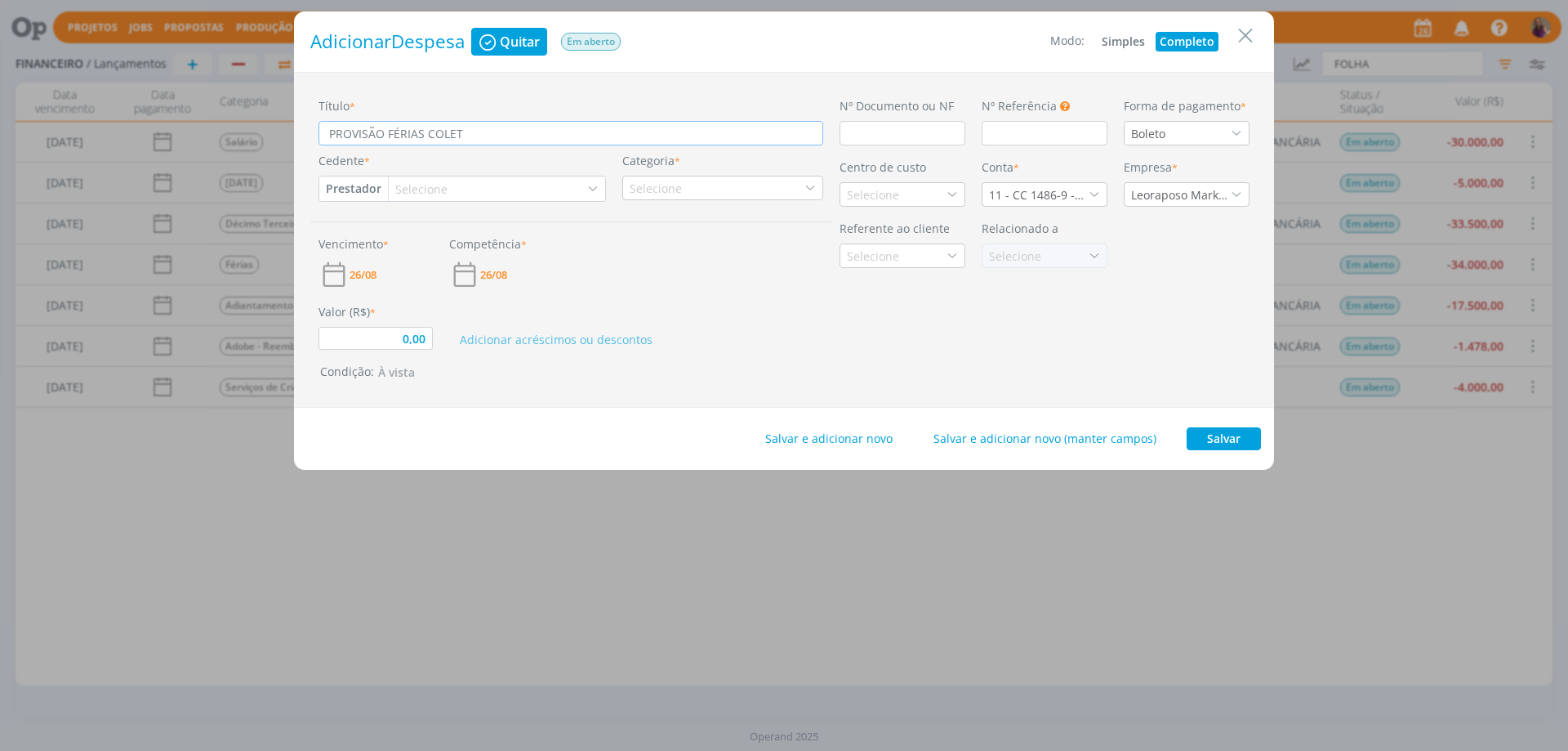
type input "PROVISÃO FÉRIAS COLETI"
type input "0,00"
type input "PROVISÃO FÉRIAS COLETIV"
type input "0,00"
click at [911, 140] on input "dialog" at bounding box center [903, 133] width 126 height 25
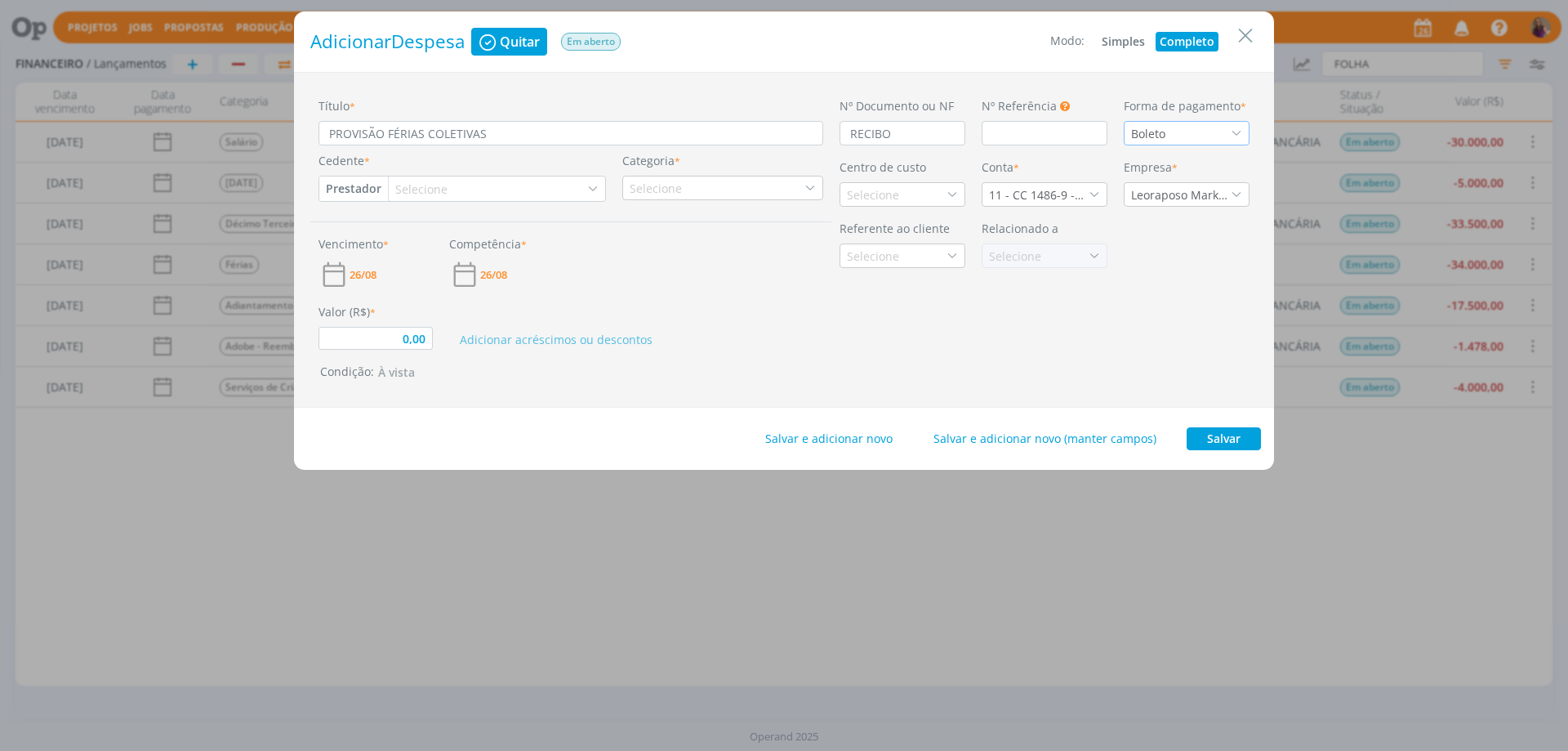
click at [1196, 138] on div "Boleto" at bounding box center [1187, 133] width 126 height 25
click at [1180, 340] on div "Transferência" at bounding box center [1170, 340] width 79 height 17
click at [347, 188] on button "Prestador" at bounding box center [353, 189] width 68 height 25
click at [370, 238] on link "Fornecedor" at bounding box center [384, 242] width 129 height 26
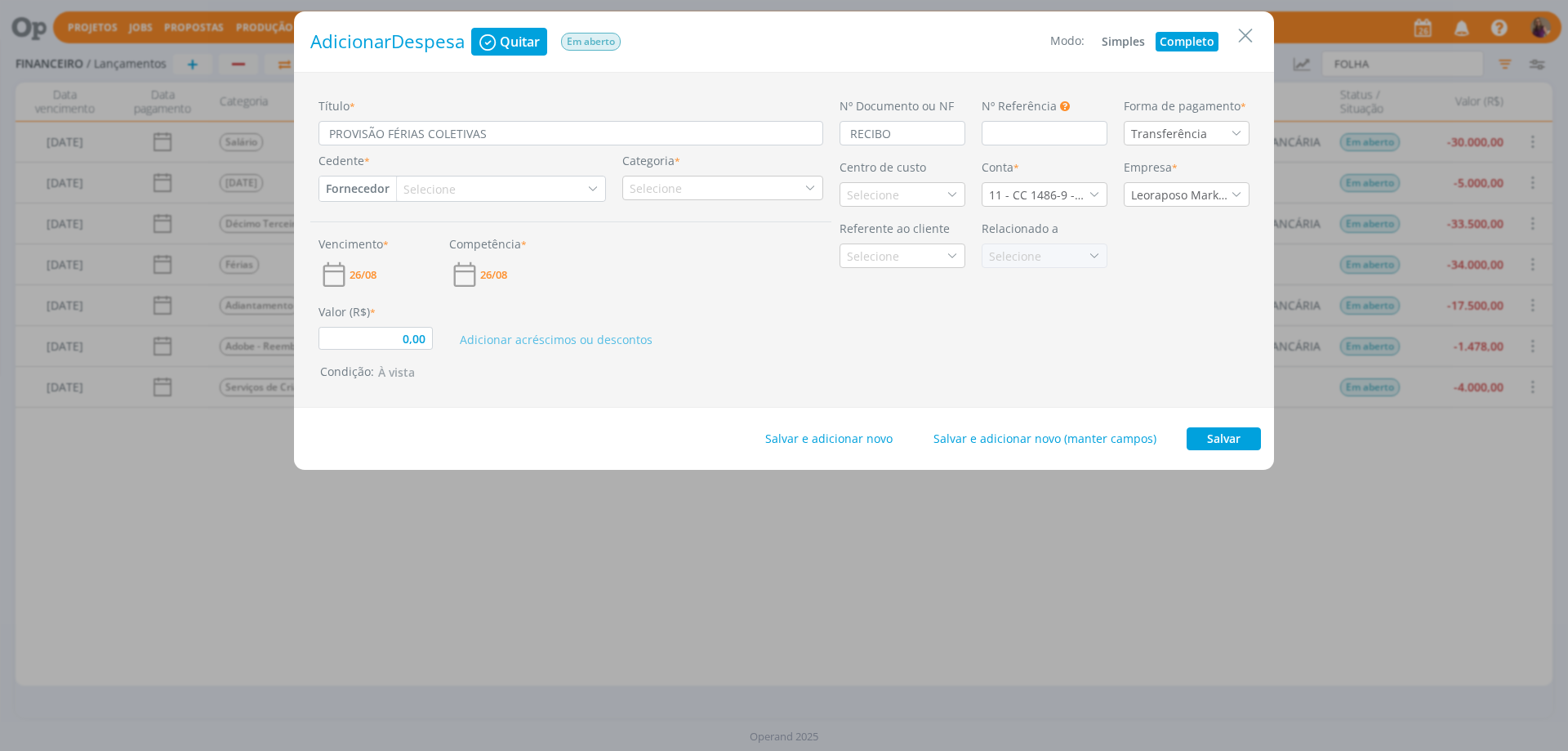
click at [424, 185] on div "Selecione" at bounding box center [431, 188] width 56 height 17
click at [511, 250] on div "[PERSON_NAME] DOS [PERSON_NAME]" at bounding box center [501, 246] width 194 height 17
click at [669, 190] on div "Selecione" at bounding box center [657, 188] width 56 height 17
click at [701, 241] on div "Férias" at bounding box center [723, 238] width 195 height 17
click at [887, 201] on div "Selecione" at bounding box center [874, 195] width 56 height 17
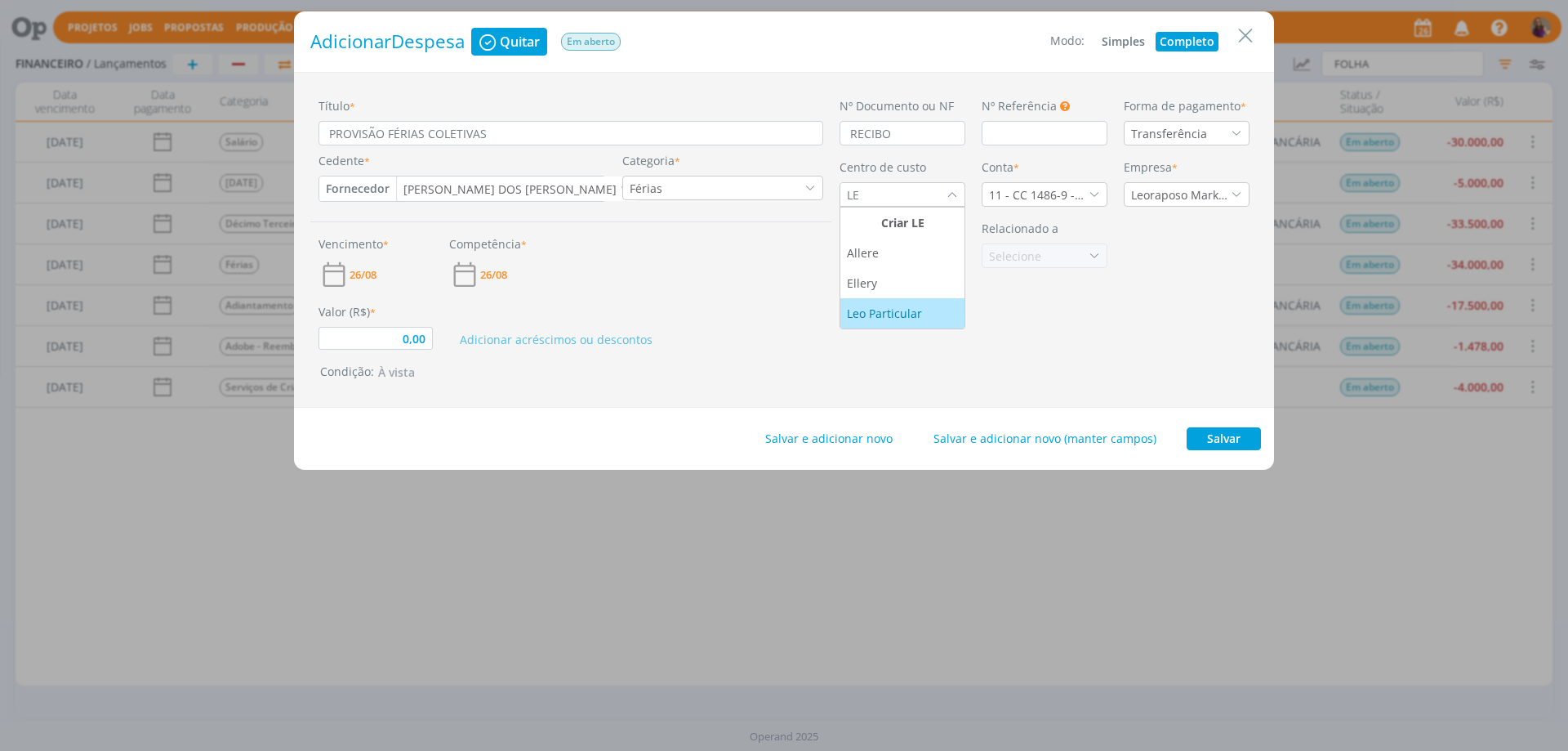
click at [899, 315] on div "Leo Particular" at bounding box center [886, 313] width 78 height 17
click at [1023, 195] on div "11 - CC 1486-9 - [GEOGRAPHIC_DATA]" at bounding box center [1039, 195] width 99 height 17
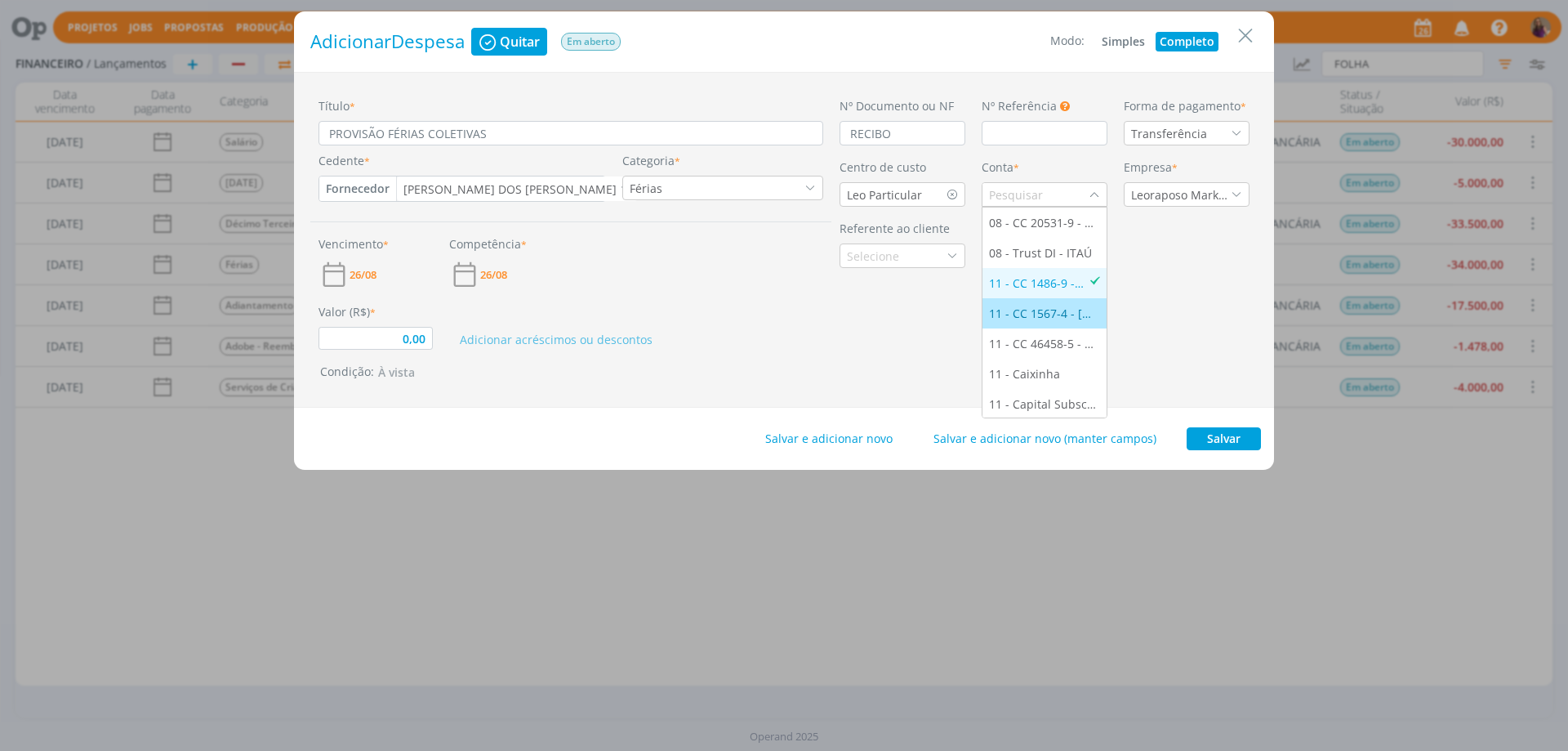
click at [1055, 307] on div "11 - CC 1567-4 - [GEOGRAPHIC_DATA]" at bounding box center [1044, 313] width 111 height 17
click at [377, 276] on span "26/08" at bounding box center [362, 275] width 27 height 11
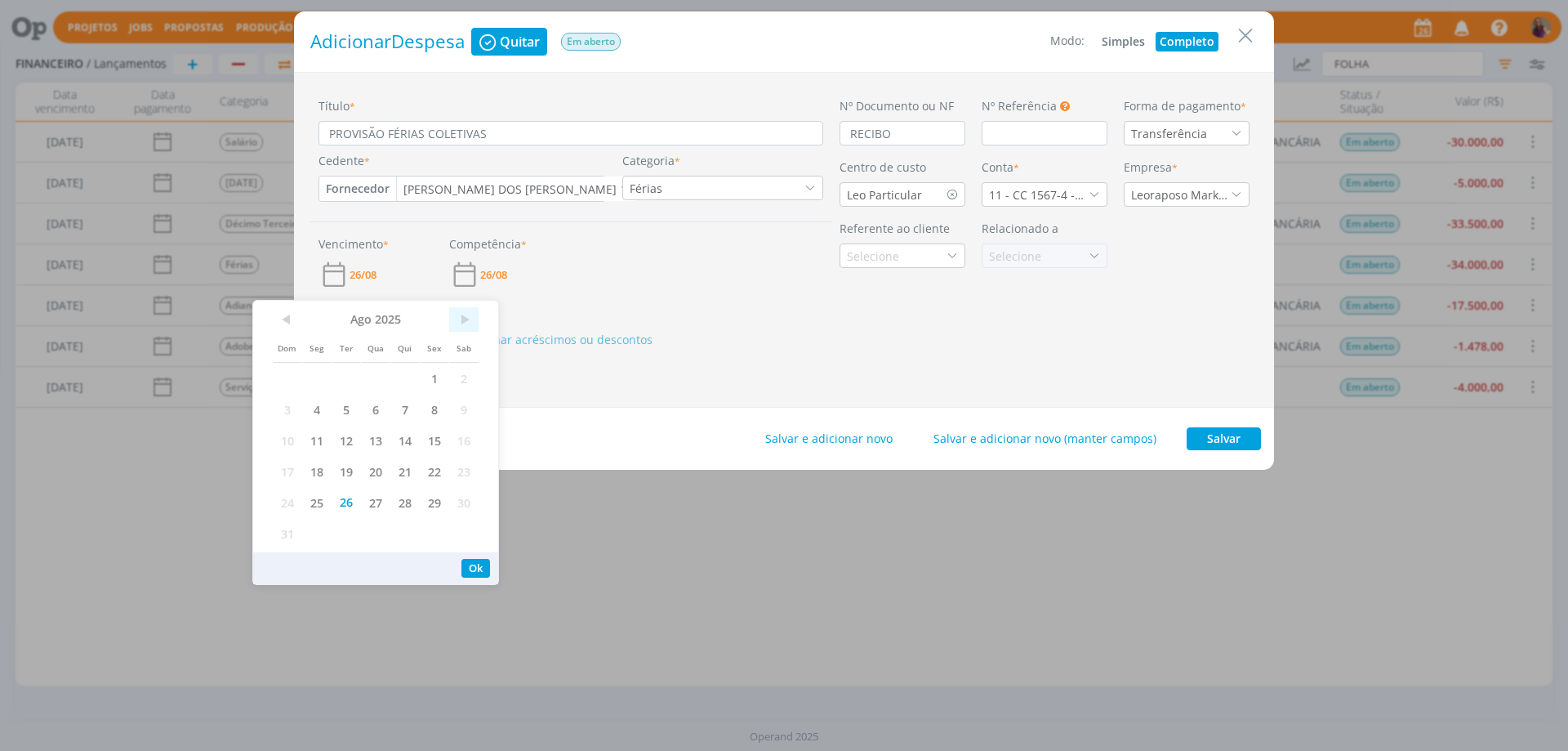
click at [465, 323] on span ">" at bounding box center [464, 320] width 29 height 25
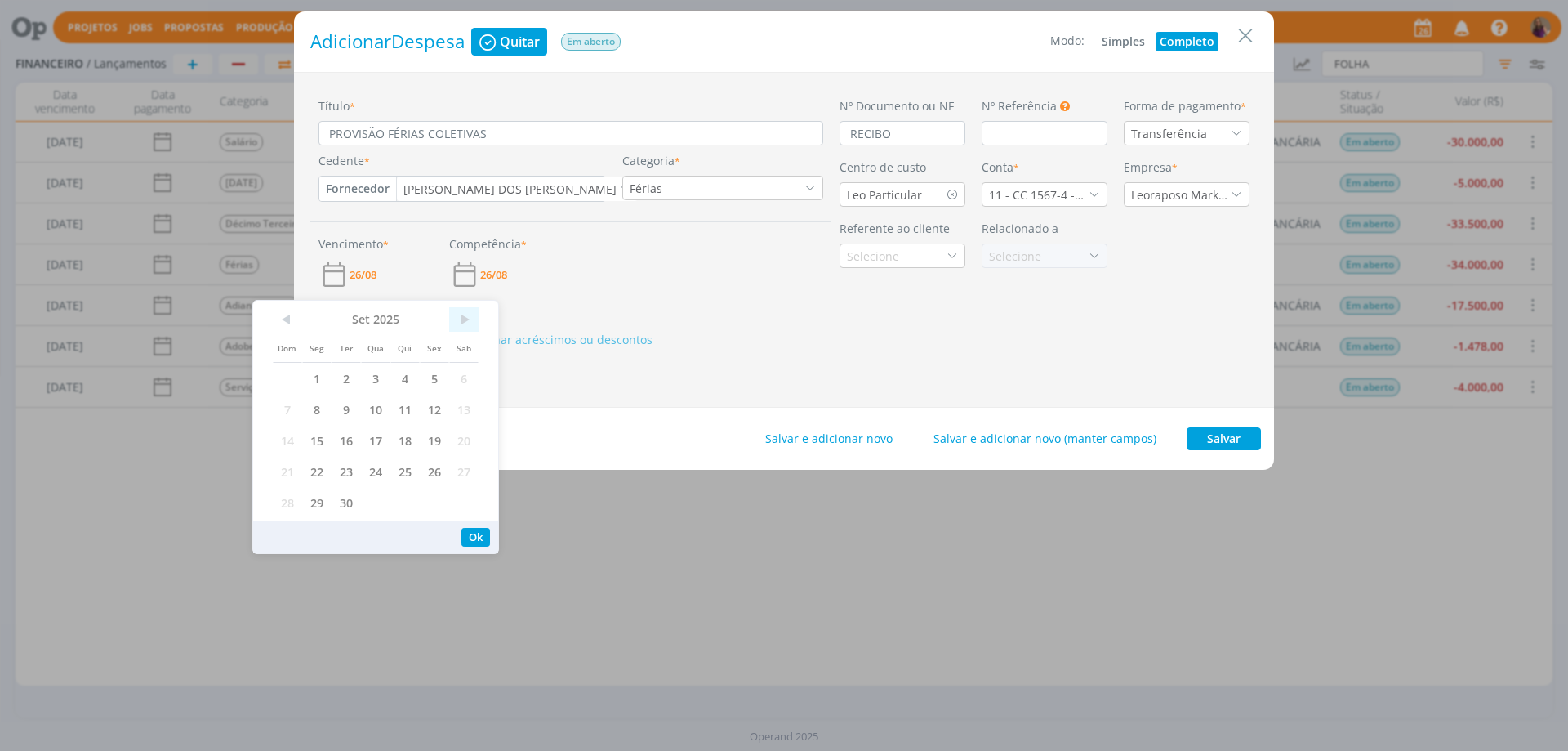
click at [467, 318] on span ">" at bounding box center [464, 320] width 29 height 25
click at [439, 442] on span "19" at bounding box center [434, 440] width 29 height 31
click at [480, 542] on button "Ok" at bounding box center [475, 537] width 28 height 19
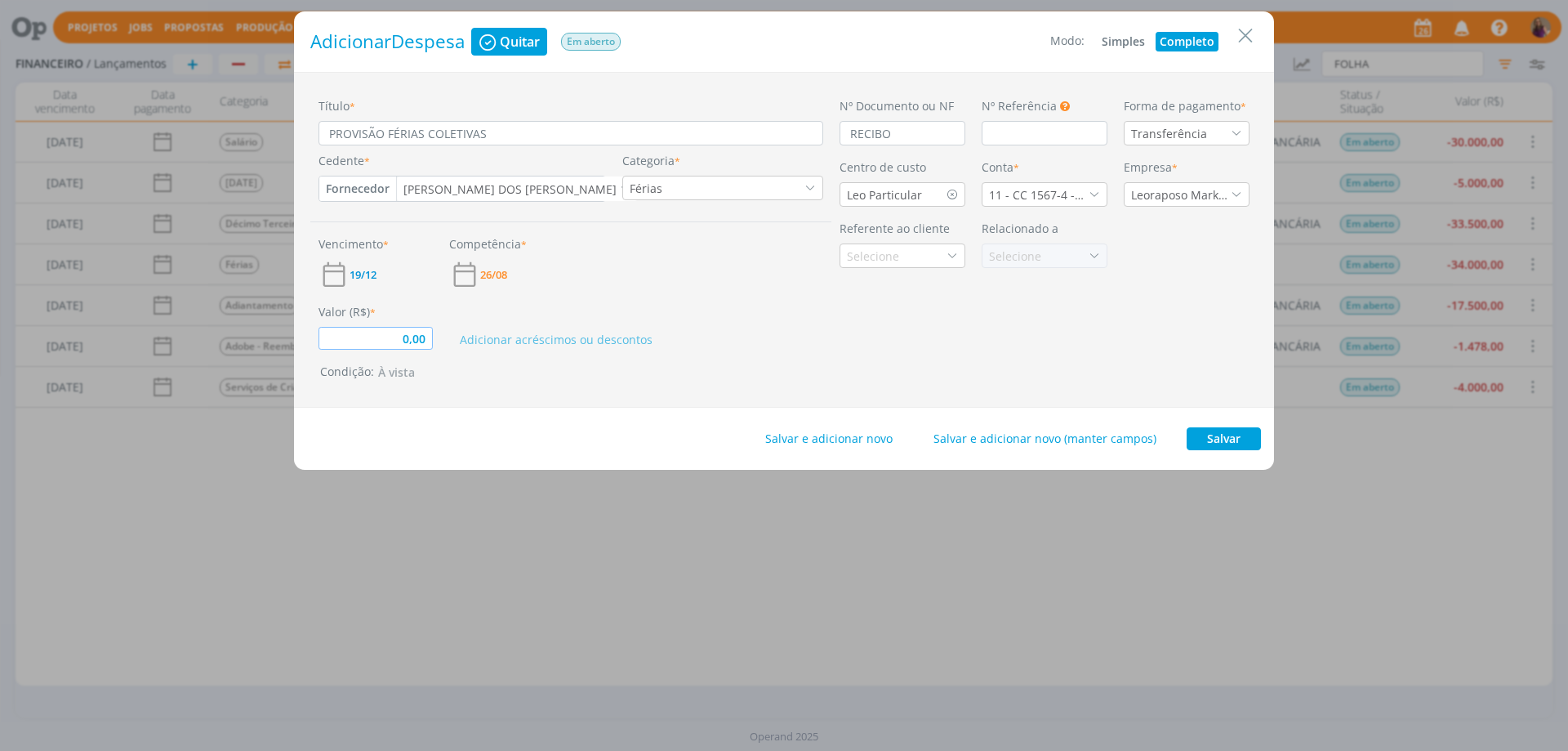
click at [410, 336] on input "0,00" at bounding box center [376, 339] width 115 height 23
click at [1236, 445] on button "Salvar" at bounding box center [1224, 439] width 75 height 23
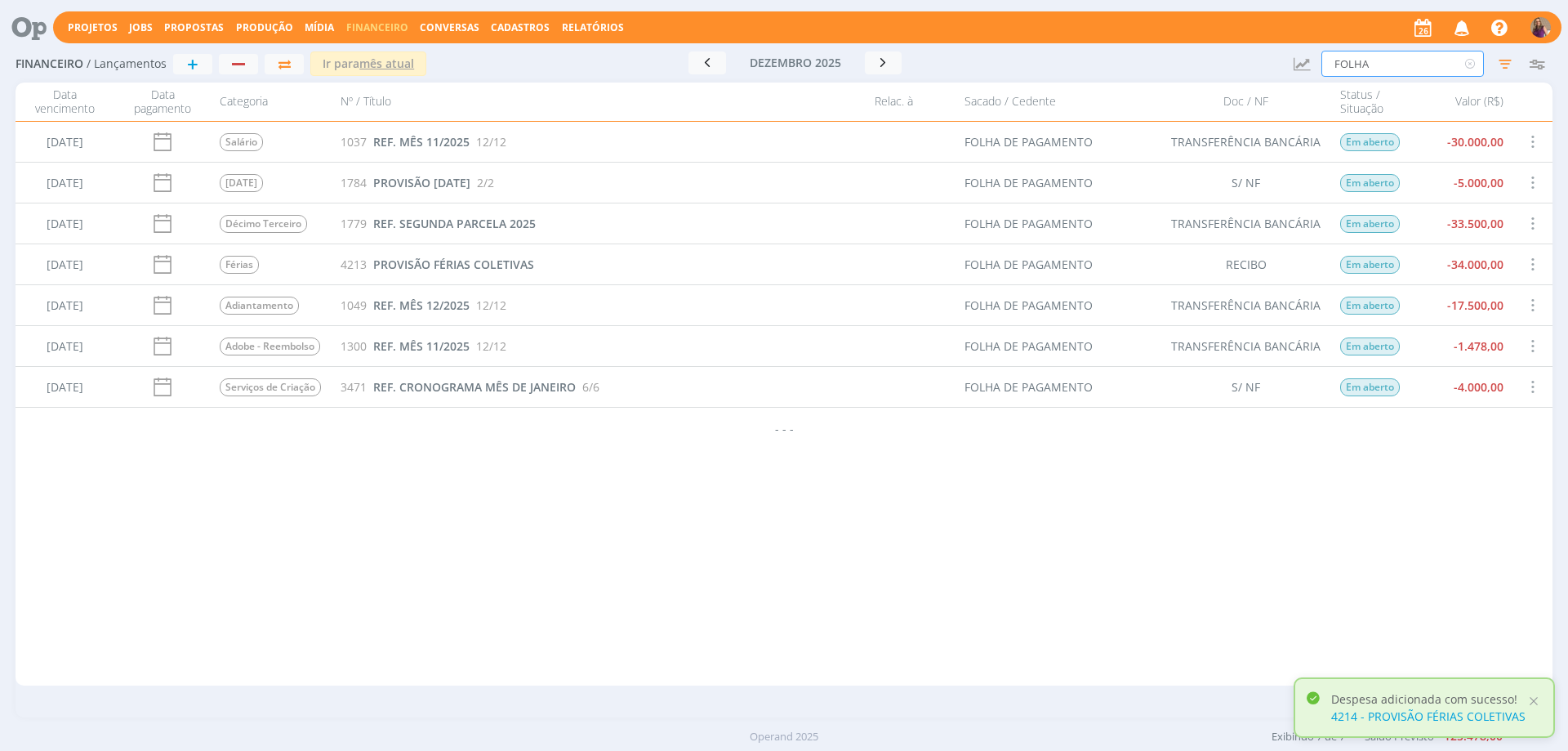
drag, startPoint x: 1404, startPoint y: 57, endPoint x: 1209, endPoint y: 71, distance: 195.5
click at [1209, 71] on div "Financeiro / Lançamentos + Ir para mês atual dezembro 2025 < 2025 > Janeiro Fev…" at bounding box center [784, 64] width 1537 height 37
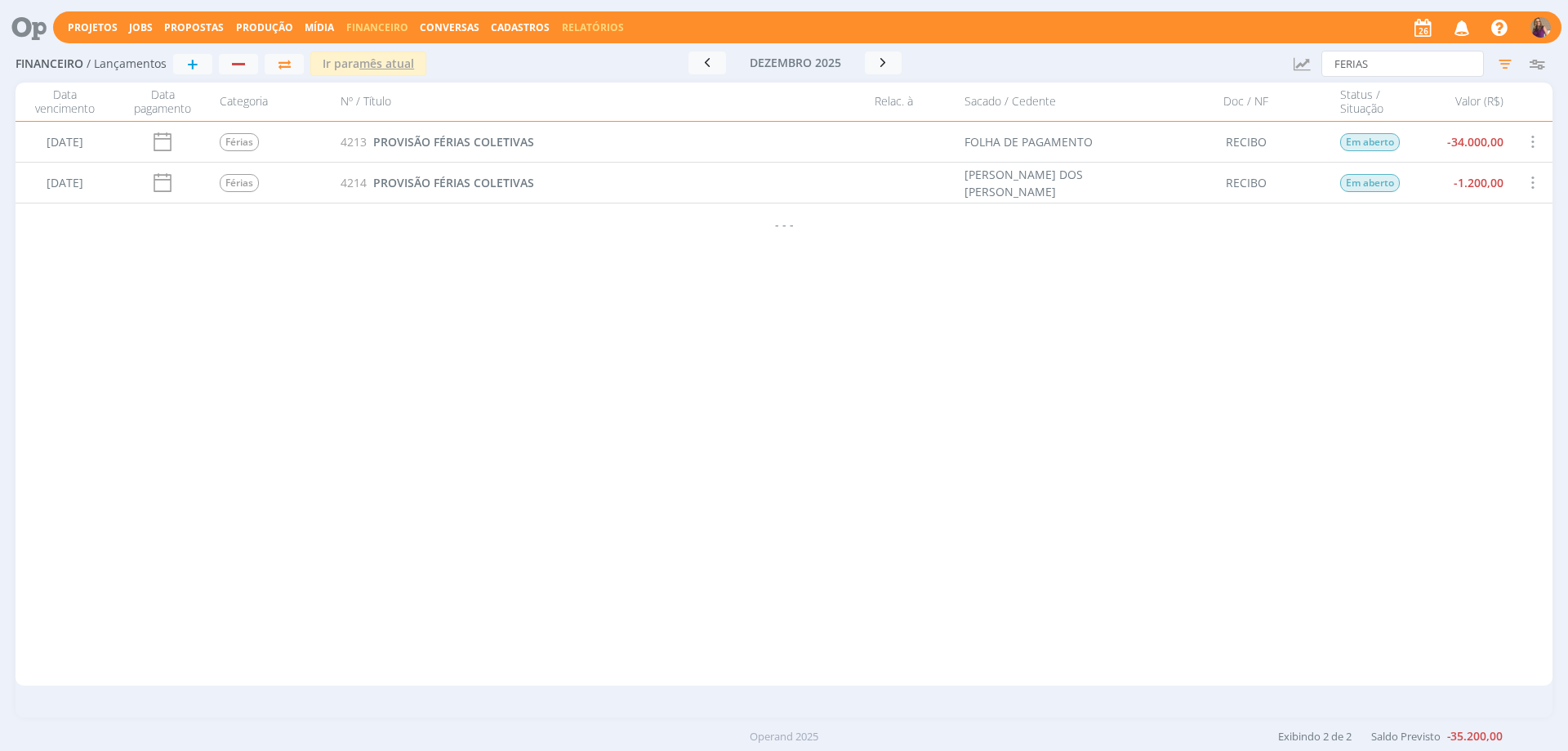
click at [569, 24] on link "Relatórios" at bounding box center [593, 28] width 62 height 14
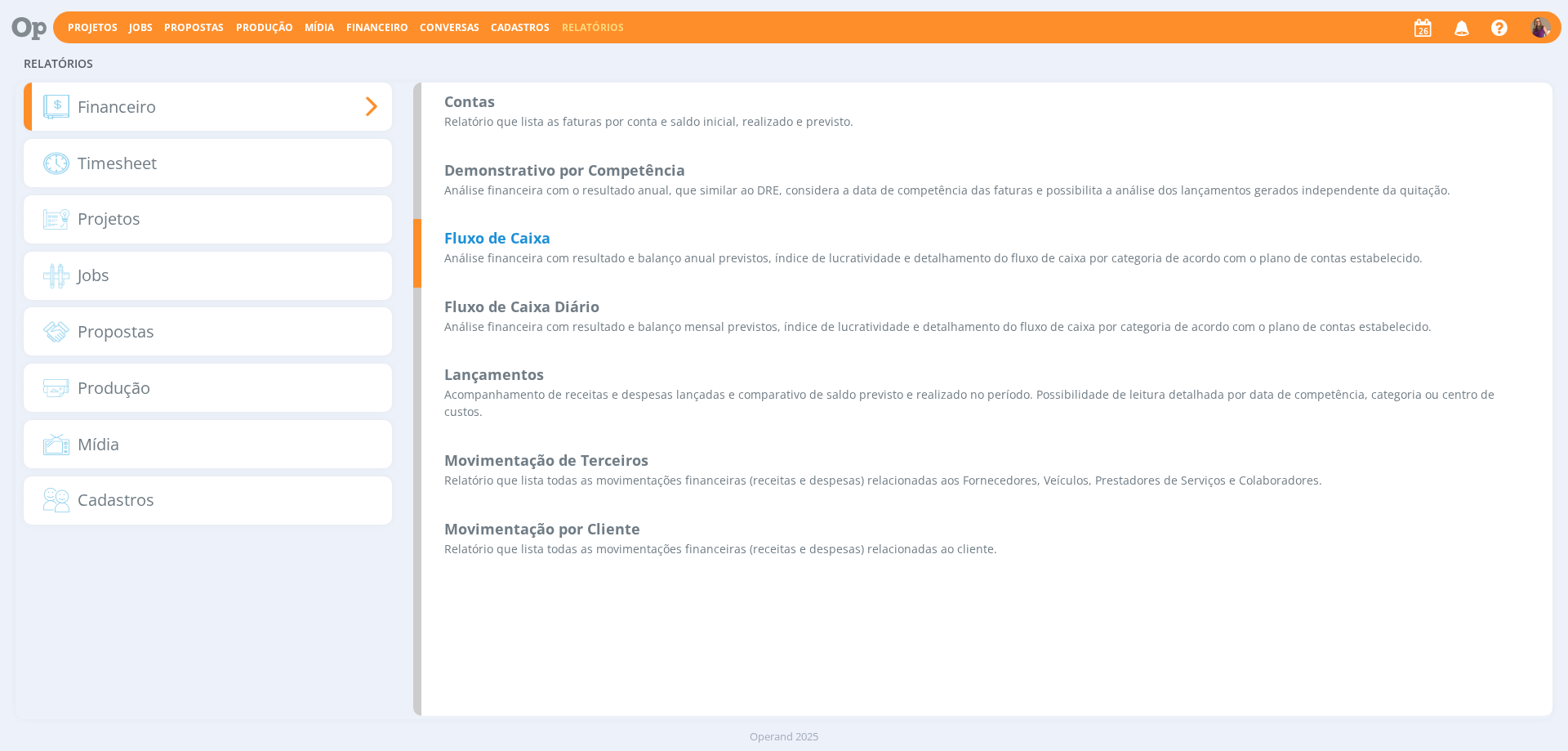
click at [481, 238] on b "Fluxo de Caixa" at bounding box center [497, 238] width 107 height 20
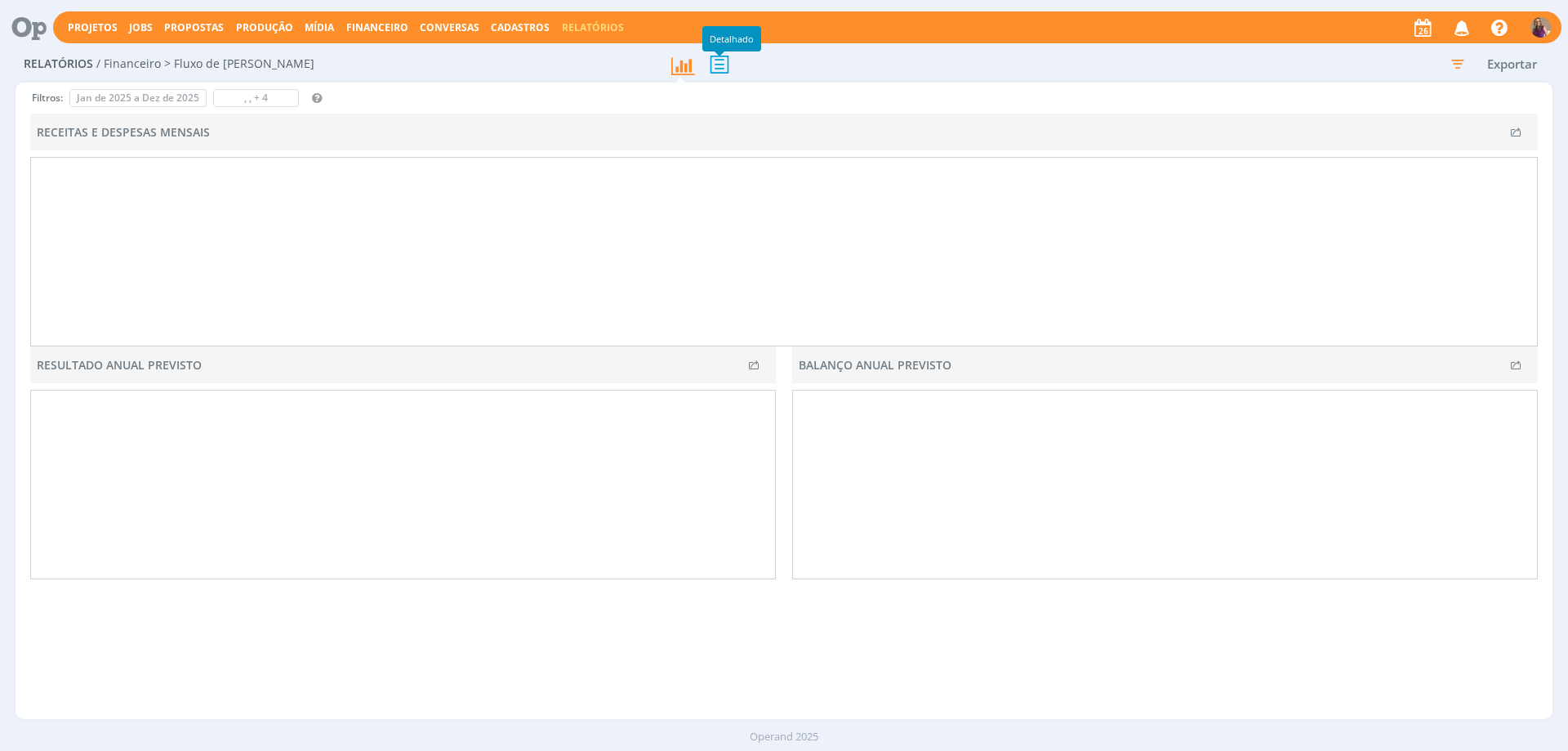
click at [720, 63] on icon at bounding box center [720, 64] width 35 height 34
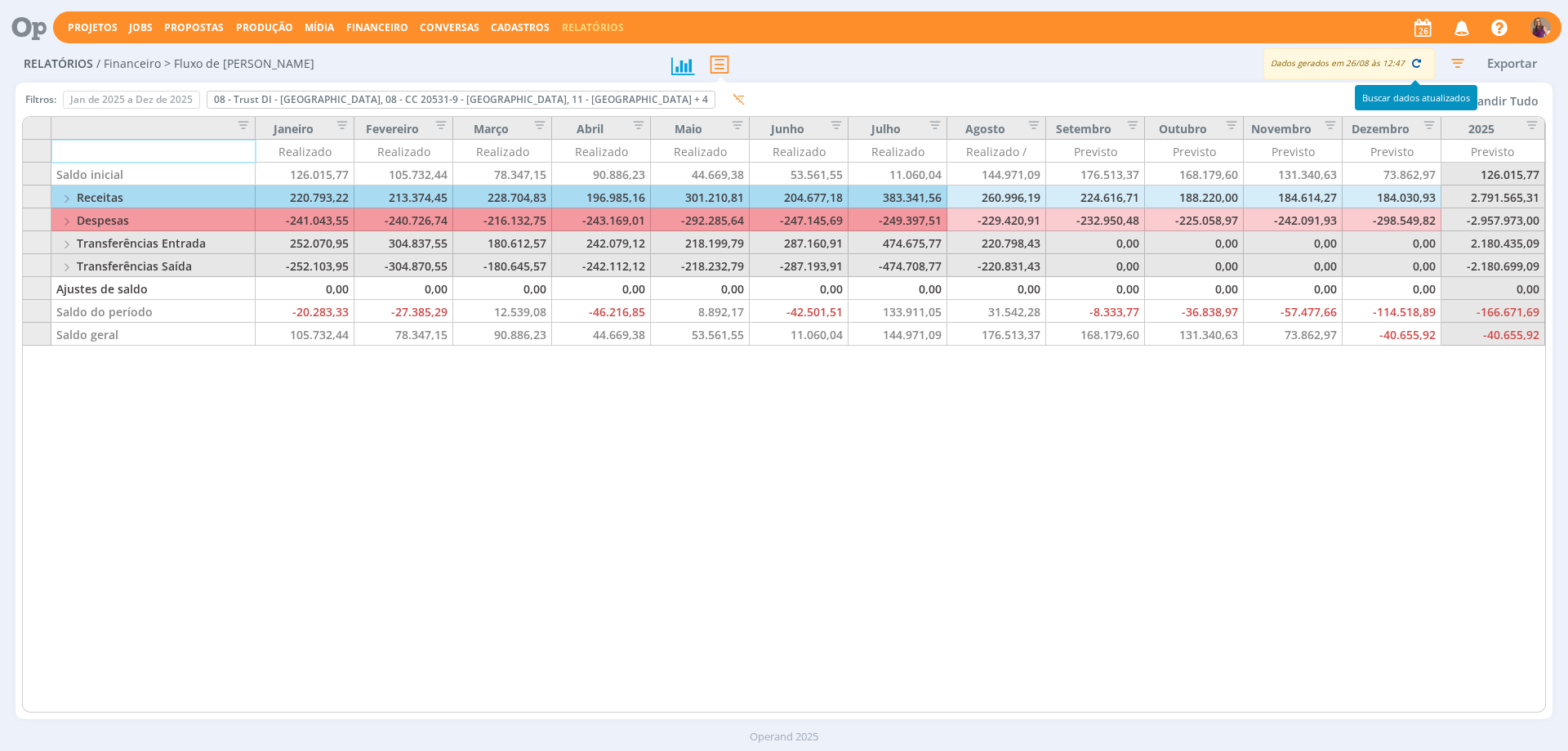
click at [1414, 62] on icon "button" at bounding box center [1416, 63] width 15 height 15
click at [391, 29] on span "Financeiro" at bounding box center [378, 28] width 62 height 14
click at [380, 57] on link "Lançamentos" at bounding box center [378, 55] width 137 height 26
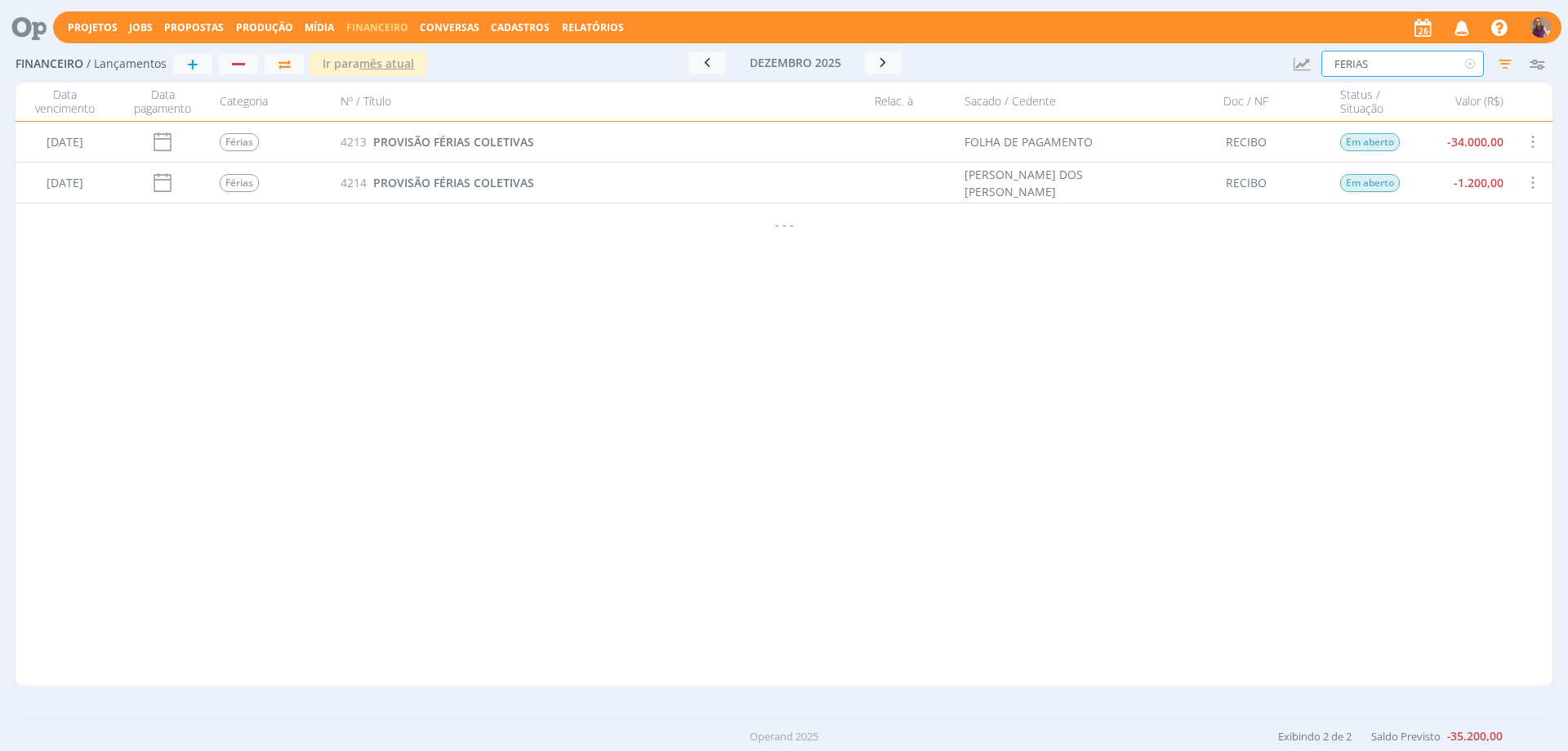
drag, startPoint x: 1381, startPoint y: 68, endPoint x: 1262, endPoint y: 35, distance: 123.5
click at [1262, 35] on div "Projetos Jobs Propostas Produção [GEOGRAPHIC_DATA] Financeiro Conversas Cadastr…" at bounding box center [784, 375] width 1568 height 751
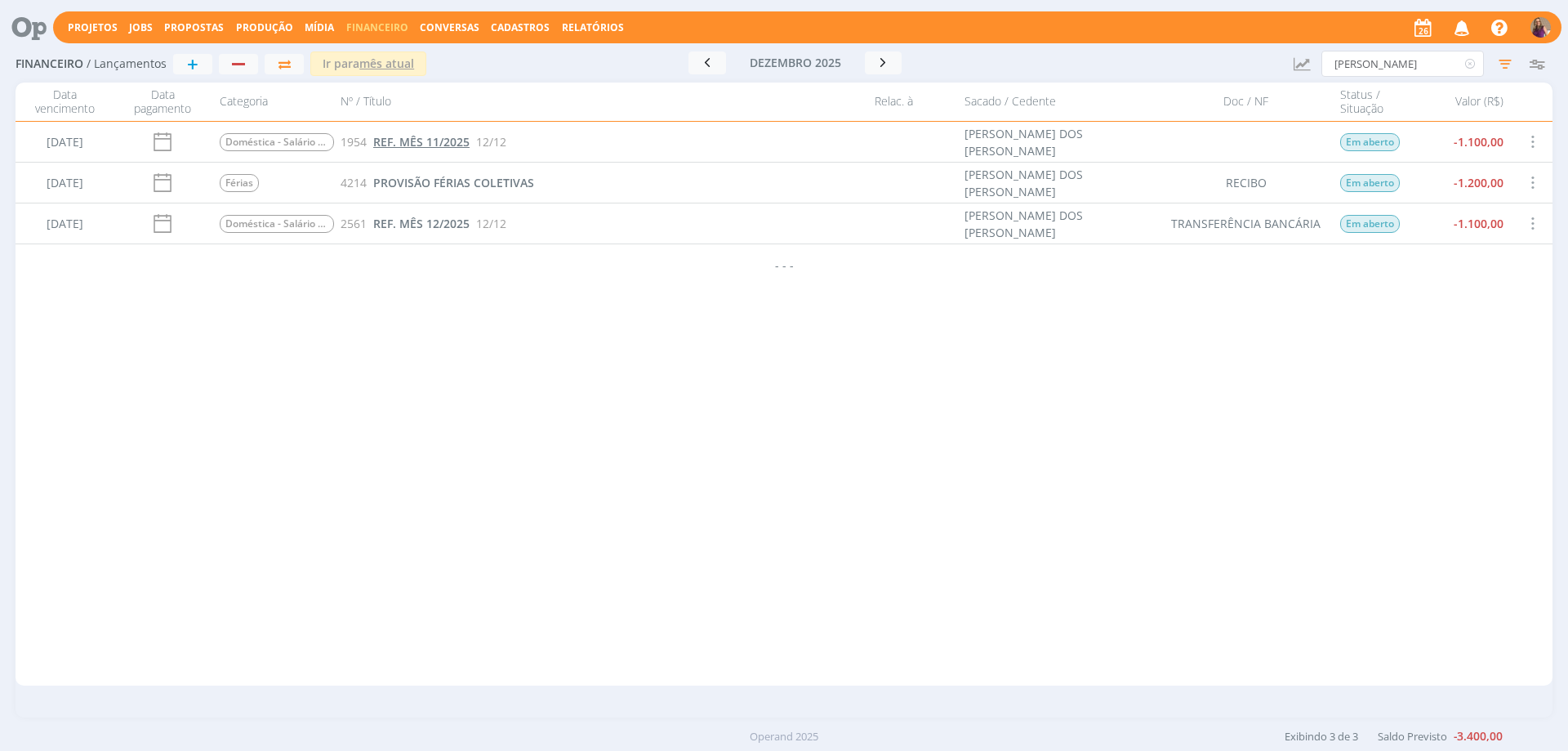
click at [442, 146] on span "REF. MÊS 11/2025" at bounding box center [421, 141] width 96 height 15
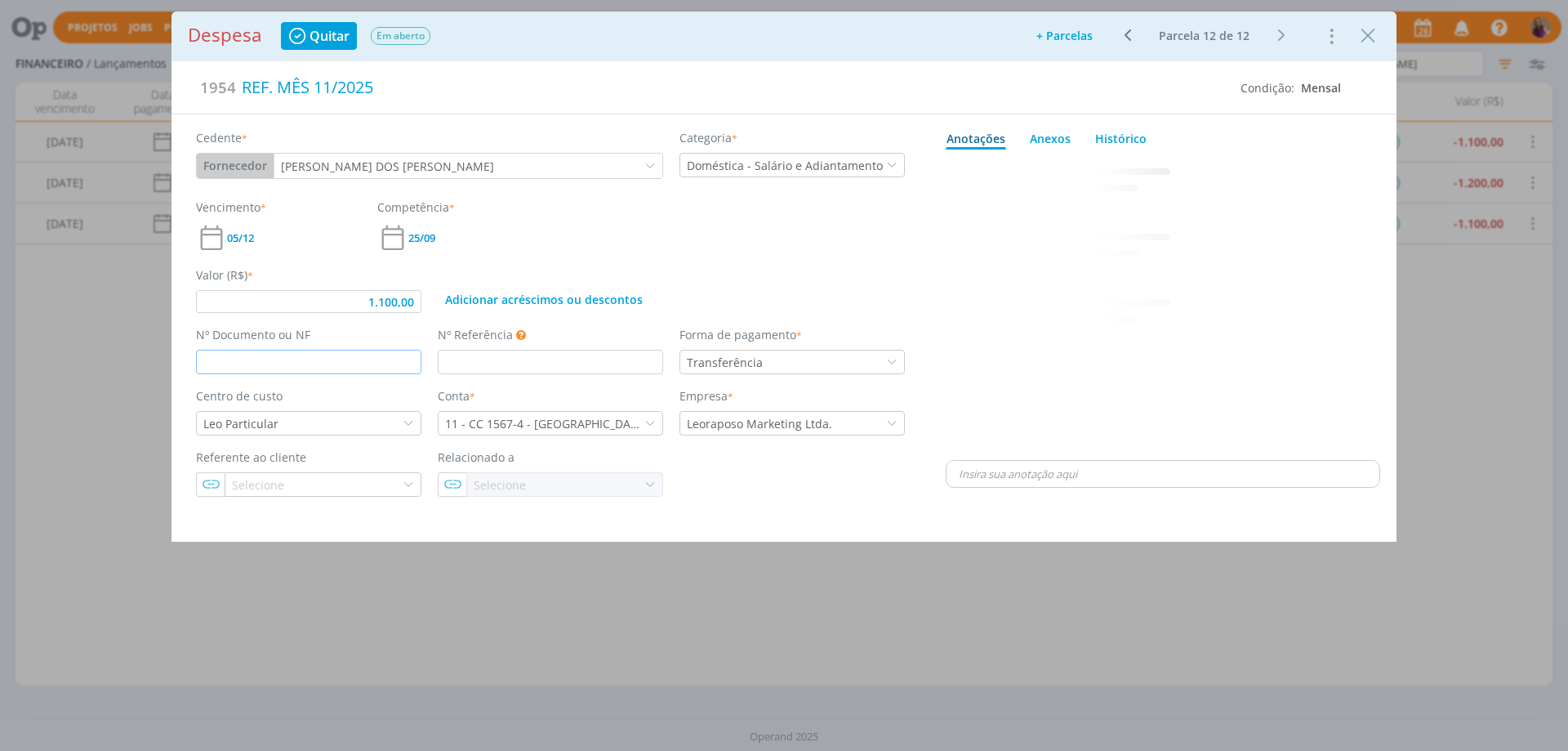
click at [329, 367] on input "dialog" at bounding box center [309, 362] width 226 height 25
click at [1123, 316] on div "dialog" at bounding box center [1163, 307] width 434 height 300
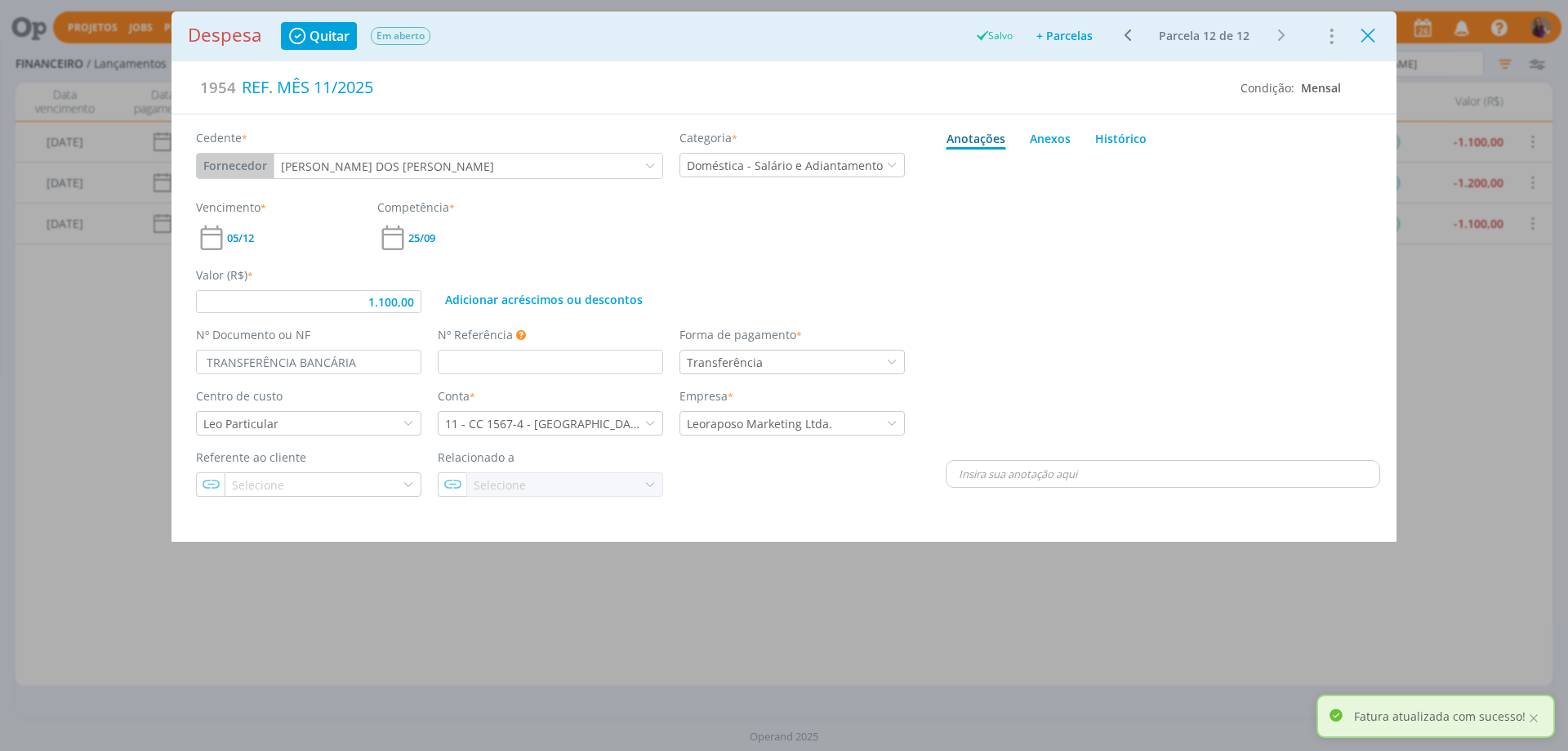
click at [1371, 35] on icon "Close" at bounding box center [1368, 36] width 25 height 25
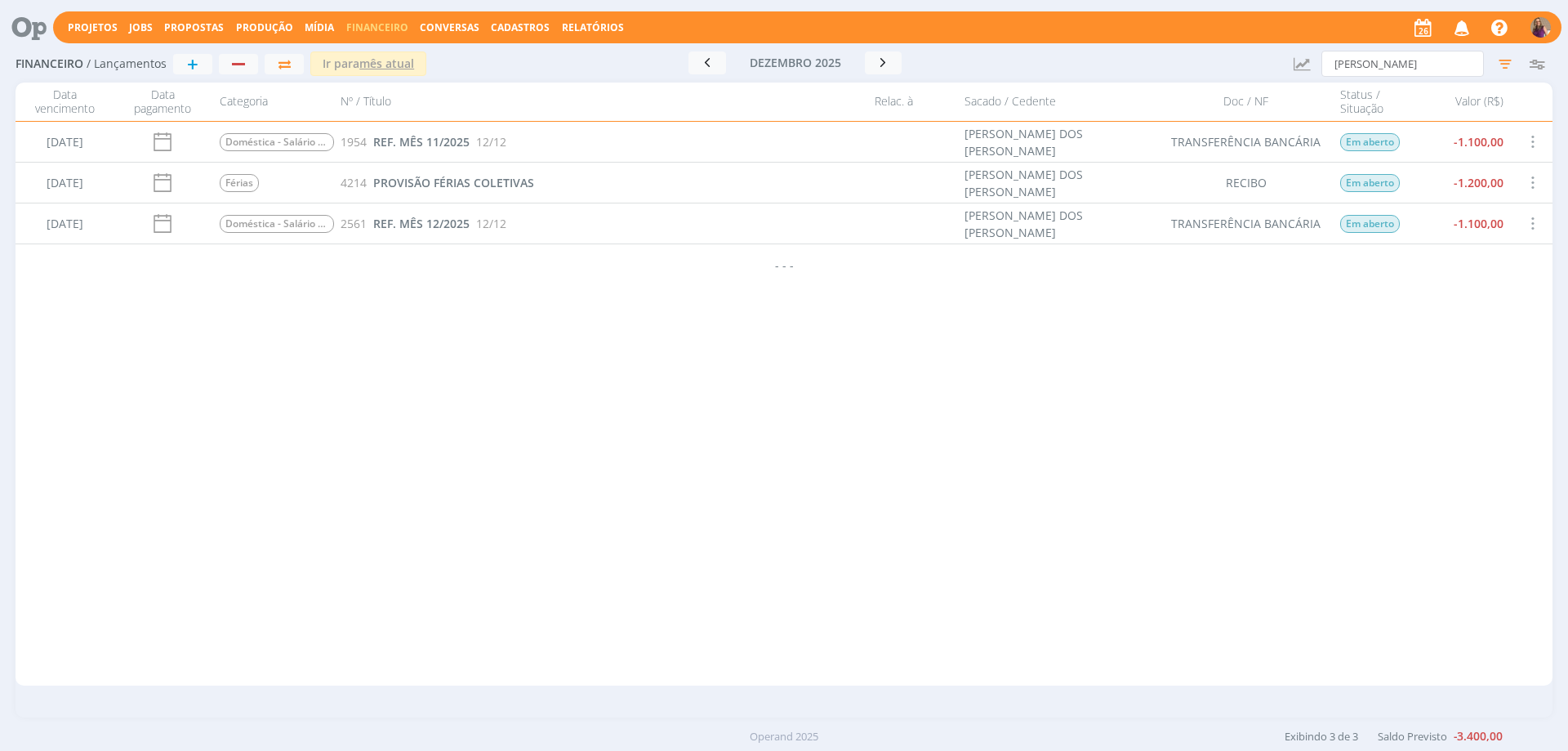
click at [1544, 28] on img "button" at bounding box center [1540, 27] width 20 height 20
click at [1425, 228] on link "Sair" at bounding box center [1470, 228] width 163 height 26
